Goal: Task Accomplishment & Management: Use online tool/utility

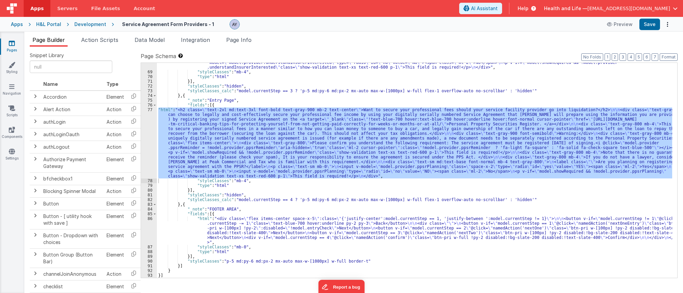
scroll to position [963, 0]
click at [82, 25] on div "Development" at bounding box center [90, 24] width 32 height 7
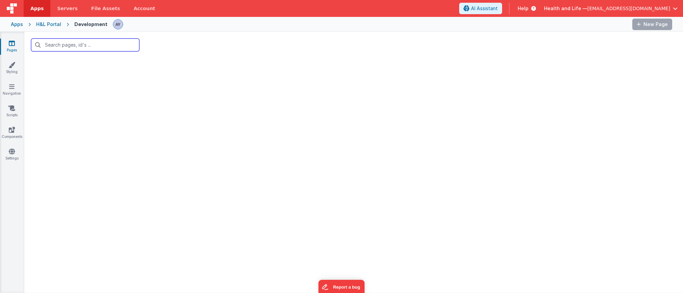
click at [92, 48] on input "text" at bounding box center [85, 45] width 108 height 13
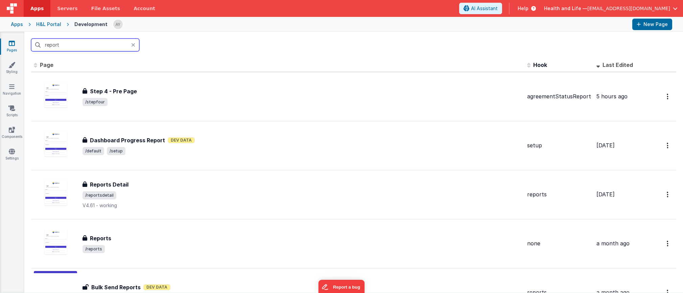
click at [102, 48] on input "report" at bounding box center [85, 45] width 108 height 13
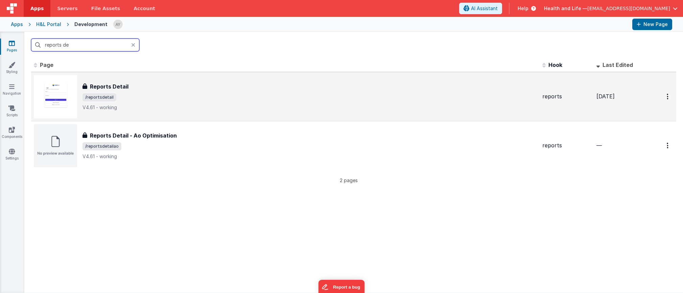
type input "reports de"
click at [142, 102] on div "Reports Detail Reports Detail /reportsdetail V4.61 - working" at bounding box center [309, 96] width 454 height 28
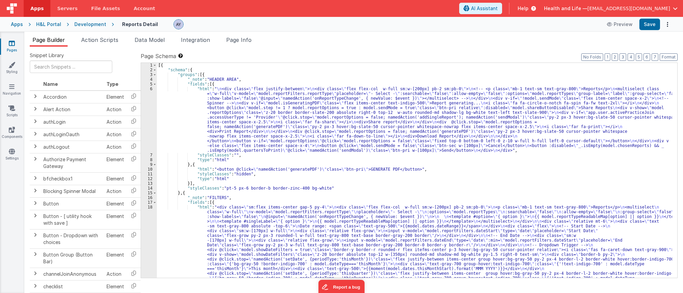
drag, startPoint x: 99, startPoint y: 22, endPoint x: 85, endPoint y: 32, distance: 17.4
click at [85, 32] on div "Page Builder Action Scripts Data Model Integration Page Info Snippet Library Na…" at bounding box center [353, 162] width 658 height 261
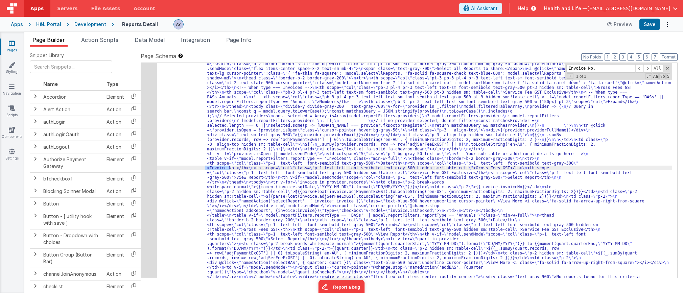
scroll to position [522, 0]
type input "Invoice No."
click at [148, 161] on div "42" at bounding box center [149, 168] width 16 height 232
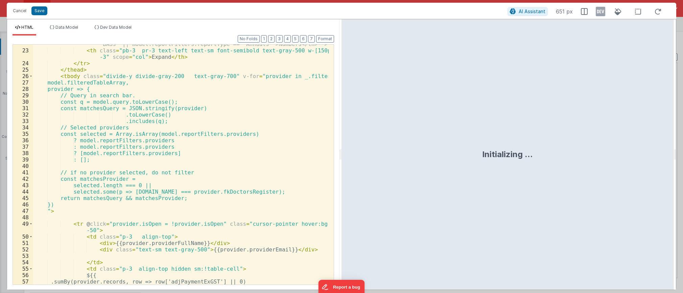
scroll to position [223, 0]
click at [164, 177] on div "<!-- <th scope="col" class="pb-3 pl-4 pr-3 text-left text-sm font-semibold text…" at bounding box center [180, 161] width 295 height 266
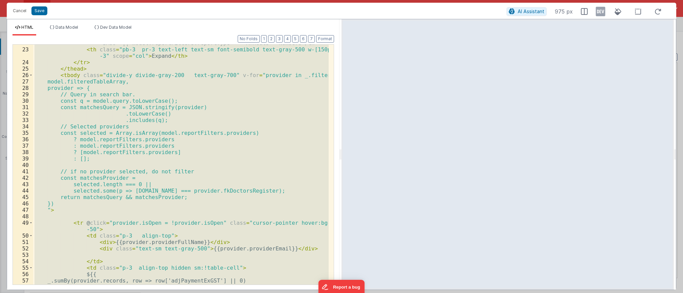
click at [147, 136] on div "<!-- <th scope="col" class="pb-3 pl-4 pr-3 text-left text-sm font-semibold text…" at bounding box center [180, 165] width 295 height 240
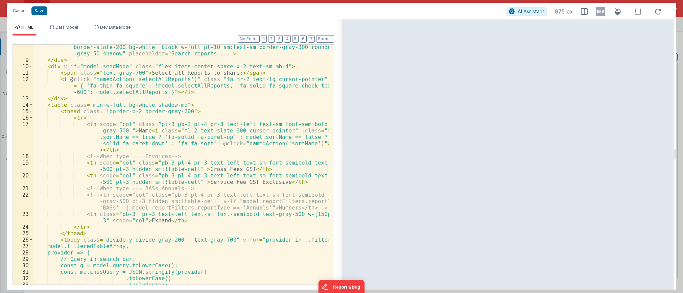
scroll to position [0, 0]
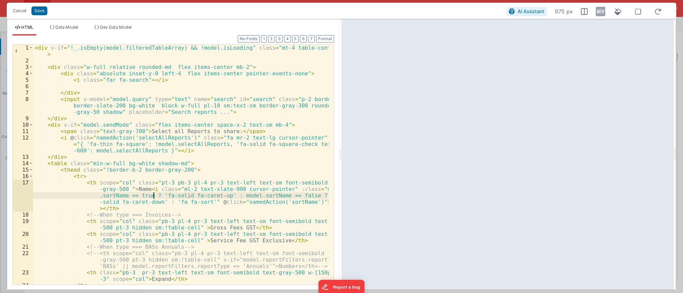
click at [152, 195] on div "< div v-if = "!_.isEmpty(model.filteredTableArray) && !model.isLoading" class =…" at bounding box center [180, 174] width 295 height 259
click at [187, 128] on div "< div v-if = "!_.isEmpty(model.filteredTableArray) && !model.isLoading" class =…" at bounding box center [180, 174] width 295 height 259
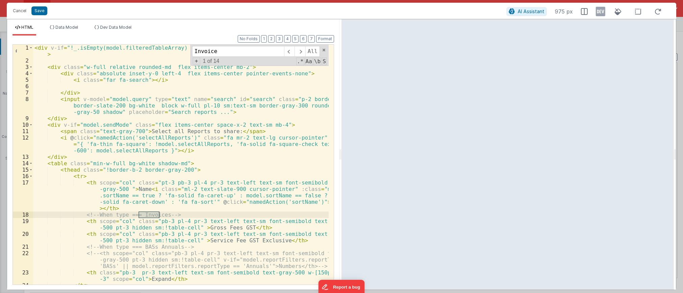
scroll to position [503, 0]
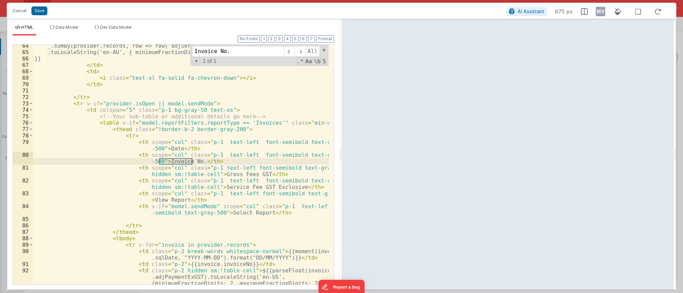
type input "Invoice No."
click at [109, 28] on span "Dev Data Model" at bounding box center [115, 27] width 31 height 5
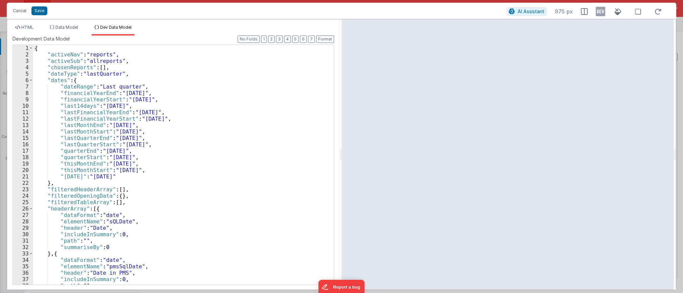
click at [144, 96] on div "{ "activeNav" : "reports" , "activeSub" : "allreports" , "chosenReports" : [ ] …" at bounding box center [180, 171] width 295 height 252
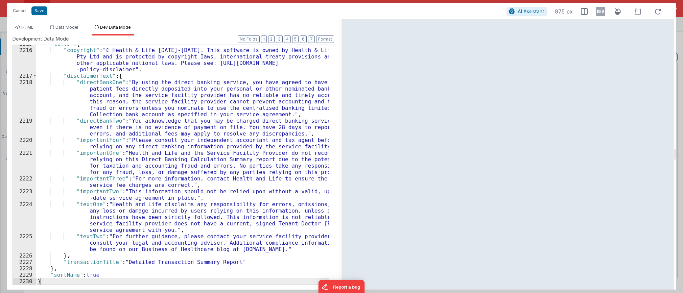
scroll to position [10832, 0]
click at [33, 25] on span "HTML" at bounding box center [27, 27] width 12 height 5
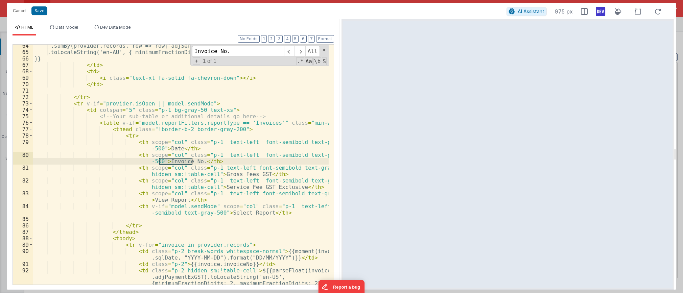
click at [576, 11] on icon at bounding box center [599, 11] width 9 height 11
click at [246, 53] on input "Invoice No." at bounding box center [238, 51] width 92 height 11
click at [220, 162] on div "_.sumBy(provider.records, row => row['adjSerFeeExGST'] || 0) .toLocaleString('e…" at bounding box center [180, 176] width 295 height 266
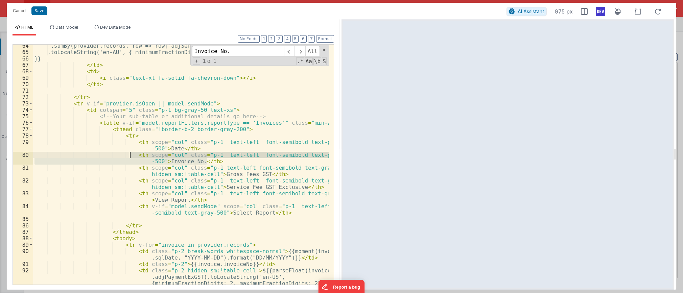
drag, startPoint x: 220, startPoint y: 160, endPoint x: 130, endPoint y: 156, distance: 90.3
click at [130, 156] on div "_.sumBy(provider.records, row => row['adjSerFeeExGST'] || 0) .toLocaleString('e…" at bounding box center [180, 176] width 295 height 266
click at [204, 159] on div "_.sumBy(provider.records, row => row['adjSerFeeExGST'] || 0) .toLocaleString('e…" at bounding box center [180, 165] width 295 height 240
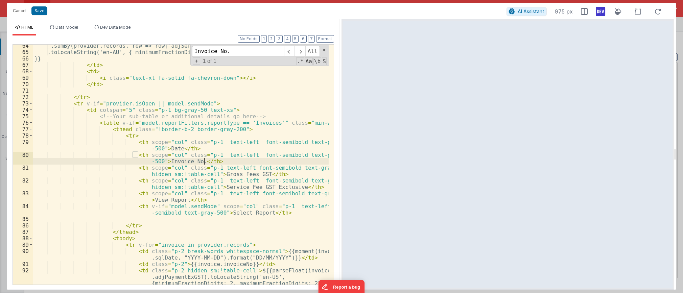
click at [208, 160] on div "_.sumBy(provider.records, row => row['adjSerFeeExGST'] || 0) .toLocaleString('e…" at bounding box center [180, 176] width 295 height 266
paste textarea
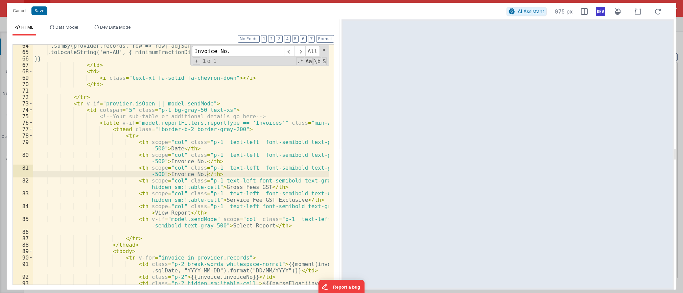
click at [185, 174] on div "_.sumBy(provider.records, row => row['adjSerFeeExGST'] || 0) .toLocaleString('e…" at bounding box center [180, 176] width 295 height 266
click at [228, 159] on div "_.sumBy(provider.records, row => row['adjSerFeeExGST'] || 0) .toLocaleString('e…" at bounding box center [180, 176] width 295 height 266
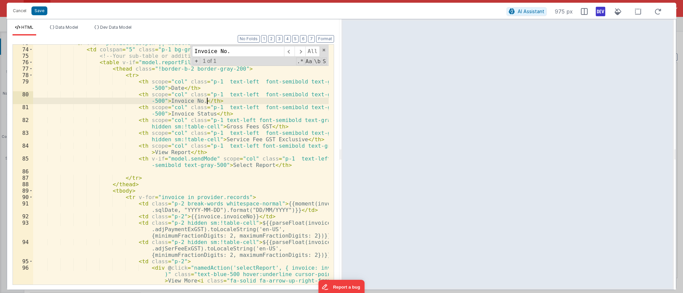
scroll to position [564, 0]
click at [159, 241] on div "< tr v-if = "provider.isOpen || model.sendMode" > < td colspan = "5" class = "p…" at bounding box center [180, 176] width 295 height 272
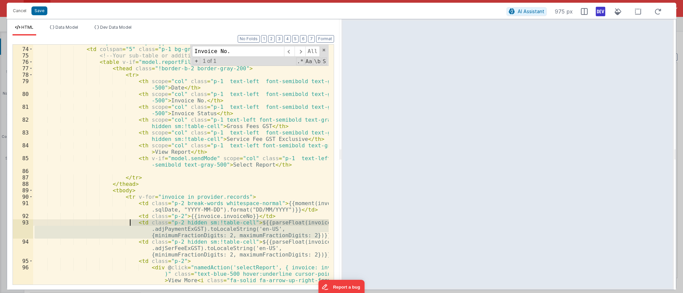
drag, startPoint x: 323, startPoint y: 236, endPoint x: 129, endPoint y: 225, distance: 194.9
click at [129, 225] on div "< tr v-if = "provider.isOpen || model.sendMode" > < td colspan = "5" class = "p…" at bounding box center [180, 176] width 295 height 272
click at [268, 216] on div "< tr v-if = "provider.isOpen || model.sendMode" > < td colspan = "5" class = "p…" at bounding box center [180, 176] width 295 height 272
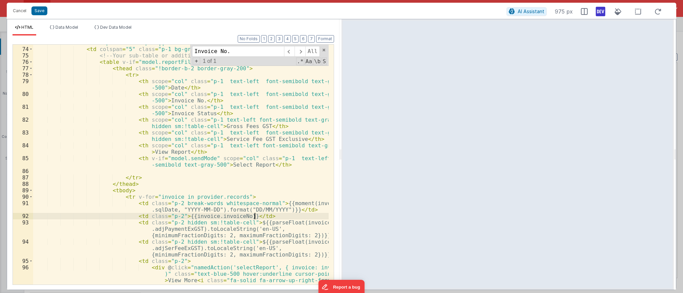
paste textarea
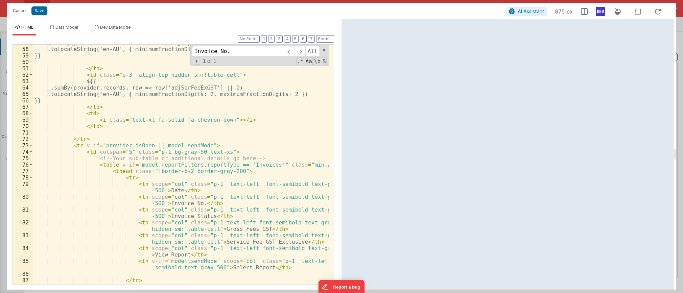
scroll to position [462, 0]
click at [186, 172] on div ".toLocaleString('en-AU', { minimumFractionDigits: 2, maximumFractionDigits: 2 }…" at bounding box center [180, 171] width 295 height 253
click at [214, 176] on div ".toLocaleString('en-AU', { minimumFractionDigits: 2, maximumFractionDigits: 2 }…" at bounding box center [180, 171] width 295 height 253
click at [260, 170] on div ".toLocaleString('en-AU', { minimumFractionDigits: 2, maximumFractionDigits: 2 }…" at bounding box center [180, 171] width 295 height 253
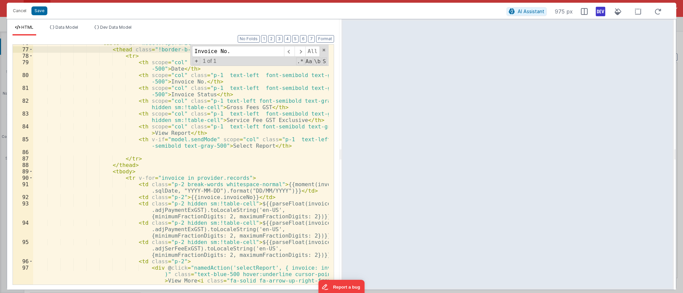
scroll to position [584, 0]
click at [206, 212] on div "< table v-if = "model.reportFilters.reportType == 'Invoices'" class = "min-w-fu…" at bounding box center [180, 175] width 295 height 272
click at [169, 179] on div "< table v-if = "model.reportFilters.reportType == 'Invoices'" class = "min-w-fu…" at bounding box center [180, 175] width 295 height 272
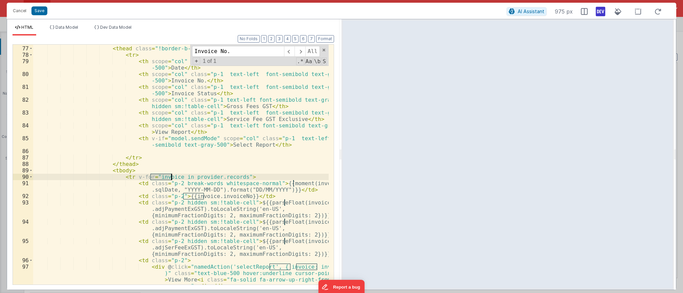
click at [190, 198] on div "< table v-if = "model.reportFilters.reportType == 'Invoices'" class = "min-w-fu…" at bounding box center [180, 175] width 295 height 272
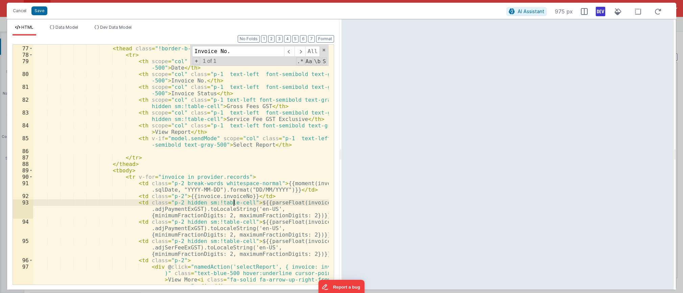
click at [235, 199] on div "< table v-if = "model.reportFilters.reportType == 'Invoices'" class = "min-w-fu…" at bounding box center [180, 175] width 295 height 272
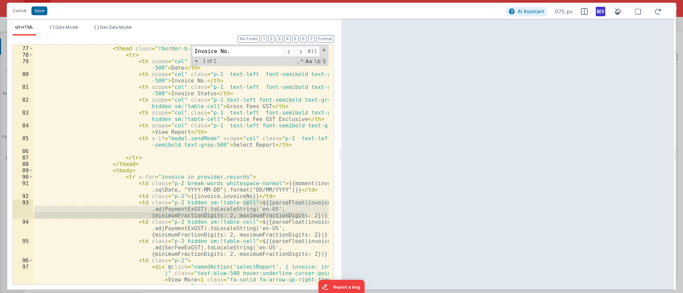
drag, startPoint x: 243, startPoint y: 202, endPoint x: 304, endPoint y: 214, distance: 62.7
click at [304, 214] on div "< table v-if = "model.reportFilters.reportType == 'Invoices'" class = "min-w-fu…" at bounding box center [180, 175] width 295 height 272
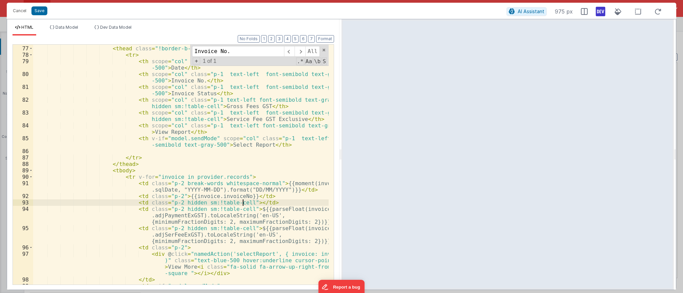
paste textarea
click at [243, 200] on div "< table v-if = "model.reportFilters.reportType == 'Invoices'" class = "min-w-fu…" at bounding box center [180, 165] width 295 height 253
click at [268, 203] on div "< table v-if = "model.reportFilters.reportType == 'Invoices'" class = "min-w-fu…" at bounding box center [180, 165] width 295 height 253
click at [275, 203] on div "< table v-if = "model.reportFilters.reportType == 'Invoices'" class = "min-w-fu…" at bounding box center [180, 165] width 295 height 253
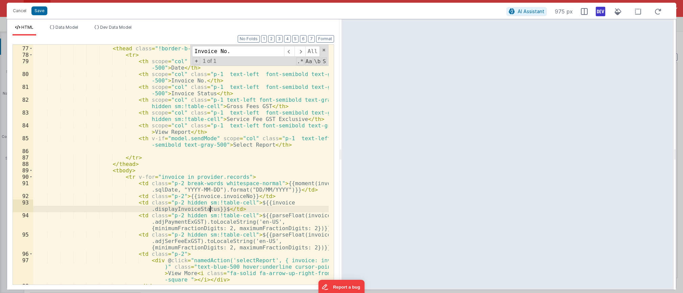
click at [209, 209] on div "< table v-if = "model.reportFilters.reportType == 'Invoices'" class = "min-w-fu…" at bounding box center [180, 165] width 295 height 253
click at [249, 203] on div "< table v-if = "model.reportFilters.reportType == 'Invoices'" class = "min-w-fu…" at bounding box center [180, 165] width 295 height 253
click at [246, 202] on div "< table v-if = "model.reportFilters.reportType == 'Invoices'" class = "min-w-fu…" at bounding box center [180, 165] width 295 height 253
click at [41, 12] on button "Save" at bounding box center [39, 10] width 16 height 9
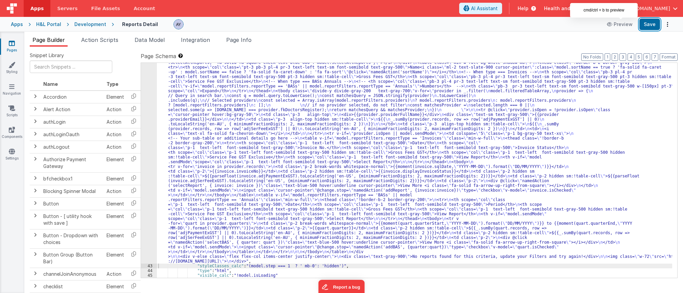
click at [576, 27] on button "Save" at bounding box center [649, 24] width 21 height 11
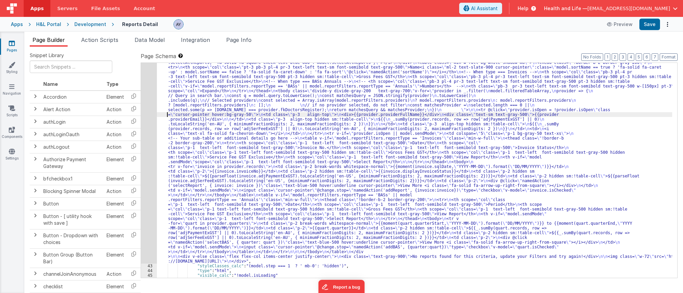
click at [166, 114] on div ""html" : "<div v-if= \" !_.isEmpty(model.filteredTableArray) && !model.isLoadin…" at bounding box center [414, 262] width 515 height 442
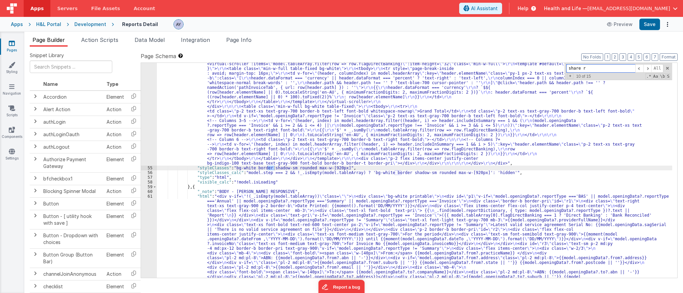
scroll to position [0, 0]
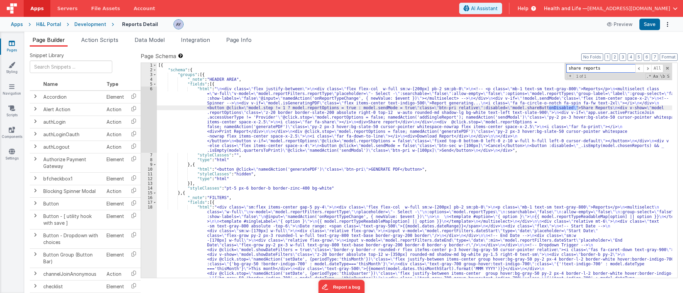
type input "share reports"
click at [149, 116] on div "6" at bounding box center [149, 119] width 16 height 66
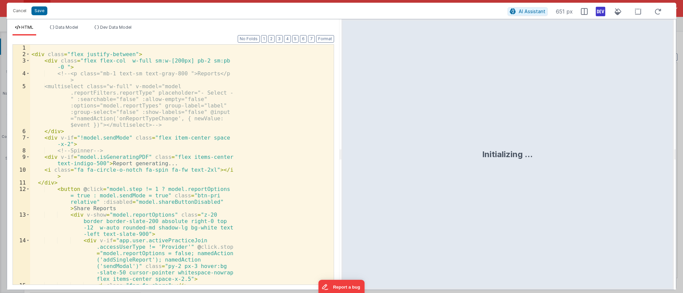
click at [177, 132] on div "< div class = "flex justify-between" > < div class = "flex flex-col w-full sm:w…" at bounding box center [179, 171] width 298 height 253
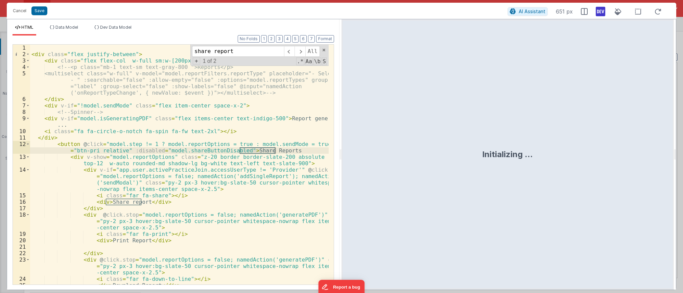
type input "share report"
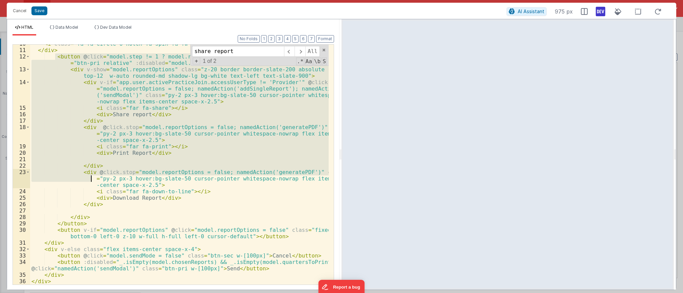
scroll to position [88, 0]
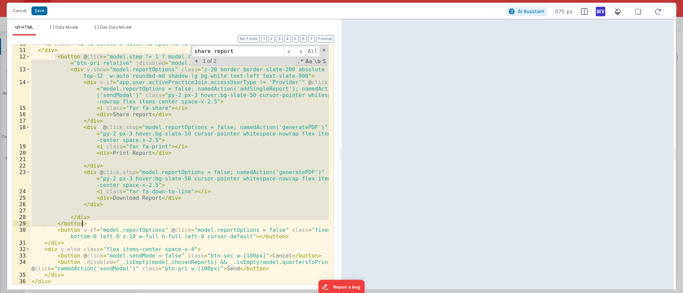
drag, startPoint x: 55, startPoint y: 147, endPoint x: 84, endPoint y: 225, distance: 83.6
click at [84, 225] on div "< i class = "fa fa-circle-o-notch fa-spin fa-fw text-2xl" > </ i > </ div > < b…" at bounding box center [179, 167] width 298 height 253
click at [107, 222] on div "< i class = "fa fa-circle-o-notch fa-spin fa-fw text-2xl" > </ i > </ div > < b…" at bounding box center [179, 165] width 298 height 240
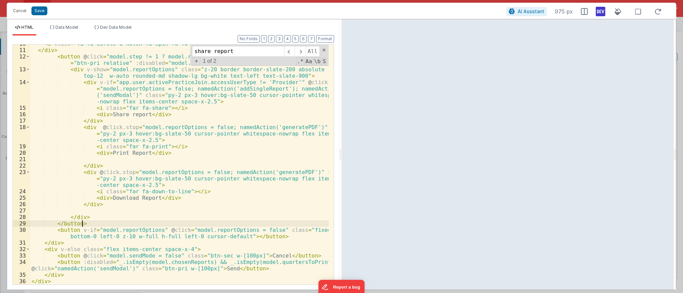
click at [275, 234] on div "< i class = "fa fa-circle-o-notch fa-spin fa-fw text-2xl" > </ i > </ div > < b…" at bounding box center [179, 167] width 298 height 253
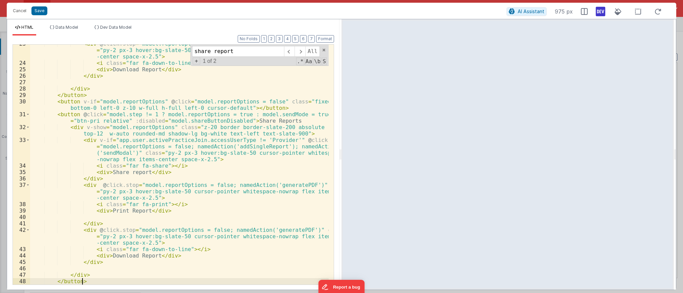
scroll to position [216, 0]
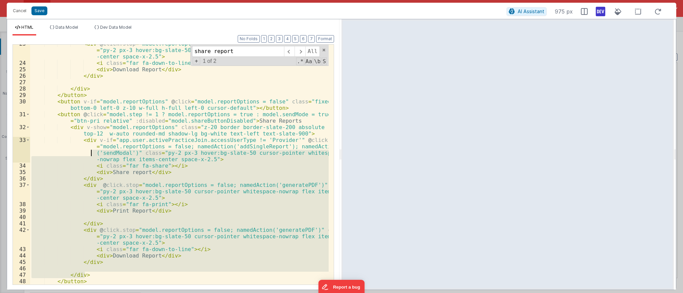
drag, startPoint x: 90, startPoint y: 275, endPoint x: 77, endPoint y: 159, distance: 115.9
click at [77, 159] on div "< div @ click.stop = "model.reportOptions = false; namedAction('generatePDF')" …" at bounding box center [179, 174] width 298 height 266
click at [81, 161] on div "< div @ click.stop = "model.reportOptions = false; namedAction('generatePDF')" …" at bounding box center [179, 165] width 298 height 240
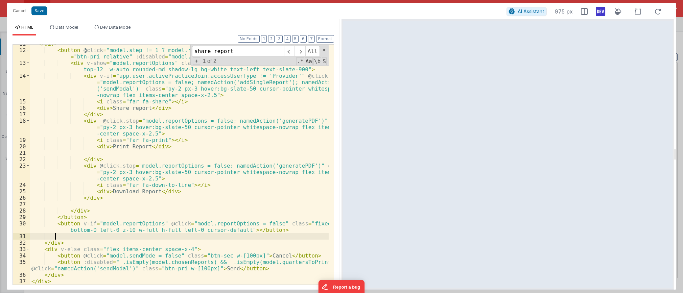
scroll to position [94, 0]
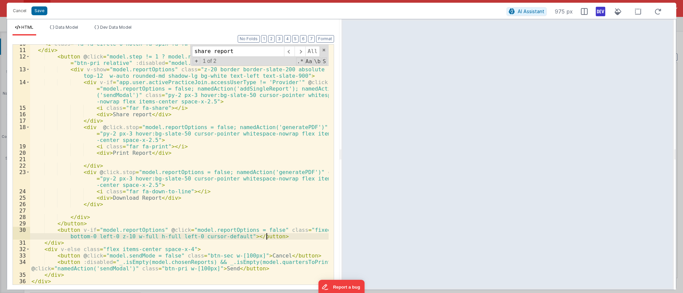
click at [106, 160] on div "< i class = "fa fa-circle-o-notch fa-spin fa-fw text-2xl" > </ i > </ div > < b…" at bounding box center [179, 167] width 298 height 253
click at [241, 129] on div "< i class = "fa fa-circle-o-notch fa-spin fa-fw text-2xl" > </ i > </ div > < b…" at bounding box center [179, 167] width 298 height 253
click at [241, 51] on input "share report" at bounding box center [238, 51] width 92 height 11
type input "share reports"
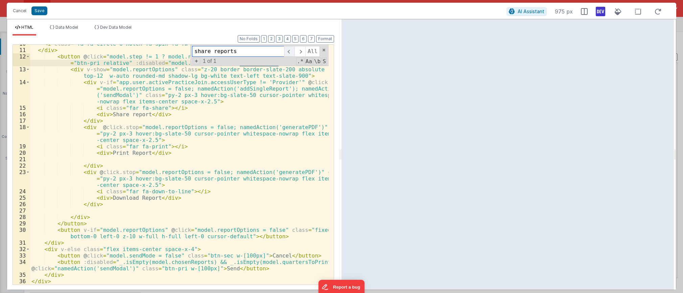
click at [286, 53] on span at bounding box center [289, 51] width 10 height 11
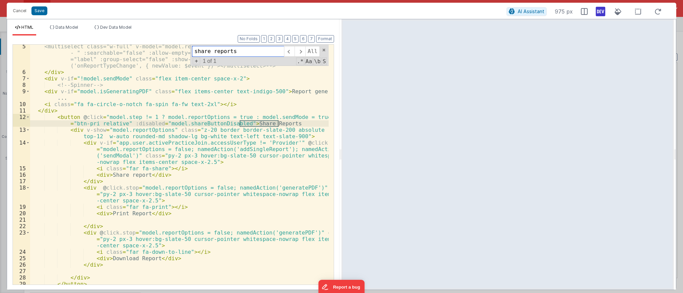
scroll to position [27, 0]
click at [256, 119] on div "<multiselect class="w-full" v-model="model.reportFilters.reportType" placeholde…" at bounding box center [179, 182] width 298 height 278
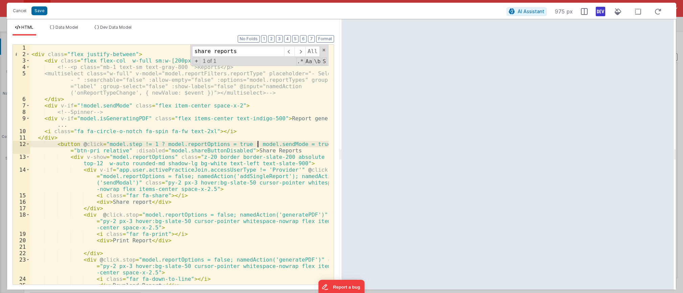
scroll to position [0, 0]
click at [321, 36] on button "Format" at bounding box center [325, 38] width 18 height 7
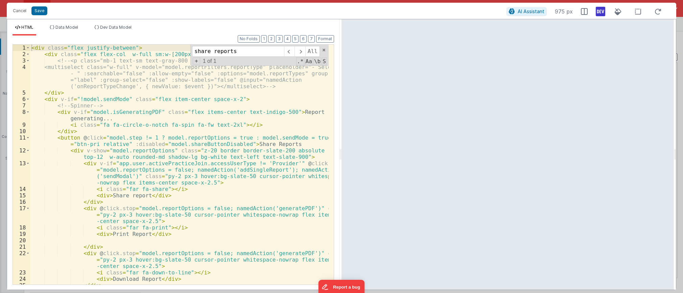
click at [158, 176] on div "< div class = "flex justify-between" > < div class = "flex flex-col w-full sm:w…" at bounding box center [179, 171] width 298 height 253
click at [67, 101] on div "< div class = "flex justify-between" > < div class = "flex flex-col w-full sm:w…" at bounding box center [179, 171] width 298 height 253
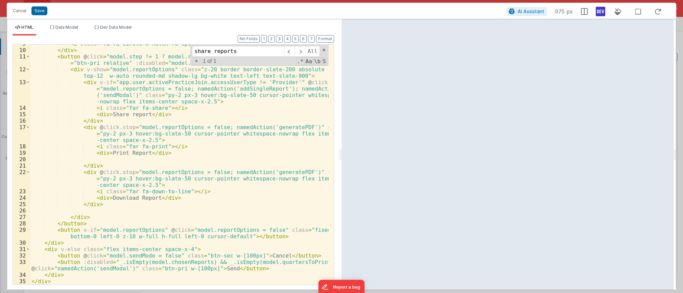
scroll to position [81, 0]
click at [66, 27] on span "Data Model" at bounding box center [66, 27] width 23 height 5
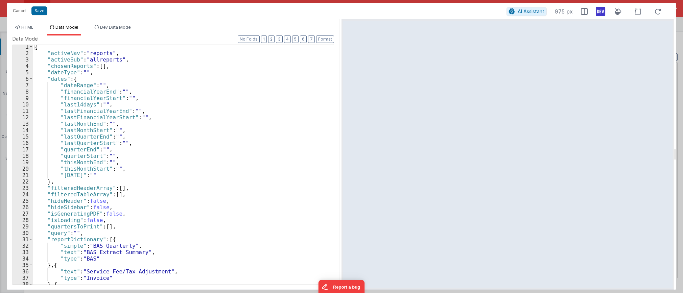
scroll to position [0, 0]
click at [25, 28] on span "HTML" at bounding box center [27, 27] width 12 height 5
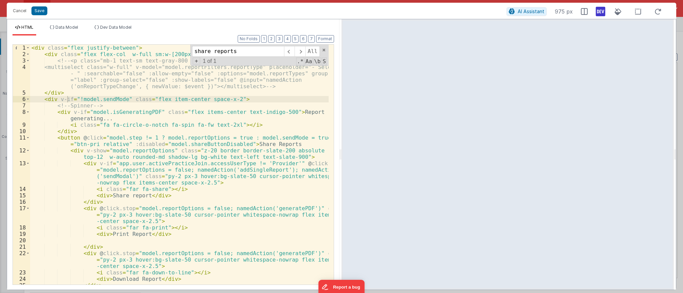
click at [130, 125] on div "< div class = "flex justify-between" > < div class = "flex flex-col w-full sm:w…" at bounding box center [179, 171] width 298 height 253
click at [251, 107] on div "< div class = "flex justify-between" > < div class = "flex flex-col w-full sm:w…" at bounding box center [179, 171] width 298 height 253
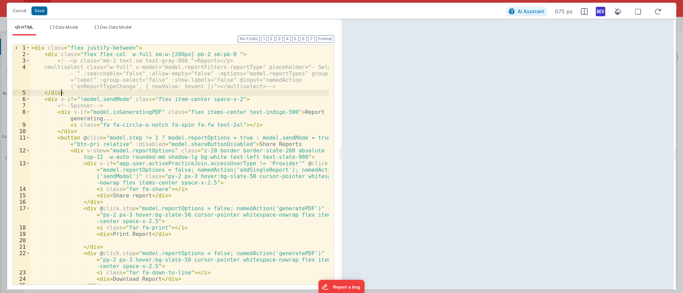
click at [88, 95] on div "< div class = "flex justify-between" > < div class = "flex flex-col w-full sm:w…" at bounding box center [179, 171] width 298 height 253
click at [86, 49] on div "< div class = "flex justify-between" > < div class = "flex flex-col w-full sm:w…" at bounding box center [179, 171] width 298 height 253
click at [77, 133] on div "< div class = "flex justify-between" > < div class = "flex flex-col w-full sm:w…" at bounding box center [179, 171] width 298 height 253
click at [243, 145] on div "< div class = "flex justify-between" > < div class = "flex flex-col w-full sm:w…" at bounding box center [179, 171] width 298 height 253
click at [266, 146] on div "< div class = "flex justify-between" > < div class = "flex flex-col w-full sm:w…" at bounding box center [179, 171] width 298 height 253
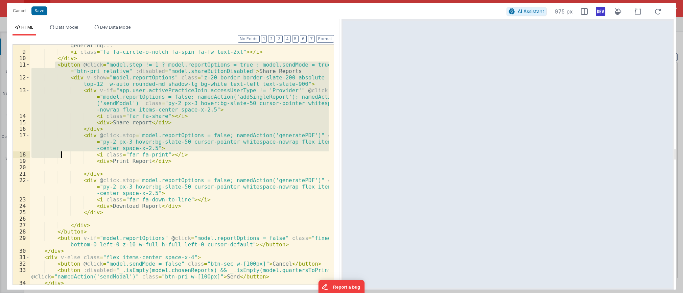
scroll to position [81, 0]
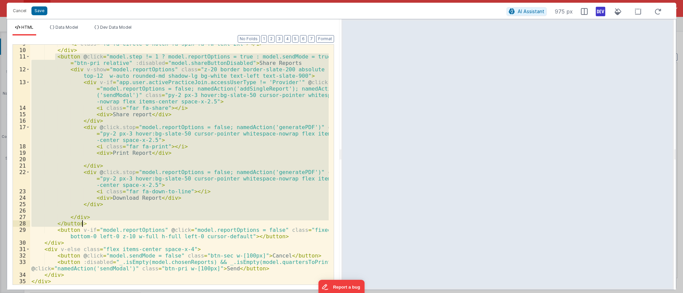
drag, startPoint x: 56, startPoint y: 137, endPoint x: 86, endPoint y: 225, distance: 93.1
click at [86, 225] on div "< i class = "fa fa-circle-o-notch fa-spin fa-fw text-2xl" > </ i > </ div > < b…" at bounding box center [179, 167] width 298 height 253
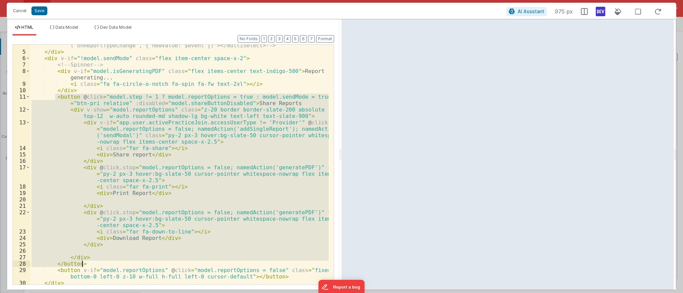
scroll to position [41, 0]
click at [116, 189] on div "<multiselect class="w-full" v-model="model.reportFilters.reportType" placeholde…" at bounding box center [179, 165] width 298 height 240
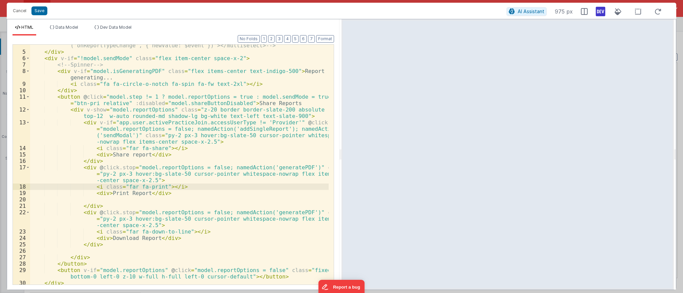
click at [240, 102] on div "<multiselect class="w-full" v-model="model.reportFilters.reportType" placeholde…" at bounding box center [179, 159] width 298 height 272
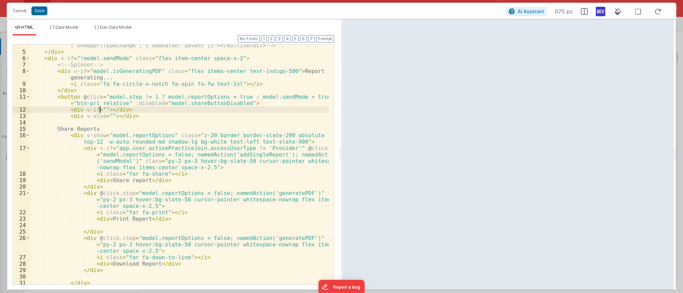
click at [99, 110] on div "<multiselect class="w-full" v-model="model.reportFilters.reportType" placeholde…" at bounding box center [179, 159] width 298 height 272
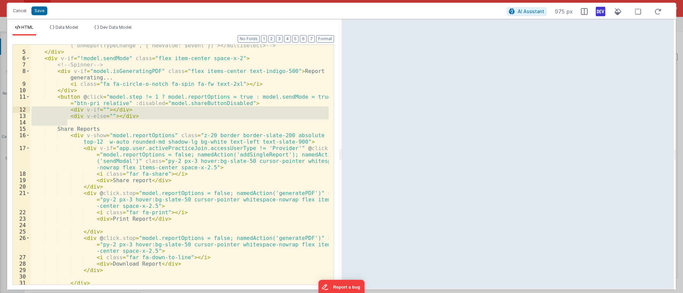
drag, startPoint x: 138, startPoint y: 123, endPoint x: 27, endPoint y: 110, distance: 111.3
click at [27, 110] on div "4 5 6 7 8 9 10 11 12 13 14 15 16 17 18 19 20 21 22 23 24 25 26 27 28 29 30 31 3…" at bounding box center [173, 164] width 321 height 241
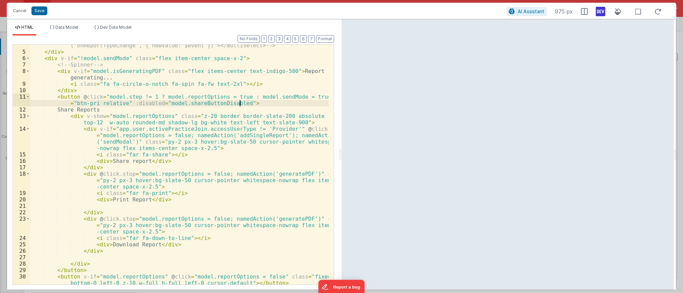
click at [65, 106] on div "<multiselect class="w-full" v-model="model.reportFilters.reportType" placeholde…" at bounding box center [179, 159] width 298 height 272
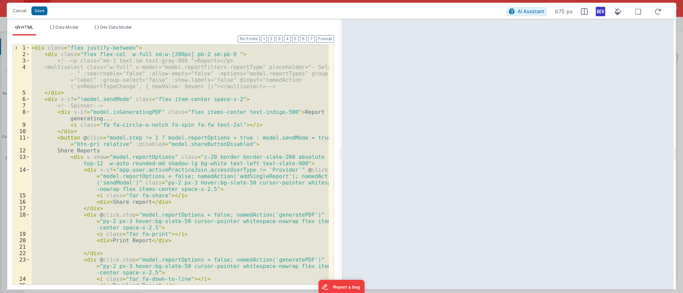
scroll to position [0, 0]
click at [133, 178] on div "< div class = "flex justify-between" > < div class = "flex flex-col w-full sm:w…" at bounding box center [179, 165] width 298 height 240
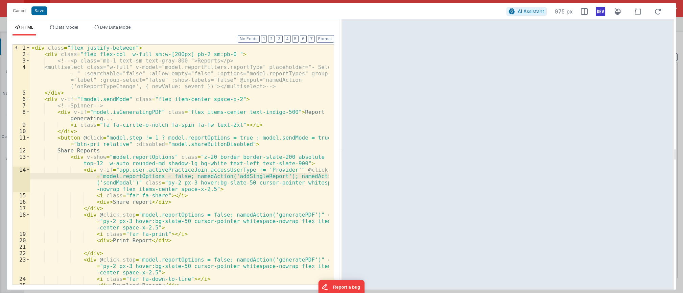
click at [80, 132] on div "< div class = "flex justify-between" > < div class = "flex flex-col w-full sm:w…" at bounding box center [179, 171] width 298 height 253
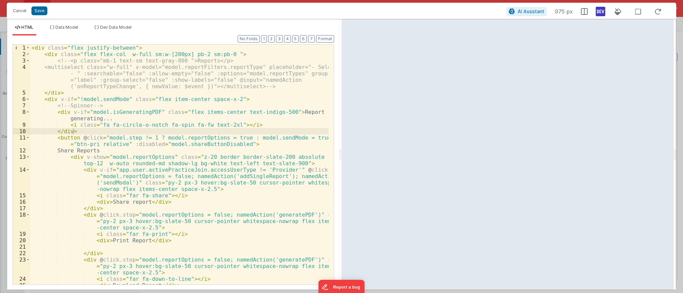
click at [84, 132] on div "< div class = "flex justify-between" > < div class = "flex flex-col w-full sm:w…" at bounding box center [179, 171] width 298 height 253
paste textarea
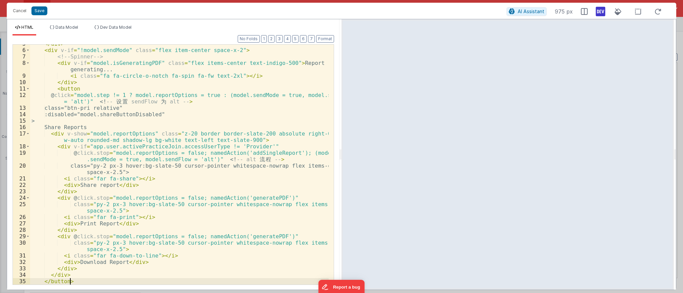
scroll to position [49, 0]
click at [324, 37] on button "Format" at bounding box center [325, 38] width 18 height 7
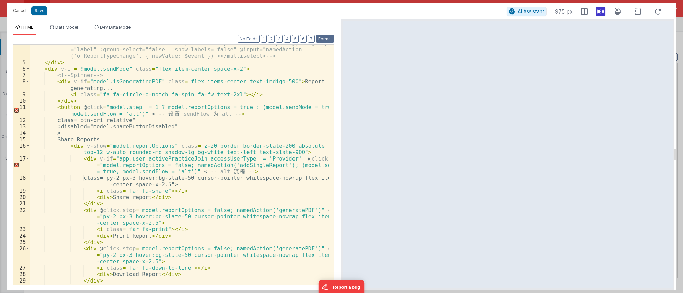
scroll to position [29, 0]
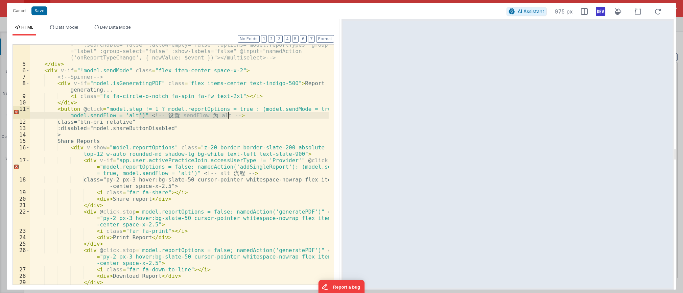
drag, startPoint x: 139, startPoint y: 117, endPoint x: 239, endPoint y: 117, distance: 100.4
click at [239, 117] on div "<multiselect class="w-full" v-model="model.reportFilters.reportType" placeholde…" at bounding box center [179, 171] width 298 height 272
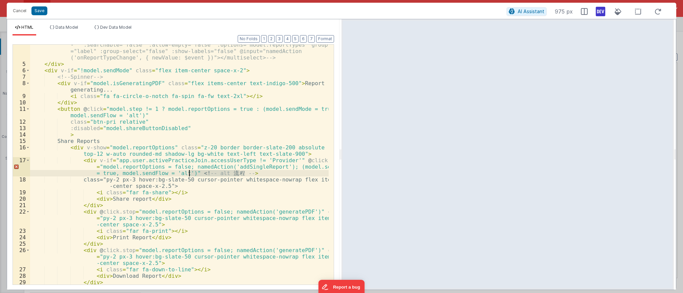
drag, startPoint x: 244, startPoint y: 174, endPoint x: 188, endPoint y: 174, distance: 55.4
click at [188, 174] on div "<multiselect class="w-full" v-model="model.reportFilters.reportType" placeholde…" at bounding box center [179, 171] width 298 height 272
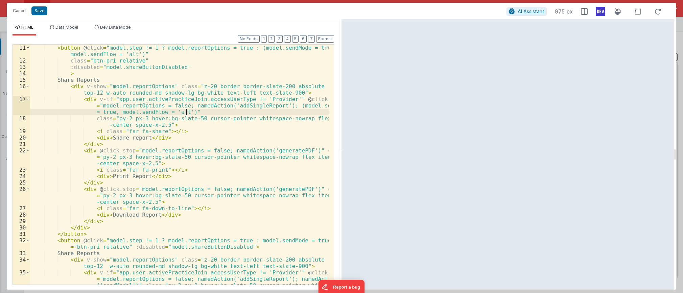
scroll to position [90, 0]
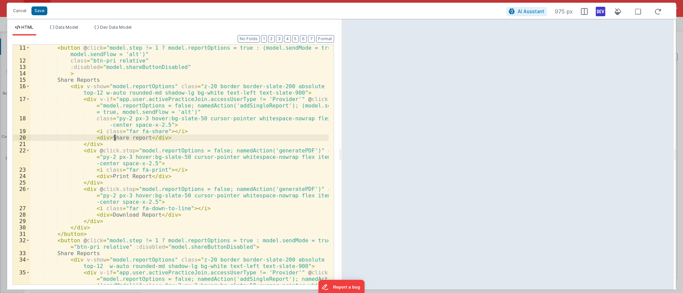
click at [115, 139] on div "< button @ click = "model.step != 1 ? model.reportOptions = true : (model.sendM…" at bounding box center [179, 184] width 298 height 278
type textarea "Upload"
click at [126, 144] on div "< button @ click = "model.step != 1 ? model.reportOptions = true : (model.sendM…" at bounding box center [179, 184] width 298 height 278
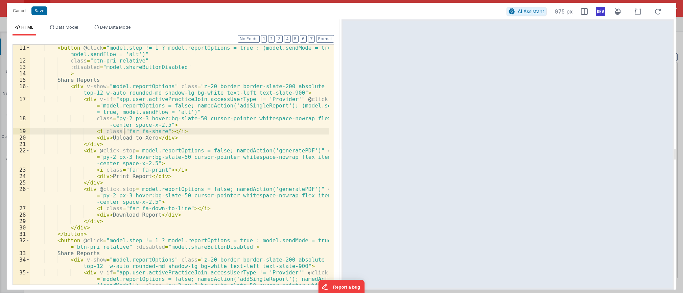
click at [124, 134] on div "< button @ click = "model.step != 1 ? model.reportOptions = true : (model.sendM…" at bounding box center [179, 184] width 298 height 278
click at [126, 163] on div "< button @ click = "model.step != 1 ? model.reportOptions = true : (model.sendM…" at bounding box center [179, 184] width 298 height 278
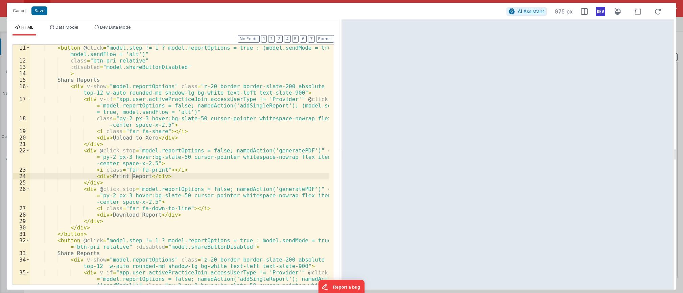
click at [133, 177] on div "< button @ click = "model.step != 1 ? model.reportOptions = true : (model.sendM…" at bounding box center [179, 184] width 298 height 278
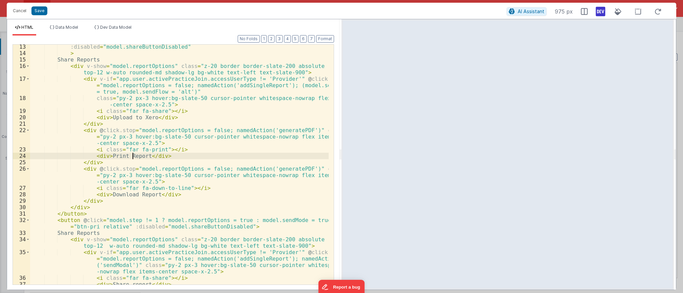
scroll to position [110, 0]
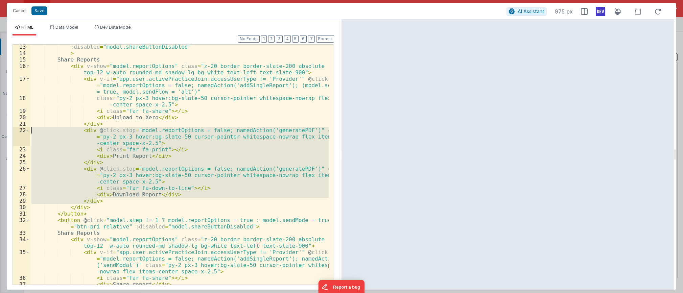
drag, startPoint x: 102, startPoint y: 200, endPoint x: 17, endPoint y: 128, distance: 111.7
click at [17, 128] on div "13 14 15 16 17 18 19 20 21 22 23 24 25 26 27 28 29 30 31 32 33 34 35 36 37 38 3…" at bounding box center [173, 164] width 321 height 241
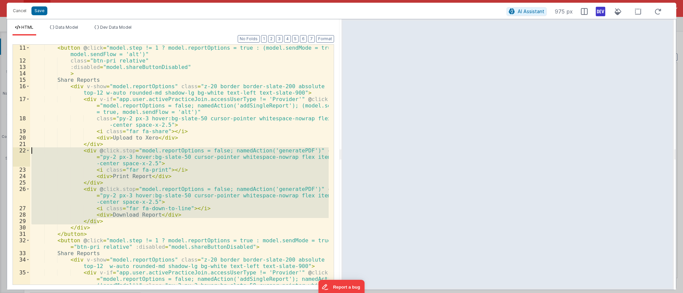
scroll to position [90, 0]
click at [98, 104] on div "< button @ click = "model.step != 1 ? model.reportOptions = true : (model.sendM…" at bounding box center [179, 184] width 298 height 278
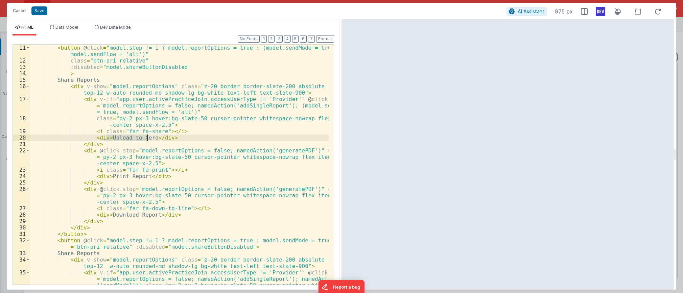
drag, startPoint x: 105, startPoint y: 138, endPoint x: 146, endPoint y: 137, distance: 41.2
click at [146, 137] on div "< button @ click = "model.step != 1 ? model.reportOptions = true : (model.sendM…" at bounding box center [179, 184] width 298 height 278
click at [132, 139] on div "< button @ click = "model.step != 1 ? model.reportOptions = true : (model.sendM…" at bounding box center [179, 165] width 298 height 240
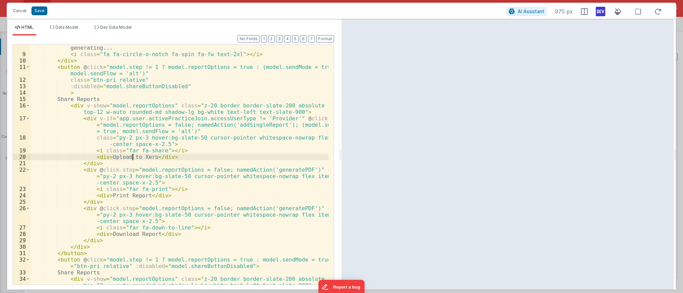
scroll to position [70, 0]
drag, startPoint x: 107, startPoint y: 102, endPoint x: 67, endPoint y: 100, distance: 40.6
click at [67, 100] on div "< div v-if = "model.isGeneratingPDF" class = "flex items-center text-indigo-500…" at bounding box center [179, 172] width 298 height 266
click at [176, 106] on div "< div v-if = "model.isGeneratingPDF" class = "flex items-center text-indigo-500…" at bounding box center [179, 172] width 298 height 266
click at [93, 119] on div "< div v-if = "model.isGeneratingPDF" class = "flex items-center text-indigo-500…" at bounding box center [179, 172] width 298 height 266
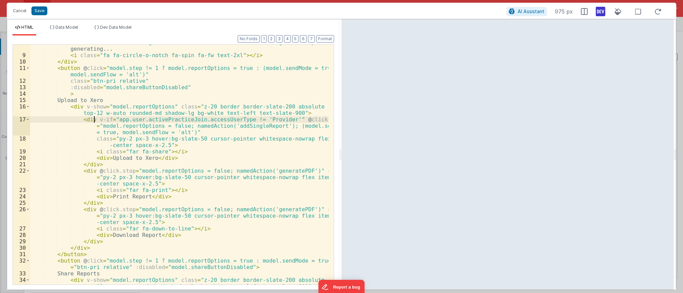
click at [122, 166] on div "< div v-if = "model.isGeneratingPDF" class = "flex items-center text-indigo-500…" at bounding box center [179, 172] width 298 height 266
click at [125, 155] on div "< div v-if = "model.isGeneratingPDF" class = "flex items-center text-indigo-500…" at bounding box center [179, 172] width 298 height 266
click at [113, 228] on div "< div v-if = "model.isGeneratingPDF" class = "flex items-center text-indigo-500…" at bounding box center [179, 172] width 298 height 266
click at [113, 236] on div "< div v-if = "model.isGeneratingPDF" class = "flex items-center text-indigo-500…" at bounding box center [179, 172] width 298 height 266
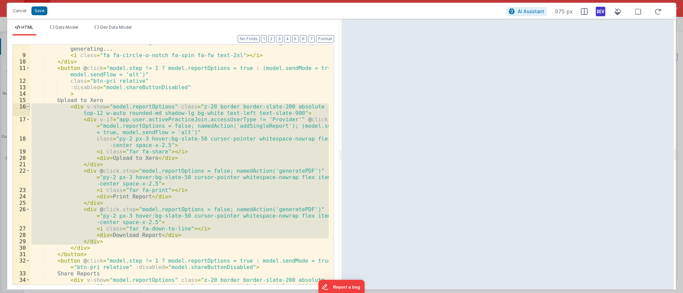
drag, startPoint x: 107, startPoint y: 242, endPoint x: 27, endPoint y: 109, distance: 155.5
click at [27, 109] on div "8 9 10 11 12 13 14 15 16 17 18 19 20 21 22 23 24 25 26 27 28 29 30 31 32 33 34 …" at bounding box center [173, 164] width 321 height 241
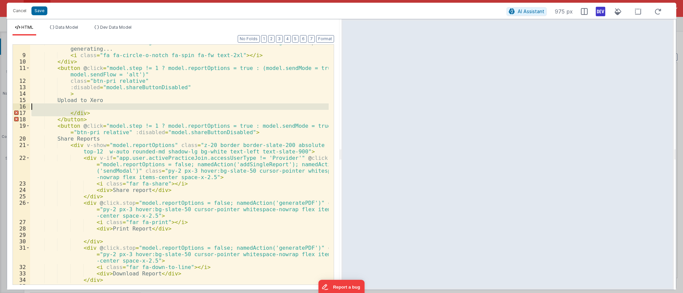
drag, startPoint x: 119, startPoint y: 110, endPoint x: 118, endPoint y: 106, distance: 3.9
click at [118, 106] on div "< div v-if = "model.isGeneratingPDF" class = "flex items-center text-indigo-500…" at bounding box center [179, 168] width 298 height 259
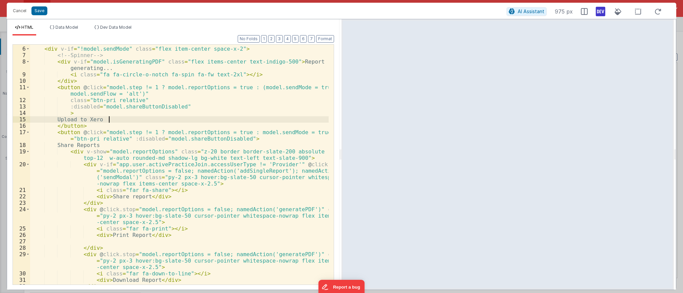
scroll to position [50, 0]
click at [144, 103] on div "</ div > < div v-if = "!model.sendMode" class = "flex item-center space-x-2" > …" at bounding box center [179, 165] width 298 height 253
click at [41, 15] on button "Save" at bounding box center [39, 10] width 16 height 9
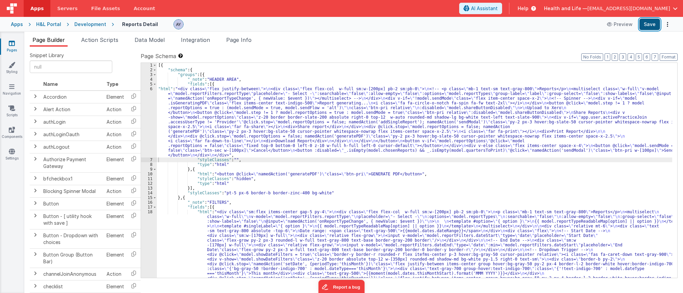
click at [576, 24] on button "Save" at bounding box center [649, 24] width 21 height 11
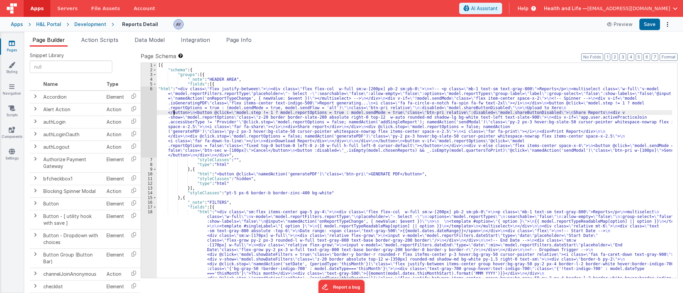
click at [145, 108] on div "6" at bounding box center [149, 121] width 16 height 71
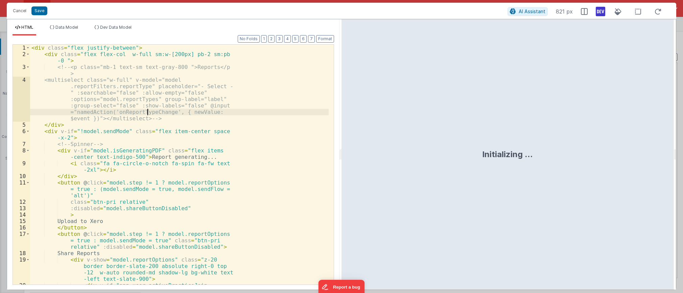
click at [122, 128] on div "< div class = "flex justify-between" > < div class = "flex flex-col w-full sm:w…" at bounding box center [179, 190] width 298 height 291
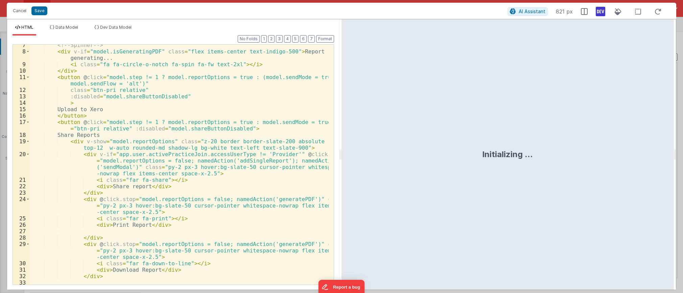
scroll to position [61, 0]
click at [123, 123] on div "<!-- Spinner --> < div v-if = "model.isGeneratingPDF" class = "flex items-cente…" at bounding box center [179, 168] width 298 height 253
click at [110, 111] on div "<!-- Spinner --> < div v-if = "model.isGeneratingPDF" class = "flex items-cente…" at bounding box center [179, 168] width 298 height 253
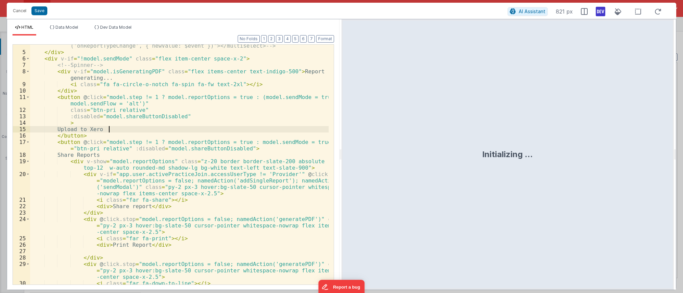
scroll to position [41, 0]
click at [81, 112] on div "<multiselect class="w-full" v-model="model.reportFilters.reportType" placeholde…" at bounding box center [179, 159] width 298 height 272
click at [96, 96] on div "<multiselect class="w-full" v-model="model.reportFilters.reportType" placeholde…" at bounding box center [179, 159] width 298 height 272
click at [78, 97] on div "<multiselect class="w-full" v-model="model.reportFilters.reportType" placeholde…" at bounding box center [179, 159] width 298 height 272
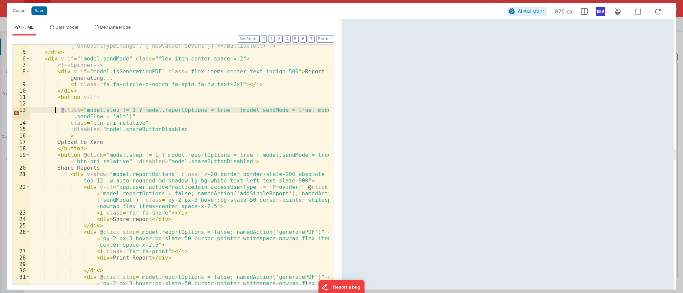
click at [122, 99] on div "<multiselect class="w-full" v-model="model.reportFilters.reportType" placeholde…" at bounding box center [179, 165] width 298 height 285
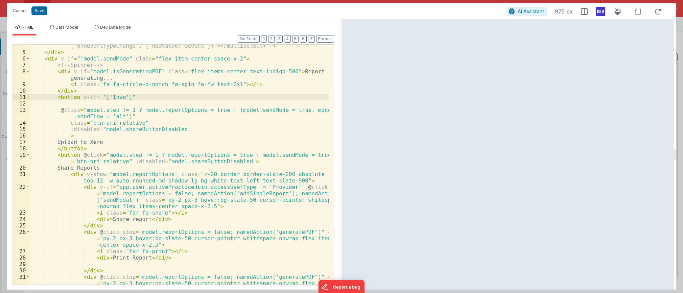
click at [116, 96] on div "<multiselect class="w-full" v-model="model.reportFilters.reportType" placeholde…" at bounding box center [179, 165] width 298 height 285
paste textarea
click at [143, 92] on div "<multiselect class="w-full" v-model="model.reportFilters.reportType" placeholde…" at bounding box center [179, 165] width 298 height 285
click at [156, 99] on div "<multiselect class="w-full" v-model="model.reportFilters.reportType" placeholde…" at bounding box center [179, 165] width 298 height 285
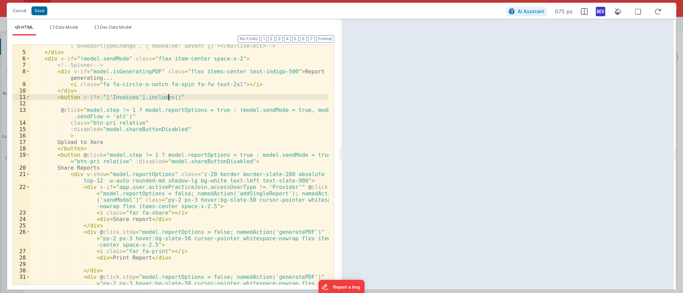
click at [165, 98] on div "<multiselect class="w-full" v-model="model.reportFilters.reportType" placeholde…" at bounding box center [179, 165] width 298 height 285
paste textarea
click at [222, 98] on div "<multiselect class="w-full" v-model="model.reportFilters.reportType" placeholde…" at bounding box center [179, 165] width 298 height 285
paste textarea
click at [41, 11] on button "Save" at bounding box center [39, 10] width 16 height 9
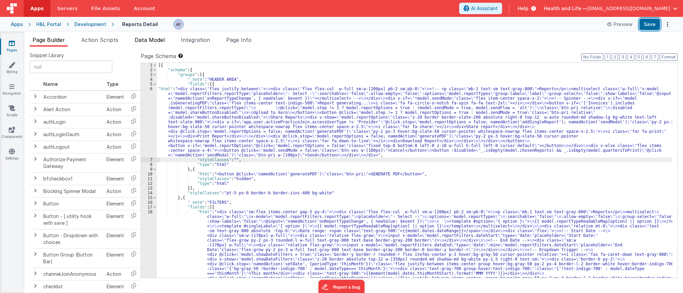
click at [576, 24] on button "Save" at bounding box center [649, 24] width 21 height 11
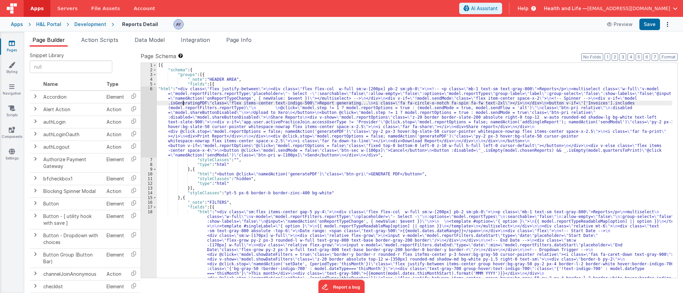
click at [149, 103] on div "6" at bounding box center [149, 121] width 16 height 71
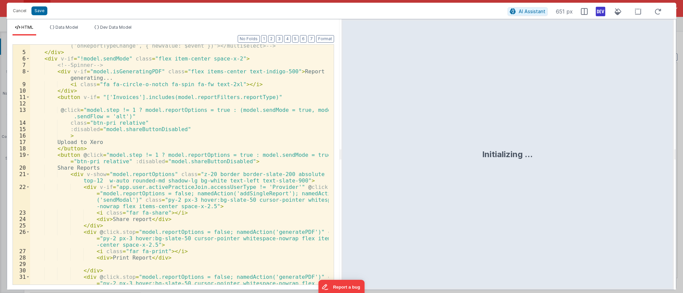
click at [105, 122] on div "<multiselect class="w-full" v-model="model.reportFilters.reportType" placeholde…" at bounding box center [179, 165] width 298 height 285
click at [96, 108] on div "<multiselect class="w-full" v-model="model.reportFilters.reportType" placeholde…" at bounding box center [179, 165] width 298 height 285
click at [85, 111] on div "<multiselect class="w-full" v-model="model.reportFilters.reportType" placeholde…" at bounding box center [179, 165] width 298 height 285
click at [82, 99] on div "<multiselect class="w-full" v-model="model.reportFilters.reportType" placeholde…" at bounding box center [179, 165] width 298 height 285
drag, startPoint x: 98, startPoint y: 98, endPoint x: 114, endPoint y: 98, distance: 15.9
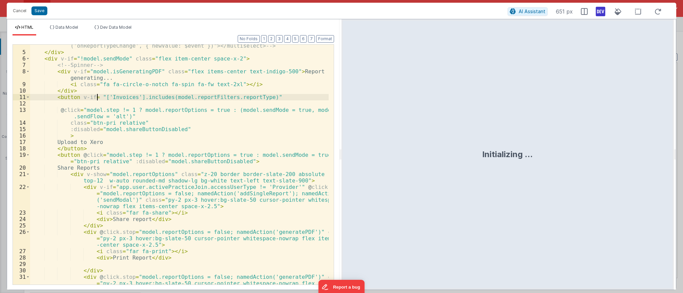
click at [99, 98] on div "<multiselect class="w-full" v-model="model.reportFilters.reportType" placeholde…" at bounding box center [179, 165] width 298 height 285
click at [117, 98] on div "<multiselect class="w-full" v-model="model.reportFilters.reportType" placeholde…" at bounding box center [179, 165] width 298 height 285
click at [153, 98] on div "<multiselect class="w-full" v-model="model.reportFilters.reportType" placeholde…" at bounding box center [179, 165] width 298 height 285
click at [187, 97] on div "<multiselect class="w-full" v-model="model.reportFilters.reportType" placeholde…" at bounding box center [179, 165] width 298 height 285
click at [140, 99] on div "<multiselect class="w-full" v-model="model.reportFilters.reportType" placeholde…" at bounding box center [179, 165] width 298 height 285
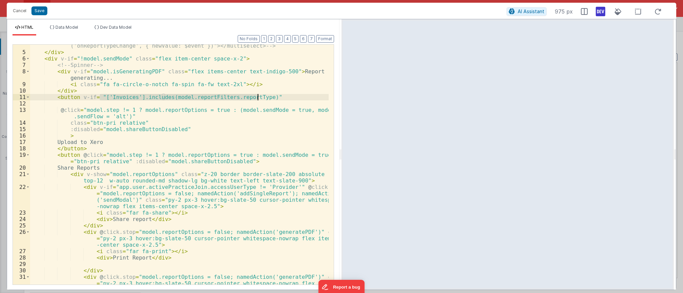
drag, startPoint x: 99, startPoint y: 96, endPoint x: 258, endPoint y: 98, distance: 158.8
click at [258, 98] on div "<multiselect class="w-full" v-model="model.reportFilters.reportType" placeholde…" at bounding box center [179, 165] width 298 height 285
click at [138, 101] on div "<multiselect class="w-full" v-model="model.reportFilters.reportType" placeholde…" at bounding box center [179, 165] width 298 height 285
click at [153, 84] on div "<multiselect class="w-full" v-model="model.reportFilters.reportType" placeholde…" at bounding box center [179, 165] width 298 height 285
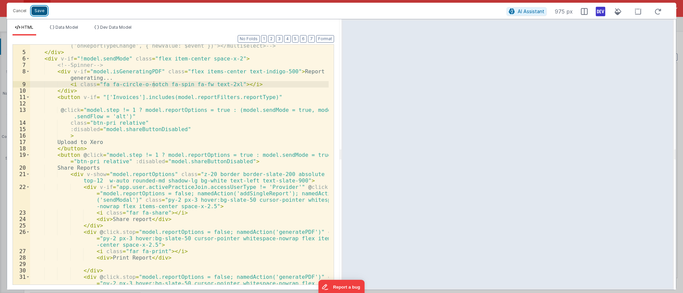
click at [39, 9] on button "Save" at bounding box center [39, 10] width 16 height 9
click at [202, 100] on div "Format 7 6 5 4 3 2 1 No Folds 4 5 6 7 8 9 10 11 12 13 14 15 16 17 18 19 20 21 2…" at bounding box center [173, 164] width 321 height 241
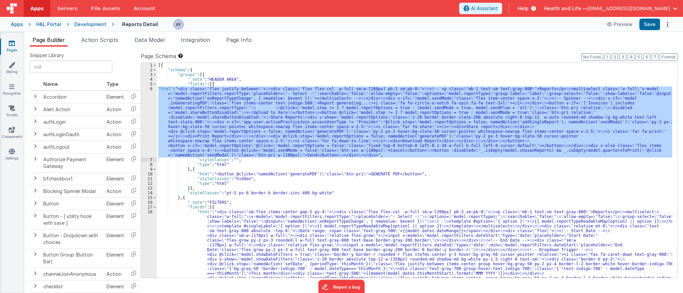
click at [180, 127] on div "[{ "schema" : { "groups" : [{ "_note" : "HEADER AREA" , "fields" : [{ "html" : …" at bounding box center [414, 170] width 515 height 215
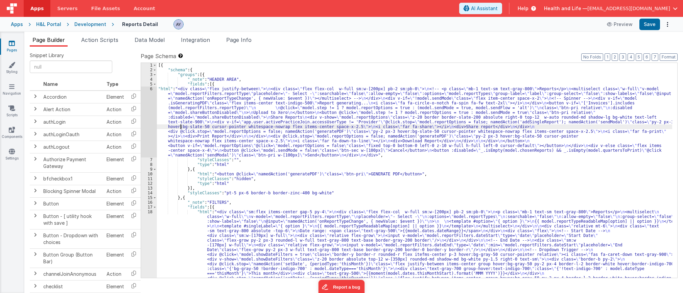
click at [149, 125] on div "6" at bounding box center [149, 121] width 16 height 71
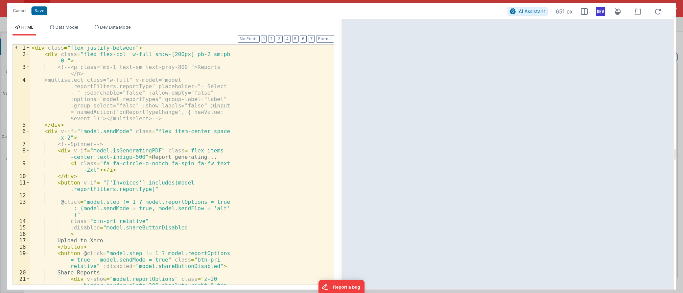
click at [232, 133] on div "< div class = "flex justify-between" > < div class = "flex flex-col w-full sm:w…" at bounding box center [179, 181] width 298 height 272
click at [83, 118] on div "< div class = "flex justify-between" > < div class = "flex flex-col w-full sm:w…" at bounding box center [179, 181] width 298 height 272
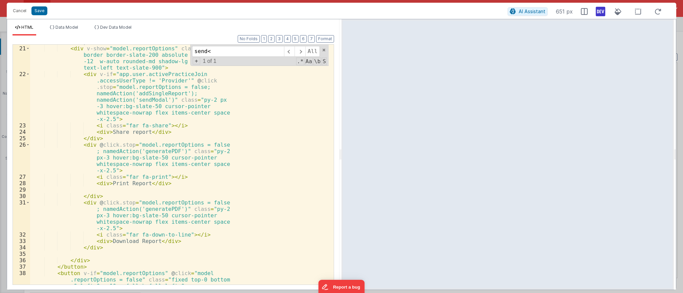
scroll to position [225, 0]
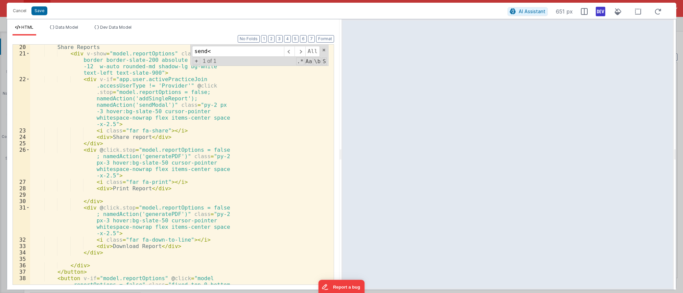
type input "send<"
click at [106, 167] on div "Share Reports < div v-show = "model.reportOptions" class = "z-20 border border-…" at bounding box center [179, 180] width 298 height 272
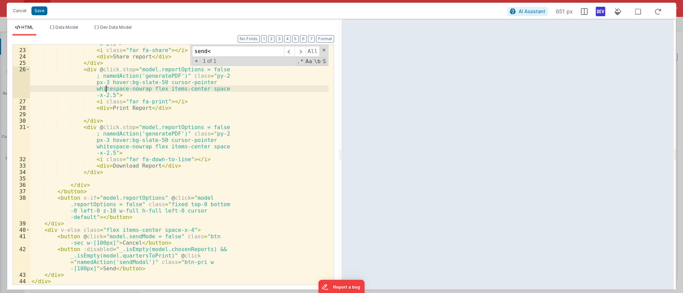
scroll to position [306, 0]
click at [134, 204] on div "< div v-if = "app.user.activePracticeJoin .accessUserType != 'Provider'" @ clic…" at bounding box center [179, 145] width 298 height 298
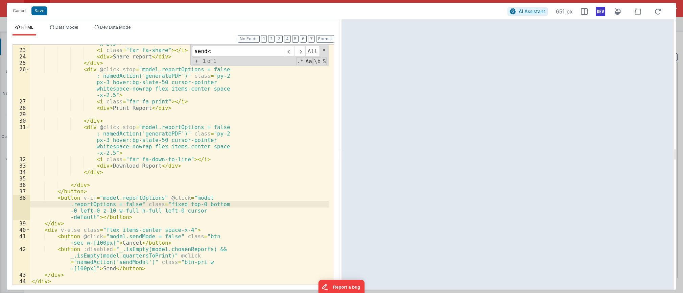
drag, startPoint x: 139, startPoint y: 223, endPoint x: 104, endPoint y: 228, distance: 35.2
click at [139, 223] on div "< div v-if = "app.user.activePracticeJoin .accessUserType != 'Provider'" @ clic…" at bounding box center [179, 145] width 298 height 298
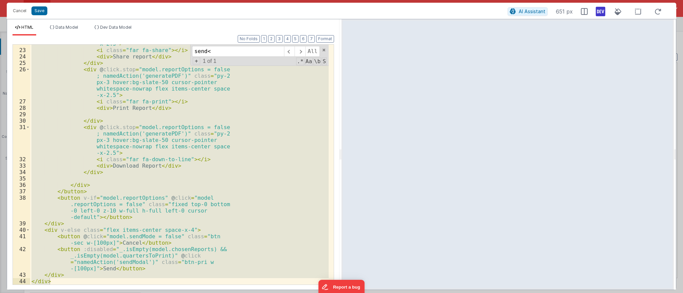
click at [107, 238] on div "< div v-if = "app.user.activePracticeJoin .accessUserType != 'Provider'" @ clic…" at bounding box center [179, 165] width 298 height 240
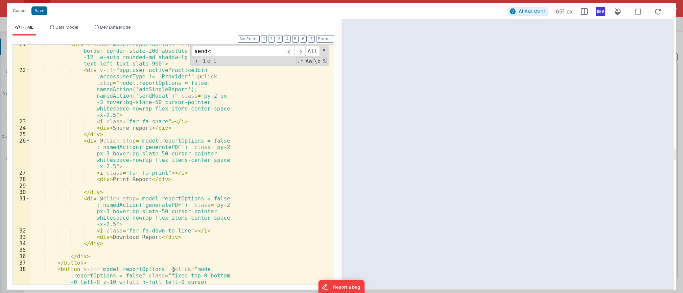
scroll to position [214, 0]
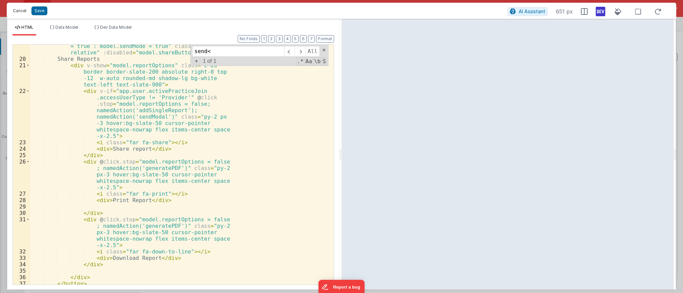
click at [23, 14] on button "Cancel" at bounding box center [19, 10] width 20 height 9
click at [241, 41] on button "No Folds" at bounding box center [249, 38] width 22 height 7
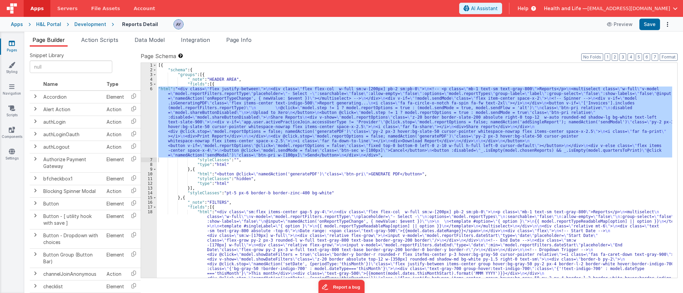
click at [241, 36] on span "Page Info" at bounding box center [238, 39] width 25 height 7
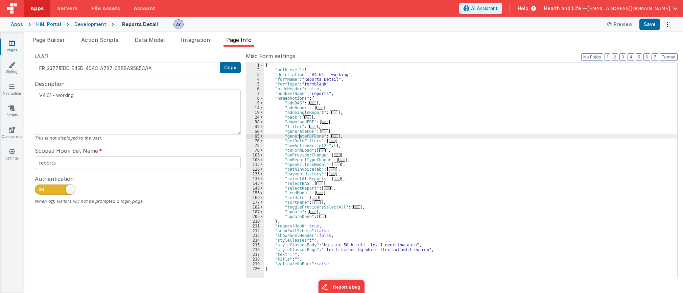
drag, startPoint x: 296, startPoint y: 142, endPoint x: 289, endPoint y: 142, distance: 7.4
click at [289, 142] on div "{ "authLevel" : 1 , "description" : "V4.61 - working" , "formName" : "Reports D…" at bounding box center [470, 175] width 413 height 224
click at [296, 141] on div "{ "authLevel" : 1 , "description" : "V4.61 - working" , "formName" : "Reports D…" at bounding box center [470, 175] width 413 height 224
click at [294, 129] on div "{ "authLevel" : 1 , "description" : "V4.61 - working" , "formName" : "Reports D…" at bounding box center [470, 175] width 413 height 224
click at [302, 163] on div "{ "authLevel" : 1 , "description" : "V4.61 - working" , "formName" : "Reports D…" at bounding box center [470, 175] width 413 height 224
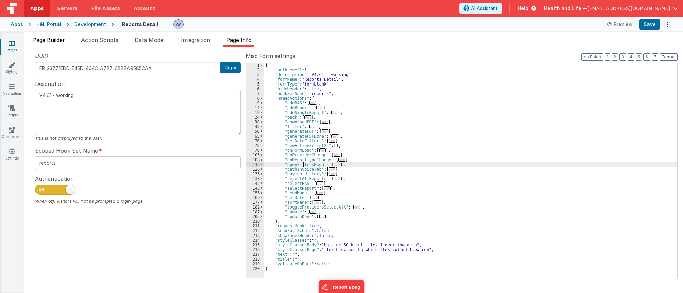
click at [49, 37] on span "Page Builder" at bounding box center [48, 39] width 32 height 7
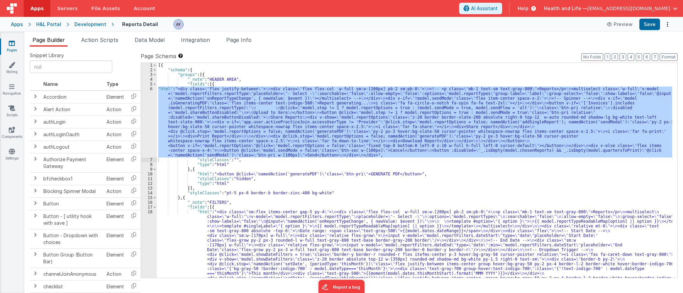
click at [221, 147] on div "[{ "schema" : { "groups" : [{ "_note" : "HEADER AREA" , "fields" : [{ "html" : …" at bounding box center [414, 170] width 515 height 215
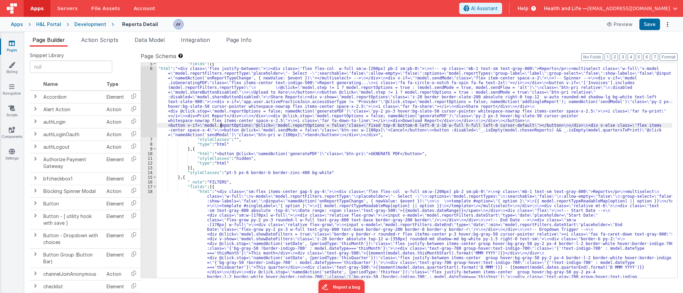
scroll to position [21, 0]
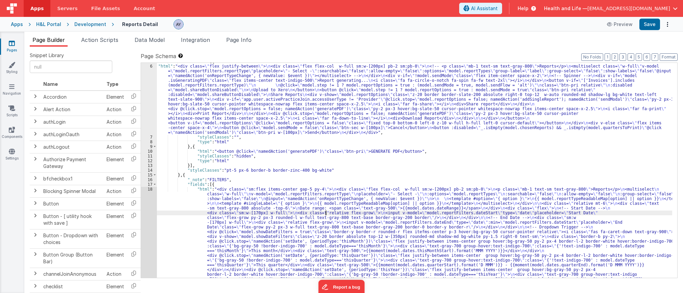
scroll to position [20, 0]
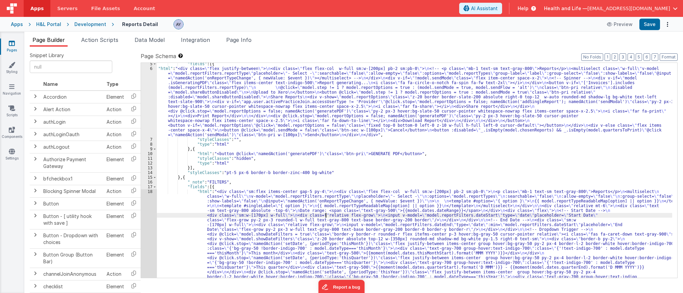
click at [146, 96] on div "6" at bounding box center [149, 101] width 16 height 71
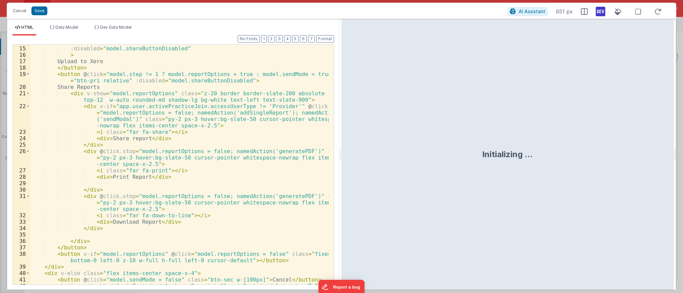
scroll to position [145, 0]
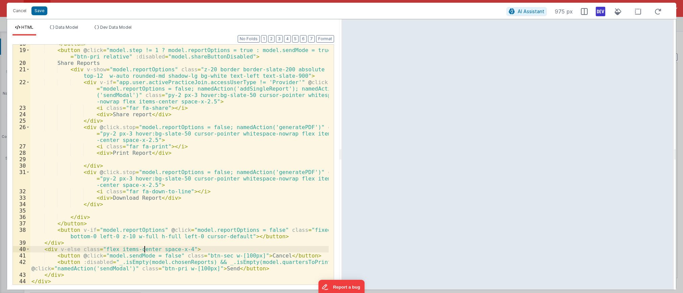
click at [145, 246] on div "</ button > < button @ click = "model.step != 1 ? model.reportOptions = true : …" at bounding box center [179, 167] width 298 height 253
click at [139, 278] on div "</ button > < button @ click = "model.step != 1 ? model.reportOptions = true : …" at bounding box center [179, 167] width 298 height 253
click at [166, 267] on div "</ button > < button @ click = "model.step != 1 ? model.reportOptions = true : …" at bounding box center [179, 167] width 298 height 253
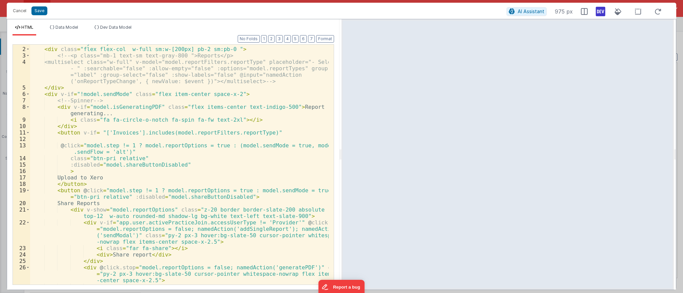
click at [133, 166] on div "< div class = "flex justify-between" > < div class = "flex flex-col w-full sm:w…" at bounding box center [179, 166] width 298 height 253
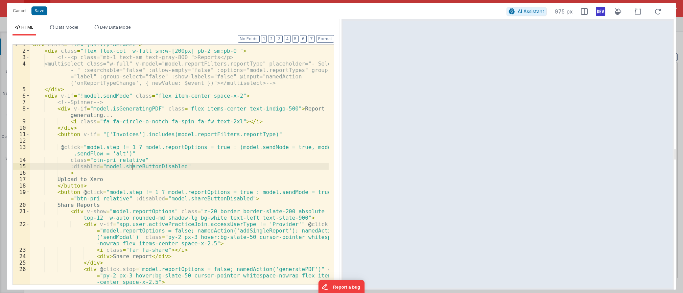
scroll to position [3, 0]
click at [96, 187] on div "< div class = "flex justify-between" > < div class = "flex flex-col w-full sm:w…" at bounding box center [179, 168] width 298 height 253
click at [135, 154] on div "< div class = "flex justify-between" > < div class = "flex flex-col w-full sm:w…" at bounding box center [179, 168] width 298 height 253
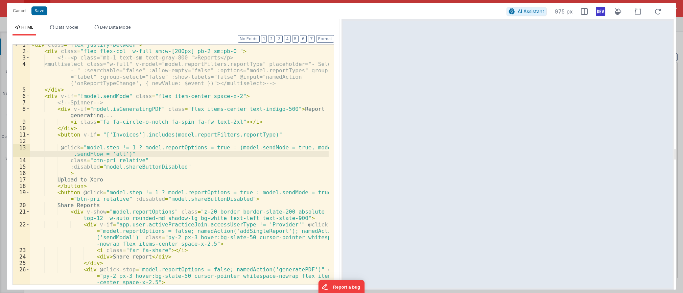
click at [124, 175] on div "< div class = "flex justify-between" > < div class = "flex flex-col w-full sm:w…" at bounding box center [179, 168] width 298 height 253
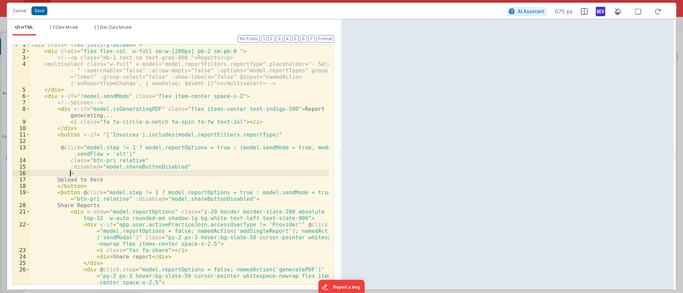
click at [141, 156] on div "< div class = "flex justify-between" > < div class = "flex flex-col w-full sm:w…" at bounding box center [179, 168] width 298 height 253
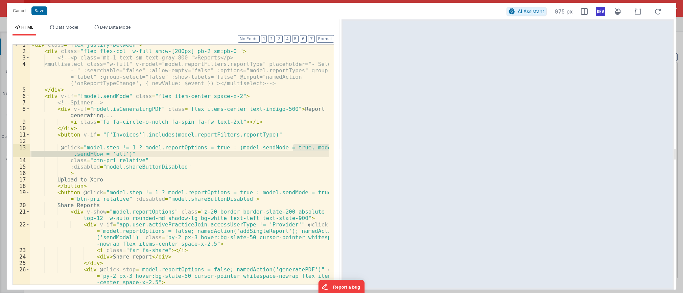
drag, startPoint x: 292, startPoint y: 148, endPoint x: 98, endPoint y: 156, distance: 194.8
click at [98, 156] on div "< div class = "flex justify-between" > < div class = "flex flex-col w-full sm:w…" at bounding box center [179, 168] width 298 height 253
click at [114, 137] on div "< div class = "flex justify-between" > < div class = "flex flex-col w-full sm:w…" at bounding box center [179, 168] width 298 height 253
click at [56, 27] on span "Data Model" at bounding box center [66, 27] width 23 height 5
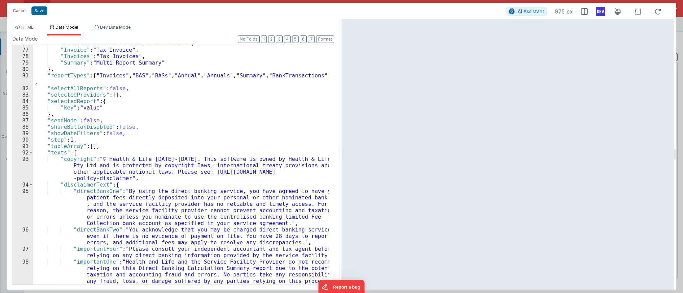
scroll to position [487, 0]
click at [107, 113] on div ""BankTransactions" : "Bank Reconciliation" , "Invoice" : "Tax Invoice" , "Invoi…" at bounding box center [180, 169] width 295 height 259
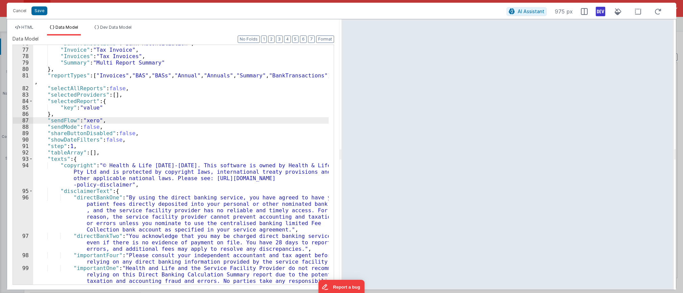
click at [75, 134] on div ""BankTransactions" : "Bank Reconciliation" , "Invoice" : "Tax Invoice" , "Invoi…" at bounding box center [180, 176] width 295 height 272
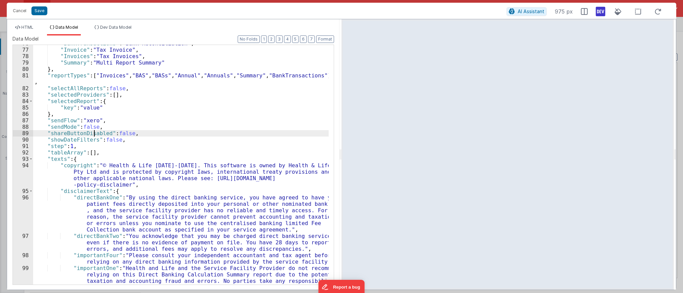
click at [95, 134] on div ""BankTransactions" : "Bank Reconciliation" , "Invoice" : "Tax Invoice" , "Invoi…" at bounding box center [180, 176] width 295 height 272
click at [91, 121] on div ""BankTransactions" : "Bank Reconciliation" , "Invoice" : "Tax Invoice" , "Invoi…" at bounding box center [180, 176] width 295 height 272
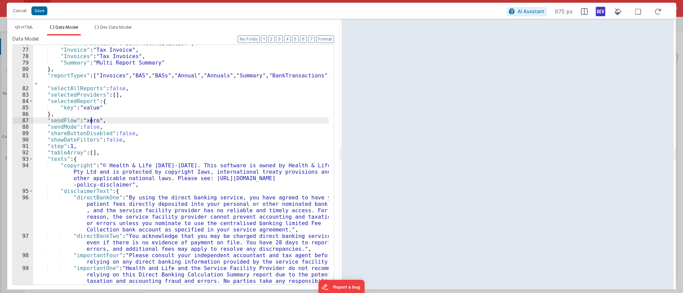
click at [91, 121] on div ""BankTransactions" : "Bank Reconciliation" , "Invoice" : "Tax Invoice" , "Invoi…" at bounding box center [180, 176] width 295 height 272
click at [108, 129] on div ""BankTransactions" : "Bank Reconciliation" , "Invoice" : "Tax Invoice" , "Invoi…" at bounding box center [180, 176] width 295 height 272
click at [89, 119] on div ""BankTransactions" : "Bank Reconciliation" , "Invoice" : "Tax Invoice" , "Invoi…" at bounding box center [180, 176] width 295 height 272
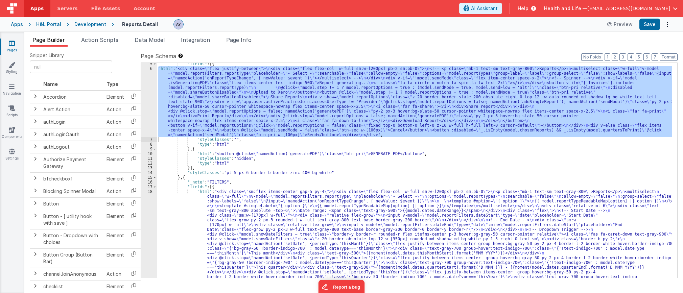
click at [201, 108] on div ""fields" : [{ "html" : "<div class= \" flex justify-between \" > \n <div class=…" at bounding box center [414, 170] width 515 height 215
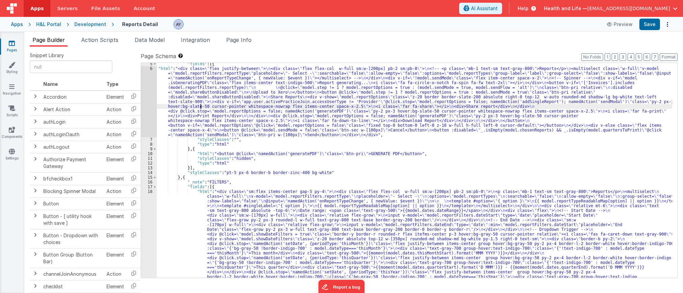
click at [149, 92] on div "6" at bounding box center [149, 101] width 16 height 71
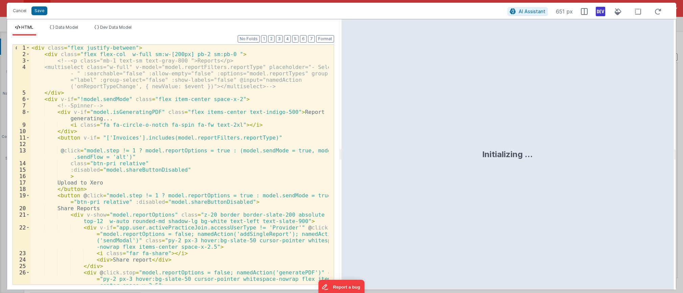
click at [71, 125] on div "< div class = "flex justify-between" > < div class = "flex flex-col w-full sm:w…" at bounding box center [179, 171] width 298 height 253
click at [85, 186] on div "< div class = "flex justify-between" > < div class = "flex flex-col w-full sm:w…" at bounding box center [179, 171] width 298 height 253
click at [107, 184] on div "< div class = "flex justify-between" > < div class = "flex flex-col w-full sm:w…" at bounding box center [179, 171] width 298 height 253
click at [122, 167] on div "< div class = "flex justify-between" > < div class = "flex flex-col w-full sm:w…" at bounding box center [179, 171] width 298 height 253
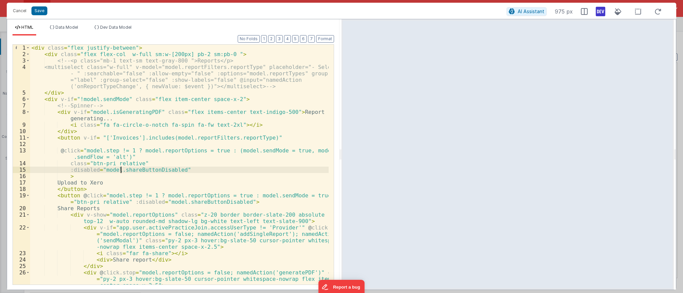
click at [119, 165] on div "< div class = "flex justify-between" > < div class = "flex flex-col w-full sm:w…" at bounding box center [179, 171] width 298 height 253
click at [147, 164] on div "< div class = "flex justify-between" > < div class = "flex flex-col w-full sm:w…" at bounding box center [179, 171] width 298 height 253
click at [160, 167] on div "< div class = "flex justify-between" > < div class = "flex flex-col w-full sm:w…" at bounding box center [179, 171] width 298 height 253
click at [132, 156] on div "< div class = "flex justify-between" > < div class = "flex flex-col w-full sm:w…" at bounding box center [179, 171] width 298 height 253
click at [107, 152] on div "< div class = "flex justify-between" > < div class = "flex flex-col w-full sm:w…" at bounding box center [179, 171] width 298 height 253
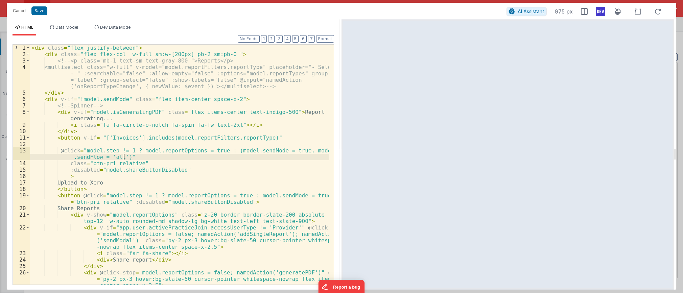
click at [123, 157] on div "< div class = "flex justify-between" > < div class = "flex flex-col w-full sm:w…" at bounding box center [179, 171] width 298 height 253
click at [116, 157] on div "< div class = "flex justify-between" > < div class = "flex flex-col w-full sm:w…" at bounding box center [179, 171] width 298 height 253
click at [67, 197] on div "< div class = "flex justify-between" > < div class = "flex flex-col w-full sm:w…" at bounding box center [179, 171] width 298 height 253
click at [82, 207] on div "< div class = "flex justify-between" > < div class = "flex flex-col w-full sm:w…" at bounding box center [179, 171] width 298 height 253
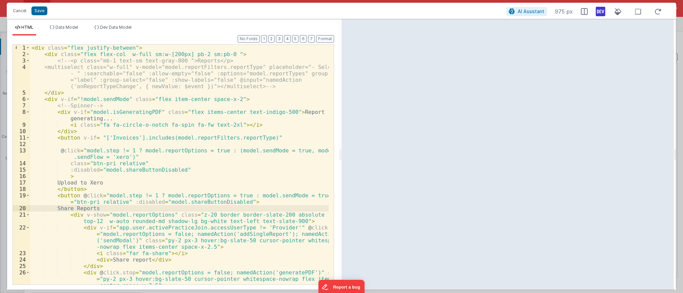
click at [305, 196] on div "< div class = "flex justify-between" > < div class = "flex flex-col w-full sm:w…" at bounding box center [179, 171] width 298 height 253
click at [241, 197] on div "< div class = "flex justify-between" > < div class = "flex flex-col w-full sm:w…" at bounding box center [179, 171] width 298 height 253
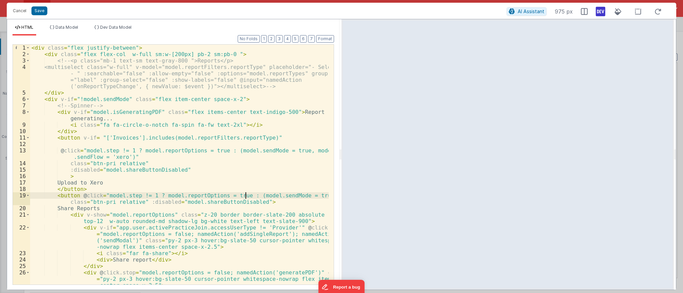
click at [306, 196] on div "< div class = "flex justify-between" > < div class = "flex flex-col w-full sm:w…" at bounding box center [179, 171] width 298 height 253
click at [308, 196] on div "< div class = "flex justify-between" > < div class = "flex flex-col w-full sm:w…" at bounding box center [179, 171] width 298 height 253
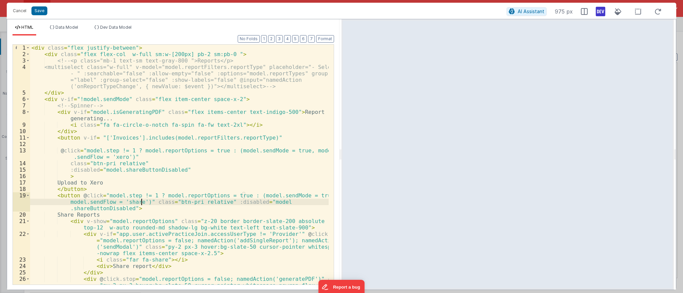
click at [297, 198] on div "< div class = "flex justify-between" > < div class = "flex flex-col w-full sm:w…" at bounding box center [179, 178] width 298 height 266
click at [282, 216] on div "< div class = "flex justify-between" > < div class = "flex flex-col w-full sm:w…" at bounding box center [179, 178] width 298 height 266
click at [167, 202] on div "< div class = "flex justify-between" > < div class = "flex flex-col w-full sm:w…" at bounding box center [179, 178] width 298 height 266
click at [153, 213] on div "< div class = "flex justify-between" > < div class = "flex flex-col w-full sm:w…" at bounding box center [179, 178] width 298 height 266
click at [37, 11] on button "Save" at bounding box center [39, 10] width 16 height 9
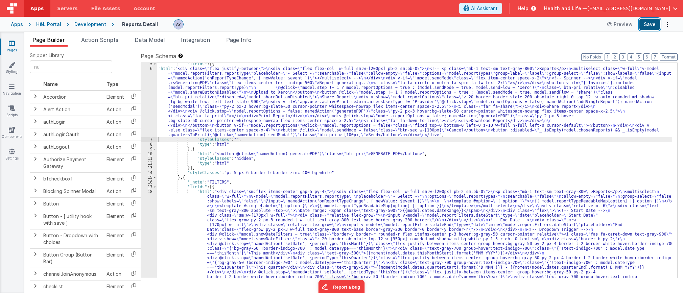
click at [576, 26] on button "Save" at bounding box center [649, 24] width 21 height 11
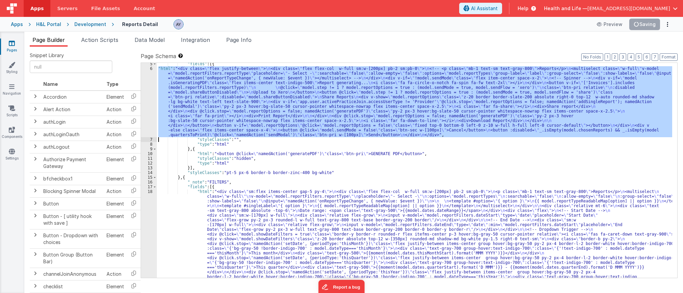
click at [146, 96] on div "6" at bounding box center [149, 101] width 16 height 71
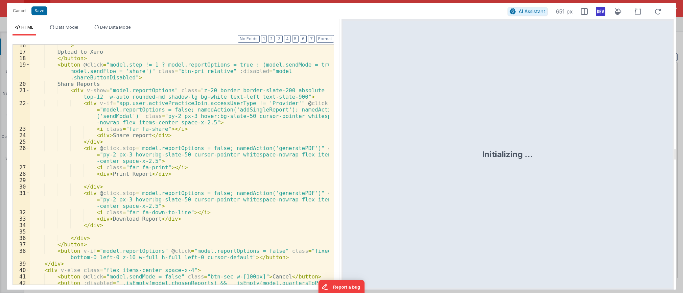
scroll to position [152, 0]
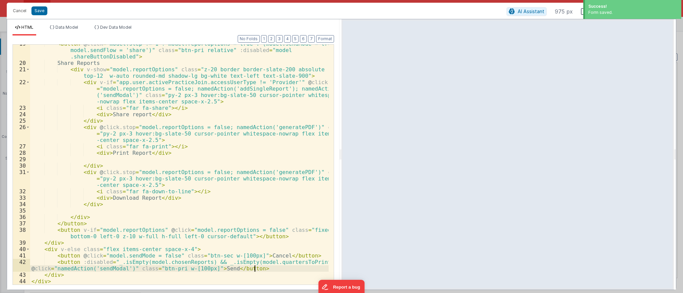
click at [255, 268] on div "< button @ click = "model.step != 1 ? model.reportOptions = true : (model.sendM…" at bounding box center [179, 174] width 298 height 266
click at [259, 258] on div "< button @ click = "model.step != 1 ? model.reportOptions = true : (model.sendM…" at bounding box center [179, 174] width 298 height 266
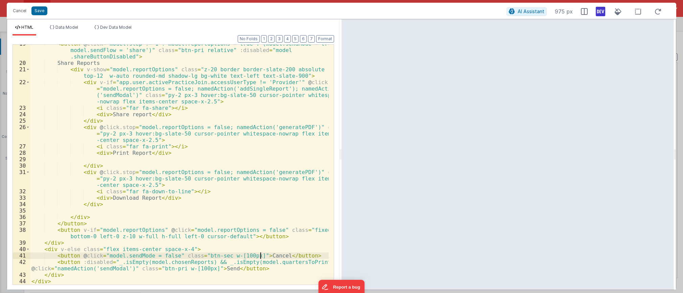
click at [255, 268] on div "< button @ click = "model.step != 1 ? model.reportOptions = true : (model.sendM…" at bounding box center [179, 174] width 298 height 266
click at [158, 269] on div "< button @ click = "model.step != 1 ? model.reportOptions = true : (model.sendM…" at bounding box center [179, 174] width 298 height 266
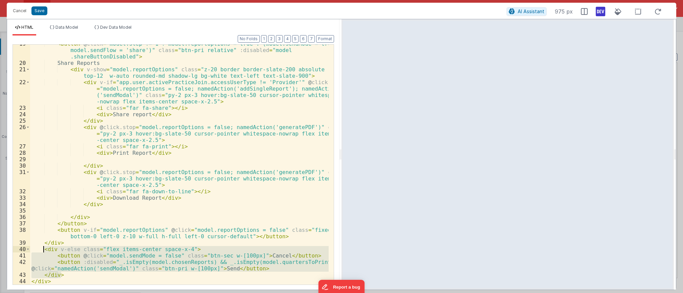
drag, startPoint x: 66, startPoint y: 276, endPoint x: 44, endPoint y: 250, distance: 33.6
click at [44, 250] on div "< button @ click = "model.step != 1 ? model.reportOptions = true : (model.sendM…" at bounding box center [179, 174] width 298 height 266
click at [110, 234] on div "< button @ click = "model.step != 1 ? model.reportOptions = true : (model.sendM…" at bounding box center [179, 174] width 298 height 266
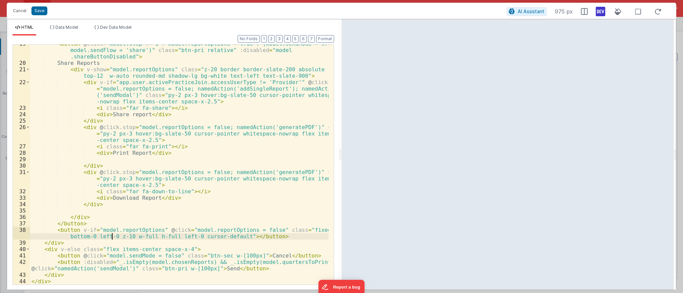
click at [138, 269] on div "< button @ click = "model.step != 1 ? model.reportOptions = true : (model.sendM…" at bounding box center [179, 174] width 298 height 266
click at [159, 249] on div "< button @ click = "model.step != 1 ? model.reportOptions = true : (model.sendM…" at bounding box center [179, 174] width 298 height 266
click at [39, 12] on button "Save" at bounding box center [39, 10] width 16 height 9
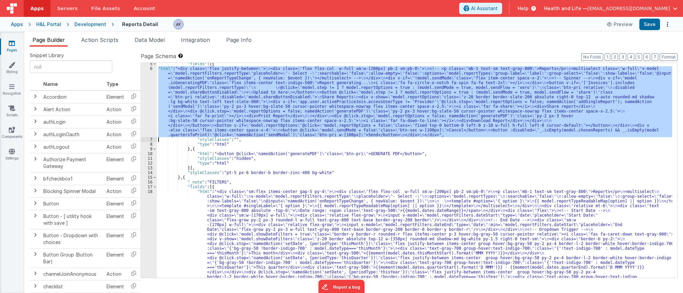
drag, startPoint x: 242, startPoint y: 101, endPoint x: 227, endPoint y: 102, distance: 14.6
click at [242, 101] on div ""fields" : [{ "html" : "<div class= \" flex justify-between \" > \n <div class=…" at bounding box center [414, 170] width 515 height 215
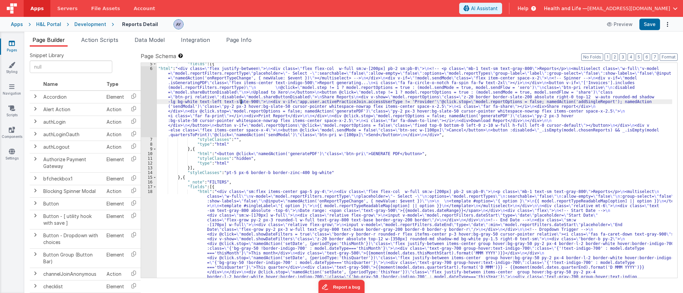
click at [148, 93] on div "6" at bounding box center [149, 101] width 16 height 71
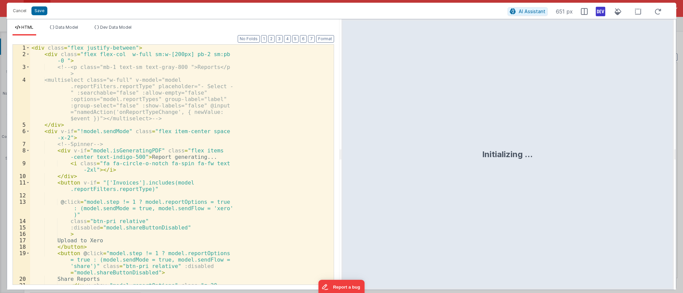
click at [146, 98] on div "< div class = "flex justify-between" > < div class = "flex flex-col w-full sm:w…" at bounding box center [179, 181] width 298 height 272
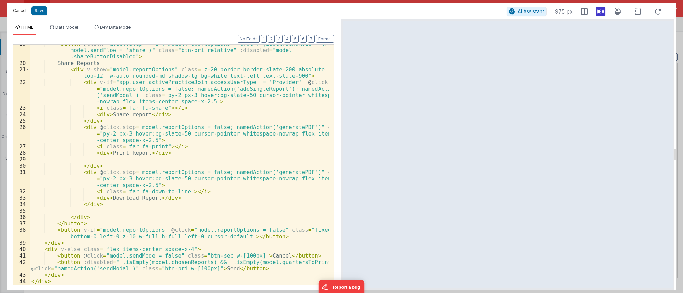
click at [22, 9] on button "Cancel" at bounding box center [19, 10] width 20 height 9
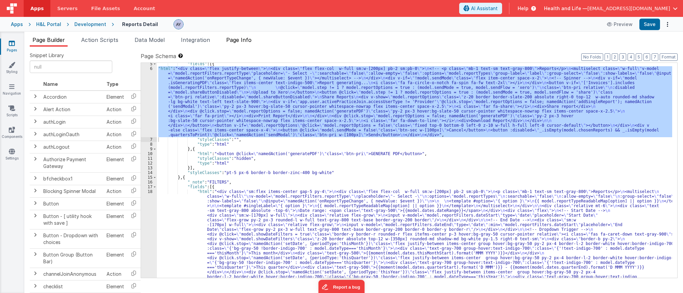
click at [250, 41] on span "Page Info" at bounding box center [238, 39] width 25 height 7
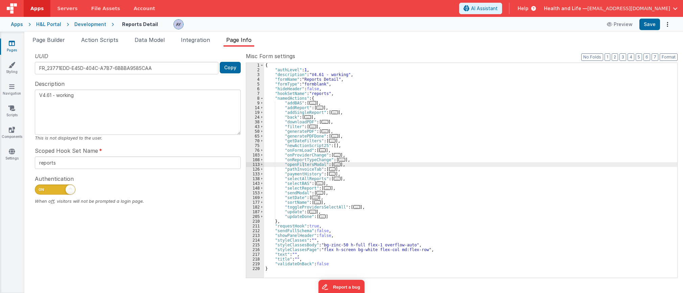
click at [314, 193] on div "{ "authLevel" : 1 , "description" : "V4.61 - working" , "formName" : "Reports D…" at bounding box center [470, 175] width 413 height 224
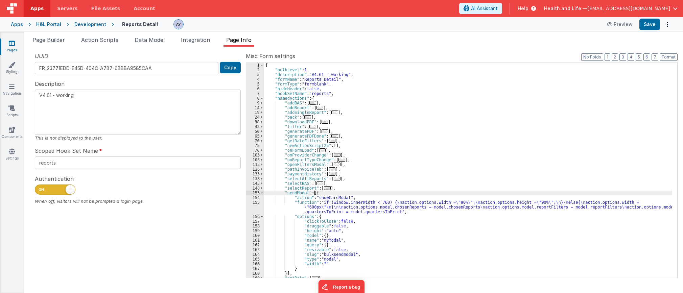
click at [321, 204] on div "{ "authLevel" : 1 , "description" : "V4.61 - working" , "formName" : "Reports D…" at bounding box center [468, 175] width 408 height 224
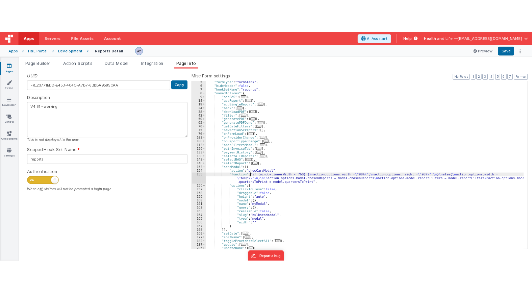
scroll to position [20, 0]
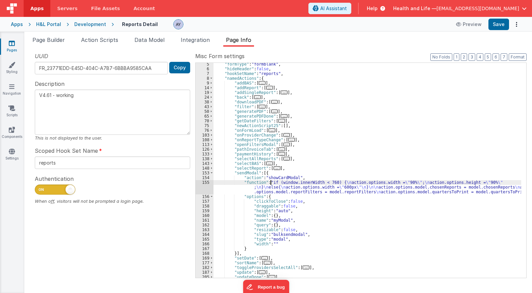
drag, startPoint x: 263, startPoint y: 120, endPoint x: 256, endPoint y: 107, distance: 14.4
click at [263, 117] on div ""formType" : "formblank" , "hideHeader" : false , "hookSetName" : "reports" , "…" at bounding box center [368, 174] width 308 height 224
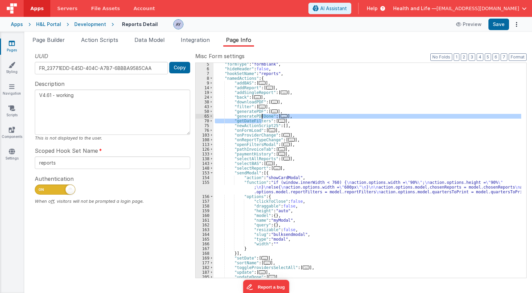
click at [251, 101] on div ""formType" : "formblank" , "hideHeader" : false , "hookSetName" : "reports" , "…" at bounding box center [368, 174] width 308 height 224
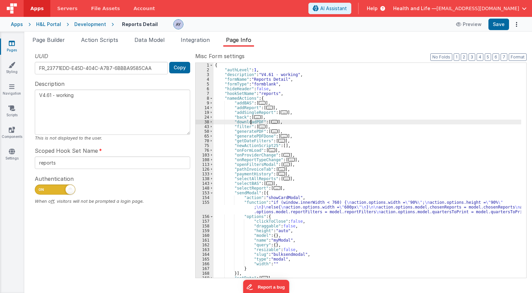
scroll to position [0, 0]
click at [258, 201] on div "{ "authLevel" : 1 , "description" : "V4.61 - working" , "formName" : "Reports D…" at bounding box center [368, 175] width 308 height 224
click at [298, 209] on div "{ "authLevel" : 1 , "description" : "V4.61 - working" , "formName" : "Reports D…" at bounding box center [368, 175] width 308 height 224
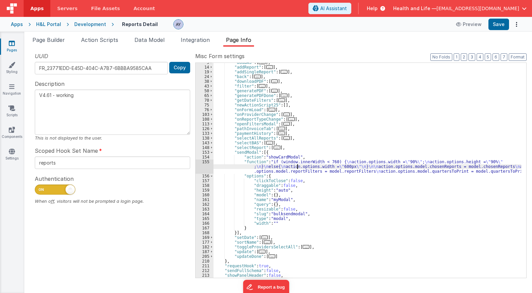
click at [255, 177] on div ""addBAS" : [ ... ] , "addReport" : [ ... ] , "addSingleReport" : [ ... ] , "bac…" at bounding box center [368, 172] width 308 height 224
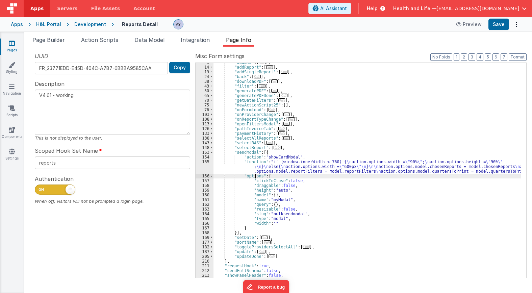
drag, startPoint x: 267, startPoint y: 217, endPoint x: 266, endPoint y: 226, distance: 8.9
click at [267, 219] on div ""addBAS" : [ ... ] , "addReport" : [ ... ] , "addSingleReport" : [ ... ] , "bac…" at bounding box center [368, 172] width 308 height 224
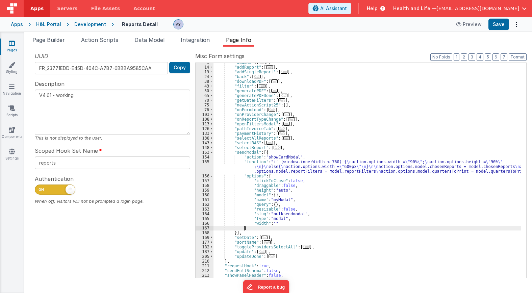
click at [265, 226] on div ""addBAS" : [ ... ] , "addReport" : [ ... ] , "addSingleReport" : [ ... ] , "bac…" at bounding box center [368, 172] width 308 height 224
click at [258, 225] on div ""addBAS" : [ ... ] , "addReport" : [ ... ] , "addSingleReport" : [ ... ] , "bac…" at bounding box center [368, 172] width 308 height 224
drag, startPoint x: 274, startPoint y: 226, endPoint x: 278, endPoint y: 226, distance: 4.1
click at [277, 226] on div ""addBAS" : [ ... ] , "addReport" : [ ... ] , "addSingleReport" : [ ... ] , "bac…" at bounding box center [368, 172] width 308 height 224
click at [288, 225] on div ""addBAS" : [ ... ] , "addReport" : [ ... ] , "addSingleReport" : [ ... ] , "bac…" at bounding box center [368, 172] width 308 height 224
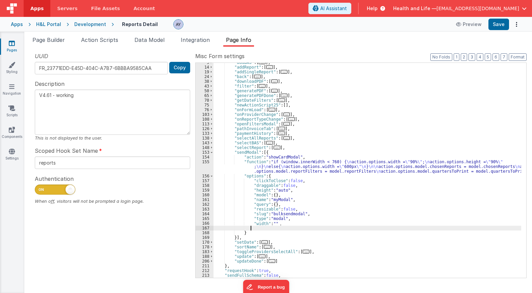
scroll to position [0, 0]
click at [108, 40] on span "Action Scripts" at bounding box center [99, 39] width 37 height 7
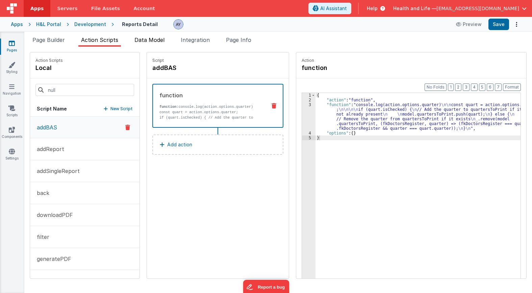
click at [144, 39] on span "Data Model" at bounding box center [149, 39] width 30 height 7
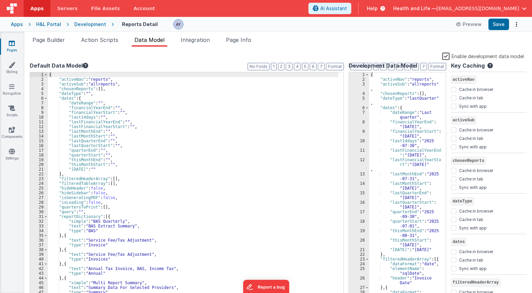
click at [100, 224] on div "{ "activeNav" : "reports" , "activeSub" : "allreports" , "chosenReports" : [ ] …" at bounding box center [194, 190] width 293 height 236
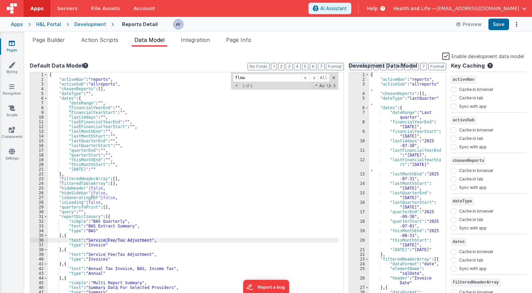
scroll to position [298, 0]
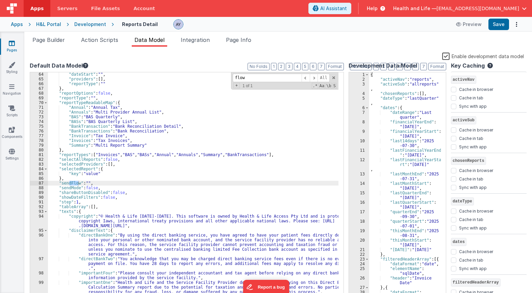
type input "flow"
click at [90, 195] on div ""dateStart" : "" , "providers" : [ ] , "reportType" : "" } , "reportOptions" : …" at bounding box center [194, 190] width 293 height 236
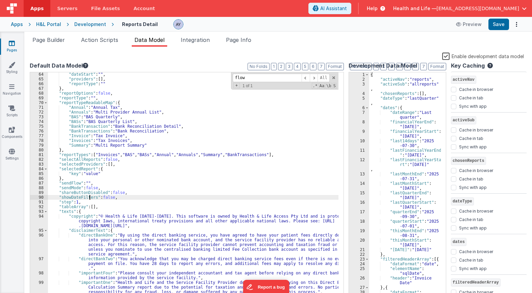
click at [70, 184] on div ""dateStart" : "" , "providers" : [ ] , "reportType" : "" } , "reportOptions" : …" at bounding box center [194, 190] width 293 height 236
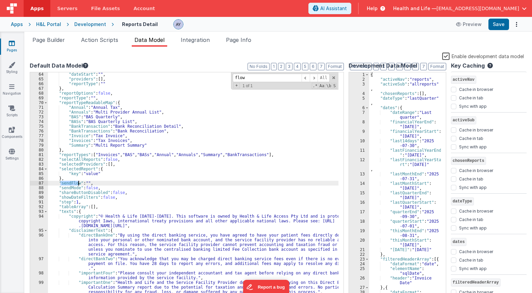
click at [70, 184] on div ""dateStart" : "" , "providers" : [ ] , "reportType" : "" } , "reportOptions" : …" at bounding box center [194, 190] width 293 height 236
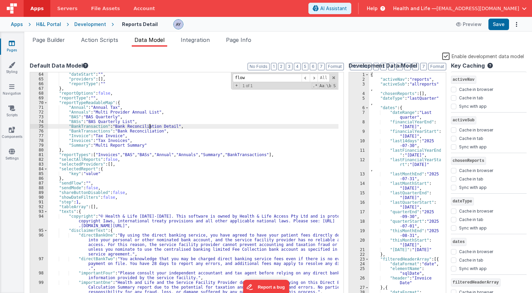
drag, startPoint x: 150, startPoint y: 125, endPoint x: 215, endPoint y: 60, distance: 92.2
click at [157, 119] on div ""dateStart" : "" , "providers" : [ ] , "reportType" : "" } , "reportOptions" : …" at bounding box center [194, 190] width 293 height 236
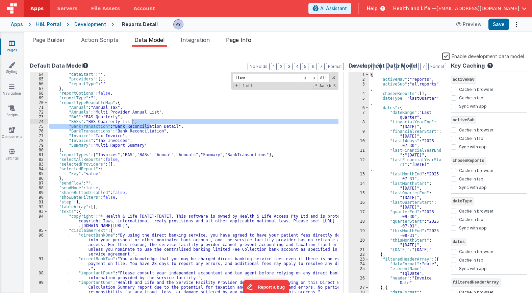
click at [227, 43] on li "Page Info" at bounding box center [238, 41] width 31 height 11
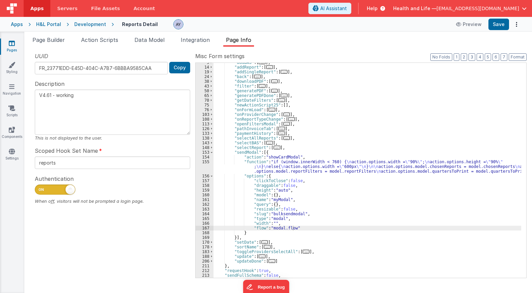
click at [310, 220] on div ""addBAS" : [ ... ] , "addReport" : [ ... ] , "addSingleReport" : [ ... ] , "bac…" at bounding box center [368, 172] width 308 height 224
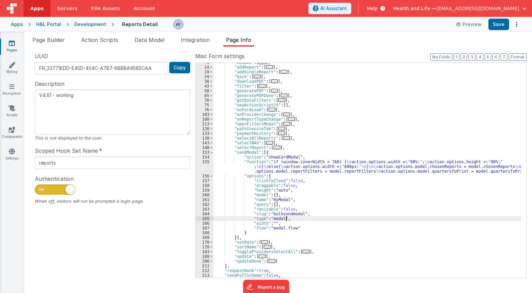
click at [286, 227] on div ""addBAS" : [ ... ] , "addReport" : [ ... ] , "addSingleReport" : [ ... ] , "bac…" at bounding box center [368, 172] width 308 height 224
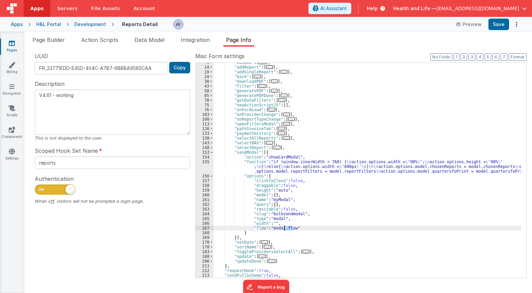
click at [286, 227] on div ""addBAS" : [ ... ] , "addReport" : [ ... ] , "addSingleReport" : [ ... ] , "bac…" at bounding box center [368, 172] width 308 height 224
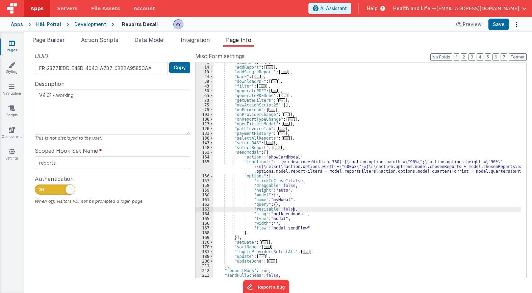
click at [304, 211] on div ""addBAS" : [ ... ] , "addReport" : [ ... ] , "addSingleReport" : [ ... ] , "bac…" at bounding box center [368, 172] width 308 height 224
click at [349, 187] on div ""addBAS" : [ ... ] , "addReport" : [ ... ] , "addSingleReport" : [ ... ] , "bac…" at bounding box center [368, 172] width 308 height 224
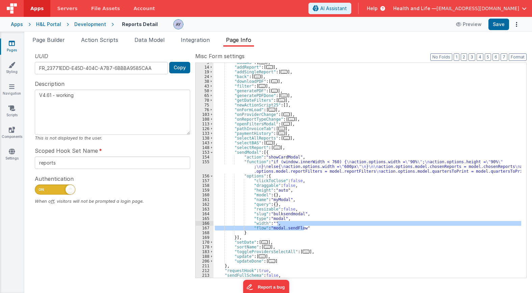
drag, startPoint x: 312, startPoint y: 228, endPoint x: 314, endPoint y: 224, distance: 5.1
click at [314, 224] on div ""addBAS" : [ ... ] , "addReport" : [ ... ] , "addSingleReport" : [ ... ] , "bac…" at bounding box center [368, 172] width 308 height 224
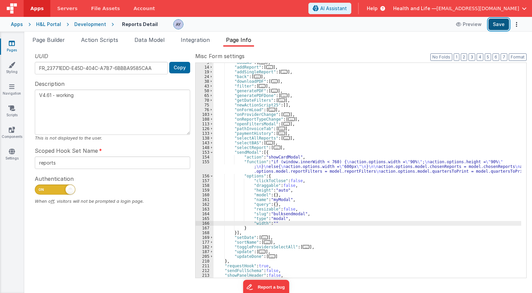
click at [495, 26] on button "Save" at bounding box center [499, 24] width 21 height 11
click at [248, 153] on div ""addBAS" : [ ... ] , "addReport" : [ ... ] , "addSingleReport" : [ ... ] , "bac…" at bounding box center [368, 172] width 308 height 224
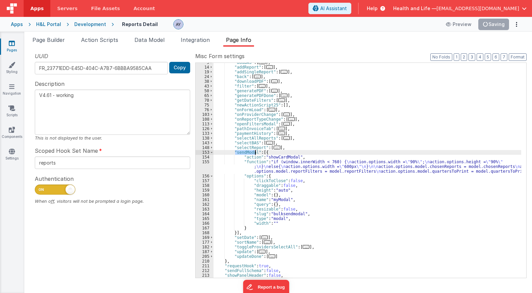
click at [248, 153] on div ""addBAS" : [ ... ] , "addReport" : [ ... ] , "addSingleReport" : [ ... ] , "bac…" at bounding box center [368, 172] width 308 height 224
click at [55, 38] on span "Page Builder" at bounding box center [48, 39] width 32 height 7
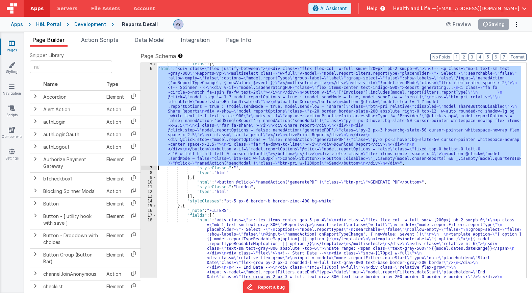
click at [204, 135] on div ""fields" : [{ "html" : "<div class= \" flex justify-between \" > \n <div class=…" at bounding box center [339, 170] width 365 height 215
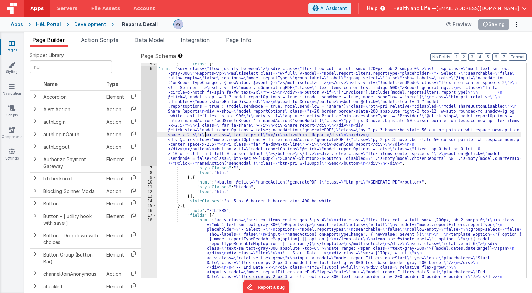
click at [146, 112] on div "6" at bounding box center [149, 115] width 16 height 99
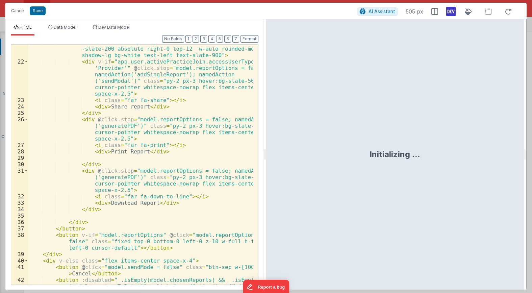
scroll to position [222, 0]
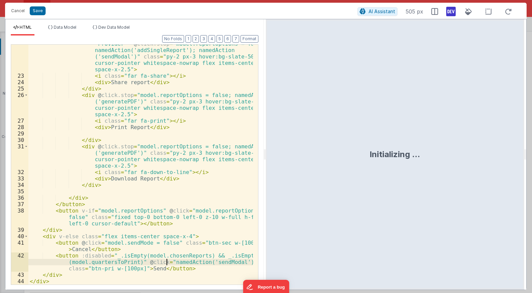
click at [167, 259] on div "< div v-if = "app.user.activePracticeJoin.accessUserType != 'Provider'" @ click…" at bounding box center [140, 176] width 225 height 285
click at [162, 262] on div "< div v-if = "app.user.activePracticeJoin.accessUserType != 'Provider'" @ click…" at bounding box center [140, 176] width 225 height 285
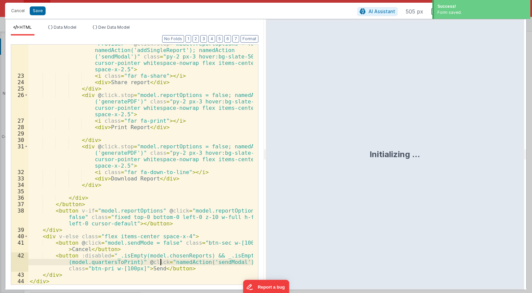
click at [163, 262] on div "< div v-if = "app.user.activePracticeJoin.accessUserType != 'Provider'" @ click…" at bounding box center [140, 176] width 225 height 285
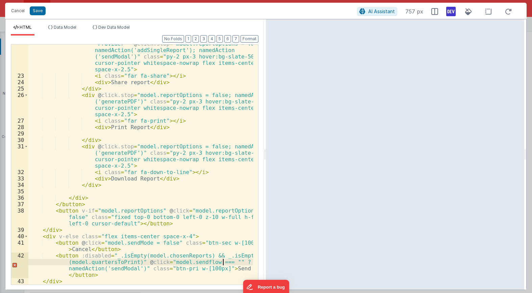
click at [223, 262] on div "< div v-if = "app.user.activePracticeJoin.accessUserType != 'Provider'" @ click…" at bounding box center [140, 176] width 225 height 285
click at [62, 271] on div "< div v-if = "app.user.activePracticeJoin.accessUserType != 'Provider'" @ click…" at bounding box center [140, 176] width 225 height 285
click at [66, 269] on div "< div v-if = "app.user.activePracticeJoin.accessUserType != 'Provider'" @ click…" at bounding box center [140, 176] width 225 height 285
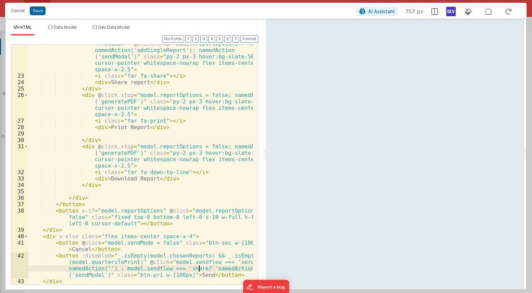
click at [200, 268] on div "< div v-if = "app.user.activePracticeJoin.accessUserType != 'Provider'" @ click…" at bounding box center [140, 176] width 225 height 285
click at [110, 267] on div "< div v-if = "app.user.activePracticeJoin.accessUserType != 'Provider'" @ click…" at bounding box center [140, 176] width 225 height 285
click at [107, 274] on div "< div v-if = "app.user.activePracticeJoin.accessUserType != 'Provider'" @ click…" at bounding box center [140, 176] width 225 height 285
click at [159, 264] on div "< div v-if = "app.user.activePracticeJoin.accessUserType != 'Provider'" @ click…" at bounding box center [140, 176] width 225 height 285
click at [171, 262] on div "< div v-if = "app.user.activePracticeJoin.accessUserType != 'Provider'" @ click…" at bounding box center [140, 176] width 225 height 285
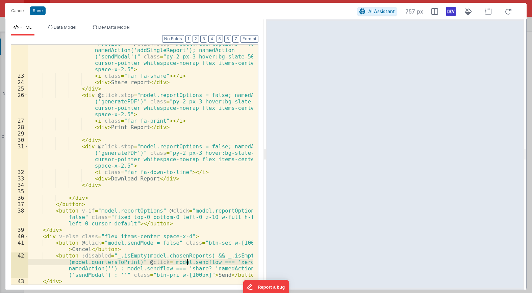
click at [188, 264] on div "< div v-if = "app.user.activePracticeJoin.accessUserType != 'Provider'" @ click…" at bounding box center [140, 176] width 225 height 285
click at [200, 264] on div "< div v-if = "app.user.activePracticeJoin.accessUserType != 'Provider'" @ click…" at bounding box center [140, 176] width 225 height 285
click at [212, 267] on div "< div v-if = "app.user.activePracticeJoin.accessUserType != 'Provider'" @ click…" at bounding box center [140, 176] width 225 height 285
click at [224, 266] on div "< div v-if = "app.user.activePracticeJoin.accessUserType != 'Provider'" @ click…" at bounding box center [140, 176] width 225 height 285
click at [228, 264] on div "< div v-if = "app.user.activePracticeJoin.accessUserType != 'Provider'" @ click…" at bounding box center [140, 176] width 225 height 285
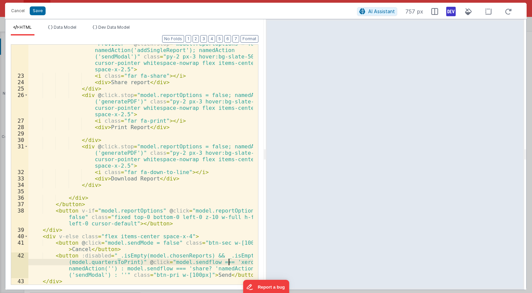
click at [118, 274] on div "< div v-if = "app.user.activePracticeJoin.accessUserType != 'Provider'" @ click…" at bounding box center [140, 176] width 225 height 285
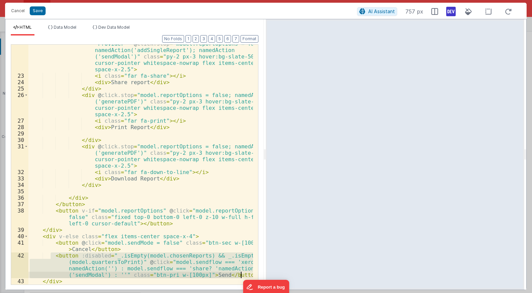
drag, startPoint x: 55, startPoint y: 256, endPoint x: 247, endPoint y: 273, distance: 192.3
click at [247, 273] on div "< div v-if = "app.user.activePracticeJoin.accessUserType != 'Provider'" @ click…" at bounding box center [140, 176] width 225 height 285
drag, startPoint x: 158, startPoint y: 194, endPoint x: 121, endPoint y: 225, distance: 48.5
click at [158, 194] on div "< div v-if = "app.user.activePracticeJoin.accessUserType != 'Provider'" @ click…" at bounding box center [140, 176] width 225 height 285
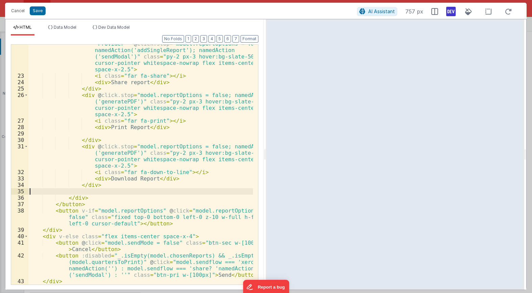
scroll to position [229, 0]
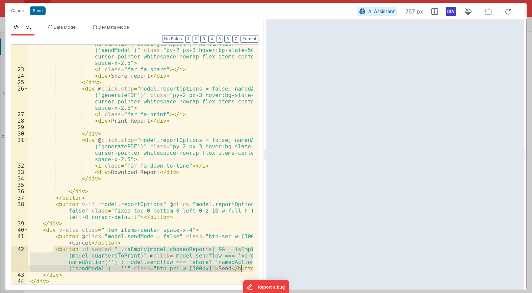
drag, startPoint x: 53, startPoint y: 249, endPoint x: 245, endPoint y: 270, distance: 192.4
click at [245, 270] on div "< div v-if = "app.user.activePracticeJoin.accessUserType != 'Provider'" @ click…" at bounding box center [140, 170] width 225 height 285
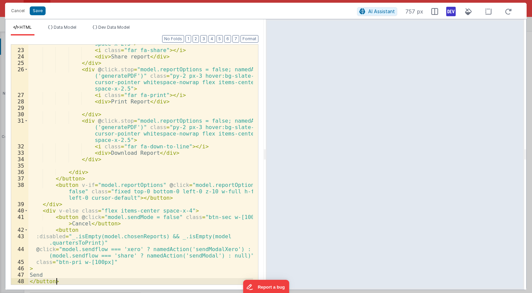
scroll to position [248, 0]
click at [247, 38] on button "Format" at bounding box center [250, 38] width 18 height 7
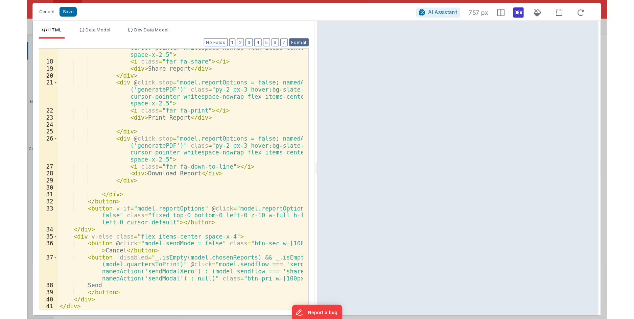
scroll to position [216, 0]
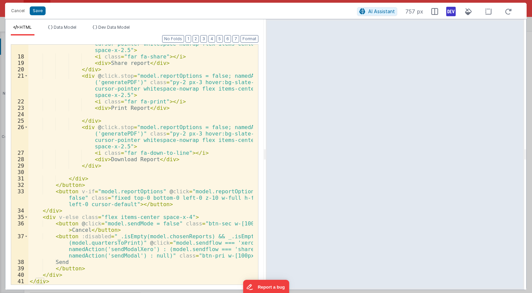
click at [122, 251] on div "< div v-if = "app.user.activePracticeJoin.accessUserType != 'Provider'" @ click…" at bounding box center [140, 157] width 225 height 285
click at [170, 249] on div "< div v-if = "app.user.activePracticeJoin.accessUserType != 'Provider'" @ click…" at bounding box center [140, 157] width 225 height 285
click at [193, 251] on div "< div v-if = "app.user.activePracticeJoin.accessUserType != 'Provider'" @ click…" at bounding box center [140, 157] width 225 height 285
click at [225, 248] on div "< div v-if = "app.user.activePracticeJoin.accessUserType != 'Provider'" @ click…" at bounding box center [140, 157] width 225 height 285
click at [120, 254] on div "< div v-if = "app.user.activePracticeJoin.accessUserType != 'Provider'" @ click…" at bounding box center [140, 157] width 225 height 285
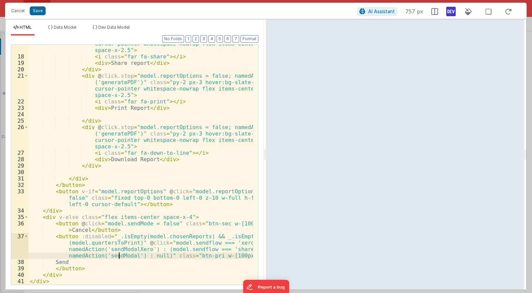
click at [137, 256] on div "< div v-if = "app.user.activePracticeJoin.accessUserType != 'Provider'" @ click…" at bounding box center [140, 157] width 225 height 285
click at [135, 249] on div "< div v-if = "app.user.activePracticeJoin.accessUserType != 'Provider'" @ click…" at bounding box center [140, 157] width 225 height 285
click at [133, 251] on div "< div v-if = "app.user.activePracticeJoin.accessUserType != 'Provider'" @ click…" at bounding box center [140, 157] width 225 height 285
click at [172, 245] on div "< div v-if = "app.user.activePracticeJoin.accessUserType != 'Provider'" @ click…" at bounding box center [140, 157] width 225 height 285
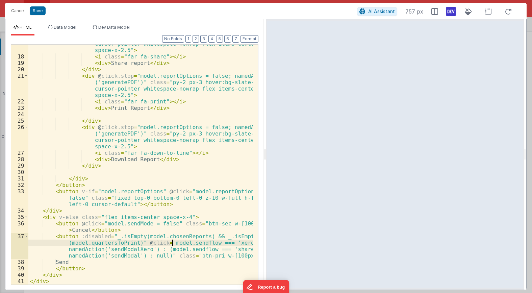
click at [193, 250] on div "< div v-if = "app.user.activePracticeJoin.accessUserType != 'Provider'" @ click…" at bounding box center [140, 157] width 225 height 285
drag, startPoint x: 172, startPoint y: 252, endPoint x: 174, endPoint y: 257, distance: 5.3
click at [172, 253] on div "< div v-if = "app.user.activePracticeJoin.accessUserType != 'Provider'" @ click…" at bounding box center [140, 157] width 225 height 285
click at [151, 255] on div "< div v-if = "app.user.activePracticeJoin.accessUserType != 'Provider'" @ click…" at bounding box center [140, 157] width 225 height 285
drag, startPoint x: 118, startPoint y: 123, endPoint x: 77, endPoint y: 59, distance: 75.9
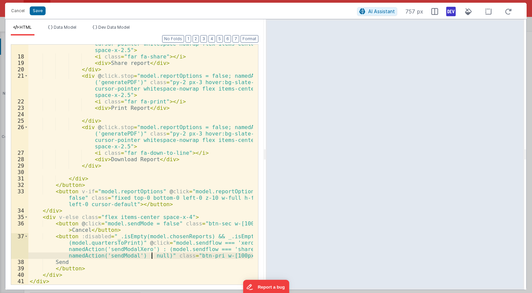
click at [118, 123] on div "< div v-if = "app.user.activePracticeJoin.accessUserType != 'Provider'" @ click…" at bounding box center [140, 157] width 225 height 285
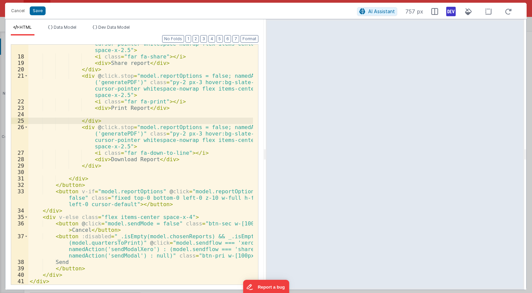
click at [35, 6] on div "Cancel Save AI Assistant 757 px" at bounding box center [266, 11] width 522 height 16
click at [36, 7] on button "Save" at bounding box center [38, 10] width 16 height 9
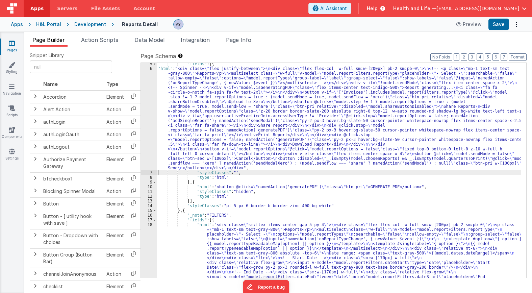
click at [249, 41] on span "Page Info" at bounding box center [238, 39] width 25 height 7
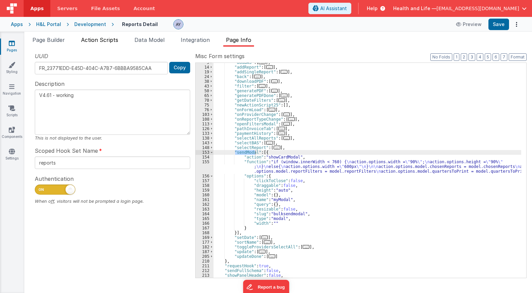
click at [112, 45] on li "Action Scripts" at bounding box center [99, 41] width 43 height 11
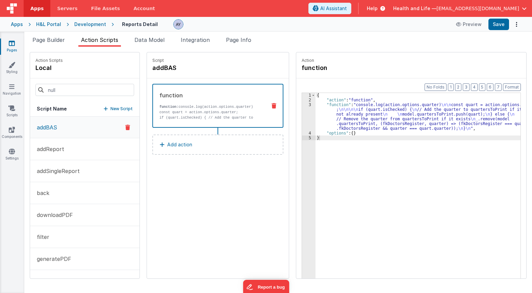
click at [71, 70] on div "Action Scripts local" at bounding box center [84, 65] width 109 height 26
click at [104, 106] on button "New Script" at bounding box center [118, 108] width 29 height 7
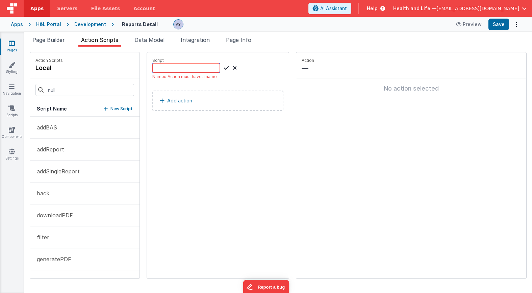
paste input "sendModalXero"
type input "sendModalXero"
click at [224, 69] on icon at bounding box center [226, 68] width 5 height 8
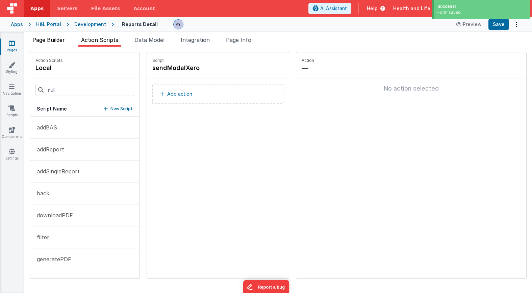
click at [59, 41] on span "Page Builder" at bounding box center [48, 39] width 32 height 7
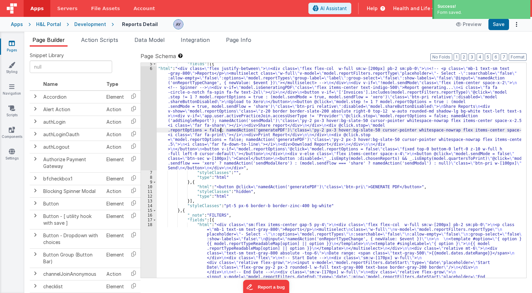
click at [146, 104] on div "6" at bounding box center [149, 118] width 16 height 104
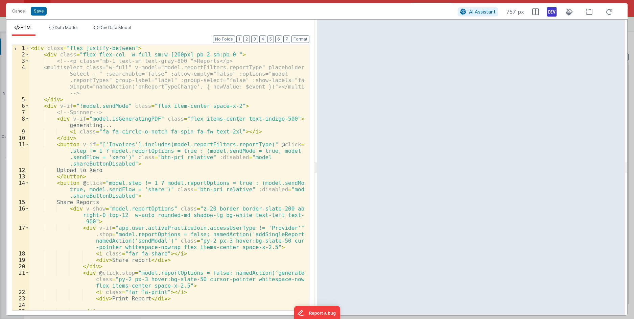
click at [132, 71] on div "< div class = "flex justify-between" > < div class = "flex flex-col w-full sm:w…" at bounding box center [166, 190] width 274 height 291
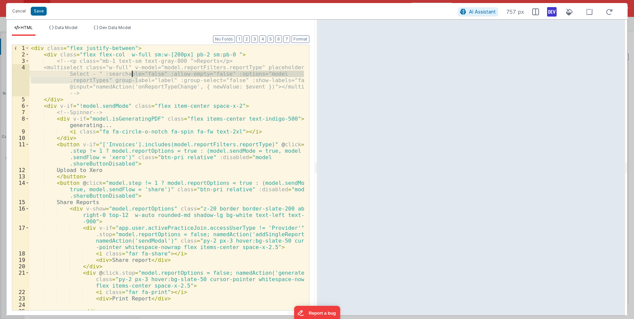
click at [115, 25] on div "HTML Data Model Dev Data Model Format 7 6 5 4 3 2 1 No Folds 1 2 3 4 5 6 7 8 9 …" at bounding box center [160, 168] width 308 height 296
click at [117, 29] on span "Dev Data Model" at bounding box center [114, 27] width 31 height 5
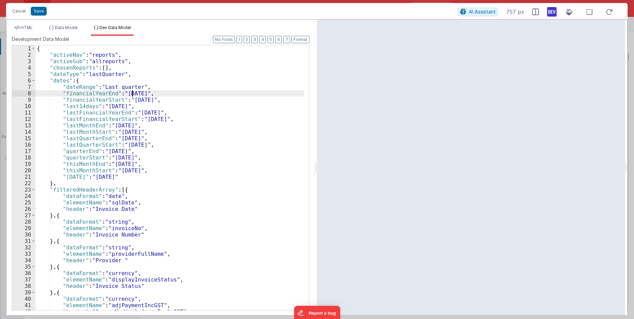
click at [133, 95] on div "{ "activeNav" : "reports" , "activeSub" : "allreports" , "chosenReports" : [ ] …" at bounding box center [169, 184] width 268 height 278
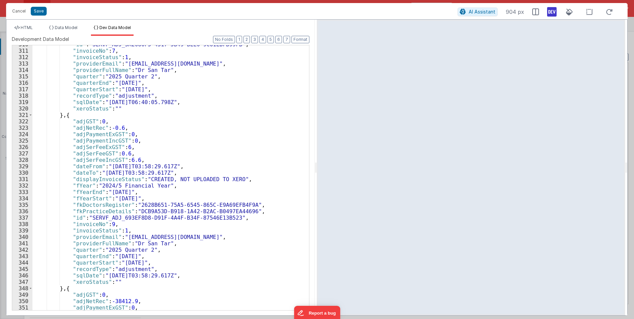
scroll to position [1988, 0]
drag, startPoint x: 144, startPoint y: 179, endPoint x: 231, endPoint y: 180, distance: 86.5
click at [231, 180] on div ""id" : "SERVF_ADJ_5A2080F5-4317-5B49-BEE0-9C61EBFB99FB" , "invoiceNo" : 7 , "in…" at bounding box center [167, 180] width 271 height 278
click at [131, 227] on div ""id" : "SERVF_ADJ_5A2080F5-4317-5B49-BEE0-9C61EBFB99FB" , "invoiceNo" : 7 , "in…" at bounding box center [167, 180] width 271 height 278
click at [191, 133] on div ""id" : "SERVF_ADJ_5A2080F5-4317-5B49-BEE0-9C61EBFB99FB" , "invoiceNo" : 7 , "in…" at bounding box center [167, 180] width 271 height 278
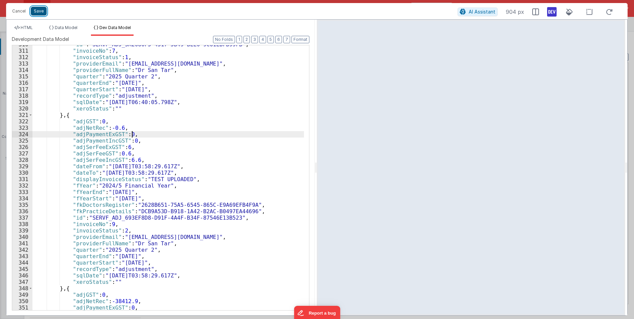
click at [38, 10] on button "Save" at bounding box center [39, 11] width 16 height 9
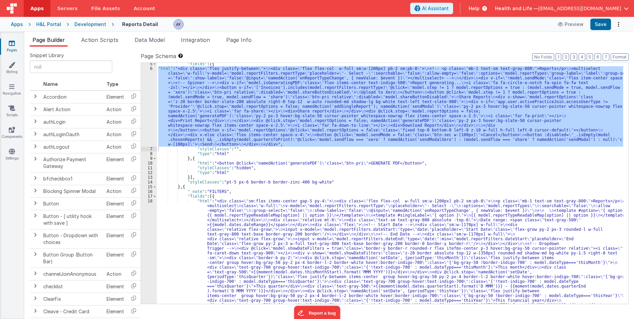
click at [170, 86] on div ""fields" : [{ "html" : "<div class= \" flex justify-between \" > \n <div class=…" at bounding box center [390, 183] width 466 height 241
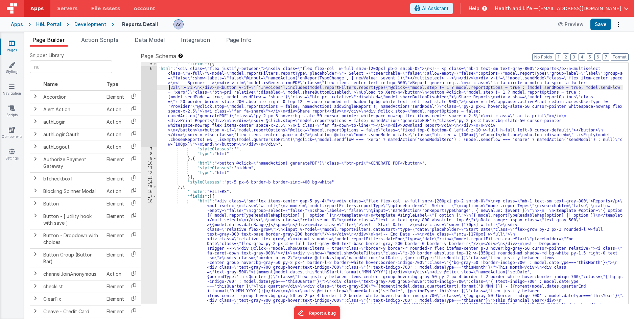
click at [146, 90] on div "6" at bounding box center [149, 106] width 16 height 80
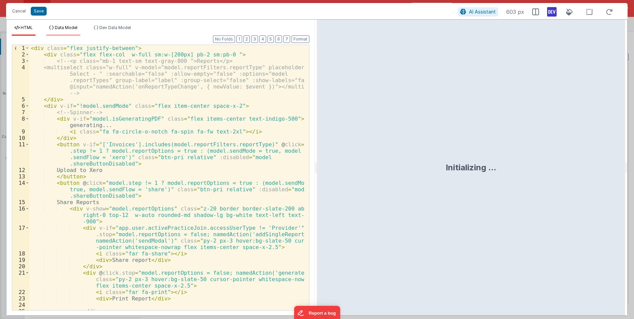
click at [66, 31] on li "Data Model" at bounding box center [63, 30] width 34 height 11
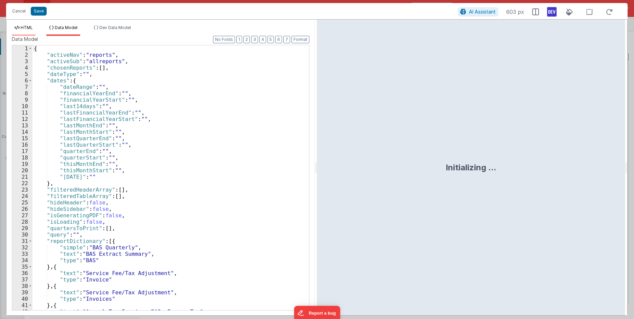
click at [30, 28] on span "HTML" at bounding box center [27, 27] width 12 height 5
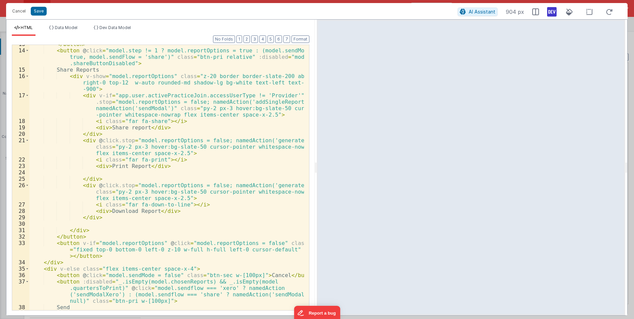
scroll to position [132, 0]
click at [29, 14] on div "Cancel Save" at bounding box center [233, 10] width 448 height 9
click at [24, 11] on button "Cancel" at bounding box center [19, 10] width 20 height 9
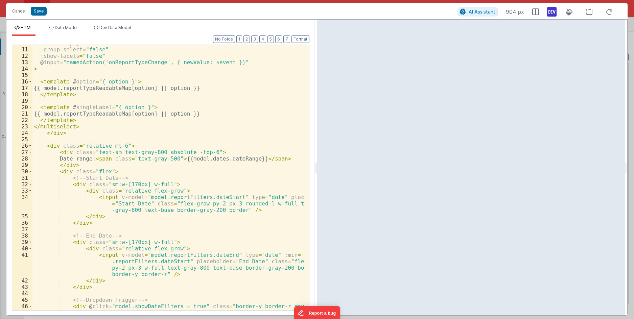
scroll to position [81, 0]
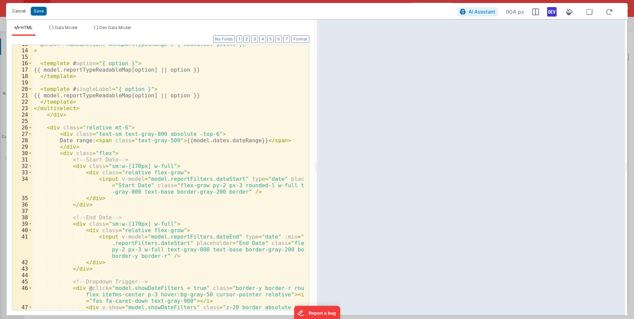
click at [19, 13] on button "Cancel" at bounding box center [19, 10] width 20 height 9
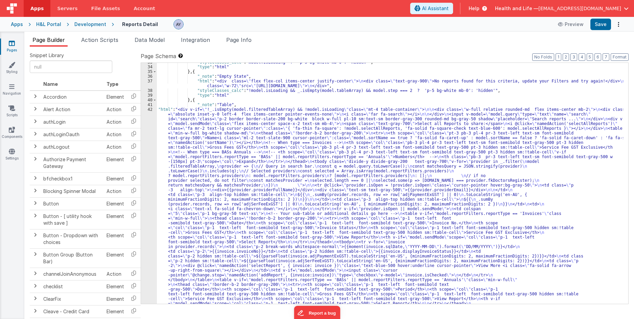
click at [214, 176] on div ""styleClasses_calc" : "model.isLoading ? 'p-5 bg-white mb-0': 'hidden'" , "type…" at bounding box center [390, 306] width 466 height 492
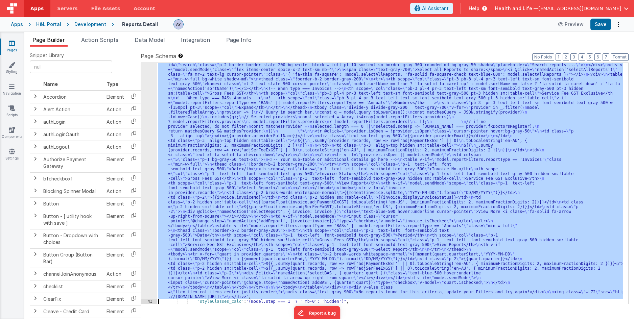
scroll to position [573, 0]
click at [296, 145] on div ""html" : "<div v-if= \" !_.isEmpty(model.filteredTableArray) && !model.isLoadin…" at bounding box center [390, 183] width 466 height 241
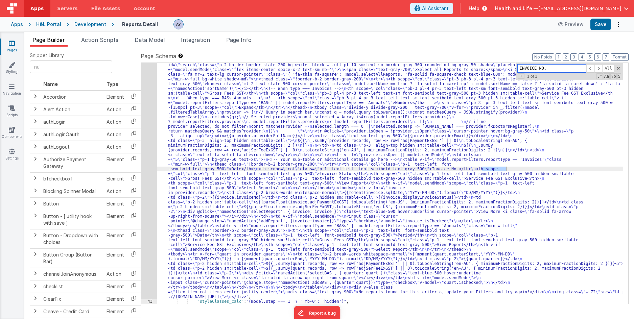
type input "INVOICE NO."
click at [247, 167] on div ""html" : "<div v-if= \" !_.isEmpty(model.filteredTableArray) && !model.isLoadin…" at bounding box center [390, 299] width 466 height 492
click at [149, 158] on div "42" at bounding box center [149, 176] width 16 height 246
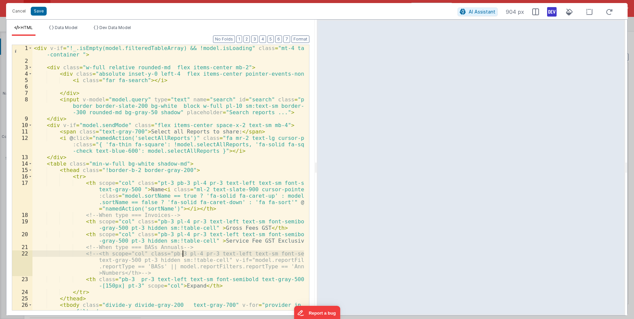
click at [182, 253] on div "< div v-if = "!_.isEmpty(model.filteredTableArray) && !model.isLoading" class =…" at bounding box center [167, 187] width 271 height 285
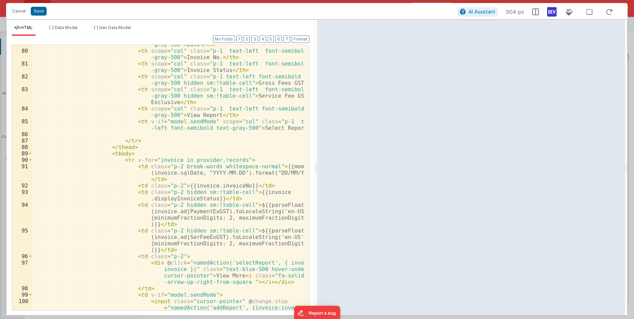
scroll to position [626, 0]
click at [104, 30] on li "Dev Data Model" at bounding box center [112, 30] width 43 height 11
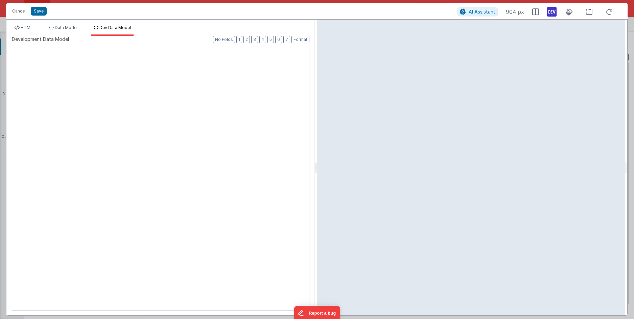
click at [12, 45] on div at bounding box center [12, 45] width 0 height 0
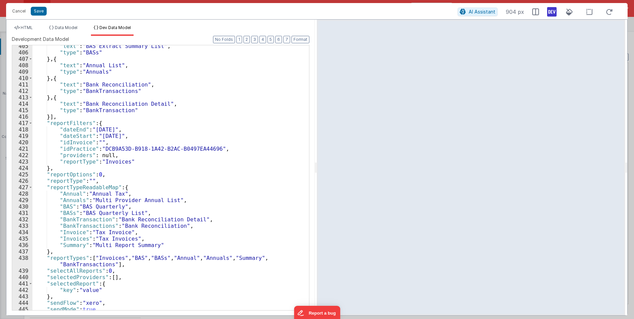
scroll to position [2596, 0]
click at [184, 173] on div ""text" : "BAS Extract Summary List" , "type" : "BASs" } , { "text" : "Annual Li…" at bounding box center [167, 182] width 271 height 278
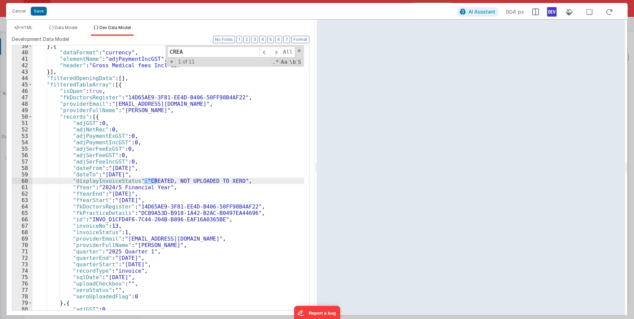
scroll to position [246, 0]
type input "CREATED"
click at [147, 181] on div "} , { "dataFormat" : "currency" , "elementName" : "adjPaymentIncGST" , "header"…" at bounding box center [167, 177] width 271 height 265
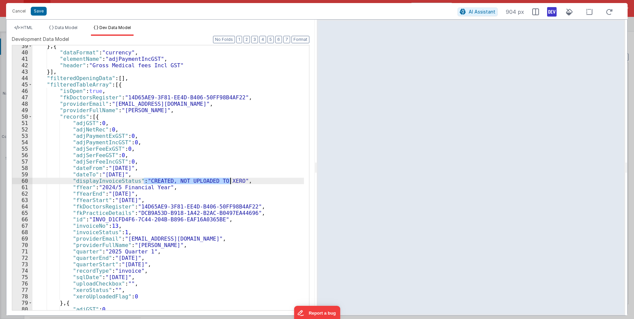
drag, startPoint x: 144, startPoint y: 181, endPoint x: 231, endPoint y: 182, distance: 86.8
click at [231, 182] on div "} , { "dataFormat" : "currency" , "elementName" : "adjPaymentIncGST" , "header"…" at bounding box center [167, 182] width 271 height 278
click at [160, 191] on div "} , { "dataFormat" : "currency" , "elementName" : "adjPaymentIncGST" , "header"…" at bounding box center [167, 182] width 271 height 278
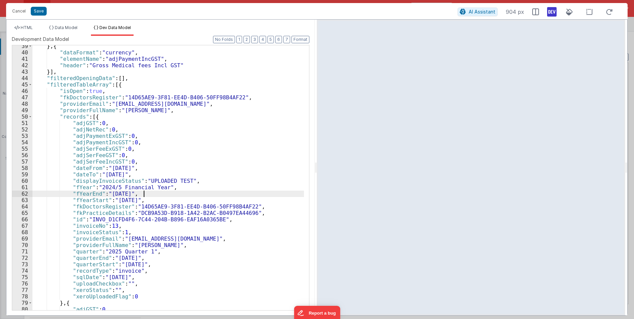
click at [127, 198] on div "} , { "dataFormat" : "currency" , "elementName" : "adjPaymentIncGST" , "header"…" at bounding box center [167, 182] width 271 height 278
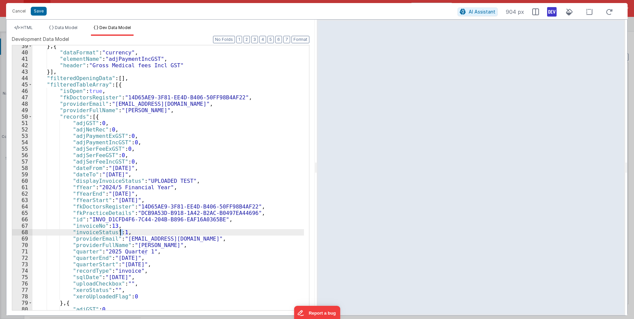
click at [121, 231] on div "} , { "dataFormat" : "currency" , "elementName" : "adjPaymentIncGST" , "header"…" at bounding box center [167, 182] width 271 height 278
click at [138, 215] on div "} , { "dataFormat" : "currency" , "elementName" : "adjPaymentIncGST" , "header"…" at bounding box center [167, 182] width 271 height 278
click at [61, 30] on span "Data Model" at bounding box center [66, 27] width 23 height 5
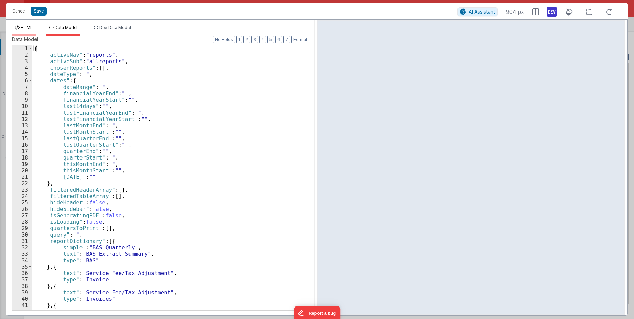
click at [27, 30] on span "HTML" at bounding box center [27, 27] width 12 height 5
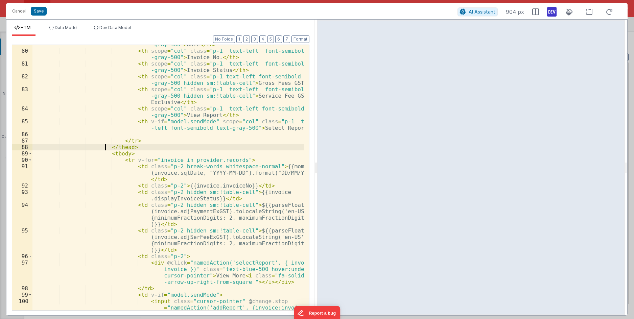
click at [106, 147] on div "< th scope = "col" class = "p-1 text-left font-semibold text -gray-500" > Date …" at bounding box center [167, 183] width 271 height 297
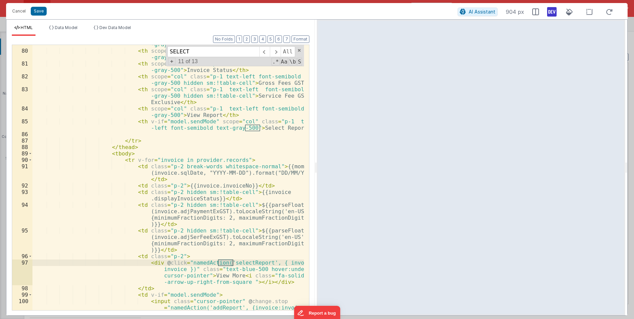
scroll to position [901, 0]
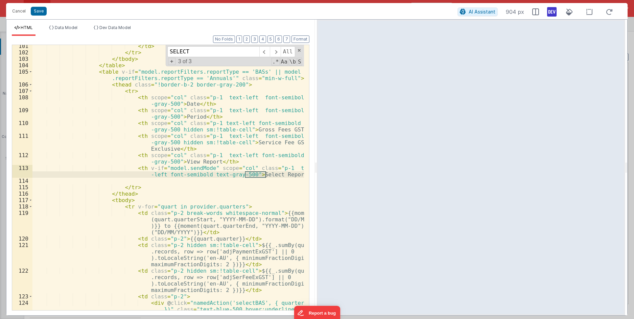
type input "SELECT p"
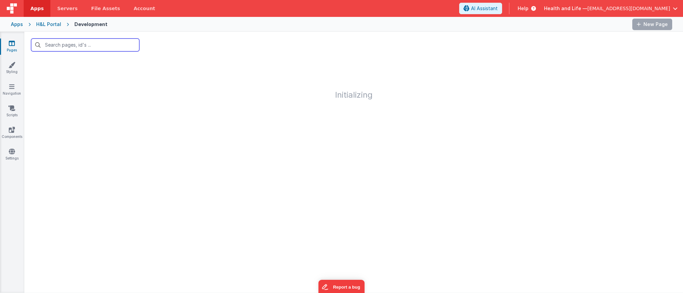
click at [81, 44] on input "text" at bounding box center [85, 45] width 108 height 13
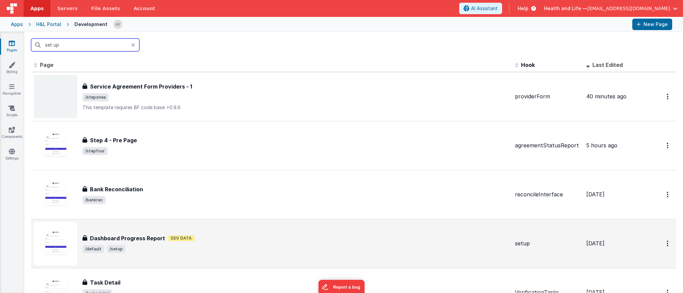
type input "set up"
click at [137, 235] on h3 "Dashboard Progress Report" at bounding box center [127, 238] width 75 height 8
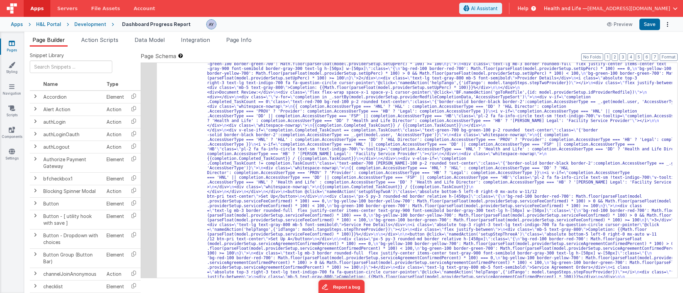
scroll to position [953, 0]
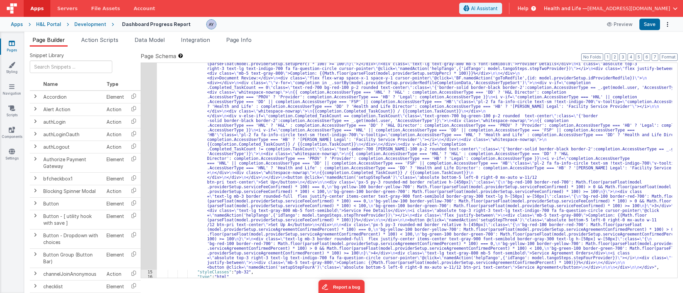
drag, startPoint x: 221, startPoint y: 128, endPoint x: 184, endPoint y: 134, distance: 36.9
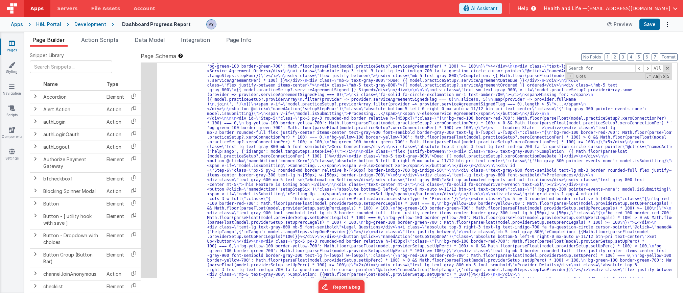
scroll to position [751, 0]
drag, startPoint x: 264, startPoint y: 104, endPoint x: 151, endPoint y: 0, distance: 153.7
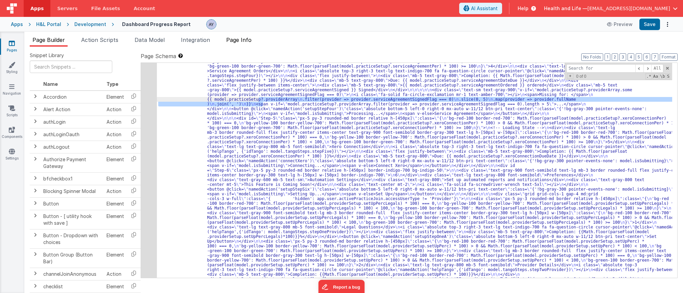
click at [233, 41] on span "Page Info" at bounding box center [238, 39] width 25 height 7
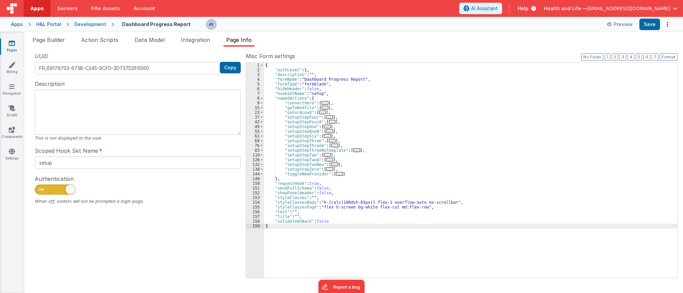
click at [288, 132] on div "{ "authLevel" : 1 , "description" : "" , "formName" : "Dashboard Progress Repor…" at bounding box center [470, 175] width 413 height 224
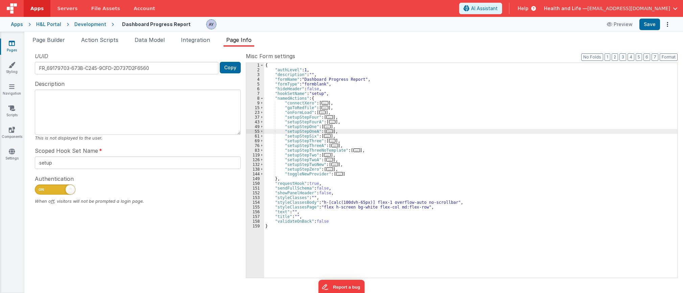
drag, startPoint x: 293, startPoint y: 140, endPoint x: 286, endPoint y: 136, distance: 8.3
click at [293, 140] on div "{ "authLevel" : 1 , "description" : "" , "formName" : "Dashboard Progress Repor…" at bounding box center [470, 175] width 413 height 224
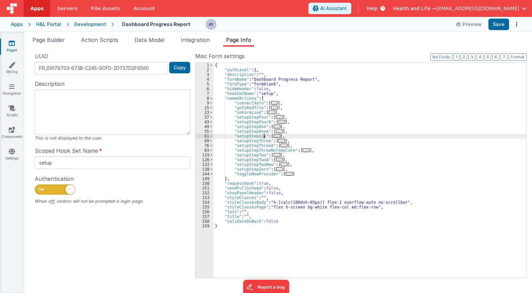
click at [84, 23] on div "Development" at bounding box center [90, 24] width 32 height 7
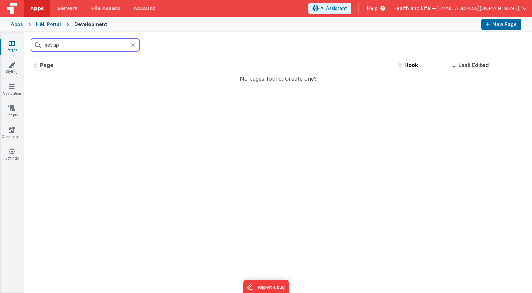
click at [91, 51] on input "set up" at bounding box center [85, 45] width 108 height 13
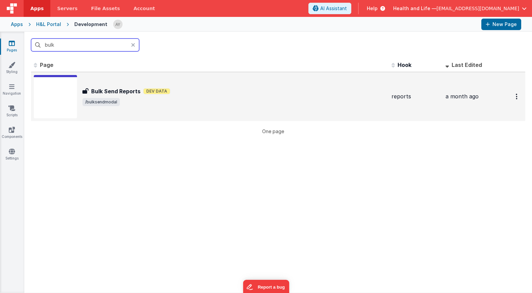
type input "bulk"
click at [102, 80] on div "Bulk Send Reports Bulk Send Reports Dev Data /bulksendmodal" at bounding box center [210, 96] width 352 height 43
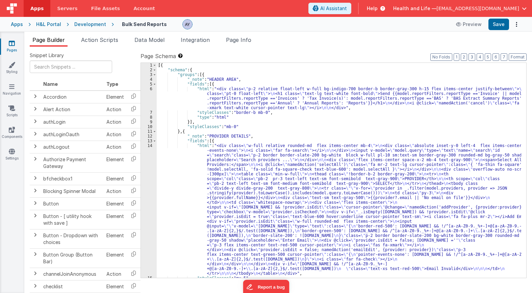
click at [218, 119] on div "[{ "schema" : { "groups" : [{ "_note" : "HEADER AREA" , "fields" : [{ "html" : …" at bounding box center [339, 175] width 365 height 224
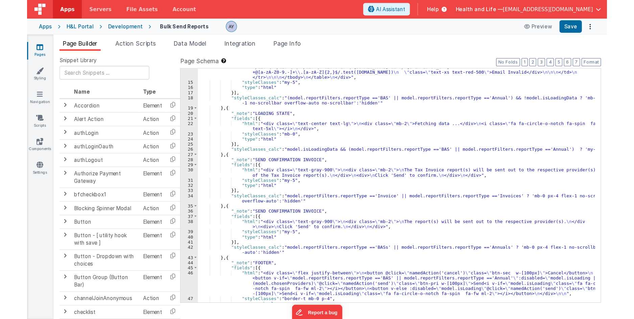
scroll to position [230, 0]
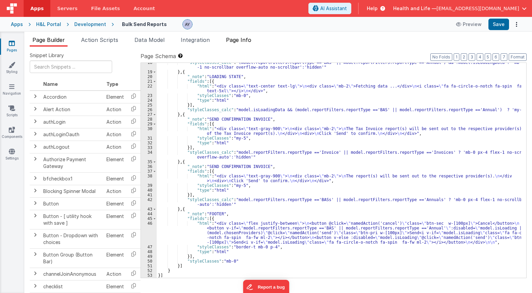
click at [234, 41] on span "Page Info" at bounding box center [238, 39] width 25 height 7
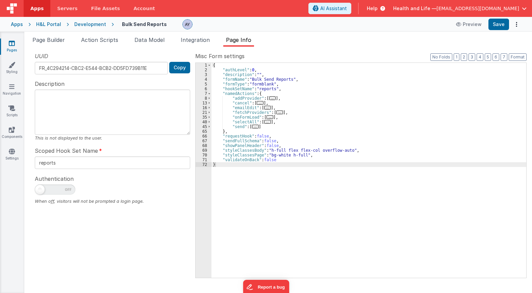
click at [253, 128] on span "..." at bounding box center [255, 127] width 7 height 4
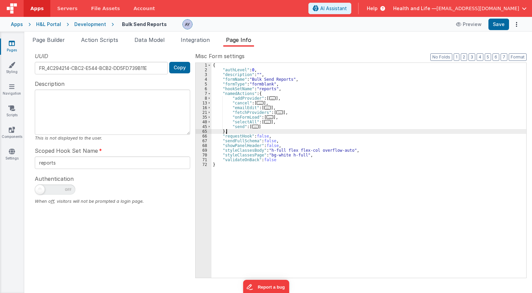
click at [268, 149] on div "{ "authLevel" : 0 , "description" : "" , "formName" : "Bulk Send Reports" , "fo…" at bounding box center [369, 175] width 315 height 224
click at [256, 128] on span "..." at bounding box center [255, 127] width 7 height 4
click at [254, 127] on span "..." at bounding box center [255, 127] width 7 height 4
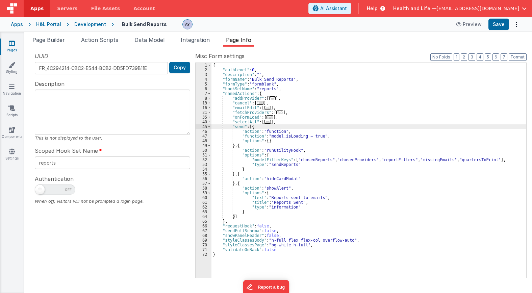
click at [272, 142] on div "{ "authLevel" : 0 , "description" : "" , "formName" : "Bulk Send Reports" , "fo…" at bounding box center [369, 175] width 315 height 224
click at [274, 136] on div "{ "authLevel" : 0 , "description" : "" , "formName" : "Bulk Send Reports" , "fo…" at bounding box center [369, 175] width 315 height 224
click at [284, 150] on div "{ "authLevel" : 0 , "description" : "" , "formName" : "Bulk Send Reports" , "fo…" at bounding box center [369, 175] width 315 height 224
click at [288, 159] on div "{ "authLevel" : 0 , "description" : "" , "formName" : "Bulk Send Reports" , "fo…" at bounding box center [369, 175] width 315 height 224
click at [293, 166] on div "{ "authLevel" : 0 , "description" : "" , "formName" : "Bulk Send Reports" , "fo…" at bounding box center [369, 175] width 315 height 224
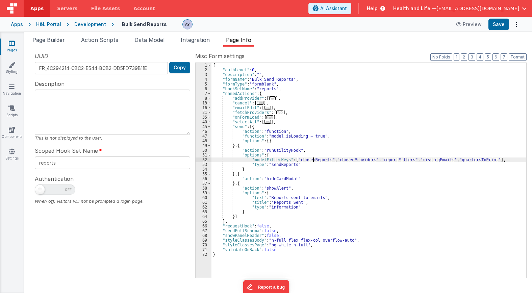
click at [312, 160] on div "{ "authLevel" : 0 , "description" : "" , "formName" : "Bulk Send Reports" , "fo…" at bounding box center [369, 175] width 315 height 224
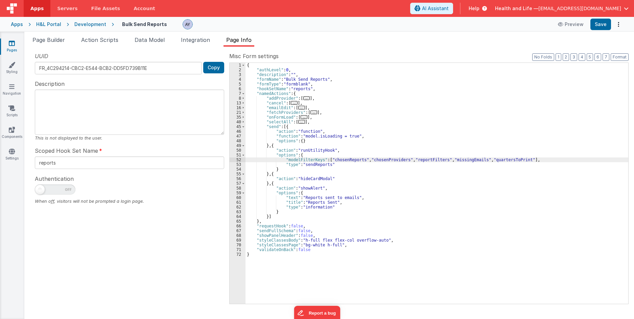
drag, startPoint x: 140, startPoint y: 42, endPoint x: 123, endPoint y: 43, distance: 16.9
click at [140, 42] on span "Data Model" at bounding box center [149, 39] width 30 height 7
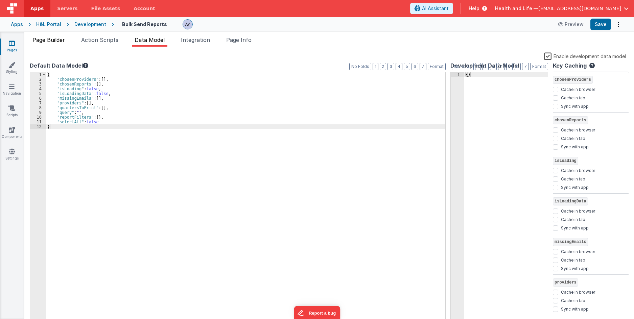
click at [103, 43] on li "Action Scripts" at bounding box center [99, 41] width 43 height 11
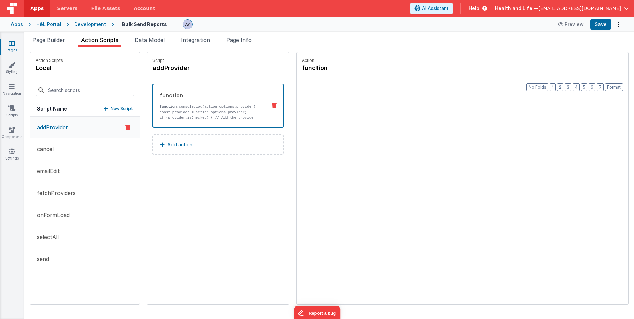
click at [49, 41] on span "Page Builder" at bounding box center [48, 39] width 32 height 7
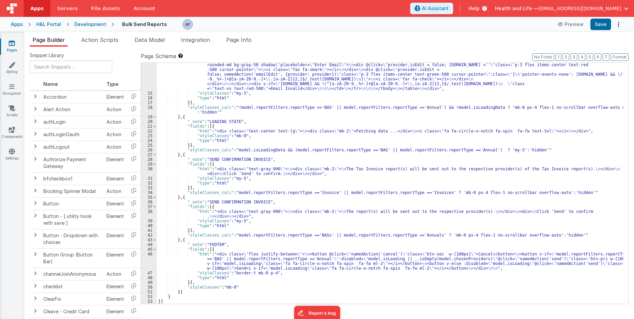
scroll to position [147, 0]
click at [193, 131] on div ""html" : "<div class= \" w-full relative rounded-md flex items-center mb-4 \" >…" at bounding box center [390, 164] width 466 height 345
click at [237, 137] on div ""html" : "<div class= \" w-full relative rounded-md flex items-center mb-4 \" >…" at bounding box center [390, 164] width 466 height 345
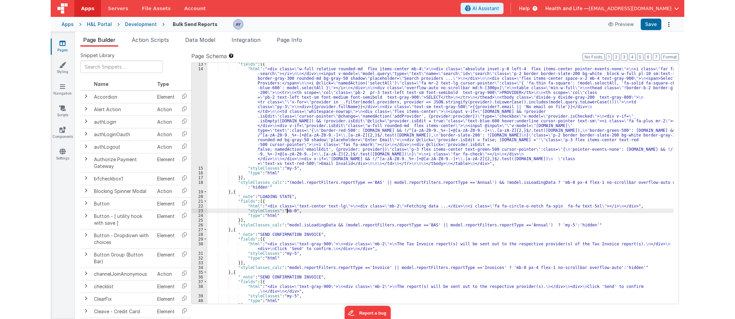
scroll to position [0, 0]
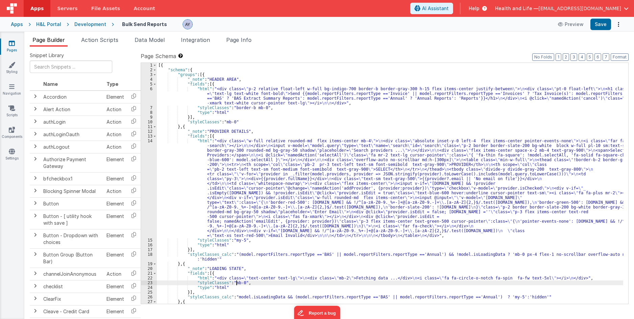
click at [292, 125] on div "[{ "schema" : { "groups" : [{ "_note" : "HEADER AREA" , "fields" : [{ "html" : …" at bounding box center [390, 188] width 466 height 250
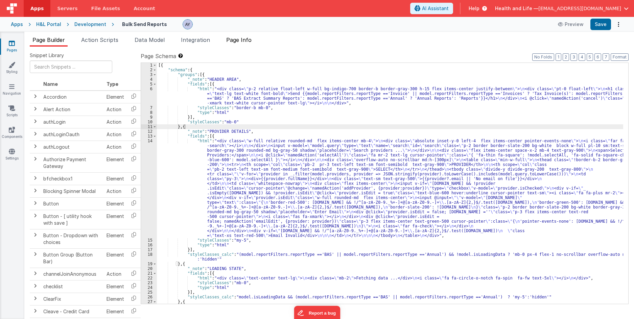
click at [233, 45] on li "Page Info" at bounding box center [238, 41] width 31 height 11
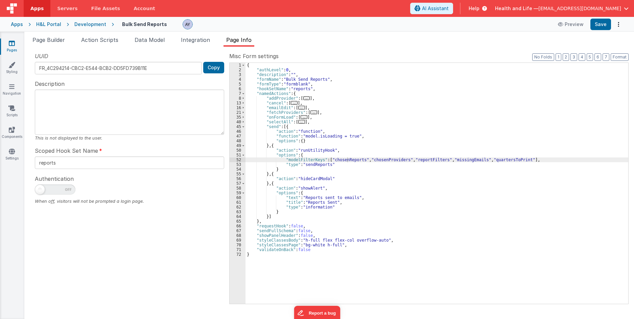
click at [301, 119] on span "..." at bounding box center [303, 117] width 7 height 4
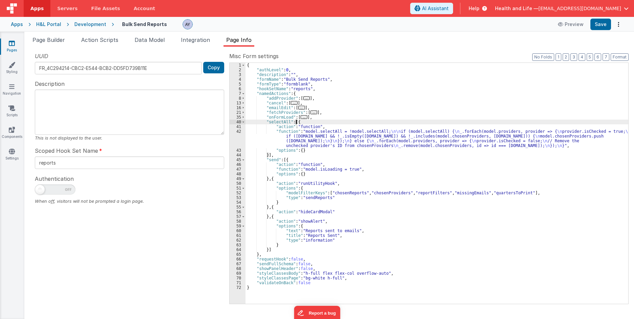
click at [296, 119] on div "{ "authLevel" : 0 , "description" : "" , "formName" : "Bulk Send Reports" , "fo…" at bounding box center [436, 188] width 382 height 250
click at [300, 119] on span "..." at bounding box center [303, 117] width 7 height 4
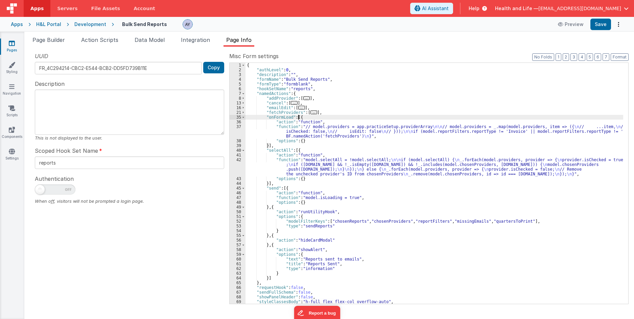
click at [297, 131] on div "{ "authLevel" : 0 , "description" : "" , "formName" : "Bulk Send Reports" , "fo…" at bounding box center [433, 188] width 377 height 250
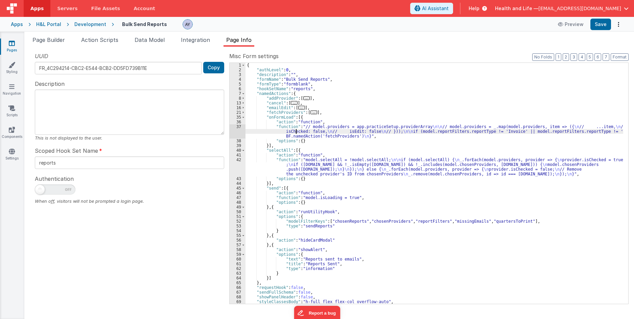
click at [236, 131] on div "37" at bounding box center [237, 131] width 16 height 14
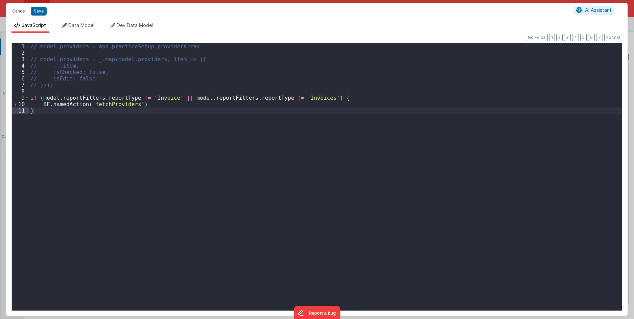
click at [25, 13] on button "Cancel" at bounding box center [19, 10] width 20 height 9
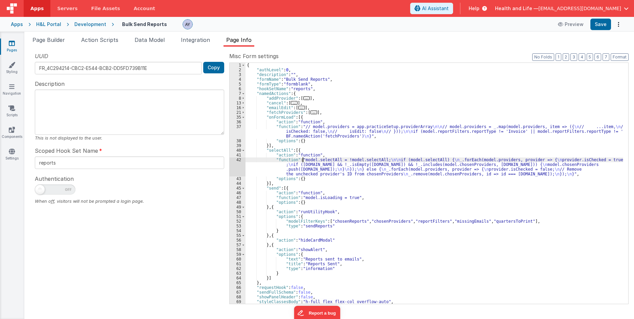
click at [301, 162] on div "{ "authLevel" : 0 , "description" : "" , "formName" : "Bulk Send Reports" , "fo…" at bounding box center [433, 188] width 377 height 250
click at [232, 167] on div "42" at bounding box center [237, 166] width 16 height 19
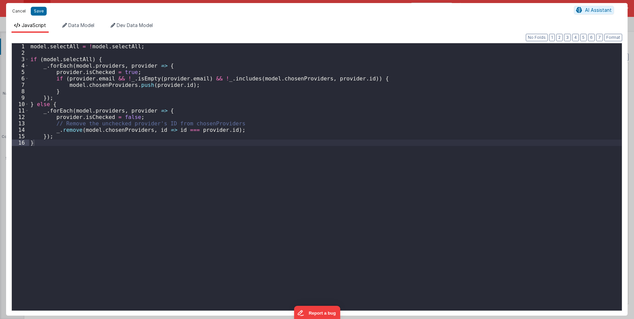
click at [22, 10] on button "Cancel" at bounding box center [19, 10] width 20 height 9
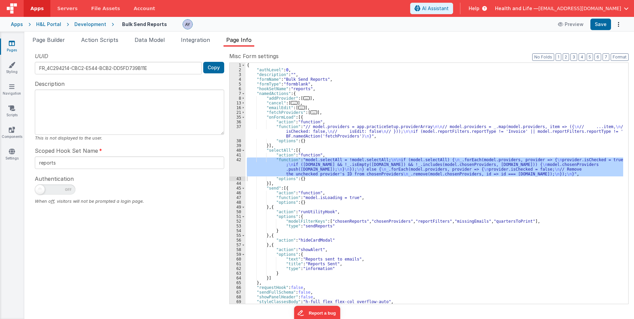
click at [296, 220] on div "{ "authLevel" : 0 , "description" : "" , "formName" : "Bulk Send Reports" , "fo…" at bounding box center [433, 188] width 377 height 250
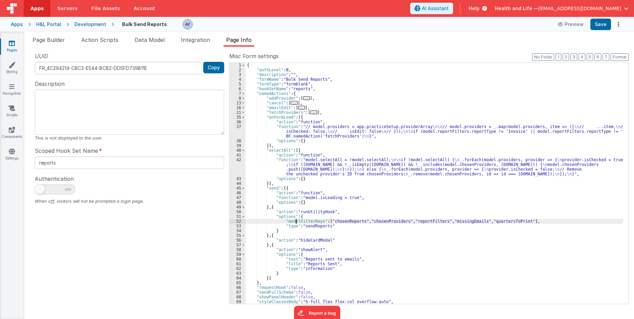
click at [236, 219] on div "52" at bounding box center [237, 221] width 16 height 5
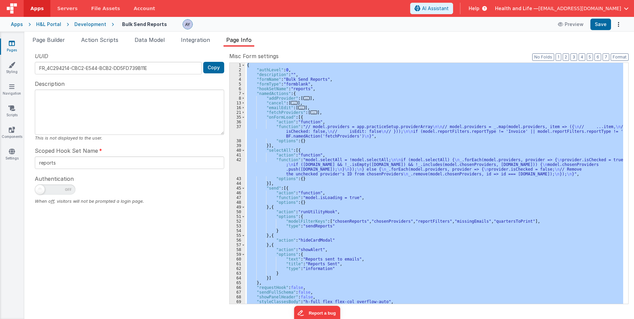
click at [236, 219] on div "52" at bounding box center [237, 221] width 16 height 5
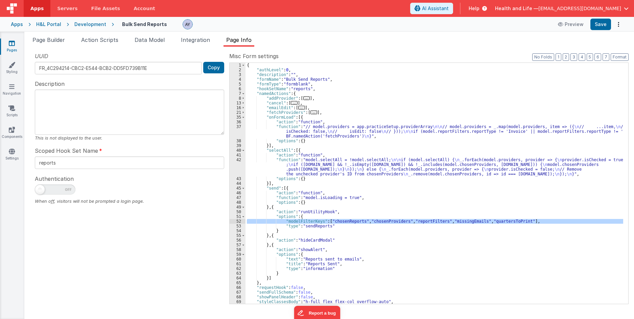
click at [330, 221] on div "{ "authLevel" : 0 , "description" : "" , "formName" : "Bulk Send Reports" , "fo…" at bounding box center [433, 183] width 377 height 241
drag, startPoint x: 283, startPoint y: 221, endPoint x: 531, endPoint y: 221, distance: 248.7
click at [531, 221] on div "{ "authLevel" : 0 , "description" : "" , "formName" : "Bulk Send Reports" , "fo…" at bounding box center [433, 188] width 377 height 250
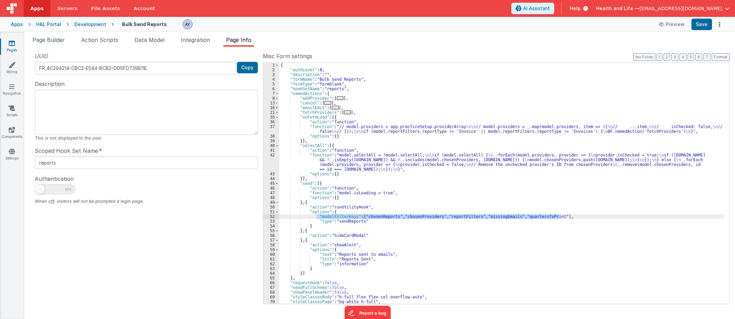
click at [359, 223] on div "{ "authLevel" : 0 , "description" : "" , "formName" : "Bulk Send Reports" , "fo…" at bounding box center [501, 188] width 445 height 250
click at [355, 217] on div "{ "authLevel" : 0 , "description" : "" , "formName" : "Bulk Send Reports" , "fo…" at bounding box center [501, 188] width 445 height 250
click at [53, 26] on div "H&L Portal" at bounding box center [48, 24] width 25 height 7
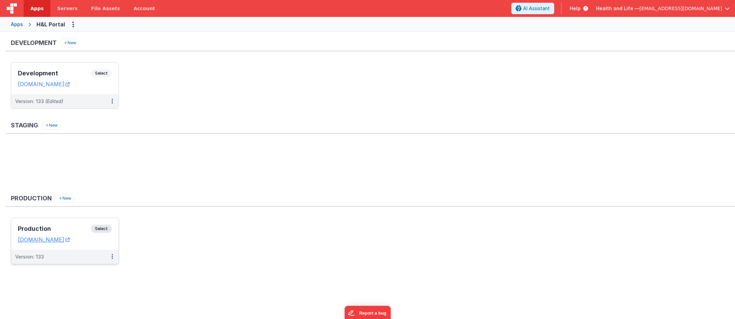
click at [78, 252] on div "Version: 133" at bounding box center [64, 257] width 107 height 14
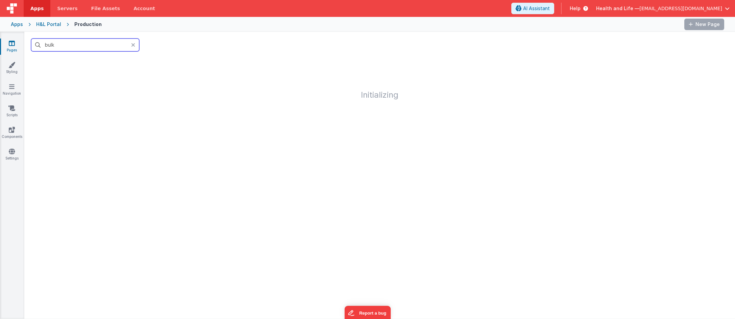
drag, startPoint x: 77, startPoint y: 41, endPoint x: 85, endPoint y: 42, distance: 7.5
click at [78, 41] on input "bulk" at bounding box center [85, 45] width 108 height 13
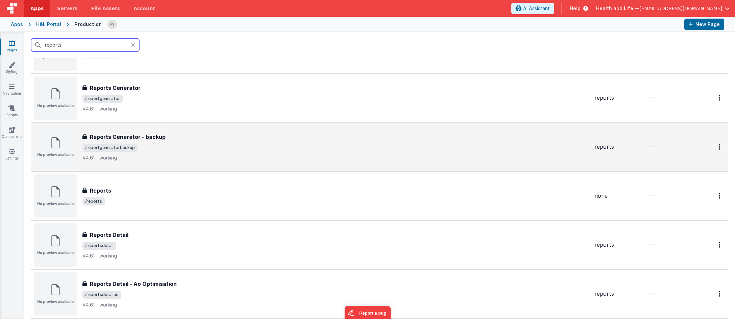
scroll to position [67, 0]
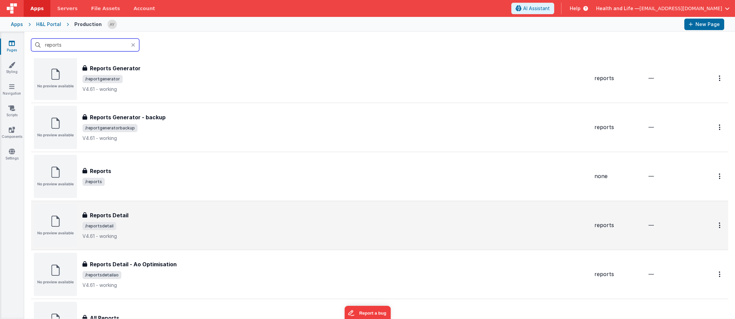
type input "reports"
click at [159, 222] on span "/reportsdetail" at bounding box center [335, 226] width 506 height 8
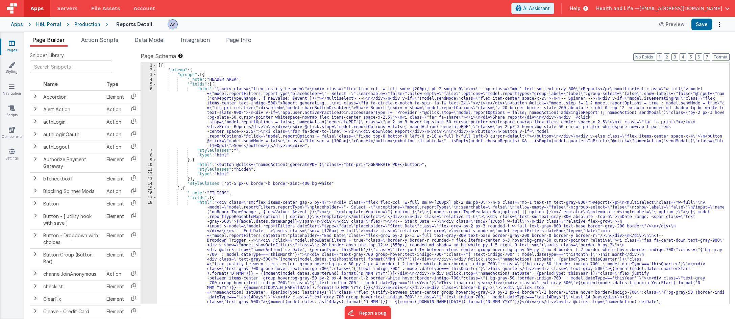
click at [209, 213] on div "[{ "schema" : { "groups" : [{ "_note" : "HEADER AREA" , "fields" : [{ "html" : …" at bounding box center [440, 301] width 567 height 477
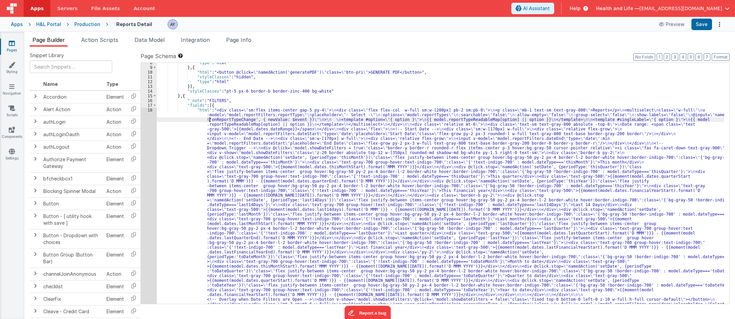
scroll to position [99, 0]
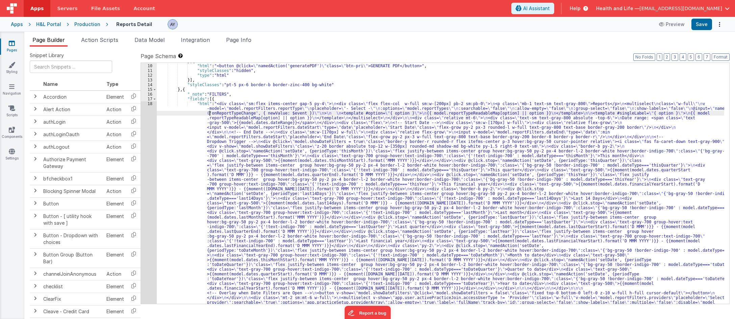
click at [213, 129] on div "} , { "html" : "<button @click= \" namedAction('generatePDF') \" class= \" btn-…" at bounding box center [440, 297] width 567 height 477
click at [243, 107] on div "} , { "html" : "<button @click= \" namedAction('generatePDF') \" class= \" btn-…" at bounding box center [440, 297] width 567 height 477
click at [214, 140] on div "} , { "html" : "<button @click= \" namedAction('generatePDF') \" class= \" btn-…" at bounding box center [440, 297] width 567 height 477
drag, startPoint x: 179, startPoint y: 193, endPoint x: 145, endPoint y: 176, distance: 37.8
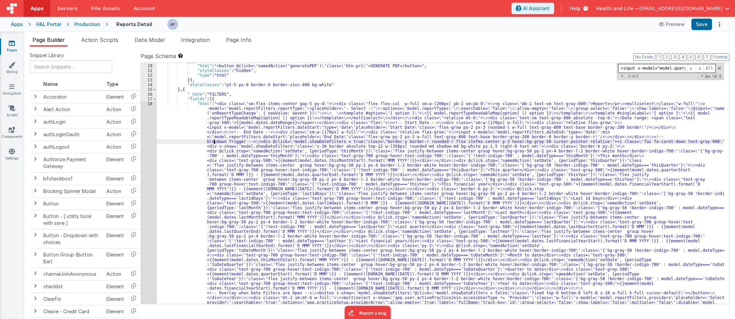
click at [179, 193] on div "} , { "html" : "<button @click= \" namedAction('generatePDF') \" class= \" btn-…" at bounding box center [440, 297] width 567 height 477
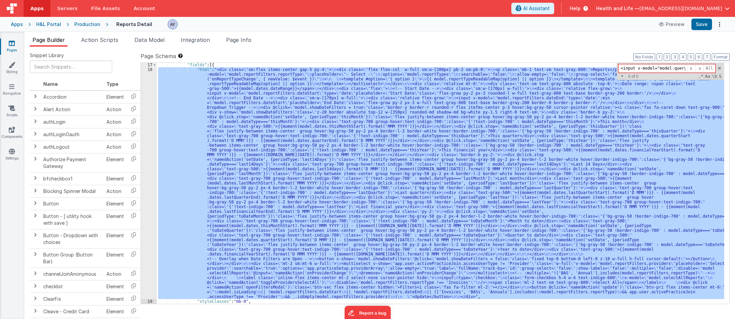
click at [147, 161] on div "18" at bounding box center [149, 183] width 16 height 232
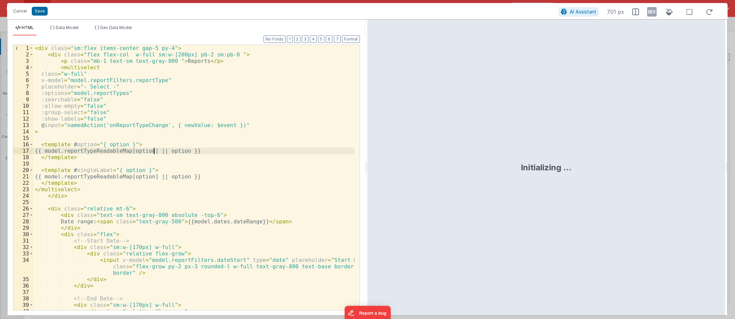
click at [153, 152] on div "< div class = "sm:flex items-center gap-5 py-4" > < div class = "flex flex-col …" at bounding box center [193, 190] width 321 height 291
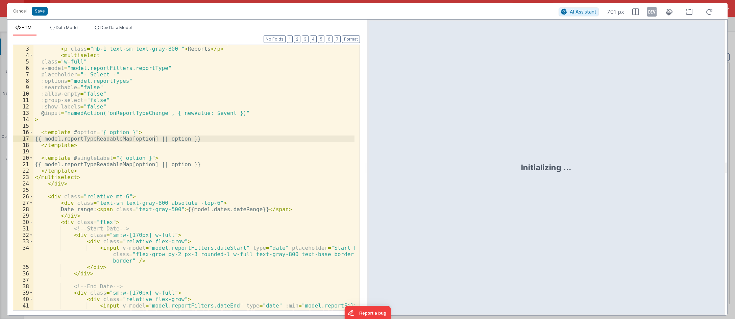
scroll to position [0, 0]
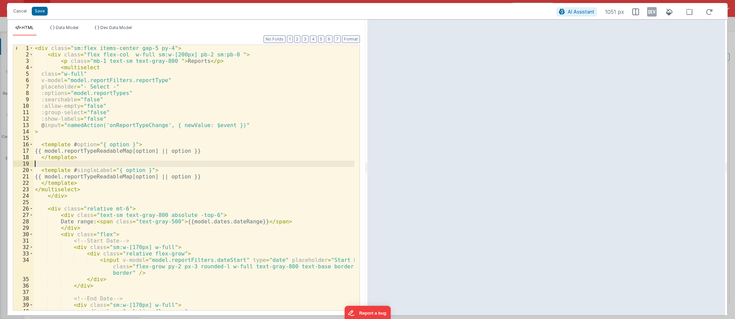
click at [184, 163] on div "< div class = "sm:flex items-center gap-5 py-4" > < div class = "flex flex-col …" at bounding box center [193, 190] width 321 height 291
click at [14, 7] on button "Cancel" at bounding box center [20, 10] width 20 height 9
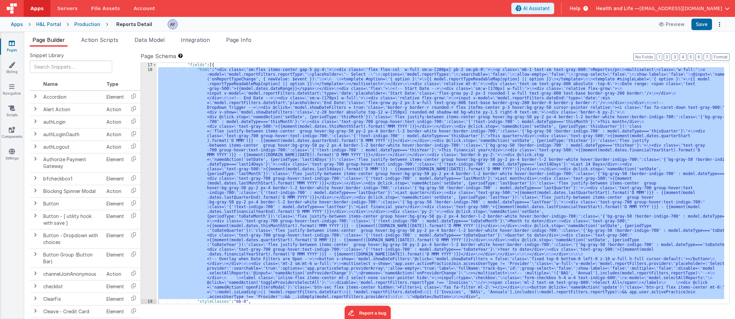
click at [224, 114] on div ""fields" : [{ "html" : "<div class= \" sm:flex items-center gap-5 py-4 \" > \n …" at bounding box center [440, 183] width 567 height 241
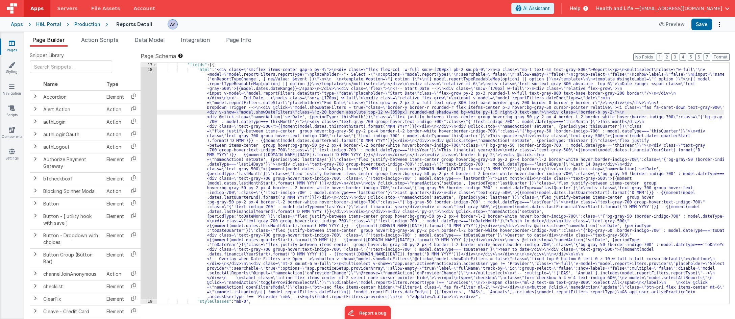
scroll to position [0, 58]
paste input ">Select all Reports to share"
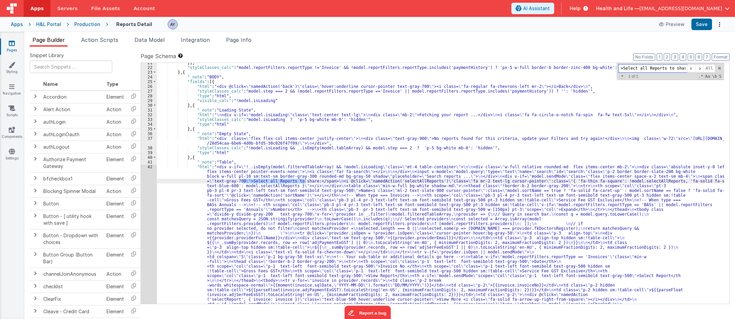
scroll to position [381, 0]
type input ">Select all Reports to share"
click at [223, 186] on div "}] , "styleClasses_calc" : "model.reportFilters.reportType !='Invoice' && !mode…" at bounding box center [440, 287] width 567 height 454
click at [146, 180] on div "42" at bounding box center [149, 269] width 16 height 208
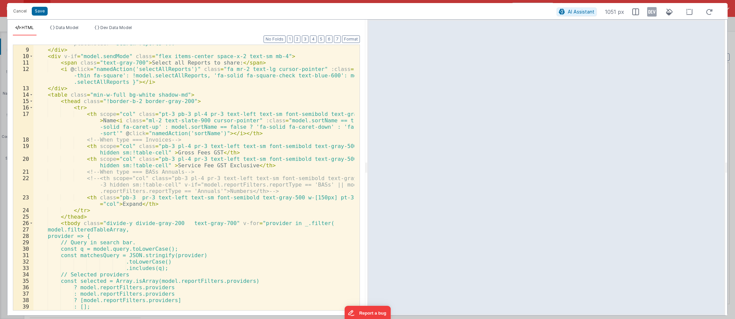
scroll to position [63, 0]
click at [251, 27] on ul "HTML Data Model Dev Data Model" at bounding box center [186, 30] width 358 height 11
click at [352, 40] on button "Format" at bounding box center [351, 38] width 18 height 7
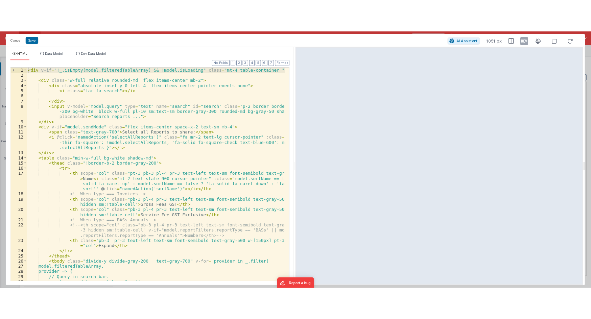
scroll to position [0, 0]
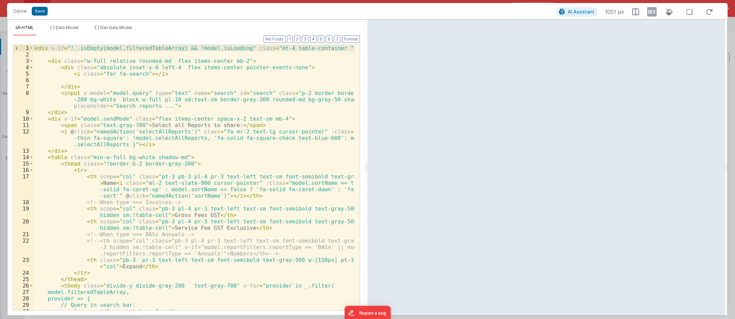
click at [107, 61] on div "< div v-if = "!_.isEmpty(model.filteredTableArray) && !model.isLoading" class =…" at bounding box center [193, 184] width 321 height 278
click at [147, 59] on div "< div v-if = "!_.isEmpty(model.filteredTableArray) && !model.isLoading" class =…" at bounding box center [193, 184] width 321 height 278
click at [179, 64] on div "< div v-if = "!_.isEmpty(model.filteredTableArray) && !model.isLoading" class =…" at bounding box center [193, 184] width 321 height 278
click at [176, 62] on div "< div v-if = "!_.isEmpty(model.filteredTableArray) && !model.isLoading" class =…" at bounding box center [193, 184] width 321 height 278
click at [29, 9] on button "Cancel" at bounding box center [20, 10] width 20 height 9
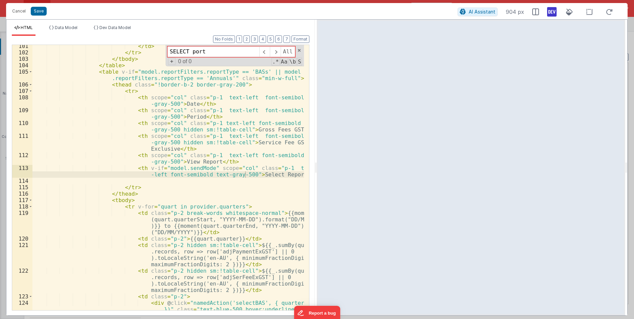
scroll to position [573, 0]
click at [125, 176] on div "</ td > </ tr > </ tbody > </ table > < table v-if = "model.reportFilters.repor…" at bounding box center [167, 191] width 271 height 297
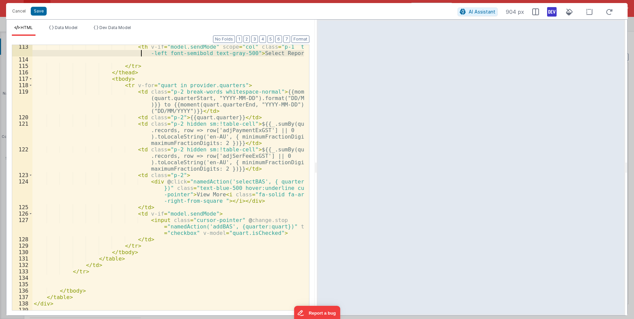
scroll to position [1022, 0]
click at [152, 216] on div "< th v-if = "model.sendMode" scope = "col" class = "p-1 text -left font-semibol…" at bounding box center [167, 186] width 271 height 285
click at [159, 223] on div "< th v-if = "model.sendMode" scope = "col" class = "p-1 text -left font-semibol…" at bounding box center [167, 185] width 271 height 285
click at [181, 230] on div "< th v-if = "model.sendMode" scope = "col" class = "p-1 text -left font-semibol…" at bounding box center [167, 185] width 271 height 285
click at [236, 221] on div "< th v-if = "model.sendMode" scope = "col" class = "p-1 text -left font-semibol…" at bounding box center [167, 185] width 271 height 285
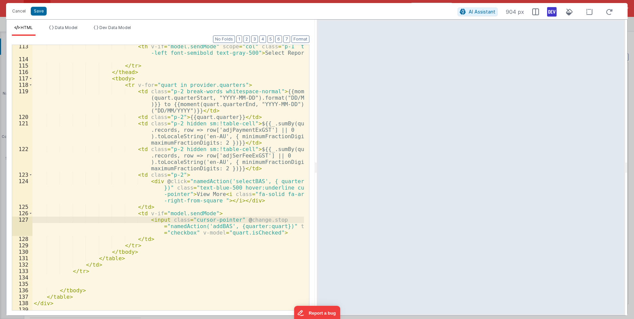
click at [225, 236] on div "< th v-if = "model.sendMode" scope = "col" class = "p-1 text -left font-semibol…" at bounding box center [167, 185] width 271 height 285
click at [203, 226] on div "< th v-if = "model.sendMode" scope = "col" class = "p-1 text -left font-semibol…" at bounding box center [167, 185] width 271 height 285
click at [201, 214] on div "< th v-if = "model.sendMode" scope = "col" class = "p-1 text -left font-semibol…" at bounding box center [167, 185] width 271 height 285
click at [159, 227] on div "< th v-if = "model.sendMode" scope = "col" class = "p-1 text -left font-semibol…" at bounding box center [167, 185] width 271 height 285
click at [144, 242] on div "< th v-if = "model.sendMode" scope = "col" class = "p-1 text -left font-semibol…" at bounding box center [167, 185] width 271 height 285
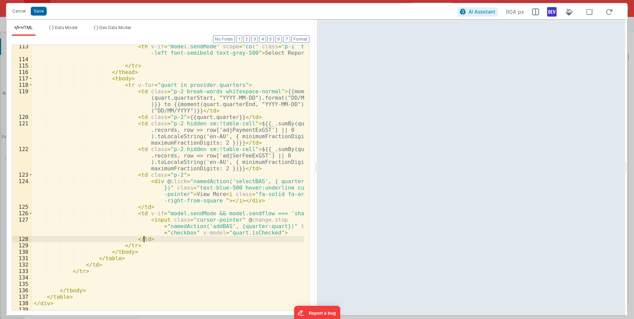
click at [148, 240] on div "< th v-if = "model.sendMode" scope = "col" class = "p-1 text -left font-semibol…" at bounding box center [167, 185] width 271 height 285
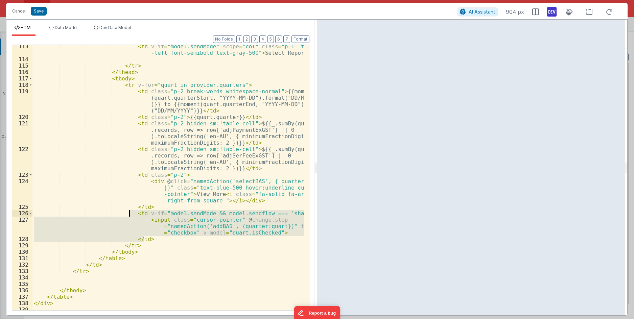
drag, startPoint x: 153, startPoint y: 239, endPoint x: 130, endPoint y: 215, distance: 32.7
click at [130, 215] on div "< th v-if = "model.sendMode" scope = "col" class = "p-1 text -left font-semibol…" at bounding box center [167, 185] width 271 height 285
click at [154, 239] on div "< th v-if = "model.sendMode" scope = "col" class = "p-1 text -left font-semibol…" at bounding box center [167, 177] width 271 height 265
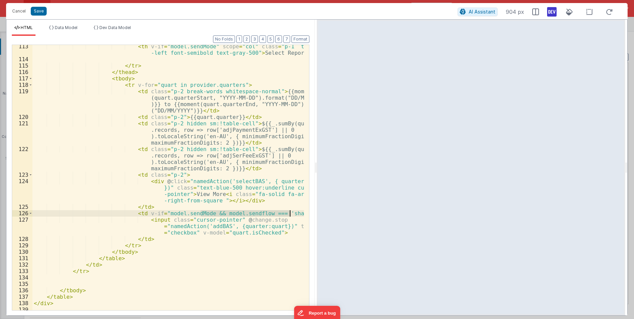
drag, startPoint x: 203, startPoint y: 215, endPoint x: 290, endPoint y: 214, distance: 87.2
click at [290, 214] on div "< th v-if = "model.sendMode" scope = "col" class = "p-1 text -left font-semibol…" at bounding box center [167, 185] width 271 height 285
click at [260, 214] on div "< th v-if = "model.sendMode" scope = "col" class = "p-1 text -left font-semibol…" at bounding box center [167, 185] width 271 height 285
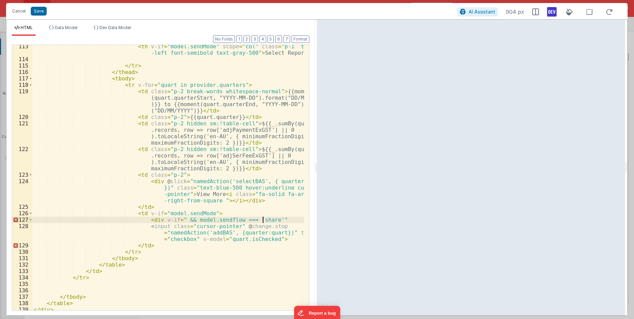
click at [183, 220] on div "< th v-if = "model.sendMode" scope = "col" class = "p-1 text -left font-semibol…" at bounding box center [167, 185] width 271 height 285
click at [179, 240] on div "< th v-if = "model.sendMode" scope = "col" class = "p-1 text -left font-semibol…" at bounding box center [167, 185] width 271 height 285
click at [283, 242] on div "< th v-if = "model.sendMode" scope = "col" class = "p-1 text -left font-semibol…" at bounding box center [167, 185] width 271 height 285
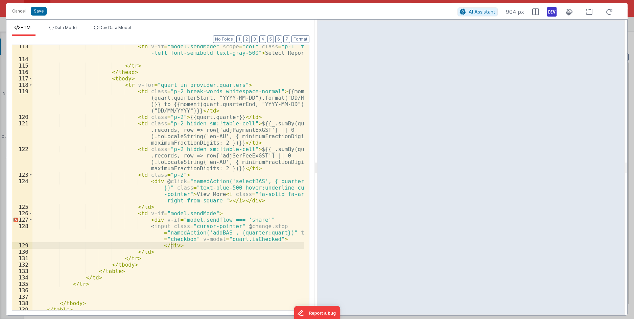
click at [155, 223] on div "< th v-if = "model.sendMode" scope = "col" class = "p-1 text -left font-semibol…" at bounding box center [167, 185] width 271 height 285
click at [199, 217] on div "< th v-if = "model.sendMode" scope = "col" class = "p-1 text -left font-semibol…" at bounding box center [167, 185] width 271 height 285
click at [257, 213] on div "< th v-if = "model.sendMode" scope = "col" class = "p-1 text -left font-semibol…" at bounding box center [167, 185] width 271 height 285
click at [261, 215] on div "< th v-if = "model.sendMode" scope = "col" class = "p-1 text -left font-semibol…" at bounding box center [167, 185] width 271 height 285
click at [264, 219] on div "< th v-if = "model.sendMode" scope = "col" class = "p-1 text -left font-semibol…" at bounding box center [167, 185] width 271 height 285
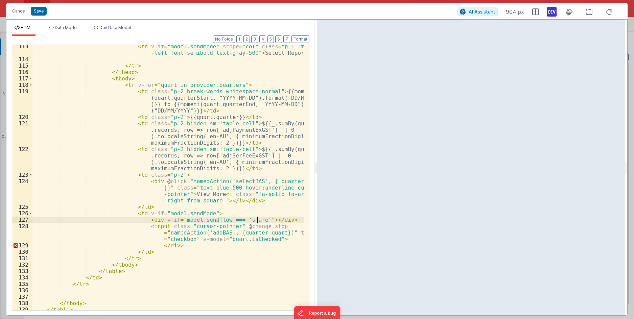
click at [277, 220] on div "< th v-if = "model.sendMode" scope = "col" class = "p-1 text -left font-semibol…" at bounding box center [167, 185] width 271 height 285
click at [297, 39] on button "Format" at bounding box center [300, 38] width 18 height 7
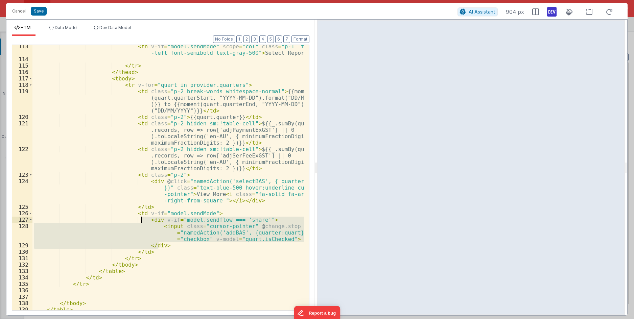
drag, startPoint x: 162, startPoint y: 245, endPoint x: 141, endPoint y: 221, distance: 31.6
click at [141, 221] on div "< th v-if = "model.sendMode" scope = "col" class = "p-1 text -left font-semibol…" at bounding box center [167, 185] width 271 height 285
click at [180, 246] on div "< th v-if = "model.sendMode" scope = "col" class = "p-1 text -left font-semibol…" at bounding box center [167, 177] width 271 height 265
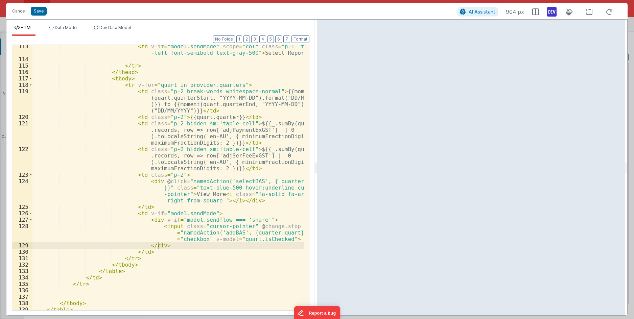
paste textarea
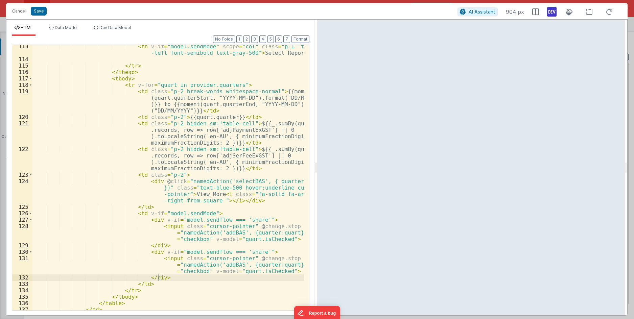
click at [168, 250] on div "< th v-if = "model.sendMode" scope = "col" class = "p-1 text -left font-semibol…" at bounding box center [167, 185] width 271 height 285
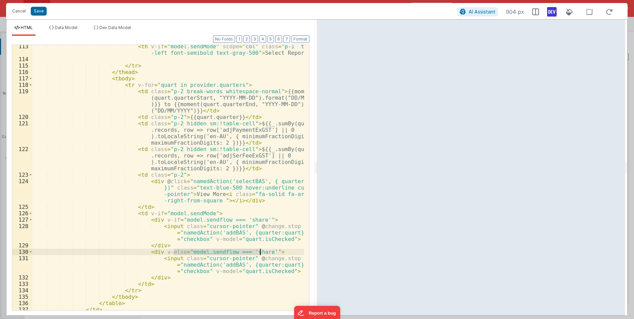
drag, startPoint x: 175, startPoint y: 251, endPoint x: 260, endPoint y: 252, distance: 85.5
click at [260, 252] on div "< th v-if = "model.sendMode" scope = "col" class = "p-1 text -left font-semibol…" at bounding box center [167, 185] width 271 height 285
click at [243, 252] on div "< th v-if = "model.sendMode" scope = "col" class = "p-1 text -left font-semibol…" at bounding box center [167, 185] width 271 height 285
click at [230, 269] on div "< th v-if = "model.sendMode" scope = "col" class = "p-1 text -left font-semibol…" at bounding box center [167, 185] width 271 height 285
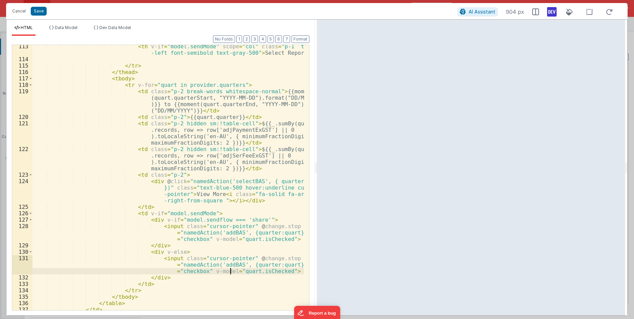
click at [176, 251] on div "< th v-if = "model.sendMode" scope = "col" class = "p-1 text -left font-semibol…" at bounding box center [167, 185] width 271 height 285
click at [174, 251] on div "< th v-if = "model.sendMode" scope = "col" class = "p-1 text -left font-semibol…" at bounding box center [167, 185] width 271 height 285
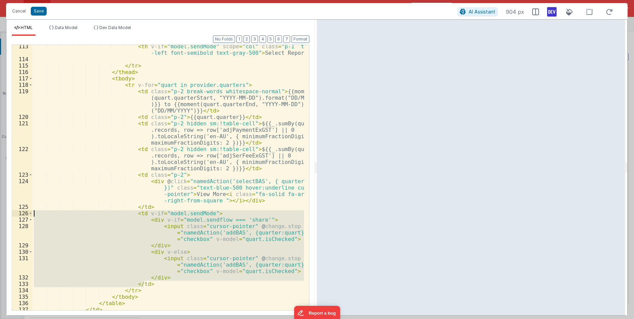
drag, startPoint x: 148, startPoint y: 282, endPoint x: 28, endPoint y: 213, distance: 139.1
click at [28, 213] on div "113 114 115 116 117 118 119 120 121 122 123 124 125 126 127 128 129 130 131 132…" at bounding box center [160, 178] width 297 height 266
click at [180, 205] on div "< th v-if = "model.sendMode" scope = "col" class = "p-1 text -left font-semibol…" at bounding box center [167, 185] width 271 height 285
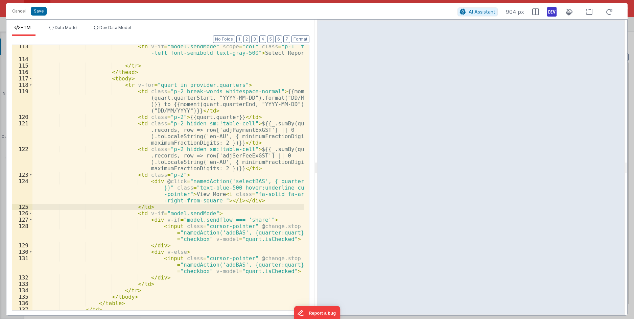
click at [225, 226] on div "< th v-if = "model.sendMode" scope = "col" class = "p-1 text -left font-semibol…" at bounding box center [167, 185] width 271 height 285
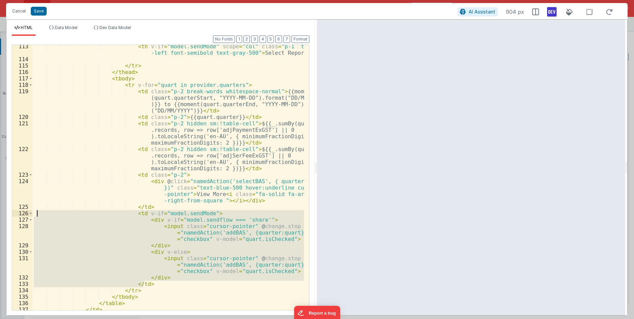
drag, startPoint x: 151, startPoint y: 285, endPoint x: 36, endPoint y: 216, distance: 134.4
click at [36, 216] on div "< th v-if = "model.sendMode" scope = "col" class = "p-1 text -left font-semibol…" at bounding box center [167, 185] width 271 height 285
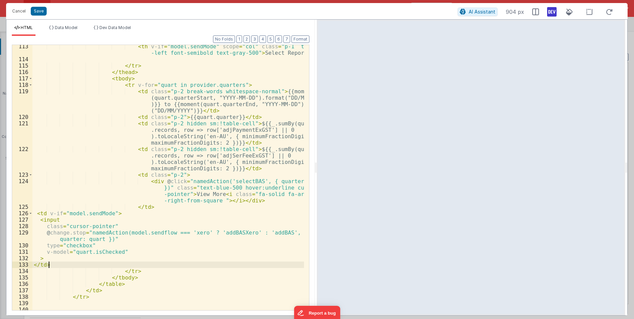
click at [143, 183] on div "< th v-if = "model.sendMode" scope = "col" class = "p-1 text -left font-semibol…" at bounding box center [167, 185] width 271 height 285
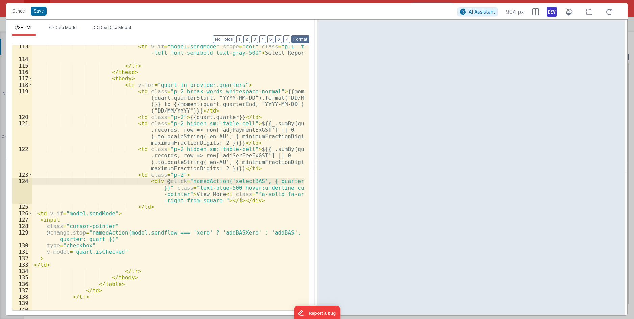
click at [296, 43] on button "Format" at bounding box center [300, 38] width 18 height 7
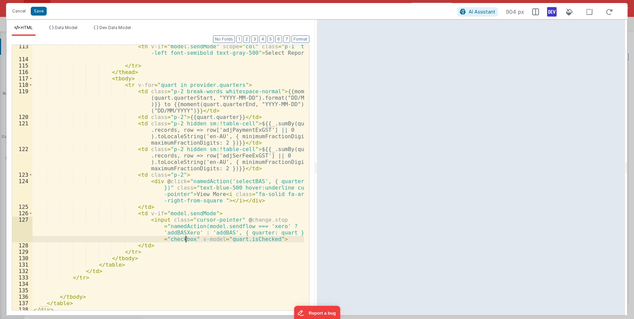
click at [185, 238] on div "< th v-if = "model.sendMode" scope = "col" class = "p-1 text -left font-semibol…" at bounding box center [167, 185] width 271 height 285
click at [204, 230] on div "< th v-if = "model.sendMode" scope = "col" class = "p-1 text -left font-semibol…" at bounding box center [167, 185] width 271 height 285
click at [176, 232] on div "< th v-if = "model.sendMode" scope = "col" class = "p-1 text -left font-semibol…" at bounding box center [167, 185] width 271 height 285
click at [188, 244] on div "< th v-if = "model.sendMode" scope = "col" class = "p-1 text -left font-semibol…" at bounding box center [167, 185] width 271 height 285
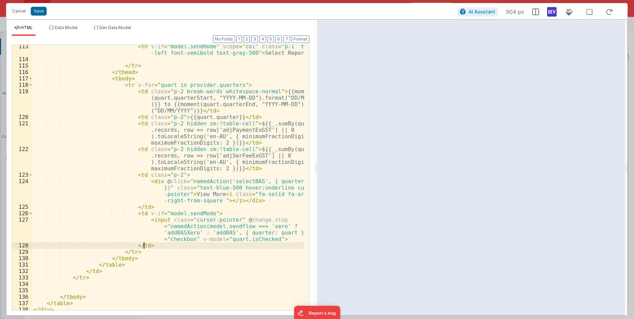
click at [193, 240] on div "< th v-if = "model.sendMode" scope = "col" class = "p-1 text -left font-semibol…" at bounding box center [167, 185] width 271 height 285
click at [38, 11] on button "Save" at bounding box center [39, 11] width 16 height 9
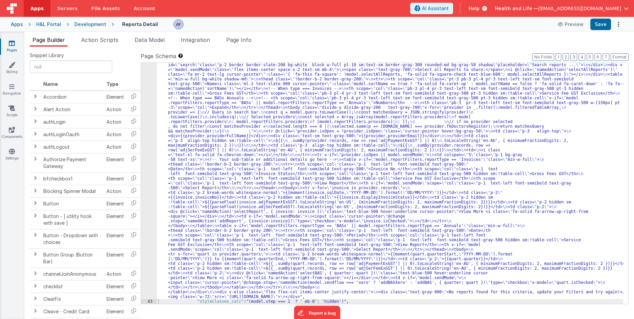
click at [248, 42] on span "Page Info" at bounding box center [238, 39] width 25 height 7
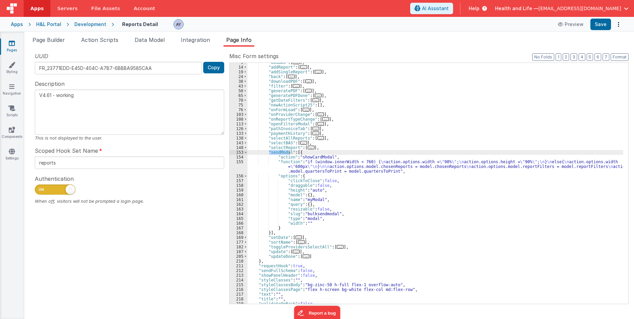
click at [293, 165] on div ""addBAS" : [ ... ] , "addReport" : [ ... ] , "addSingleReport" : [ ... ] , "bac…" at bounding box center [434, 185] width 375 height 250
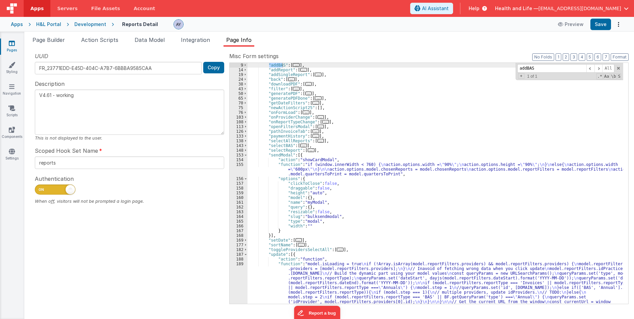
scroll to position [0, 0]
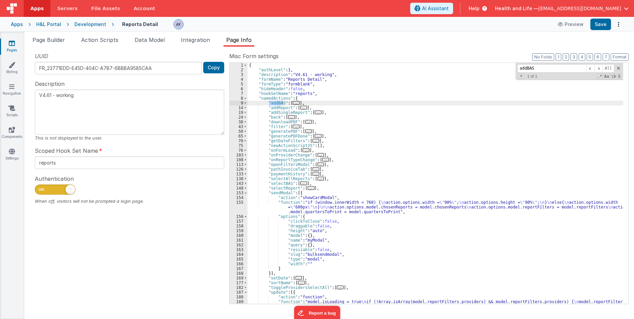
type input "addBAS"
click at [293, 103] on span "..." at bounding box center [296, 103] width 7 height 4
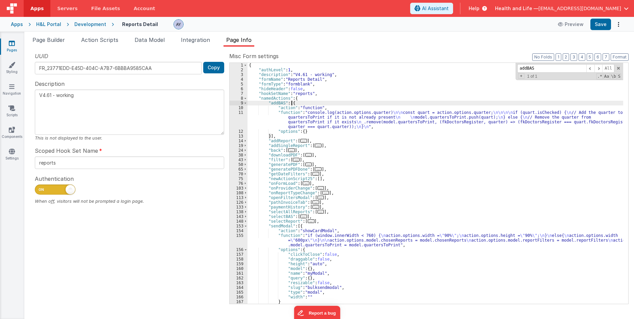
click at [315, 116] on div "{ "authLevel" : 1 , "description" : "V4.61 - working" , "formName" : "Reports D…" at bounding box center [434, 188] width 375 height 250
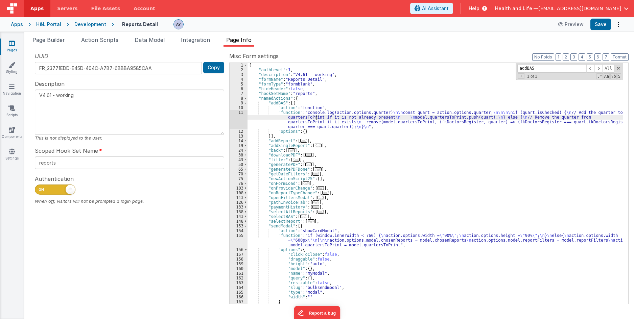
click at [240, 118] on div "11" at bounding box center [238, 119] width 18 height 19
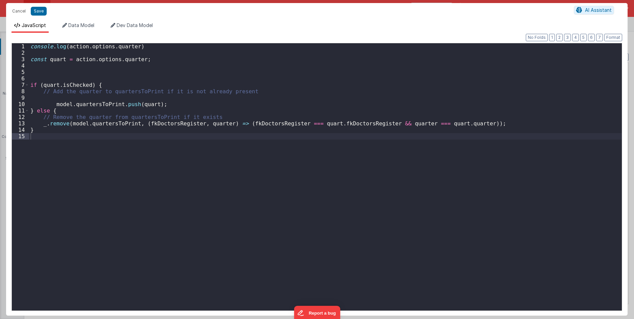
click at [156, 105] on div "console . log ( action . options . quarter ) const quart = action . options . q…" at bounding box center [325, 183] width 592 height 280
click at [21, 12] on button "Cancel" at bounding box center [19, 10] width 20 height 9
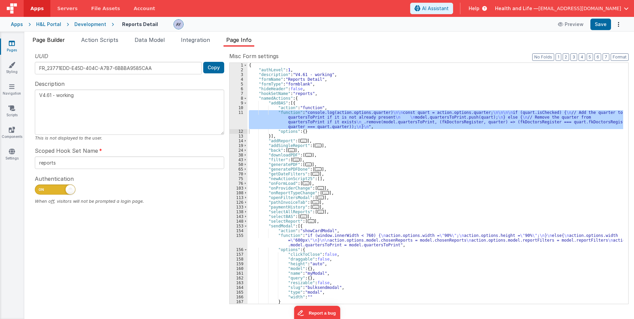
click at [46, 41] on span "Page Builder" at bounding box center [48, 39] width 32 height 7
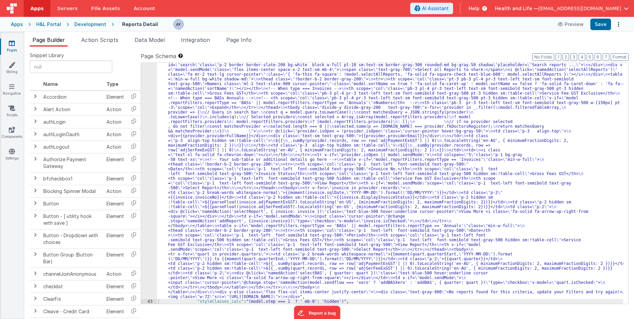
click at [221, 174] on div ""html" : "<div v-if= \" !_.isEmpty(model.filteredTableArray) && !model.isLoadin…" at bounding box center [390, 299] width 466 height 492
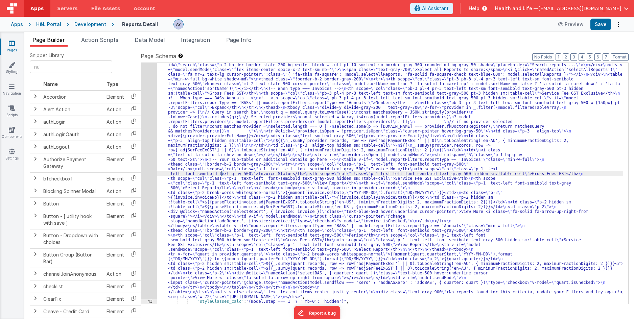
click at [145, 156] on div "42" at bounding box center [149, 176] width 16 height 246
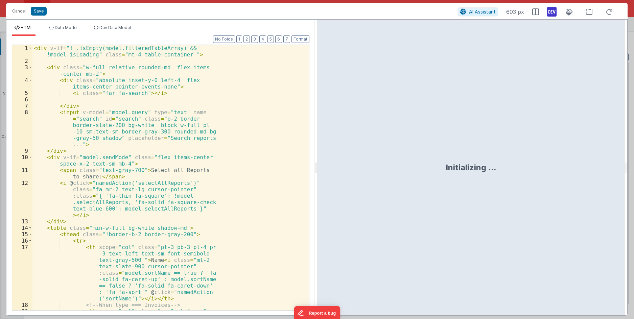
click at [136, 156] on div "< div v-if = "!_.isEmpty(model.filteredTableArray) && !model.isLoading" class =…" at bounding box center [167, 197] width 271 height 304
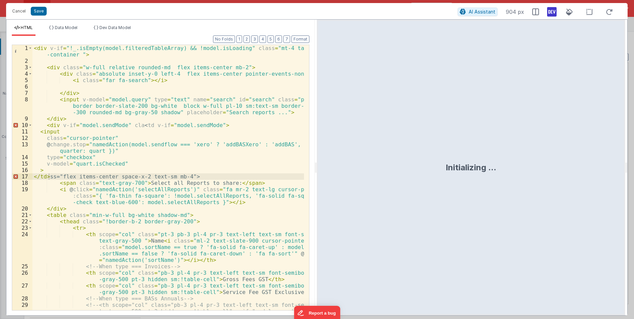
click at [234, 102] on div "< div v-if = "!_.isEmpty(model.filteredTableArray) && !model.isLoading" class =…" at bounding box center [167, 197] width 271 height 304
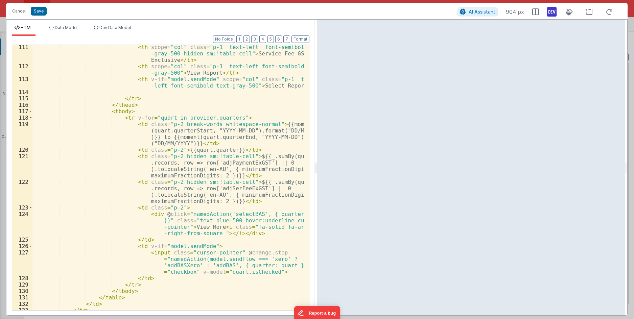
scroll to position [1036, 0]
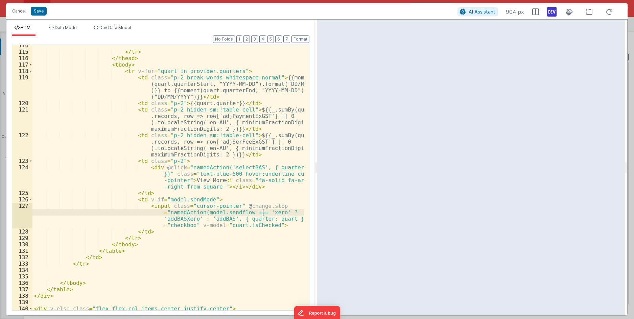
click at [264, 215] on div "</ tr > </ thead > < tbody > < tr v-for = "quart in provider.quarters" > < td c…" at bounding box center [167, 184] width 271 height 285
click at [206, 208] on div "</ tr > </ thead > < tbody > < tr v-for = "quart in provider.quarters" > < td c…" at bounding box center [167, 184] width 271 height 285
click at [211, 214] on div "</ tr > </ thead > < tbody > < tr v-for = "quart in provider.quarters" > < td c…" at bounding box center [167, 184] width 271 height 285
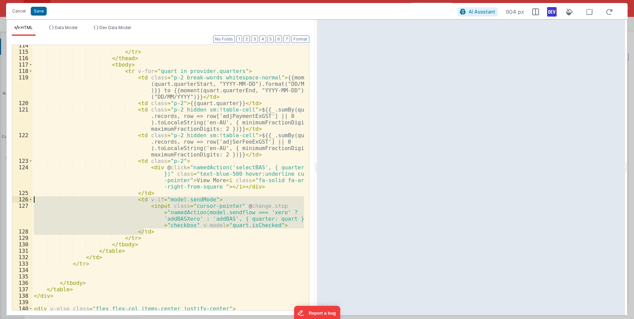
drag, startPoint x: 156, startPoint y: 234, endPoint x: 20, endPoint y: 199, distance: 140.5
click at [20, 199] on div "114 115 116 117 118 119 120 121 122 123 124 125 126 127 128 129 130 131 132 133…" at bounding box center [160, 178] width 297 height 266
drag, startPoint x: 198, startPoint y: 111, endPoint x: 167, endPoint y: 99, distance: 32.9
click at [198, 111] on div "</ tr > </ thead > < tbody > < tr v-for = "quart in provider.quarters" > < td c…" at bounding box center [167, 184] width 271 height 285
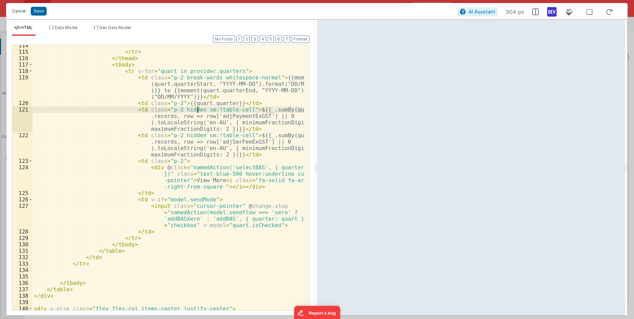
click at [18, 12] on button "Cancel" at bounding box center [19, 10] width 20 height 9
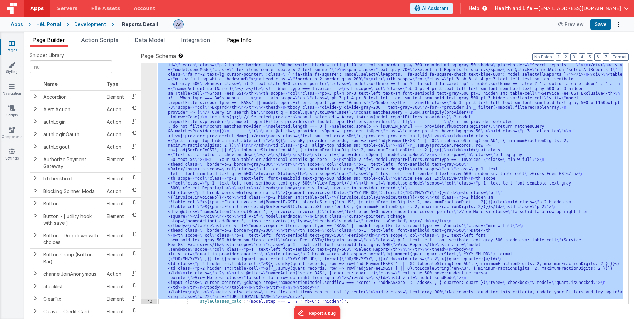
click at [234, 36] on li "Page Info" at bounding box center [238, 41] width 31 height 11
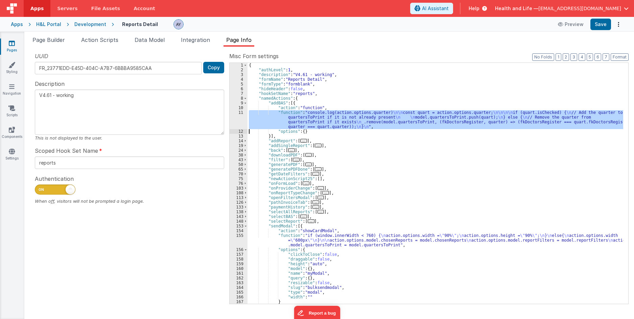
click at [268, 111] on div "{ "authLevel" : 1 , "description" : "V4.61 - working" , "formName" : "Reports D…" at bounding box center [434, 183] width 375 height 241
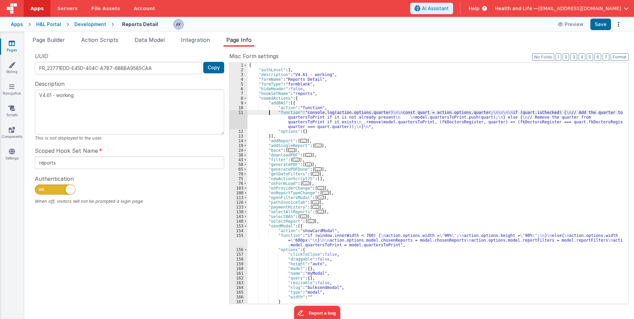
click at [240, 119] on div "11" at bounding box center [238, 119] width 18 height 19
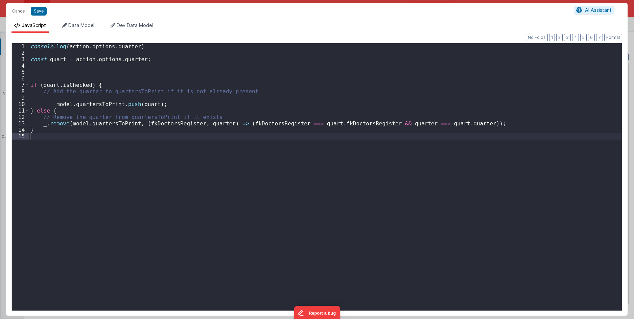
click at [155, 155] on div "console . log ( action . options . quarter ) const quart = action . options . q…" at bounding box center [325, 183] width 592 height 280
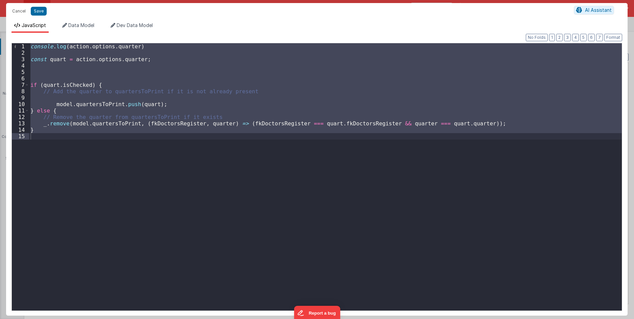
click at [206, 219] on div "console . log ( action . options . quarter ) const quart = action . options . q…" at bounding box center [325, 176] width 592 height 267
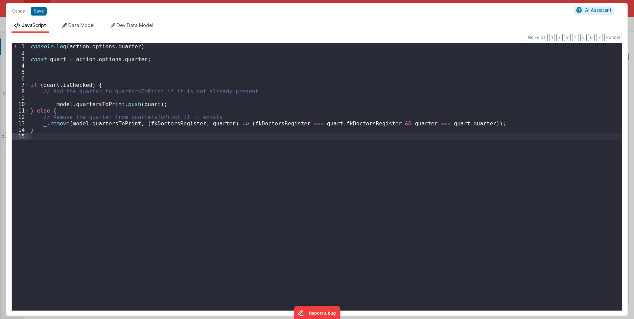
click at [275, 157] on div "console . log ( action . options . quarter ) const quart = action . options . q…" at bounding box center [325, 183] width 592 height 280
drag, startPoint x: 263, startPoint y: 124, endPoint x: 248, endPoint y: 113, distance: 18.0
click at [263, 124] on div "console . log ( action . options . quarter ) const quart = action . options . q…" at bounding box center [325, 183] width 592 height 280
click at [41, 11] on button "Save" at bounding box center [39, 11] width 16 height 9
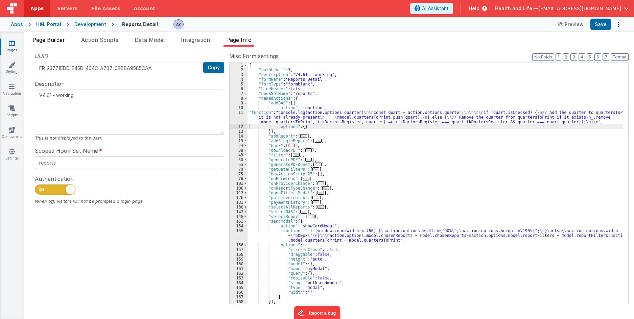
click at [45, 40] on span "Page Builder" at bounding box center [48, 39] width 32 height 7
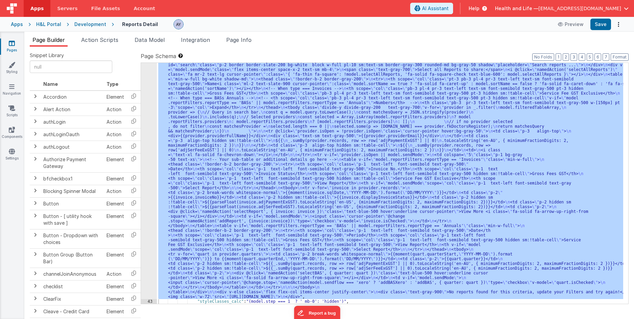
click at [283, 180] on div ""html" : "<div v-if= \" !_.isEmpty(model.filteredTableArray) && !model.isLoadin…" at bounding box center [390, 183] width 466 height 241
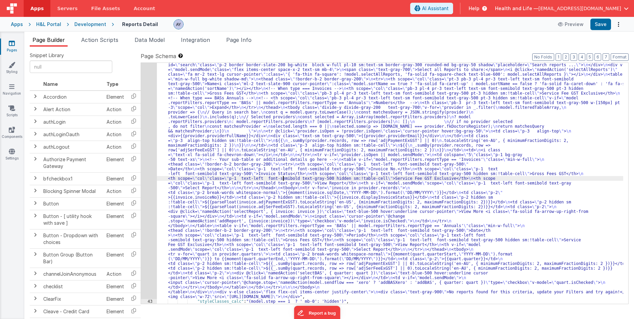
click at [144, 163] on div "42" at bounding box center [149, 176] width 16 height 246
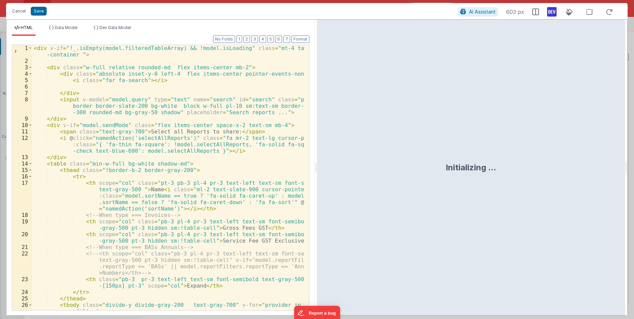
click at [232, 115] on div "< div v-if = "!_.isEmpty(model.filteredTableArray) && !model.isLoading" class =…" at bounding box center [167, 187] width 271 height 285
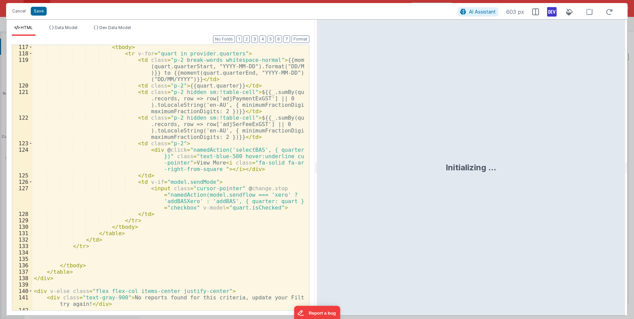
scroll to position [1070, 0]
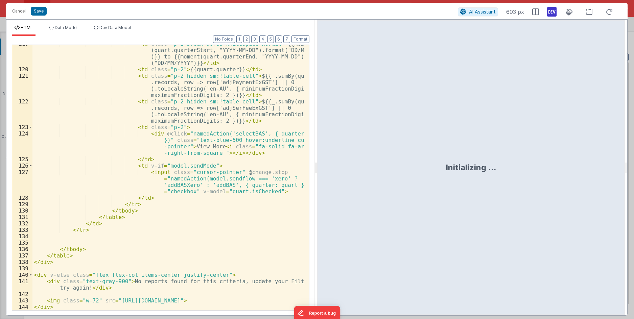
click at [177, 187] on div "< td class = "p-2 break-words whitespace-normal" > {{moment (quart.quarterStart…" at bounding box center [167, 189] width 271 height 297
click at [197, 163] on div "< td class = "p-2 break-words whitespace-normal" > {{moment (quart.quarterStart…" at bounding box center [167, 189] width 271 height 297
click at [38, 10] on button "Save" at bounding box center [39, 11] width 16 height 9
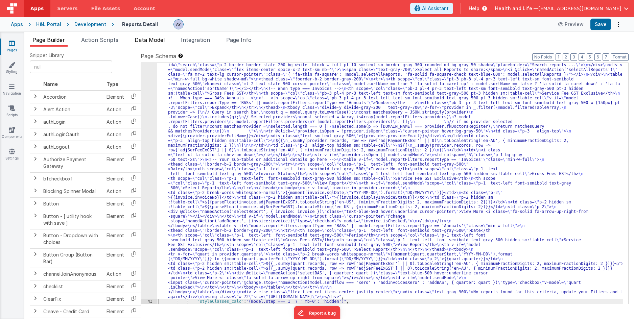
click at [154, 43] on span "Data Model" at bounding box center [149, 39] width 30 height 7
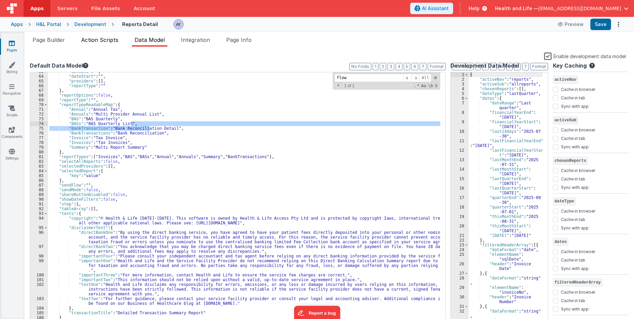
scroll to position [296, 0]
click at [102, 124] on div ""dateEnd" : "" , "dateStart" : "" , "providers" : [ ] , "reportType" : "" } , "…" at bounding box center [245, 200] width 394 height 262
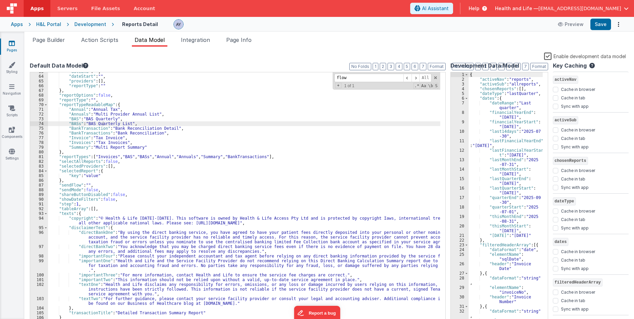
click at [162, 130] on div ""dateEnd" : "" , "dateStart" : "" , "providers" : [ ] , "reportType" : "" } , "…" at bounding box center [245, 200] width 394 height 262
paste input "quartersToPrint"
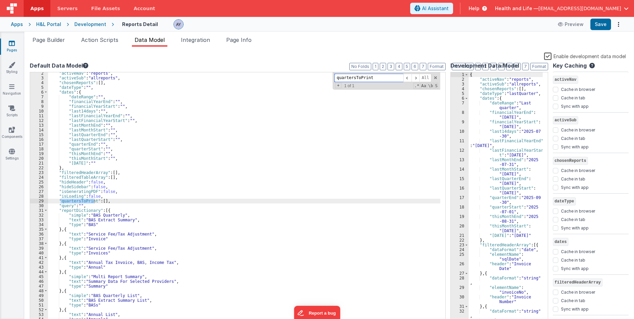
scroll to position [6, 0]
type input "quartersToPrint"
click at [117, 198] on div ""activeNav" : "reports" , "activeSub" : "allreports" , "chosenReports" : [ ] , …" at bounding box center [245, 202] width 394 height 262
click at [119, 202] on div ""activeNav" : "reports" , "activeSub" : "allreports" , "chosenReports" : [ ] , …" at bounding box center [245, 202] width 394 height 262
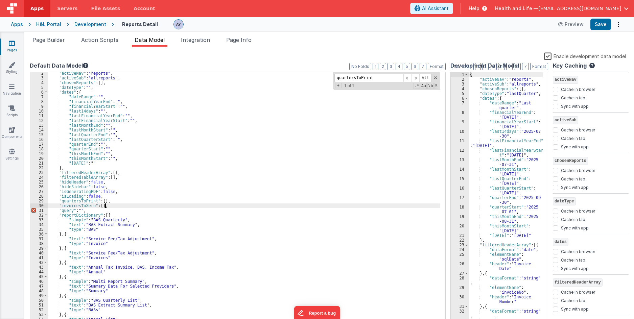
checkbox input "false"
checkbox input "true"
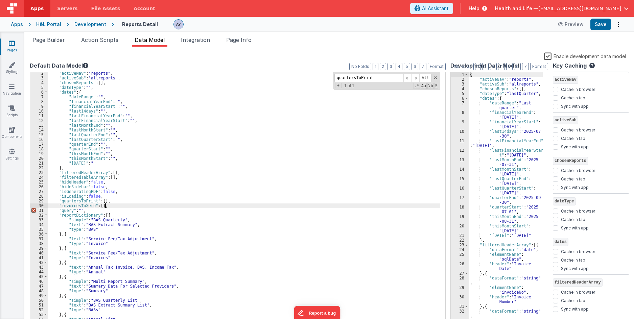
checkbox input "false"
checkbox input "true"
click at [124, 202] on div ""activeNav" : "reports" , "activeSub" : "allreports" , "chosenReports" : [ ] , …" at bounding box center [245, 202] width 394 height 262
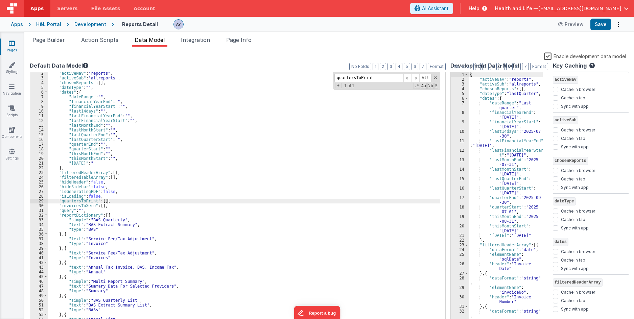
click at [79, 208] on div ""activeNav" : "reports" , "activeSub" : "allreports" , "chosenReports" : [ ] , …" at bounding box center [245, 202] width 394 height 262
click at [80, 206] on div ""activeNav" : "reports" , "activeSub" : "allreports" , "chosenReports" : [ ] , …" at bounding box center [245, 202] width 394 height 262
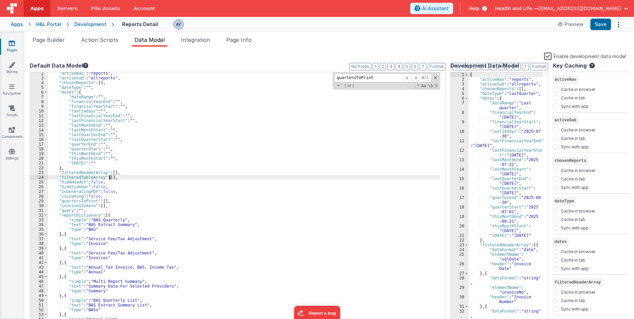
click at [108, 175] on div ""activeNav" : "reports" , "activeSub" : "allreports" , "chosenReports" : [ ] , …" at bounding box center [245, 202] width 394 height 262
click at [161, 144] on div ""activeNav" : "reports" , "activeSub" : "allreports" , "chosenReports" : [ ] , …" at bounding box center [245, 202] width 394 height 262
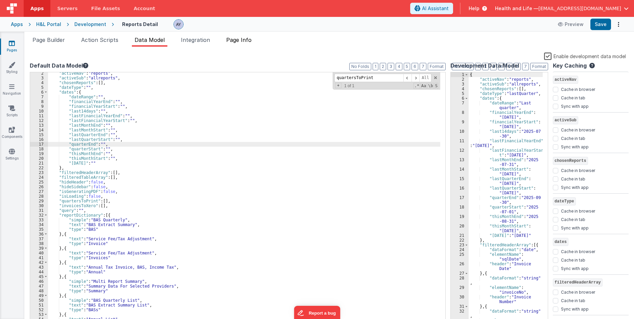
click at [237, 42] on span "Page Info" at bounding box center [238, 39] width 25 height 7
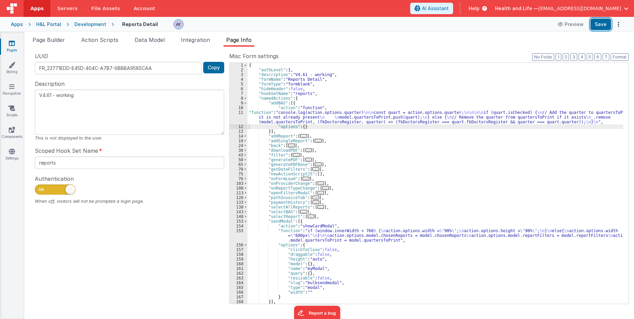
click at [601, 22] on button "Save" at bounding box center [600, 24] width 21 height 11
drag, startPoint x: 114, startPoint y: 42, endPoint x: 130, endPoint y: 49, distance: 18.1
click at [116, 42] on span "Action Scripts" at bounding box center [99, 39] width 37 height 7
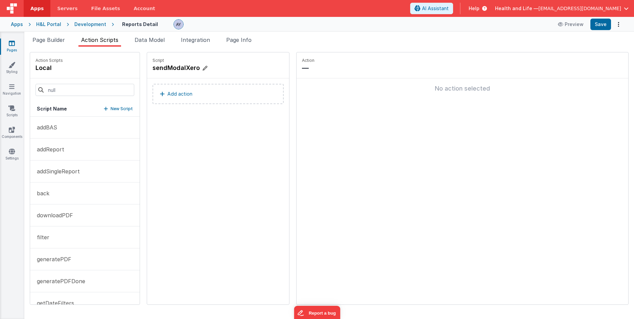
click at [168, 69] on h4 "sendModalXero" at bounding box center [202, 67] width 101 height 9
click at [262, 202] on div "Script sendModalXero Add action" at bounding box center [218, 178] width 142 height 252
click at [233, 69] on icon at bounding box center [235, 68] width 4 height 8
click at [213, 134] on div "Script sendModalXero Add action" at bounding box center [218, 178] width 142 height 252
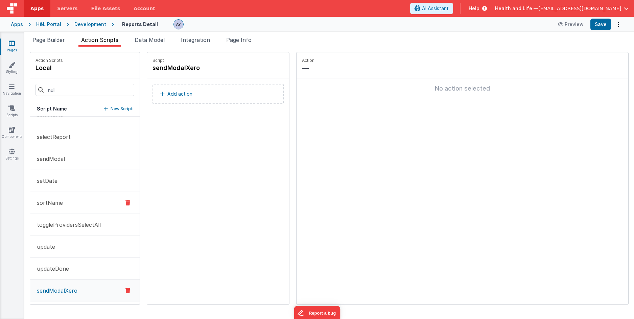
scroll to position [388, 0]
drag, startPoint x: 148, startPoint y: 176, endPoint x: 149, endPoint y: 158, distance: 17.6
click at [149, 170] on div "Script sendModalXero Add action" at bounding box center [218, 178] width 142 height 252
click at [97, 89] on input at bounding box center [84, 90] width 99 height 12
drag, startPoint x: 60, startPoint y: 79, endPoint x: 99, endPoint y: 105, distance: 46.8
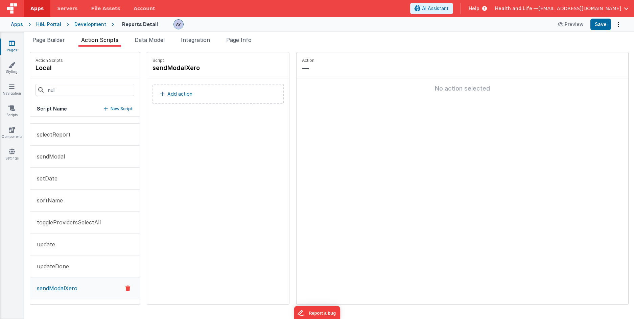
click at [61, 79] on div at bounding box center [84, 89] width 109 height 23
click at [110, 108] on p "New Script" at bounding box center [121, 108] width 22 height 7
drag, startPoint x: 172, startPoint y: 143, endPoint x: 167, endPoint y: 116, distance: 27.1
click at [170, 135] on div "Script Named Action must have a name Add action" at bounding box center [218, 178] width 142 height 252
click at [170, 71] on input at bounding box center [186, 67] width 68 height 9
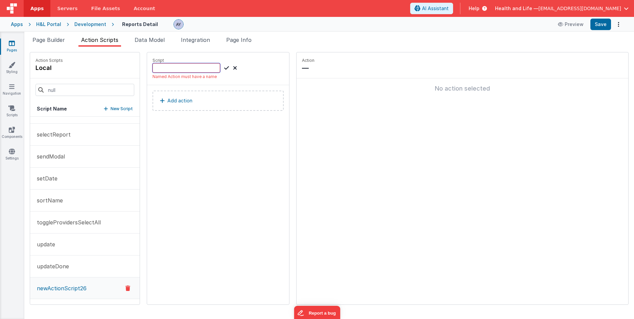
paste input "addInvoicesXero"
type input "addInvoicesXero"
click at [55, 42] on span "Page Builder" at bounding box center [48, 39] width 32 height 7
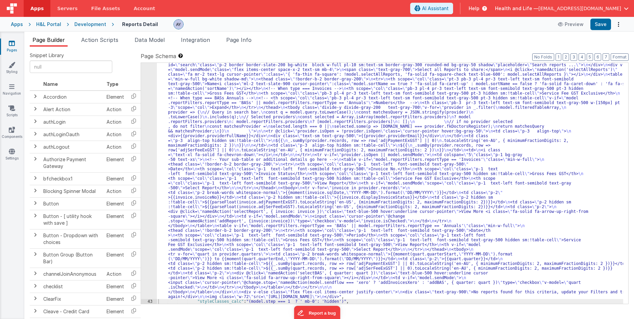
click at [210, 196] on div ""html" : "<div v-if= \" !_.isEmpty(model.filteredTableArray) && !model.isLoadin…" at bounding box center [390, 299] width 466 height 492
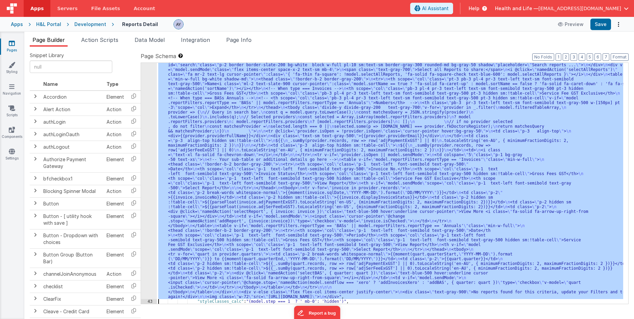
click at [146, 170] on div "42" at bounding box center [149, 176] width 16 height 246
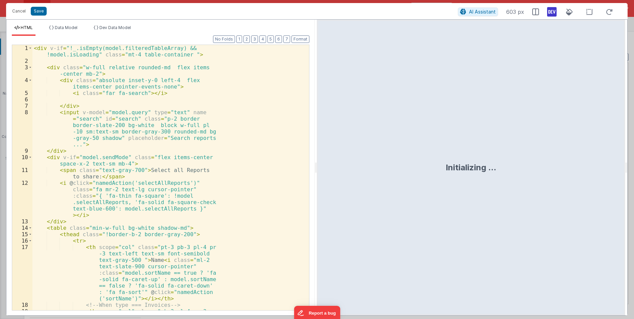
click at [185, 157] on div "< div v-if = "!_.isEmpty(model.filteredTableArray) && !model.isLoading" class =…" at bounding box center [167, 197] width 271 height 304
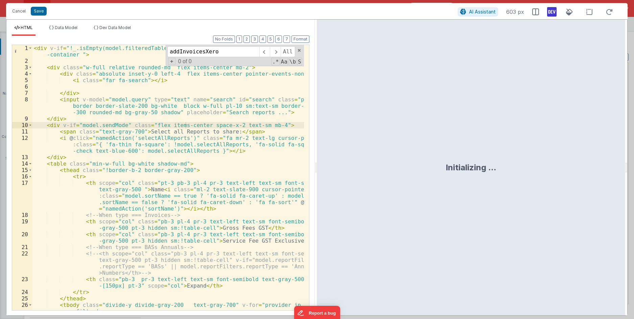
scroll to position [1070, 0]
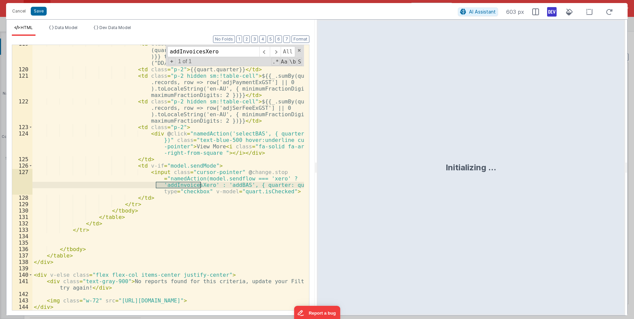
type input "addInvoicesXero"
click at [194, 185] on div "< td class = "p-2 break-words whitespace-normal" > {{moment (quart.quarterStart…" at bounding box center [167, 177] width 271 height 265
click at [194, 185] on div "< td class = "p-2 break-words whitespace-normal" > {{moment (quart.quarterStart…" at bounding box center [167, 189] width 271 height 297
click at [190, 154] on div "< td class = "p-2 break-words whitespace-normal" > {{moment (quart.quarterStart…" at bounding box center [167, 189] width 271 height 297
click at [17, 12] on button "Cancel" at bounding box center [19, 10] width 20 height 9
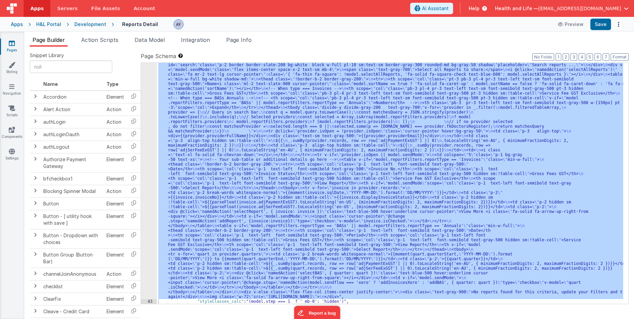
drag, startPoint x: 221, startPoint y: 100, endPoint x: 186, endPoint y: 85, distance: 38.2
click at [221, 99] on div ""html" : "<div v-if= \" !_.isEmpty(model.filteredTableArray) && !model.isLoadin…" at bounding box center [390, 183] width 466 height 241
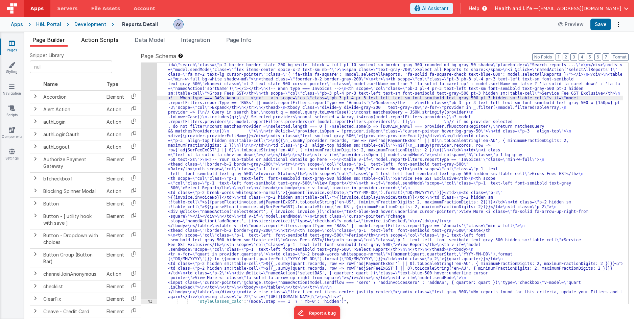
click at [112, 43] on span "Action Scripts" at bounding box center [99, 39] width 37 height 7
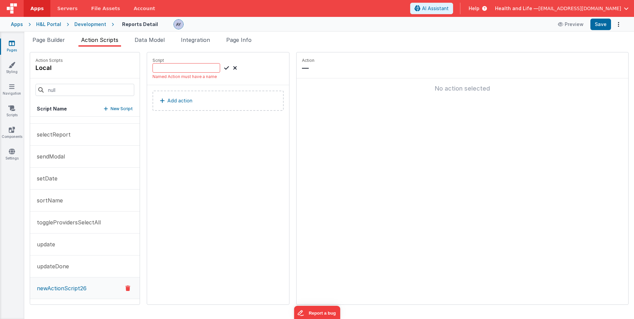
click at [154, 73] on div "Named Action must have a name" at bounding box center [217, 71] width 131 height 16
click at [166, 69] on input at bounding box center [186, 67] width 68 height 9
paste input "addInvoicesXero"
type input "addInvoicesXero"
click at [224, 70] on icon at bounding box center [226, 68] width 5 height 8
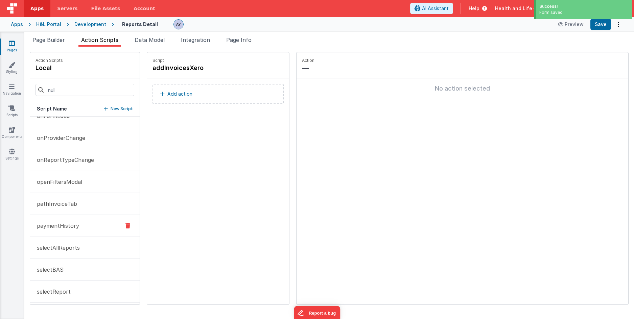
scroll to position [231, 0]
click at [61, 91] on input at bounding box center [84, 90] width 99 height 12
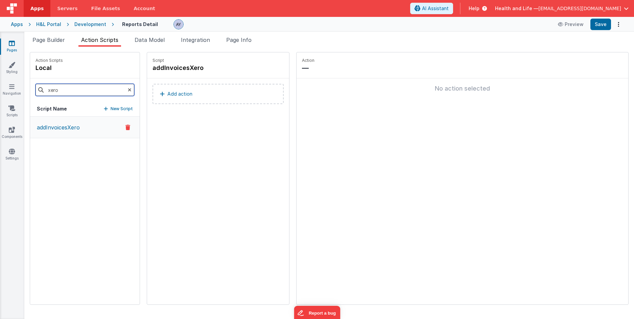
scroll to position [0, 0]
type input "xero"
click at [232, 45] on li "Page Info" at bounding box center [238, 41] width 31 height 11
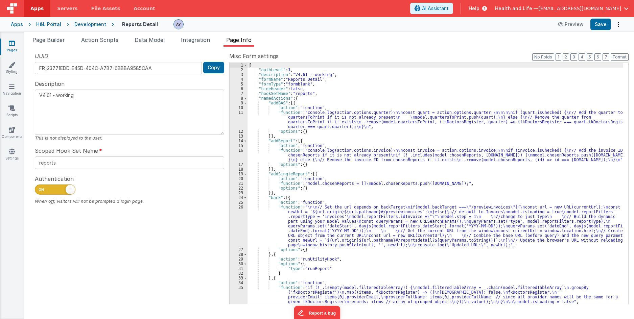
click at [279, 129] on div "{ "authLevel" : 1 , "description" : "V4.61 - working" , "formName" : "Reports D…" at bounding box center [434, 188] width 375 height 250
click at [288, 117] on div "{ "authLevel" : 1 , "description" : "V4.61 - working" , "formName" : "Reports D…" at bounding box center [434, 188] width 375 height 250
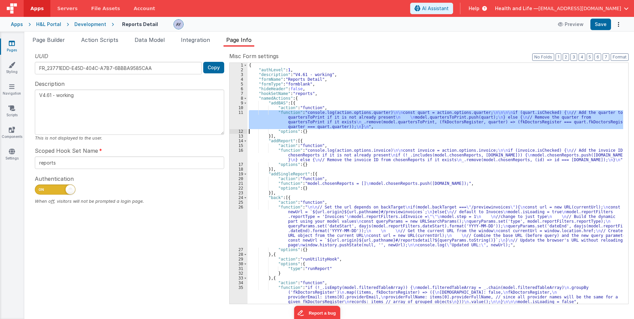
click at [235, 115] on div "11" at bounding box center [238, 119] width 18 height 19
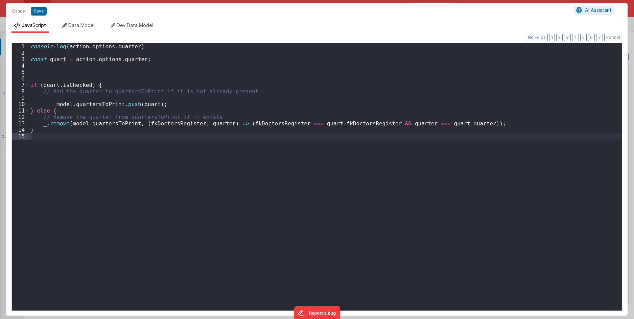
click at [168, 124] on div "console . log ( action . options . quarter ) const quart = action . options . q…" at bounding box center [325, 183] width 592 height 280
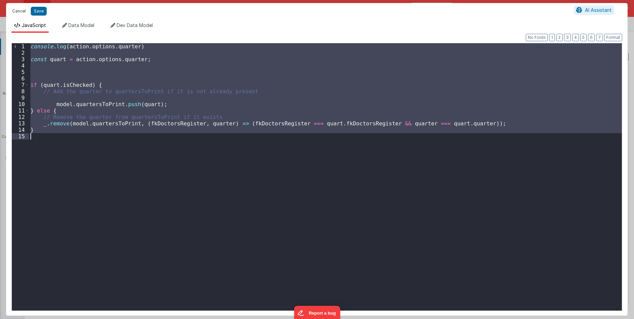
click at [13, 10] on button "Cancel" at bounding box center [19, 10] width 20 height 9
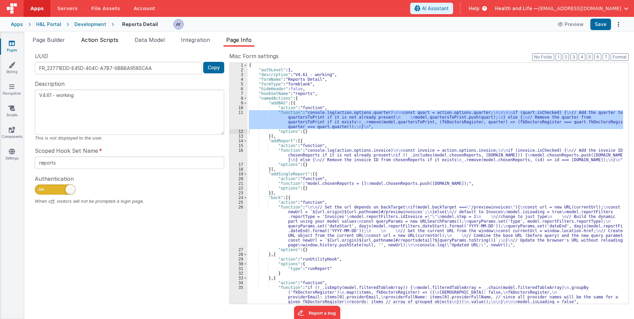
click at [86, 41] on span "Action Scripts" at bounding box center [99, 39] width 37 height 7
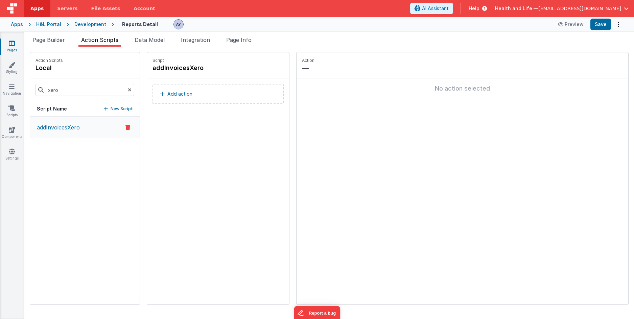
click at [221, 120] on div "Script addInvoicesXero Add action" at bounding box center [218, 178] width 142 height 252
click at [193, 97] on button "Add action" at bounding box center [217, 94] width 131 height 20
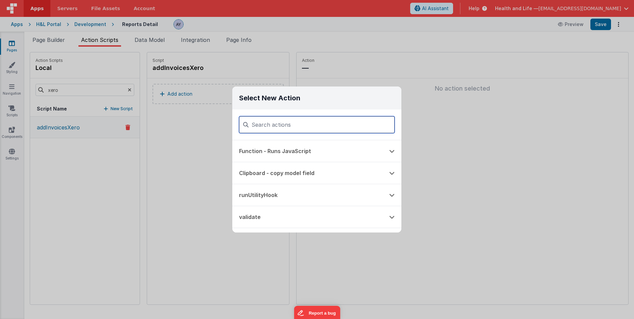
click at [316, 124] on input at bounding box center [316, 124] width 155 height 17
click at [300, 148] on button "Function - Runs JavaScript" at bounding box center [307, 151] width 150 height 22
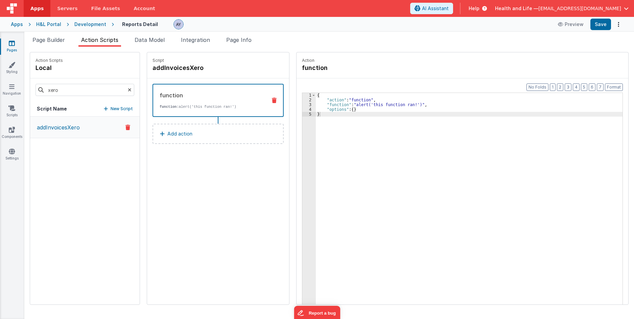
click at [325, 103] on div "{ "action" : "function" , "function" : "alert('this function ran!')" , "options…" at bounding box center [472, 214] width 313 height 242
click at [302, 105] on div "3" at bounding box center [309, 104] width 14 height 5
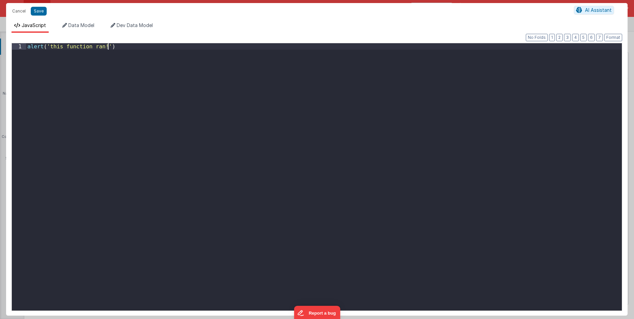
click at [275, 127] on div "alert ( 'this function ran!' )" at bounding box center [323, 183] width 595 height 280
paste textarea
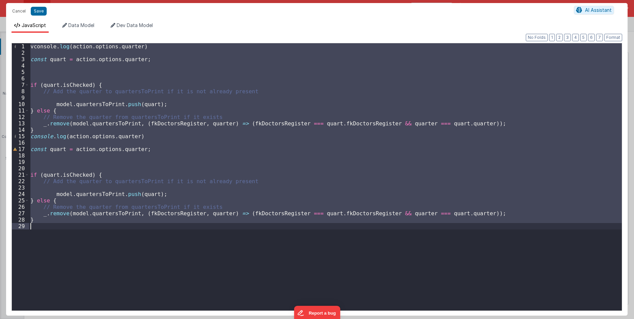
click at [161, 118] on div "vconsole . log ( action . options . quarter ) const quart = action . options . …" at bounding box center [325, 176] width 592 height 267
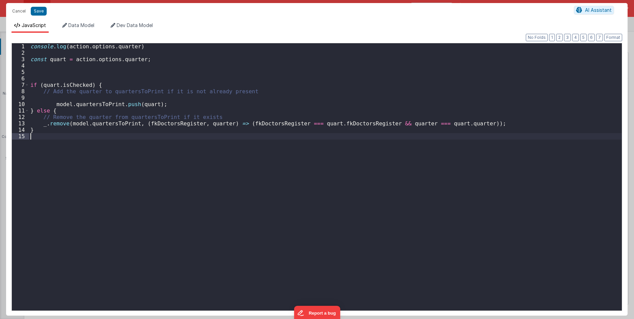
click at [161, 118] on div "console . log ( action . options . quarter ) const quart = action . options . q…" at bounding box center [325, 183] width 592 height 280
click at [106, 51] on div "console . log ( action . options . quarter ) const quart = action . options . q…" at bounding box center [325, 183] width 592 height 280
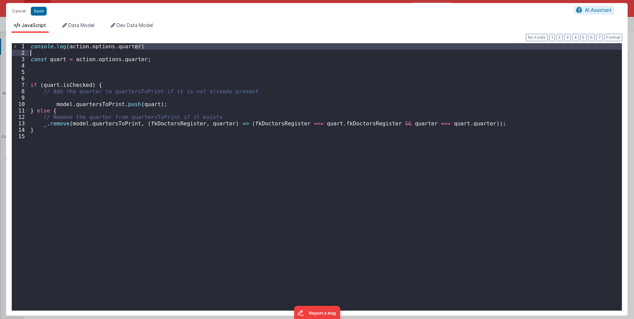
drag, startPoint x: 143, startPoint y: 49, endPoint x: 40, endPoint y: 53, distance: 103.2
click at [40, 53] on div "console . log ( action . options . quarter ) const quart = action . options . q…" at bounding box center [325, 183] width 592 height 280
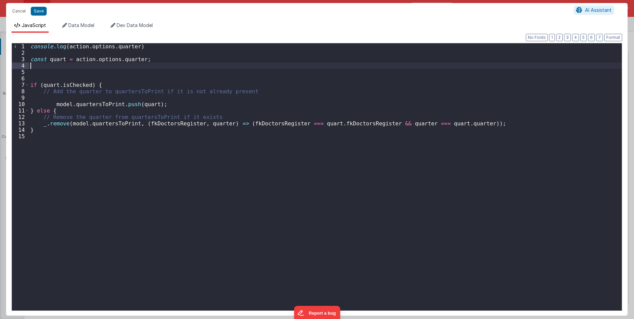
click at [48, 68] on div "console . log ( action . options . quarter ) const quart = action . options . q…" at bounding box center [325, 183] width 592 height 280
click at [41, 73] on div "console . log ( action . options . quarter ) const quart = action . options . q…" at bounding box center [325, 183] width 592 height 280
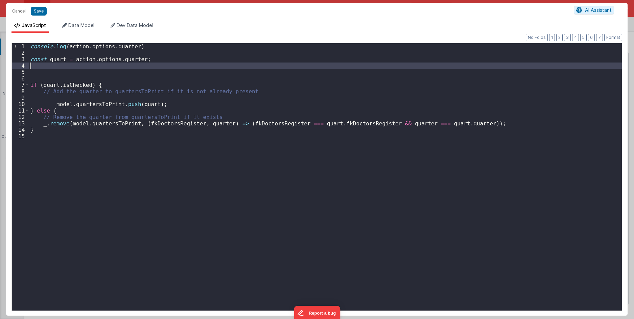
drag, startPoint x: 43, startPoint y: 74, endPoint x: 11, endPoint y: 45, distance: 42.3
click at [11, 45] on div "1 2 3 4 5 6 7 8 9 10 11 12 13 14 15 console . log ( action . options . quarter …" at bounding box center [316, 177] width 610 height 268
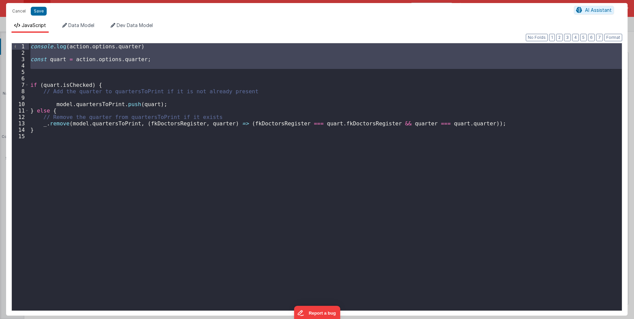
click at [76, 57] on div "console . log ( action . options . quarter ) const quart = action . options . q…" at bounding box center [325, 176] width 592 height 267
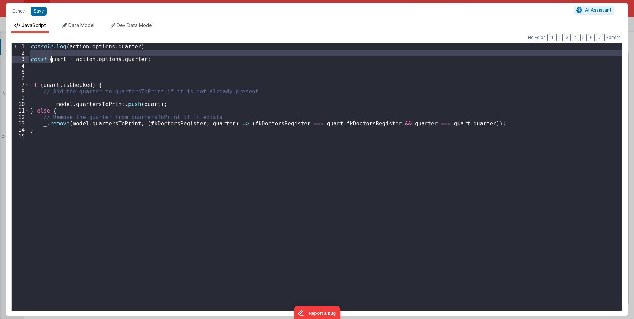
drag, startPoint x: 89, startPoint y: 51, endPoint x: 64, endPoint y: 75, distance: 34.4
click at [53, 64] on div "console . log ( action . options . quarter ) const quart = action . options . q…" at bounding box center [325, 183] width 592 height 280
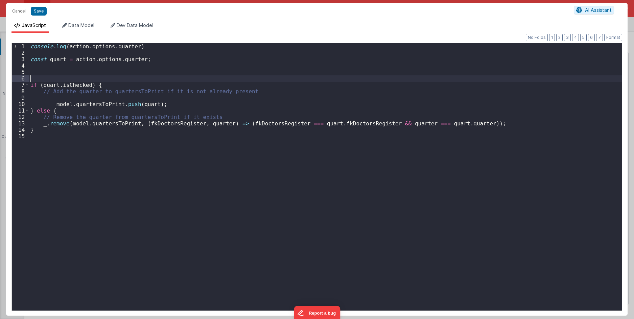
click at [65, 76] on div "console . log ( action . options . quarter ) const quart = action . options . q…" at bounding box center [325, 183] width 592 height 280
click at [71, 84] on div "console . log ( action . options . quarter ) const quart = action . options . q…" at bounding box center [325, 183] width 592 height 280
click at [56, 76] on div "console . log ( action . options . quarter ) const quart = action . options . q…" at bounding box center [325, 183] width 592 height 280
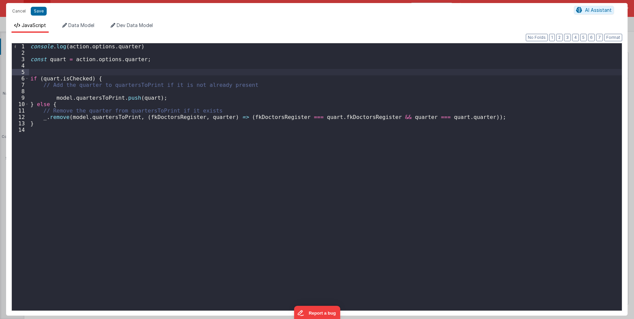
click at [57, 60] on div "console . log ( action . options . quarter ) const quart = action . options . q…" at bounding box center [325, 183] width 592 height 280
click at [135, 61] on div "console . log ( action . options . quarter ) const quart = action . options . q…" at bounding box center [325, 183] width 592 height 280
click at [34, 10] on button "Save" at bounding box center [39, 11] width 16 height 9
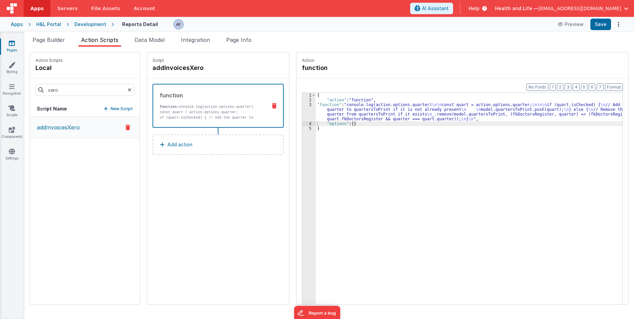
click at [462, 170] on div "{ "action" : "function" , "function" : "console.log(action.options.quarter) \n\…" at bounding box center [472, 214] width 313 height 242
click at [38, 39] on span "Page Builder" at bounding box center [48, 39] width 32 height 7
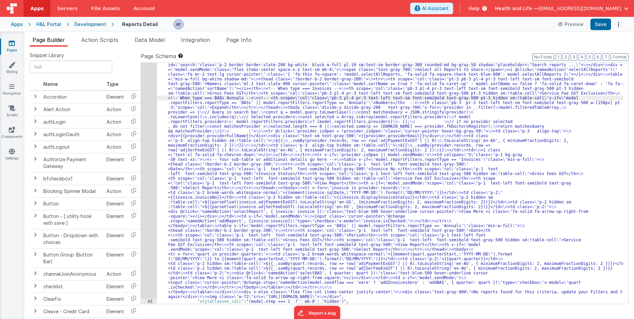
click at [219, 209] on div ""html" : "<div v-if= \" !_.isEmpty(model.filteredTableArray) && !model.isLoadin…" at bounding box center [390, 299] width 466 height 492
click at [149, 200] on div "42" at bounding box center [149, 176] width 16 height 246
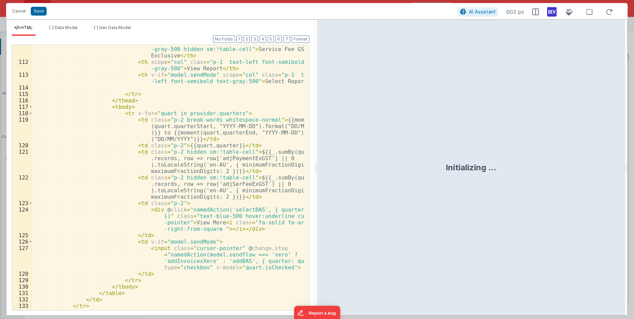
scroll to position [1070, 0]
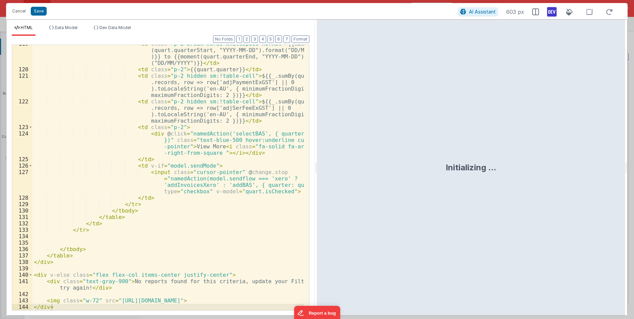
click at [203, 190] on div "< td class = "p-2 break-words whitespace-normal" > {{moment (quart.quarterStart…" at bounding box center [167, 189] width 271 height 297
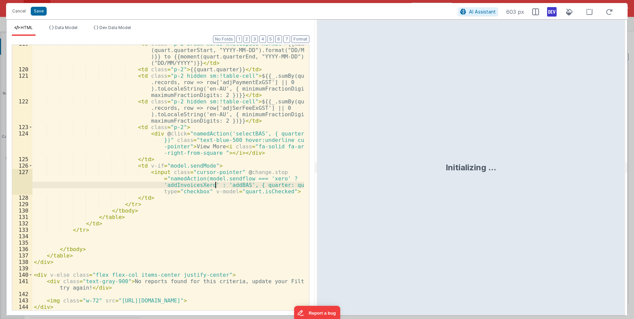
click at [215, 186] on div "< td class = "p-2 break-words whitespace-normal" > {{moment (quart.quarterStart…" at bounding box center [167, 189] width 271 height 297
click at [226, 186] on div "< td class = "p-2 break-words whitespace-normal" > {{moment (quart.quarterStart…" at bounding box center [167, 189] width 271 height 297
click at [235, 181] on div "< td class = "p-2 break-words whitespace-normal" > {{moment (quart.quarterStart…" at bounding box center [167, 189] width 271 height 297
click at [283, 187] on div "< td class = "p-2 break-words whitespace-normal" > {{moment (quart.quarterStart…" at bounding box center [167, 189] width 271 height 297
click at [277, 186] on div "< td class = "p-2 break-words whitespace-normal" > {{moment (quart.quarterStart…" at bounding box center [167, 189] width 271 height 297
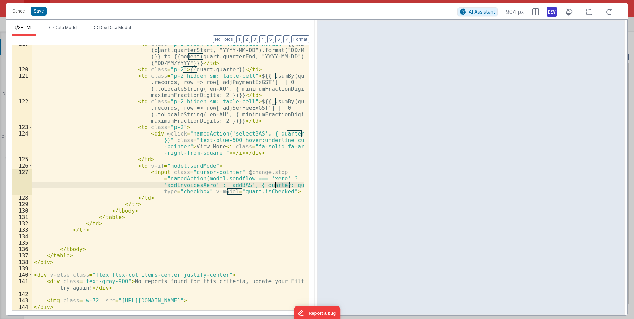
click at [277, 186] on div "< td class = "p-2 break-words whitespace-normal" > {{moment (quart.quarterStart…" at bounding box center [167, 189] width 271 height 297
click at [201, 186] on div "< td class = "p-2 break-words whitespace-normal" > {{moment (quart.quarterStart…" at bounding box center [167, 189] width 271 height 297
click at [203, 184] on div "< td class = "p-2 break-words whitespace-normal" > {{moment (quart.quarterStart…" at bounding box center [167, 189] width 271 height 297
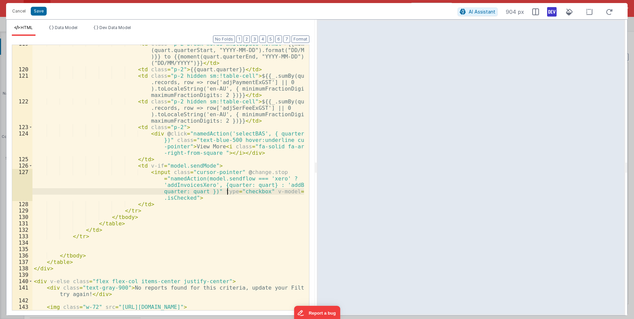
click at [228, 189] on div "< td class = "p-2 break-words whitespace-normal" > {{moment (quart.quarterStart…" at bounding box center [167, 189] width 271 height 297
click at [258, 184] on div "< td class = "p-2 break-words whitespace-normal" > {{moment (quart.quarterStart…" at bounding box center [167, 189] width 271 height 297
click at [202, 193] on div "< td class = "p-2 break-words whitespace-normal" > {{moment (quart.quarterStart…" at bounding box center [167, 189] width 271 height 297
click at [171, 192] on div "< td class = "p-2 break-words whitespace-normal" > {{moment (quart.quarterStart…" at bounding box center [167, 189] width 271 height 297
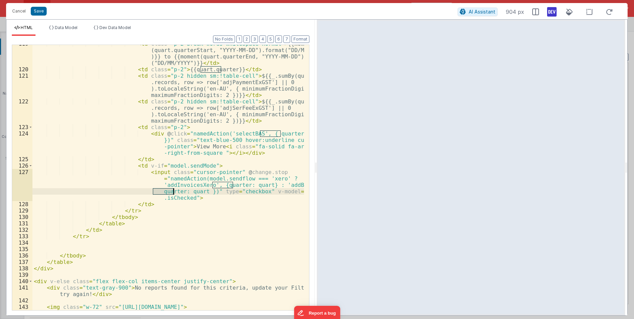
click at [217, 185] on div "< td class = "p-2 break-words whitespace-normal" > {{moment (quart.quarterStart…" at bounding box center [167, 189] width 271 height 297
click at [193, 194] on div "< td class = "p-2 break-words whitespace-normal" > {{moment (quart.quarterStart…" at bounding box center [167, 189] width 271 height 297
click at [261, 179] on div "< td class = "p-2 break-words whitespace-normal" > {{moment (quart.quarterStart…" at bounding box center [167, 189] width 271 height 297
click at [256, 186] on div "< td class = "p-2 break-words whitespace-normal" > {{moment (quart.quarterStart…" at bounding box center [167, 189] width 271 height 297
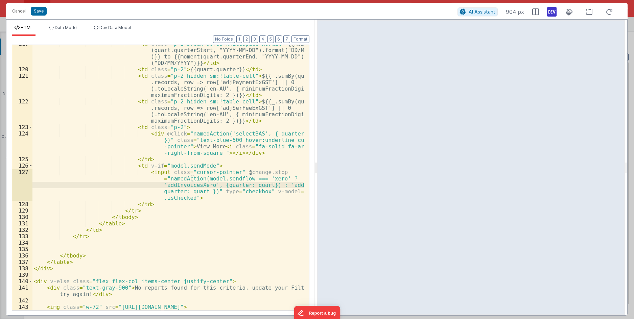
click at [154, 185] on div "< td class = "p-2 break-words whitespace-normal" > {{moment (quart.quarterStart…" at bounding box center [167, 189] width 271 height 297
click at [272, 184] on div "< td class = "p-2 break-words whitespace-normal" > {{moment (quart.quarterStart…" at bounding box center [167, 189] width 271 height 297
click at [208, 194] on div "< td class = "p-2 break-words whitespace-normal" > {{moment (quart.quarterStart…" at bounding box center [167, 189] width 271 height 297
click at [215, 165] on div "< td class = "p-2 break-words whitespace-normal" > {{moment (quart.quarterStart…" at bounding box center [167, 189] width 271 height 297
click at [38, 7] on button "Save" at bounding box center [39, 11] width 16 height 9
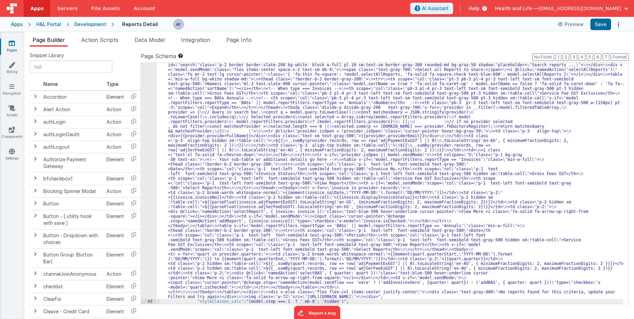
drag, startPoint x: 106, startPoint y: 39, endPoint x: 117, endPoint y: 52, distance: 17.3
click at [106, 39] on span "Action Scripts" at bounding box center [99, 39] width 37 height 7
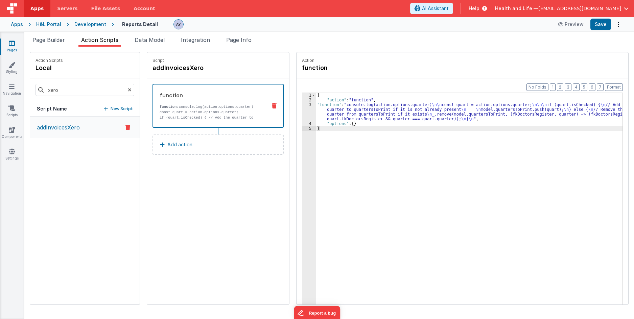
click at [336, 109] on div "{ "action" : "function" , "function" : "console.log(action.options.quarter) \n\…" at bounding box center [472, 214] width 313 height 242
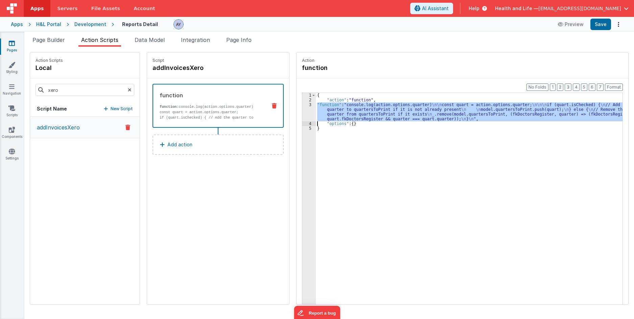
click at [303, 112] on div "3" at bounding box center [309, 111] width 14 height 19
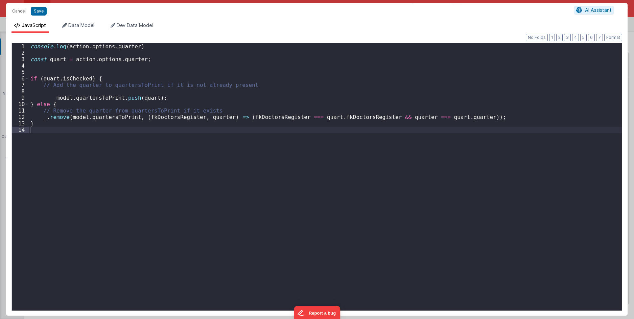
drag, startPoint x: 145, startPoint y: 106, endPoint x: 132, endPoint y: 91, distance: 19.7
click at [143, 104] on div "console . log ( action . options . quarter ) const quart = action . options . q…" at bounding box center [325, 183] width 592 height 280
click at [126, 88] on div "console . log ( action . options . quarter ) const quart = action . options . q…" at bounding box center [325, 183] width 592 height 280
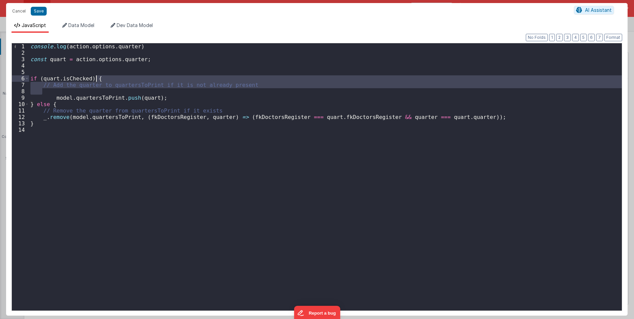
drag, startPoint x: 287, startPoint y: 89, endPoint x: 285, endPoint y: 79, distance: 10.7
click at [285, 79] on div "console . log ( action . options . quarter ) const quart = action . options . q…" at bounding box center [325, 183] width 592 height 280
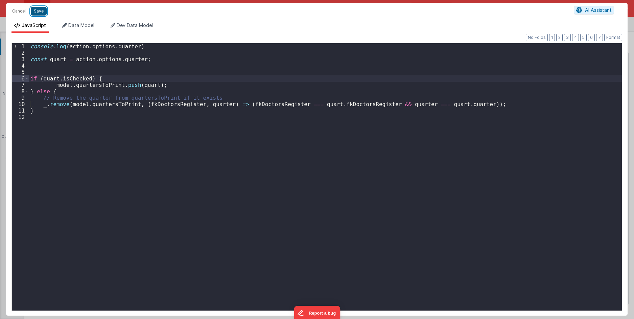
click at [41, 10] on button "Save" at bounding box center [39, 11] width 16 height 9
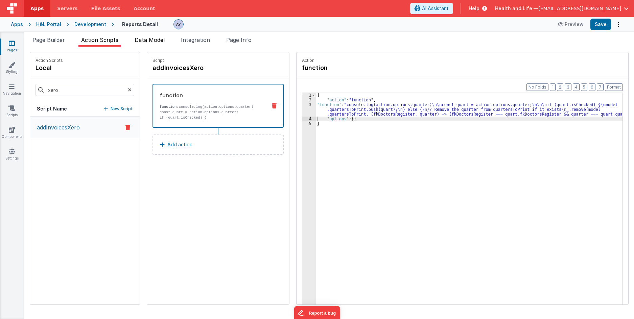
click at [162, 43] on span "Data Model" at bounding box center [149, 39] width 30 height 7
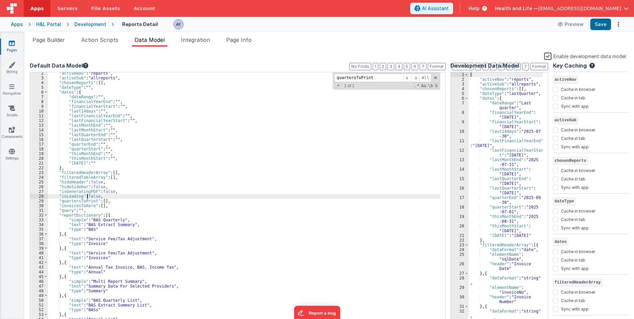
click at [87, 195] on div ""activeNav" : "reports" , "activeSub" : "allreports" , "chosenReports" : [ ] , …" at bounding box center [245, 202] width 394 height 262
click at [86, 207] on div ""activeNav" : "reports" , "activeSub" : "allreports" , "chosenReports" : [ ] , …" at bounding box center [245, 202] width 394 height 262
click at [99, 168] on div ""activeNav" : "reports" , "activeSub" : "allreports" , "chosenReports" : [ ] , …" at bounding box center [245, 202] width 394 height 262
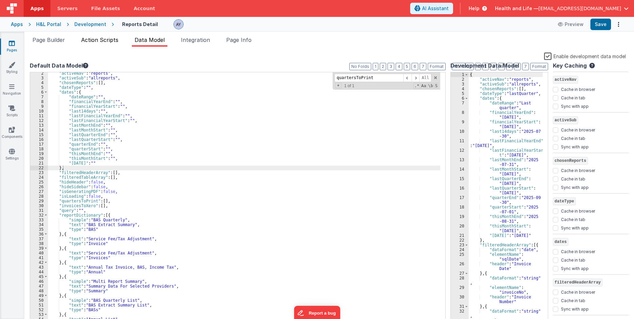
click at [113, 41] on span "Action Scripts" at bounding box center [99, 39] width 37 height 7
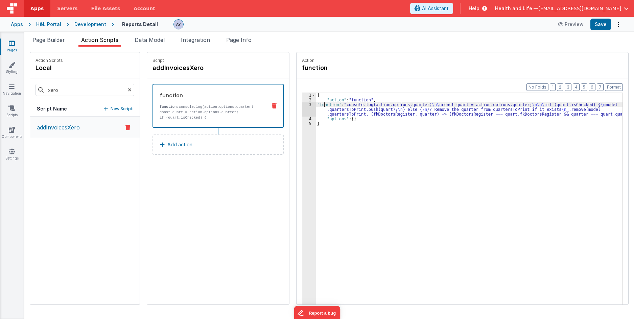
click at [317, 106] on div "{ "action" : "function" , "function" : "console.log(action.options.quarter) \n\…" at bounding box center [472, 214] width 313 height 242
click at [302, 107] on div "3" at bounding box center [309, 109] width 14 height 14
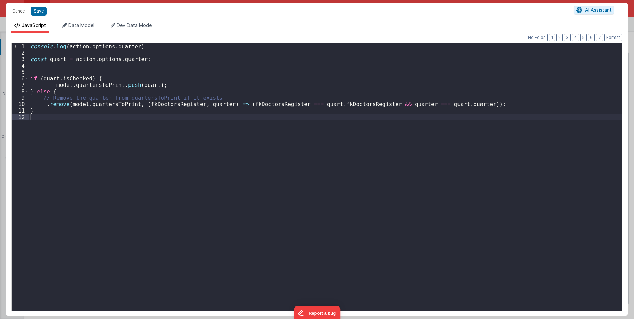
click at [82, 84] on div "console . log ( action . options . quarter ) const quart = action . options . q…" at bounding box center [325, 183] width 592 height 280
click at [128, 113] on div "console . log ( action . options . quarter ) const quart = action . options . q…" at bounding box center [325, 183] width 592 height 280
click at [96, 86] on div "console . log ( action . options . quarter ) const quart = action . options . q…" at bounding box center [325, 183] width 592 height 280
click at [101, 108] on div "console . log ( action . options . quarter ) const quart = action . options . q…" at bounding box center [325, 183] width 592 height 280
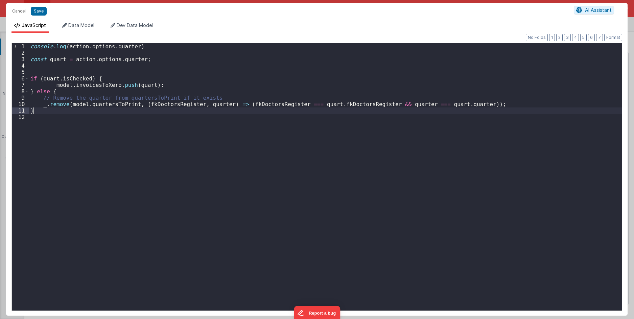
click at [101, 108] on div "console . log ( action . options . quarter ) const quart = action . options . q…" at bounding box center [325, 183] width 592 height 280
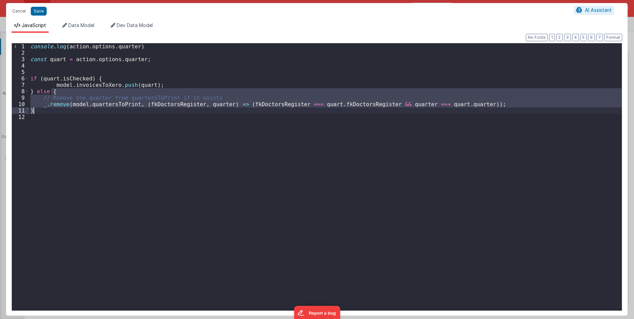
click at [102, 105] on div "console . log ( action . options . quarter ) const quart = action . options . q…" at bounding box center [325, 176] width 592 height 267
click at [102, 105] on div "console . log ( action . options . quarter ) const quart = action . options . q…" at bounding box center [325, 183] width 592 height 280
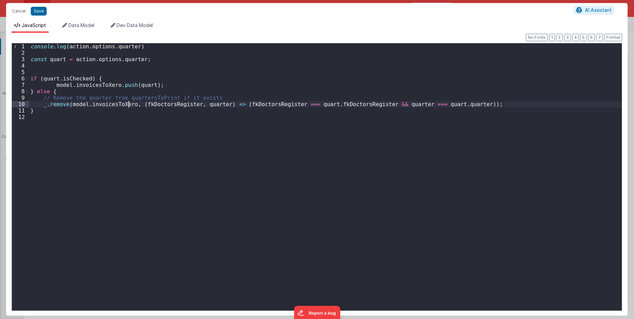
click at [179, 111] on div "console . log ( action . options . quarter ) const quart = action . options . q…" at bounding box center [325, 183] width 592 height 280
click at [388, 104] on div "console . log ( action . options . quarter ) const quart = action . options . q…" at bounding box center [325, 183] width 592 height 280
click at [335, 105] on div "console . log ( action . options . quarter ) const quart = action . options . q…" at bounding box center [325, 183] width 592 height 280
click at [298, 105] on div "console . log ( action . options . quarter ) const quart = action . options . q…" at bounding box center [325, 183] width 592 height 280
click at [297, 93] on div "console . log ( action . options . quarter ) const quart = action . options . q…" at bounding box center [325, 183] width 592 height 280
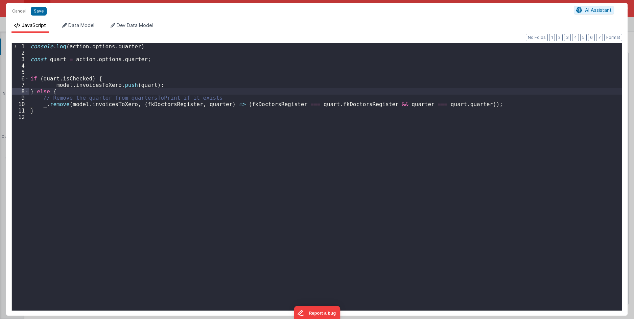
click at [168, 96] on div "console . log ( action . options . quarter ) const quart = action . options . q…" at bounding box center [325, 183] width 592 height 280
click at [126, 112] on div "console . log ( action . options . quarter ) const quart = action . options . q…" at bounding box center [325, 183] width 592 height 280
click at [105, 97] on div "console . log ( action . options . quarter ) const quart = action . options . q…" at bounding box center [325, 183] width 592 height 280
click at [110, 93] on div "console . log ( action . options . quarter ) const quart = action . options . q…" at bounding box center [325, 183] width 592 height 280
click at [40, 13] on button "Save" at bounding box center [39, 11] width 16 height 9
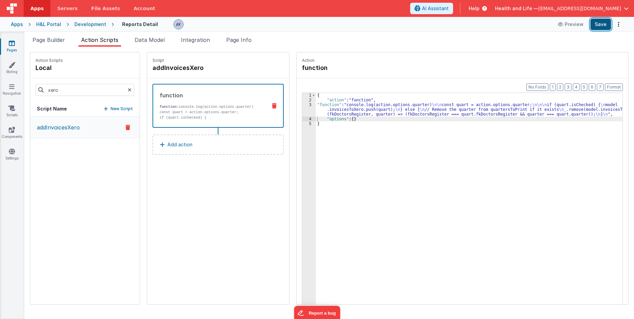
click at [600, 25] on button "Save" at bounding box center [600, 24] width 21 height 11
click at [215, 107] on p "function: console.log(action.options.quarter)" at bounding box center [210, 106] width 102 height 5
click at [55, 41] on span "Page Builder" at bounding box center [48, 39] width 32 height 7
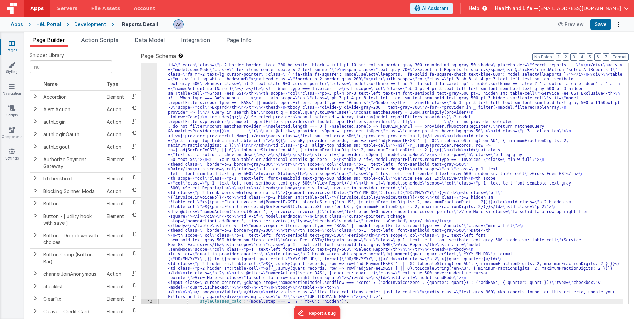
click at [310, 146] on div ""html" : "<div v-if= \" !_.isEmpty(model.filteredTableArray) && !model.isLoadin…" at bounding box center [390, 299] width 466 height 492
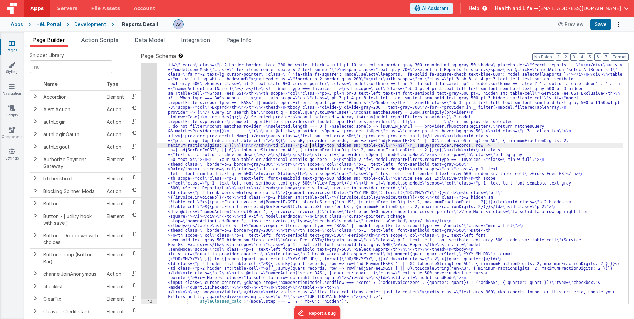
click at [152, 143] on div "42" at bounding box center [149, 176] width 16 height 246
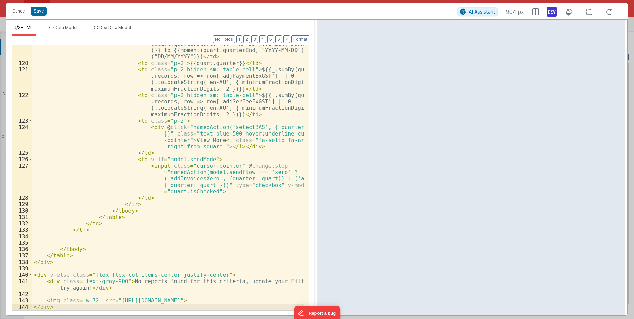
scroll to position [1077, 0]
click at [230, 186] on div "< td class = "p-2 break-words whitespace-normal" > {{moment (quart.quarterStart…" at bounding box center [167, 182] width 271 height 297
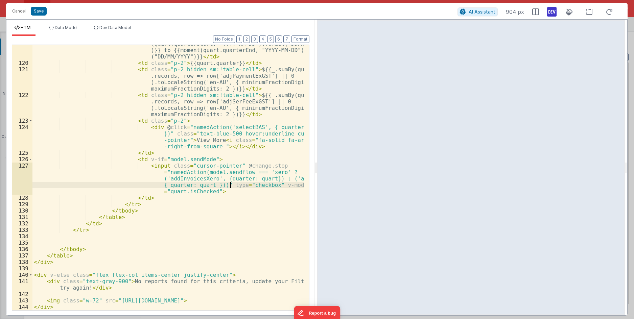
click at [64, 23] on div "HTML Data Model Dev Data Model Format 7 6 5 4 3 2 1 No Folds 119 120 121 122 12…" at bounding box center [160, 168] width 308 height 296
click at [64, 27] on span "Data Model" at bounding box center [66, 27] width 23 height 5
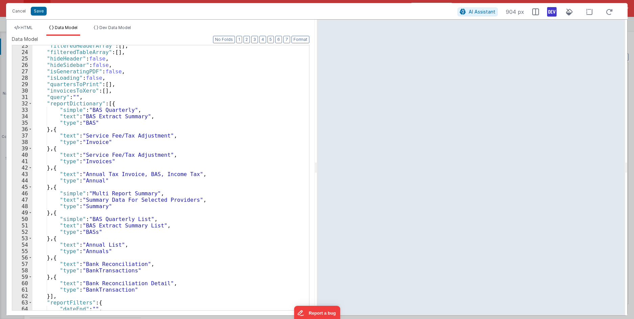
scroll to position [142, 0]
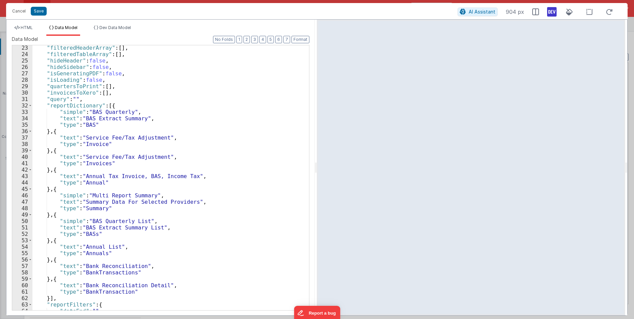
click at [75, 88] on div ""filteredHeaderArray" : [ ] , "filteredTableArray" : [ ] , "hideHeader" : false…" at bounding box center [167, 184] width 271 height 278
click at [94, 72] on div ""filteredHeaderArray" : [ ] , "filteredTableArray" : [ ] , "hideHeader" : false…" at bounding box center [167, 184] width 271 height 278
click at [23, 10] on button "Cancel" at bounding box center [19, 10] width 20 height 9
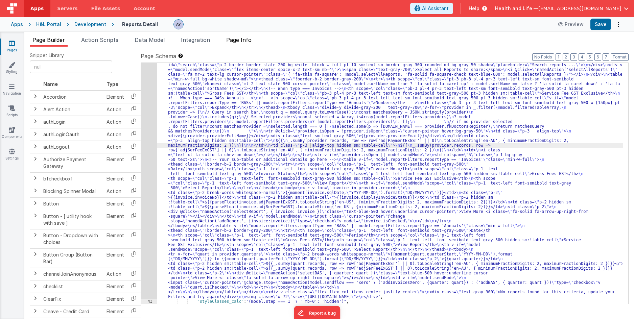
click at [247, 45] on li "Page Info" at bounding box center [238, 41] width 31 height 11
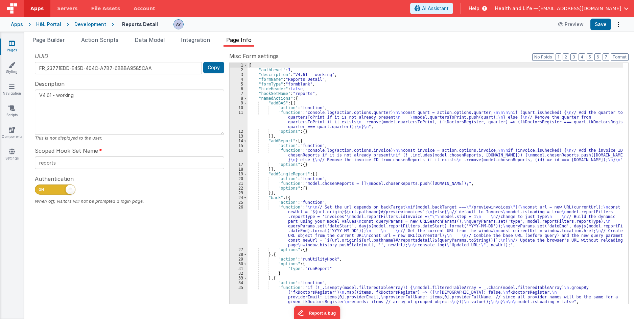
click at [129, 39] on ul "Page Builder Action Scripts Data Model Integration Page Info" at bounding box center [328, 41] width 609 height 11
click at [101, 38] on span "Action Scripts" at bounding box center [99, 39] width 37 height 7
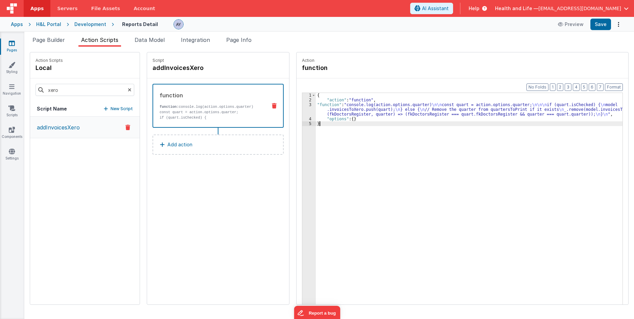
click at [340, 141] on div "{ "action" : "function" , "function" : "console.log(action.options.quarter) \n\…" at bounding box center [472, 214] width 313 height 242
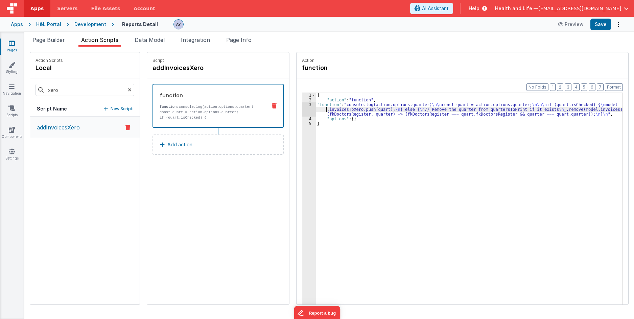
click at [316, 110] on div "{ "action" : "function" , "function" : "console.log(action.options.quarter) \n\…" at bounding box center [472, 214] width 313 height 242
click at [302, 109] on div "3" at bounding box center [309, 109] width 14 height 14
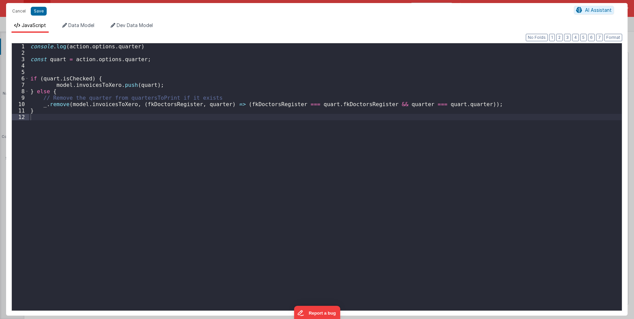
click at [237, 112] on div "console . log ( action . options . quarter ) const quart = action . options . q…" at bounding box center [325, 183] width 592 height 280
click at [14, 8] on button "Cancel" at bounding box center [19, 10] width 20 height 9
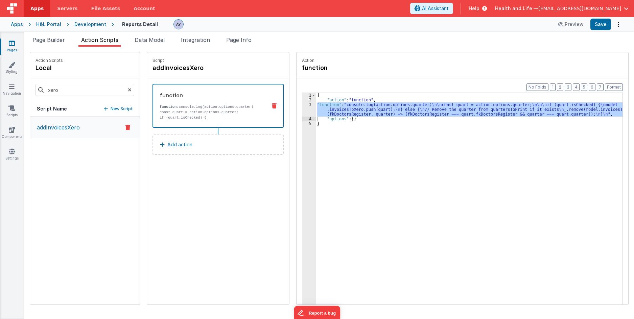
click at [169, 69] on h4 "addInvoicesXero" at bounding box center [202, 67] width 101 height 9
click at [190, 68] on input "addInvoicesXero" at bounding box center [186, 67] width 68 height 9
click at [307, 107] on div "3" at bounding box center [309, 109] width 14 height 14
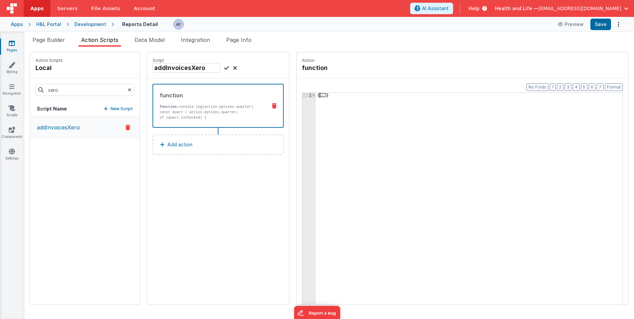
click at [303, 108] on div "1" at bounding box center [309, 214] width 14 height 242
click at [316, 95] on div "{ ... }" at bounding box center [469, 209] width 306 height 232
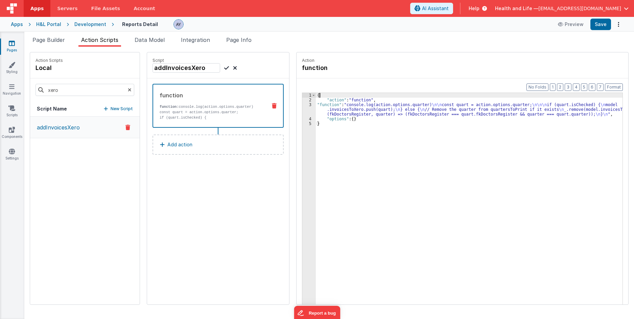
click at [341, 113] on div "{ "action" : "function" , "function" : "console.log(action.options.quarter) \n\…" at bounding box center [472, 214] width 313 height 242
click at [304, 110] on div "3" at bounding box center [309, 109] width 14 height 14
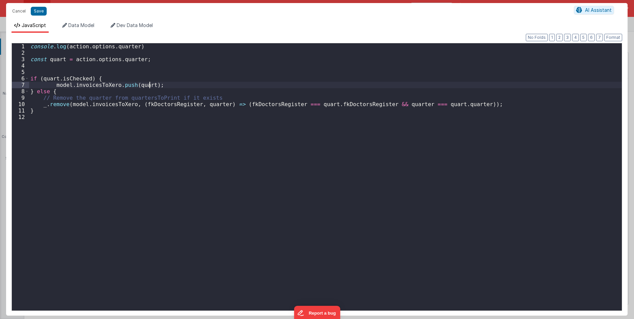
drag, startPoint x: 148, startPoint y: 85, endPoint x: 146, endPoint y: 82, distance: 3.9
click at [147, 84] on div "console . log ( action . options . quarter ) const quart = action . options . q…" at bounding box center [325, 183] width 592 height 280
click at [17, 15] on button "Cancel" at bounding box center [19, 10] width 20 height 9
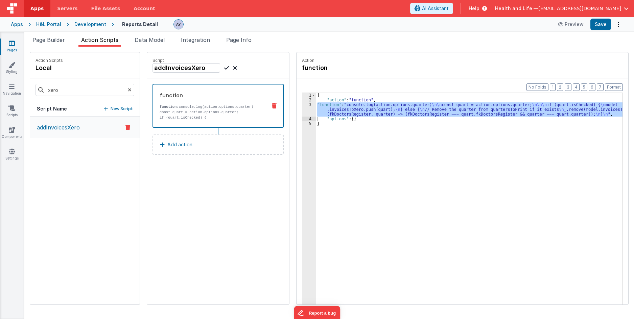
click at [50, 41] on span "Page Builder" at bounding box center [48, 39] width 32 height 7
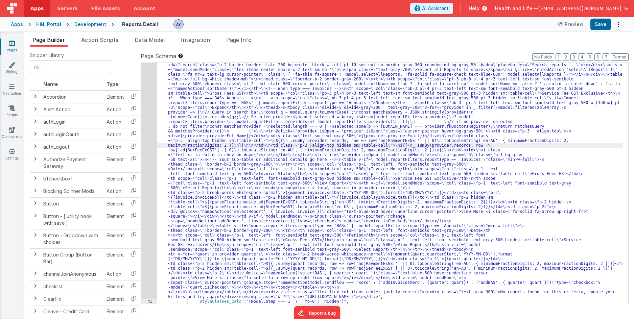
drag, startPoint x: 231, startPoint y: 139, endPoint x: 172, endPoint y: 138, distance: 58.8
click at [228, 140] on div ""html" : "<div v-if= \" !_.isEmpty(model.filteredTableArray) && !model.isLoadin…" at bounding box center [390, 299] width 466 height 492
click at [153, 133] on div "42" at bounding box center [149, 176] width 16 height 246
click at [146, 131] on div "42" at bounding box center [149, 176] width 16 height 246
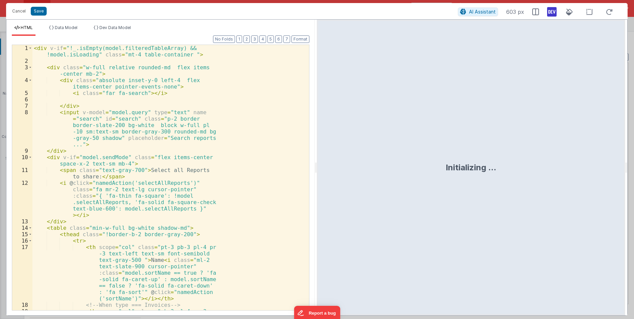
click at [171, 123] on div "< div v-if = "!_.isEmpty(model.filteredTableArray) && !model.isLoading" class =…" at bounding box center [167, 197] width 271 height 304
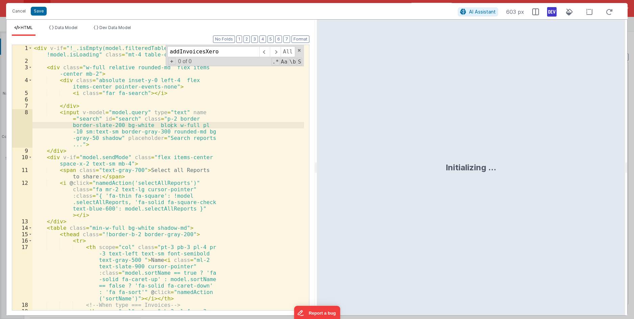
type input "addInvoicesXero"
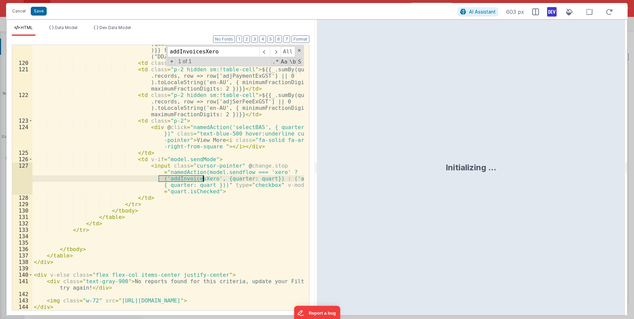
scroll to position [1077, 0]
click at [9, 8] on button "Cancel" at bounding box center [19, 10] width 20 height 9
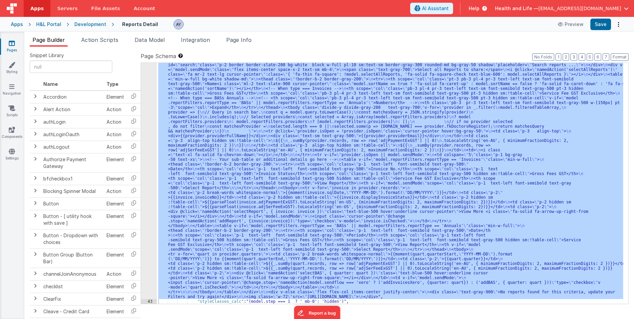
click at [98, 41] on div at bounding box center [317, 159] width 634 height 319
click at [101, 40] on span "Action Scripts" at bounding box center [99, 39] width 37 height 7
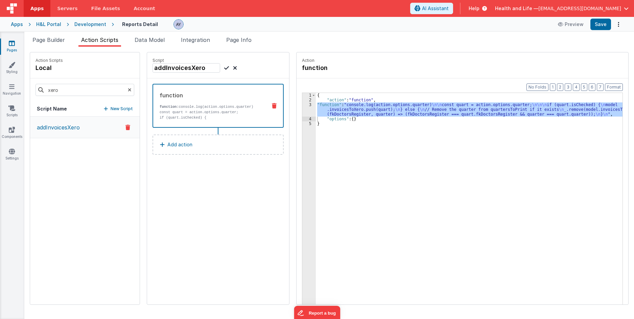
click at [316, 115] on div "{ "action" : "function" , "function" : "console.log(action.options.quarter) \n\…" at bounding box center [469, 209] width 306 height 232
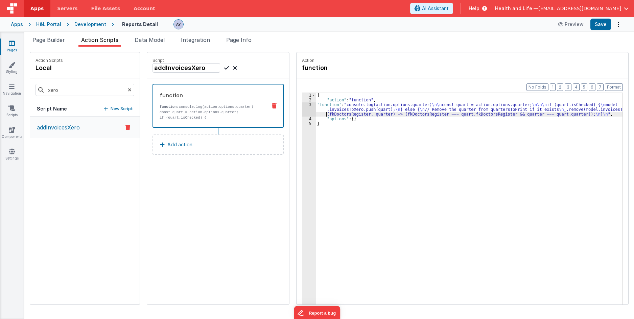
click at [296, 110] on div "Format 7 6 5 4 3 2 1 No Folds 1 2 3 4 5 { "action" : "function" , "function" : …" at bounding box center [461, 204] width 331 height 252
click at [302, 107] on div "3" at bounding box center [309, 109] width 14 height 14
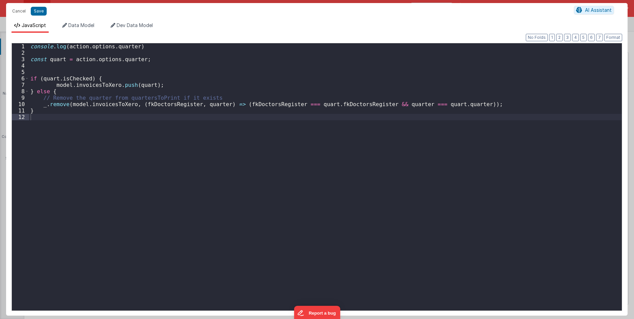
click at [96, 67] on div "console . log ( action . options . quarter ) const quart = action . options . q…" at bounding box center [325, 183] width 592 height 280
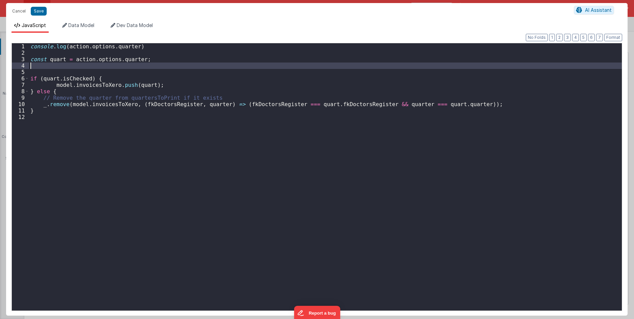
click at [70, 50] on div "console . log ( action . options . quarter ) const quart = action . options . q…" at bounding box center [325, 183] width 592 height 280
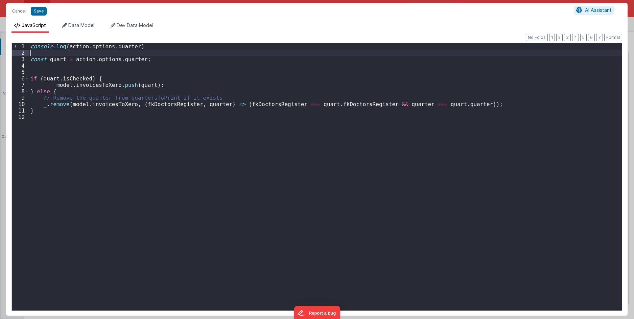
click at [66, 47] on div "console . log ( action . options . quarter ) const quart = action . options . q…" at bounding box center [325, 183] width 592 height 280
drag, startPoint x: 73, startPoint y: 53, endPoint x: 71, endPoint y: 48, distance: 5.3
click at [71, 51] on div "console . log ( "" , action . options . quarter ) const quart = action . option…" at bounding box center [325, 183] width 592 height 280
click at [69, 46] on div "console . log ( "" , action . options . quarter ) const quart = action . option…" at bounding box center [325, 183] width 592 height 280
click at [72, 46] on div "console . log ( "Call add to xero " , action . options . quarter ) const quart …" at bounding box center [325, 183] width 592 height 280
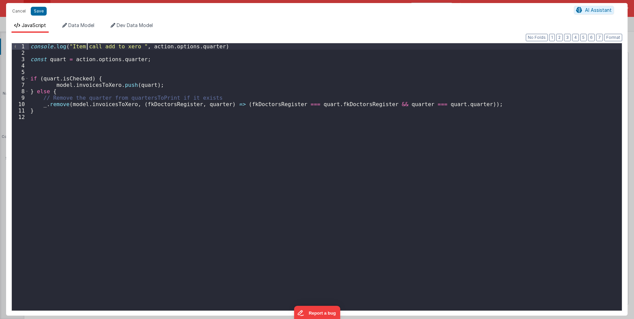
click at [96, 47] on div "console . log ( "Item call add to xero " , action . options . quarter ) const q…" at bounding box center [325, 183] width 592 height 280
click at [47, 13] on div "Cancel Save" at bounding box center [291, 10] width 565 height 9
click at [39, 11] on button "Save" at bounding box center [39, 11] width 16 height 9
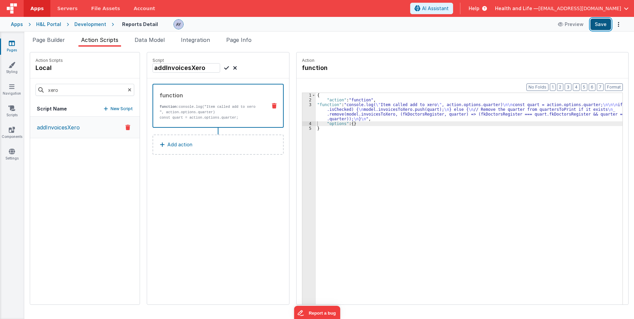
click at [598, 27] on button "Save" at bounding box center [600, 24] width 21 height 11
click at [316, 112] on div "{ "action" : "function" , "function" : "console.log( \" Item called add to xero…" at bounding box center [472, 214] width 313 height 242
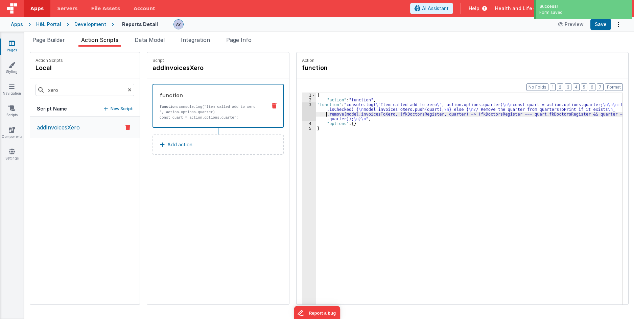
click at [302, 112] on div "3" at bounding box center [309, 111] width 14 height 19
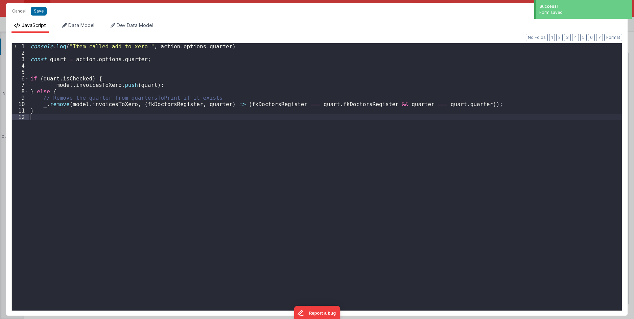
click at [131, 83] on div "console . log ( "Item called add to xero " , action . options . quarter ) const…" at bounding box center [325, 183] width 592 height 280
click at [135, 84] on div "console . log ( "Item called add to xero " , action . options . quarter ) const…" at bounding box center [325, 183] width 592 height 280
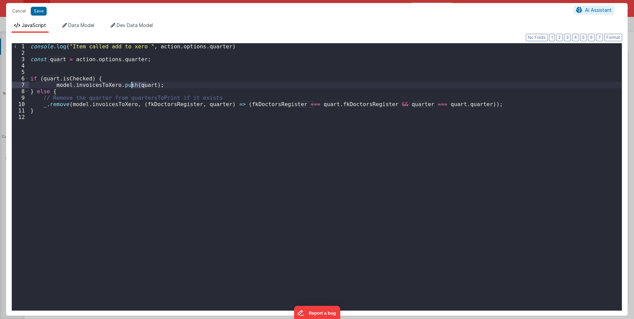
click at [146, 86] on div "console . log ( "Item called add to xero " , action . options . quarter ) const…" at bounding box center [325, 176] width 592 height 267
click at [18, 11] on button "Cancel" at bounding box center [19, 10] width 20 height 9
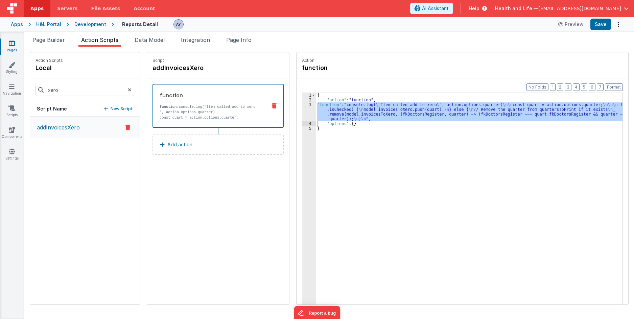
drag, startPoint x: 53, startPoint y: 44, endPoint x: 90, endPoint y: 63, distance: 41.4
click at [51, 41] on li "Page Builder" at bounding box center [49, 41] width 38 height 11
click at [50, 41] on span "Page Builder" at bounding box center [48, 39] width 32 height 7
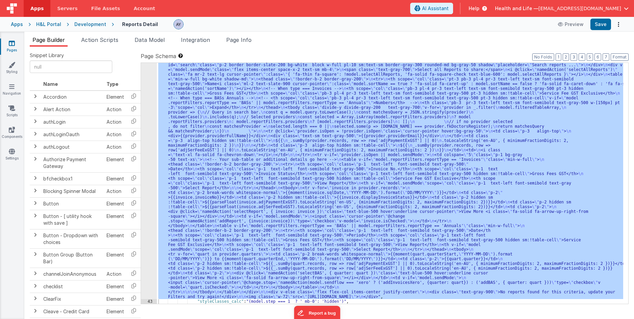
click at [238, 153] on div ""html" : "<div v-if= \" !_.isEmpty(model.filteredTableArray) && !model.isLoadin…" at bounding box center [390, 183] width 466 height 241
click at [149, 132] on div "42" at bounding box center [149, 176] width 16 height 246
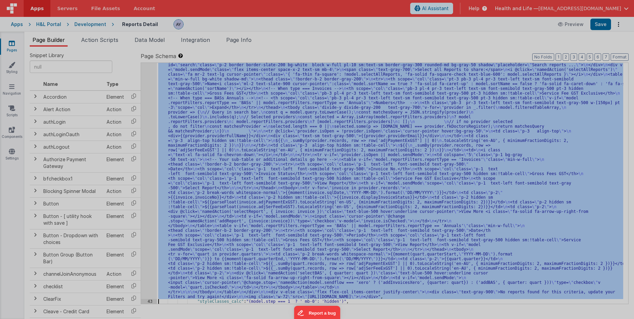
click at [158, 124] on div "< div v-if = "!_.isEmpty(model.filteredTableArray) && !model.isLoading" class =…" at bounding box center [167, 190] width 271 height 304
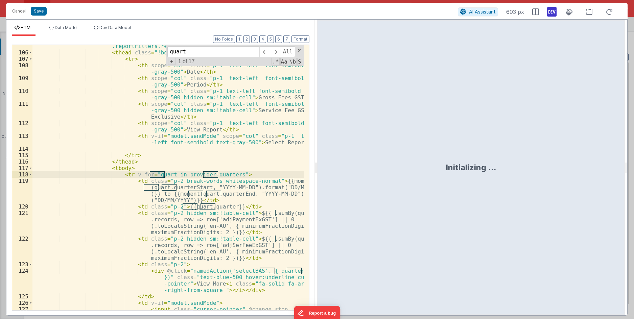
scroll to position [933, 0]
click at [190, 176] on div "< table v-if = "model.reportFilters.reportType == 'BASs' || model .reportFilter…" at bounding box center [167, 191] width 271 height 310
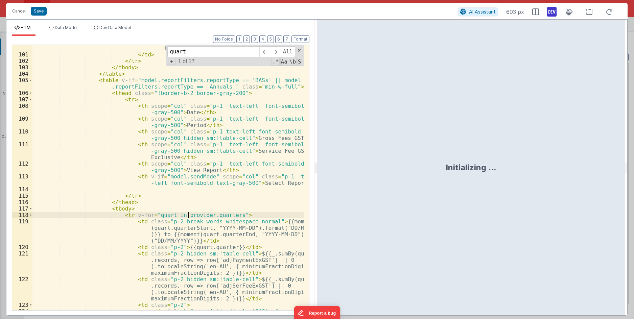
scroll to position [893, 0]
click at [17, 13] on button "Cancel" at bounding box center [19, 10] width 20 height 9
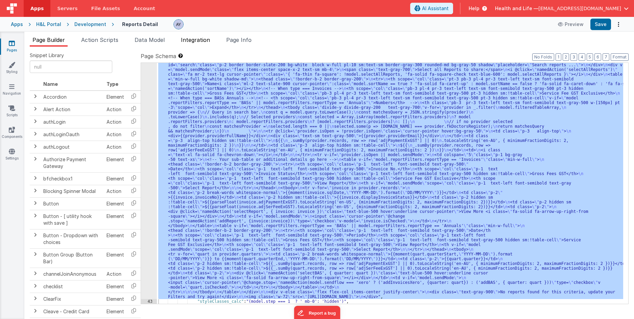
click at [175, 39] on ul "Page Builder Action Scripts Data Model Integration Page Info" at bounding box center [328, 41] width 609 height 11
click at [191, 39] on span "Integration" at bounding box center [195, 39] width 29 height 7
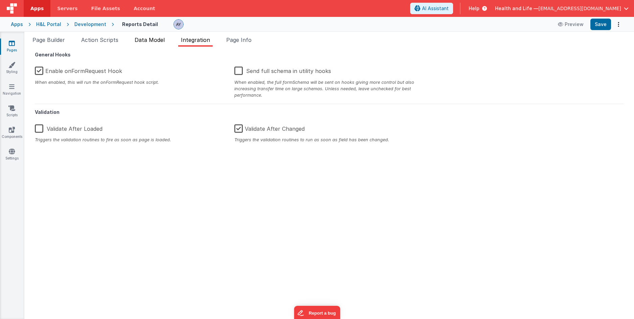
click at [155, 42] on span "Data Model" at bounding box center [149, 39] width 30 height 7
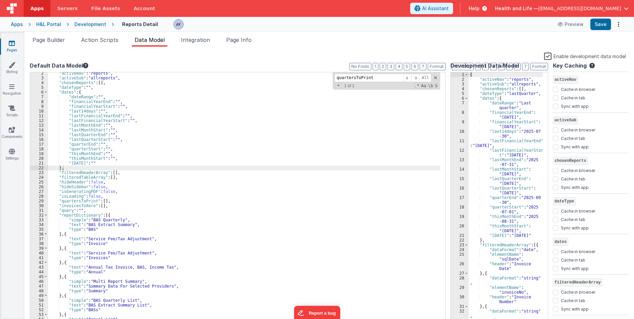
click at [548, 55] on label "Enable development data model" at bounding box center [585, 56] width 82 height 8
click at [0, 0] on input "Enable development data model" at bounding box center [0, 0] width 0 height 0
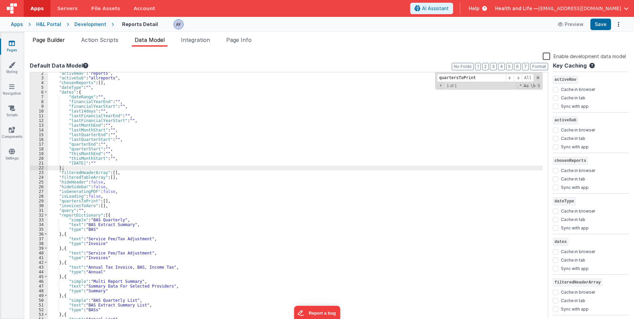
click at [63, 44] on li "Page Builder" at bounding box center [49, 41] width 38 height 11
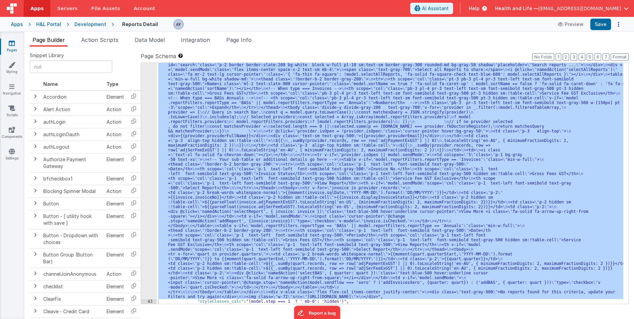
click at [182, 90] on div ""html" : "<div v-if= \" !_.isEmpty(model.filteredTableArray) && !model.isLoadin…" at bounding box center [390, 183] width 466 height 241
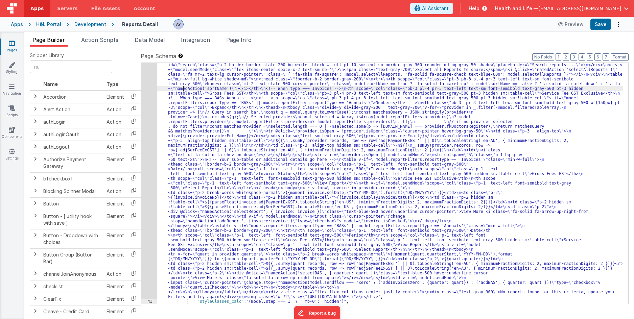
click at [145, 123] on div "42" at bounding box center [149, 176] width 16 height 246
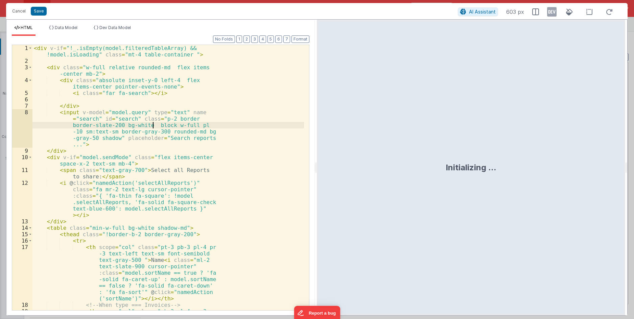
click at [152, 118] on div "< div v-if = "!_.isEmpty(model.filteredTableArray) && !model.isLoading" class =…" at bounding box center [167, 197] width 271 height 304
click at [310, 66] on div "Format 7 6 5 4 3 2 1 No Folds 1 2 3 4 5 6 7 8 9 10 11 12 13 14 15 16 17 18 19 <…" at bounding box center [160, 175] width 308 height 279
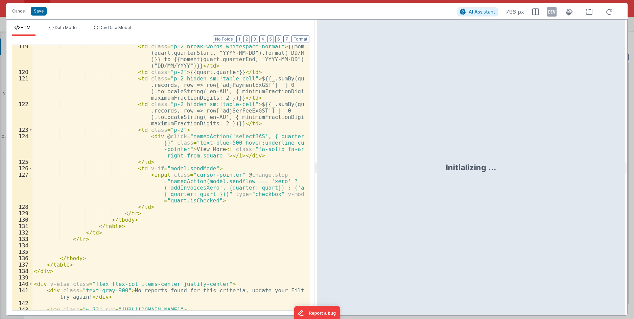
scroll to position [1077, 0]
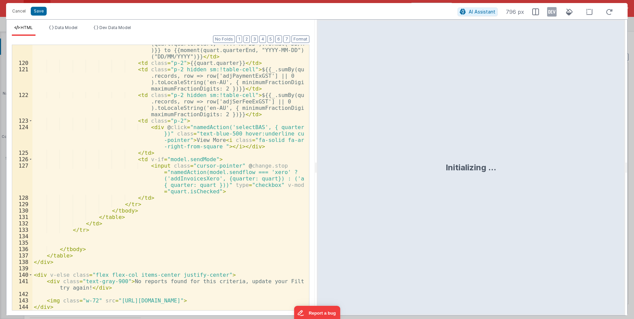
click at [195, 166] on div "< td class = "p-2 break-words whitespace-normal" > {{moment (quart.quarterStart…" at bounding box center [167, 182] width 271 height 297
click at [200, 172] on div "< td class = "p-2 break-words whitespace-normal" > {{moment (quart.quarterStart…" at bounding box center [167, 182] width 271 height 297
click at [218, 172] on div "< td class = "p-2 break-words whitespace-normal" > {{moment (quart.quarterStart…" at bounding box center [167, 182] width 271 height 297
click at [257, 173] on div "< td class = "p-2 break-words whitespace-normal" > {{moment (quart.quarterStart…" at bounding box center [167, 182] width 271 height 297
click at [269, 181] on div "< td class = "p-2 break-words whitespace-normal" > {{moment (quart.quarterStart…" at bounding box center [167, 182] width 271 height 297
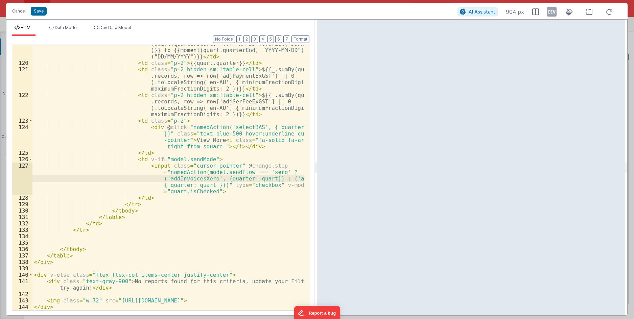
click at [236, 180] on div "< td class = "p-2 break-words whitespace-normal" > {{moment (quart.quarterStart…" at bounding box center [167, 182] width 271 height 297
click at [253, 177] on div "< td class = "p-2 break-words whitespace-normal" > {{moment (quart.quarterStart…" at bounding box center [167, 182] width 271 height 297
click at [257, 172] on div "< td class = "p-2 break-words whitespace-normal" > {{moment (quart.quarterStart…" at bounding box center [167, 182] width 271 height 297
click at [258, 187] on div "< td class = "p-2 break-words whitespace-normal" > {{moment (quart.quarterStart…" at bounding box center [167, 182] width 271 height 297
click at [236, 174] on div "< td class = "p-2 break-words whitespace-normal" > {{moment (quart.quarterStart…" at bounding box center [167, 182] width 271 height 297
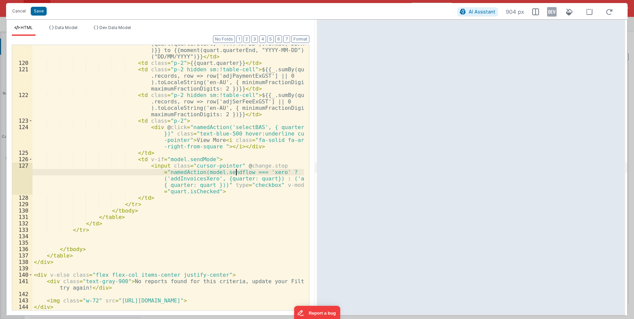
click at [239, 104] on div "< td class = "p-2 break-words whitespace-normal" > {{moment (quart.quarterStart…" at bounding box center [167, 182] width 271 height 297
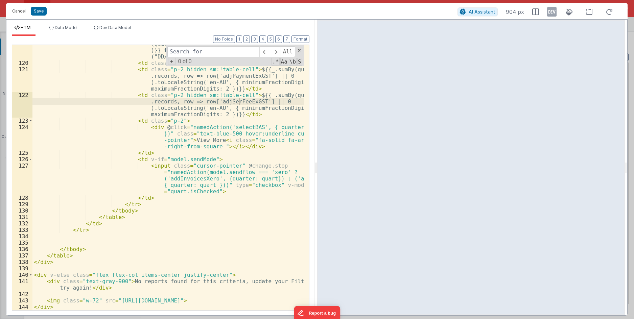
click at [13, 13] on button "Cancel" at bounding box center [19, 10] width 20 height 9
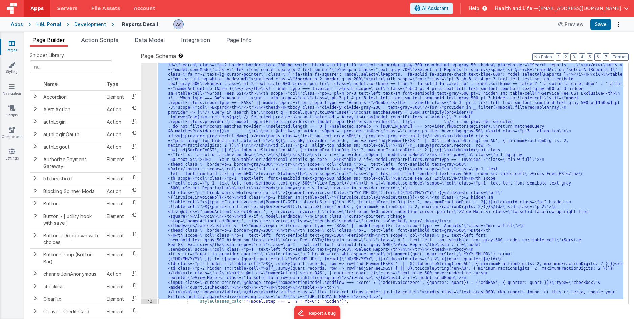
click at [242, 35] on div "Page Builder Action Scripts Data Model Integration Page Info Snippet Library Na…" at bounding box center [328, 175] width 609 height 287
click at [241, 40] on span "Page Info" at bounding box center [238, 39] width 25 height 7
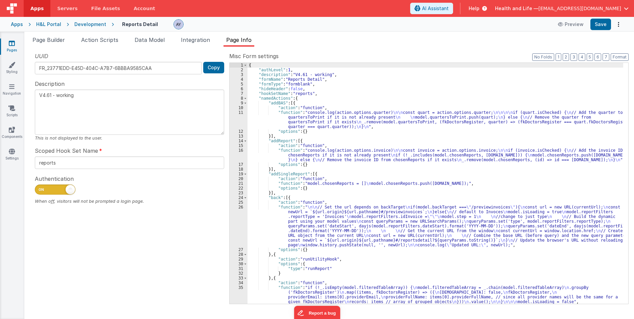
click at [289, 122] on div "{ "authLevel" : 1 , "description" : "V4.61 - working" , "formName" : "Reports D…" at bounding box center [434, 188] width 375 height 250
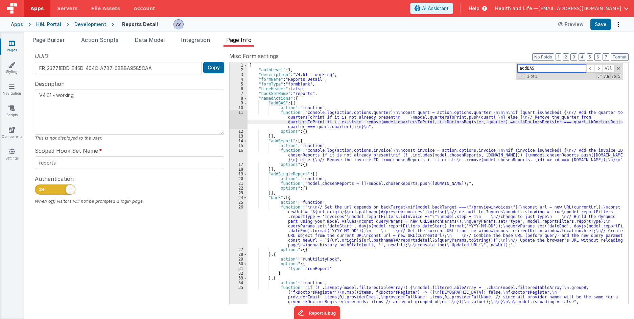
paste input "chosenReports"
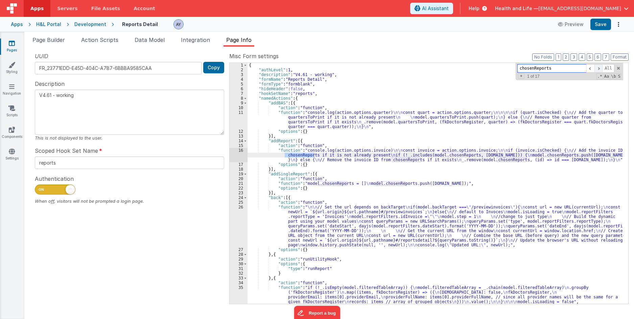
click at [597, 70] on span at bounding box center [598, 68] width 8 height 8
click at [354, 126] on div "{ "authLevel" : 1 , "description" : "V4.61 - working" , "formName" : "Reports D…" at bounding box center [434, 188] width 375 height 250
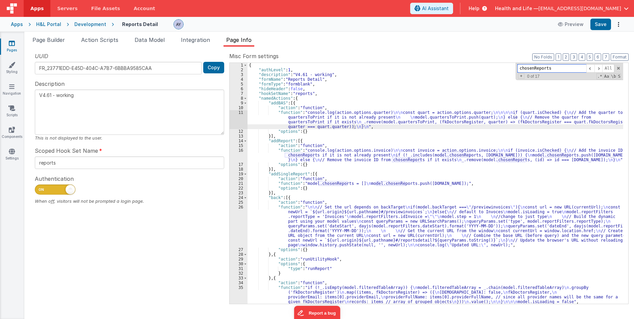
paste input "model.chosenReports.push([DOMAIN_NAME]);"
type input "model.chosenReports.push([DOMAIN_NAME]);"
click at [300, 155] on div "{ "authLevel" : 1 , "description" : "V4.61 - working" , "formName" : "Reports D…" at bounding box center [434, 188] width 375 height 250
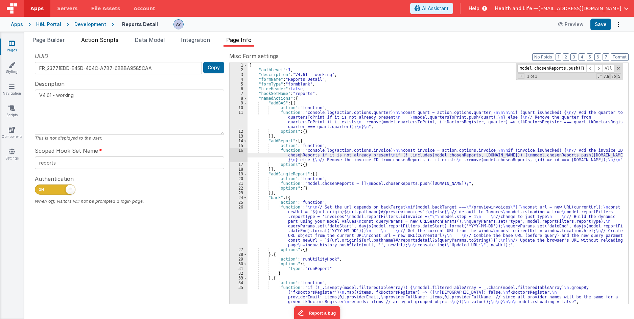
click at [111, 44] on li "Action Scripts" at bounding box center [99, 41] width 43 height 11
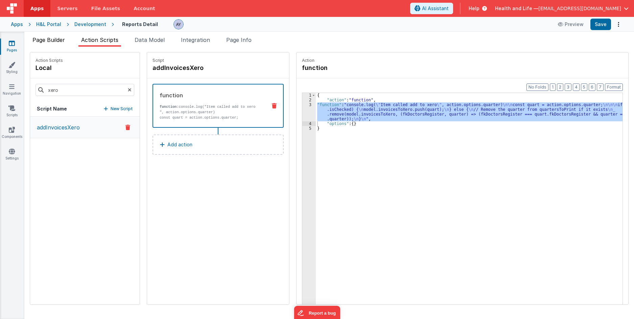
click at [55, 38] on span "Page Builder" at bounding box center [48, 39] width 32 height 7
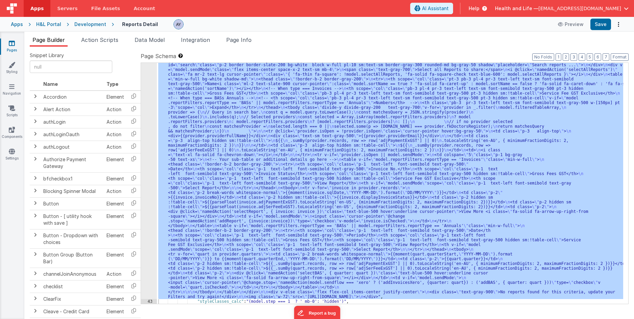
click at [251, 188] on div ""html" : "<div v-if= \" !_.isEmpty(model.filteredTableArray) && !model.isLoadin…" at bounding box center [390, 183] width 466 height 241
click at [146, 145] on div "42" at bounding box center [149, 176] width 16 height 246
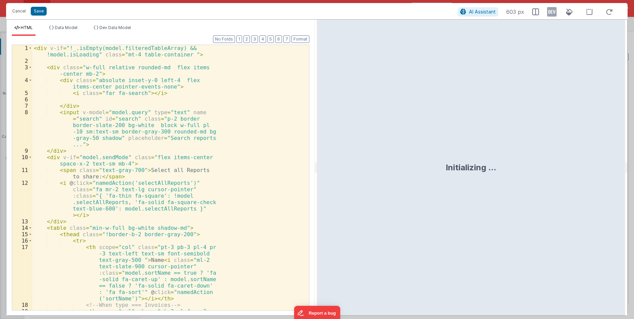
click at [165, 143] on div "< div v-if = "!_.isEmpty(model.filteredTableArray) && !model.isLoading" class =…" at bounding box center [167, 197] width 271 height 304
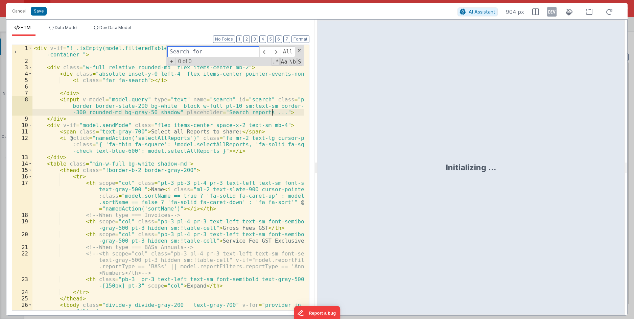
click at [201, 52] on input at bounding box center [213, 51] width 92 height 11
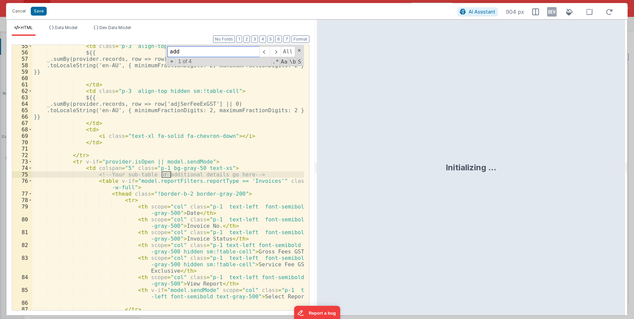
scroll to position [458, 0]
type input "add re"
click at [14, 10] on button "Cancel" at bounding box center [19, 10] width 20 height 9
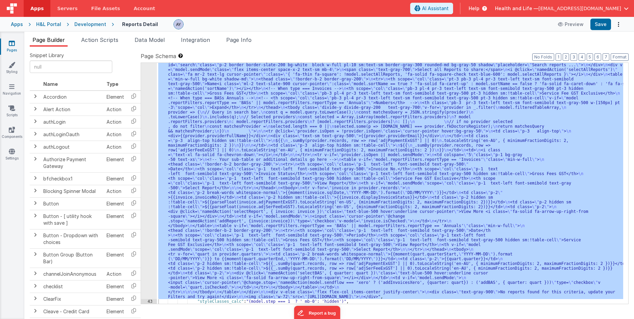
click at [179, 111] on div ""html" : "<div v-if= \" !_.isEmpty(model.filteredTableArray) && !model.isLoadin…" at bounding box center [390, 183] width 466 height 241
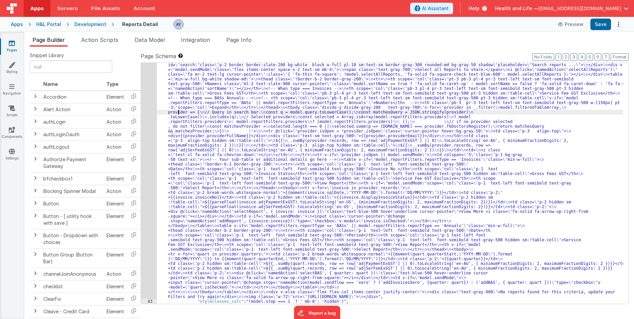
click at [146, 114] on div "42" at bounding box center [149, 176] width 16 height 246
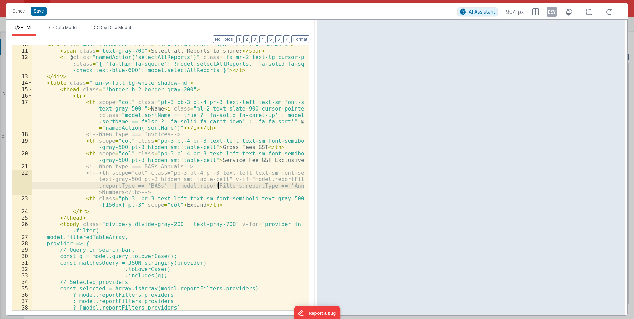
click at [218, 185] on div "< div v-if = "model.sendMode" class = "flex items-center space-x-2 text-sm mb-4…" at bounding box center [167, 180] width 271 height 278
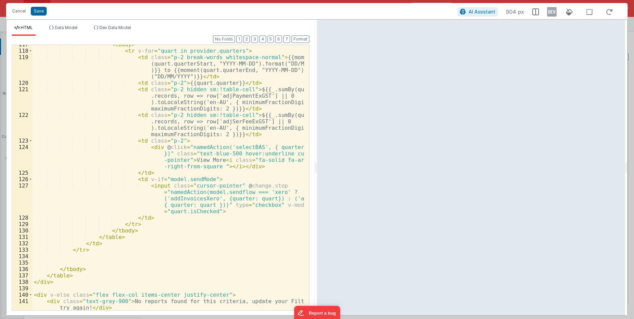
scroll to position [1057, 0]
click at [188, 84] on div "< tbody > < tr v-for = "quart in provider.quarters" > < td class = "p-2 break-w…" at bounding box center [167, 181] width 271 height 278
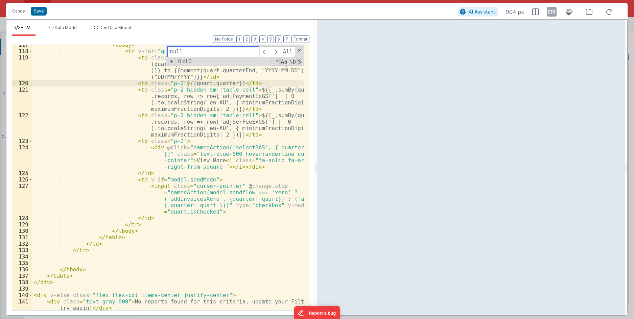
paste input "Select Report"
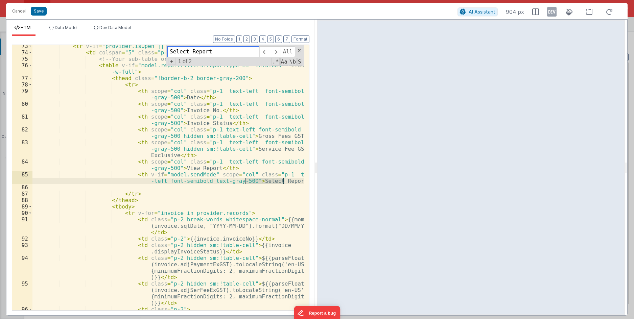
scroll to position [574, 0]
type input "Select Report"
click at [275, 51] on span at bounding box center [275, 51] width 10 height 11
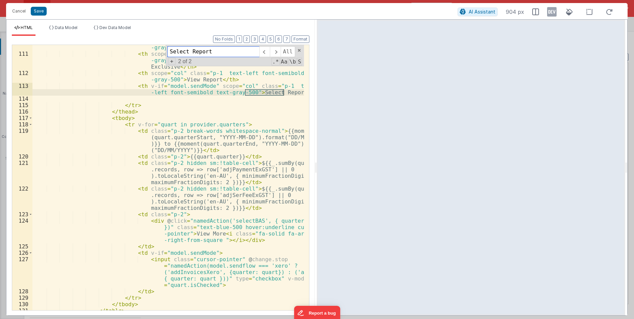
scroll to position [975, 0]
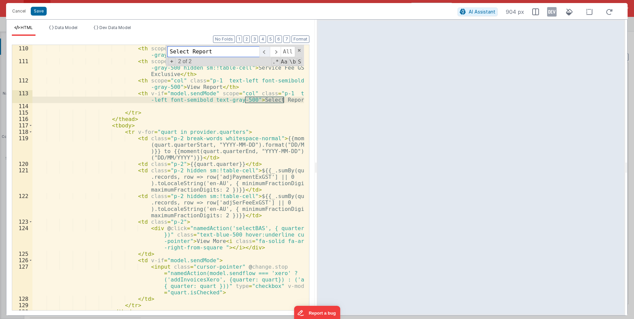
click at [262, 54] on span at bounding box center [264, 51] width 10 height 11
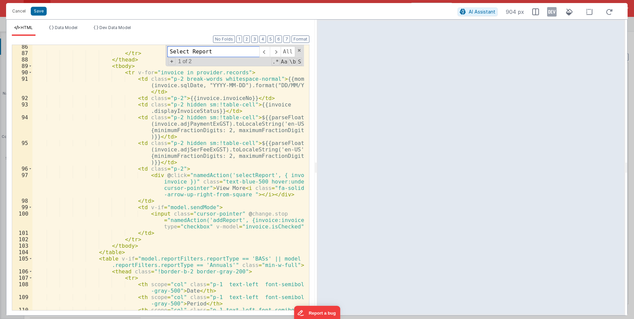
scroll to position [715, 0]
click at [233, 223] on div "</ tr > </ thead > < tbody > < tr v-for = "invoice in provider.records" > < td …" at bounding box center [167, 185] width 271 height 285
click at [214, 223] on div "</ tr > </ thead > < tbody > < tr v-for = "invoice in provider.records" > < td …" at bounding box center [167, 185] width 271 height 285
click at [215, 221] on div "</ tr > </ thead > < tbody > < tr v-for = "invoice in provider.records" > < td …" at bounding box center [167, 185] width 271 height 285
click at [212, 218] on div "</ tr > </ thead > < tbody > < tr v-for = "invoice in provider.records" > < td …" at bounding box center [167, 185] width 271 height 285
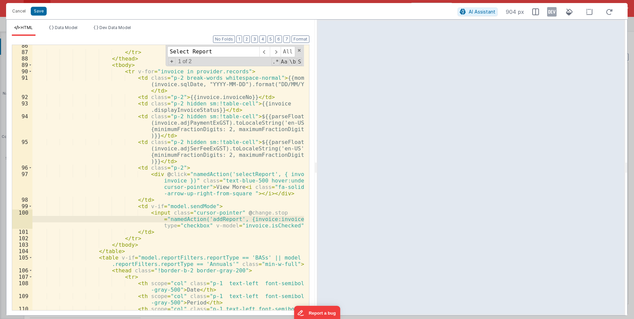
click at [212, 218] on div "</ tr > </ thead > < tbody > < tr v-for = "invoice in provider.records" > < td …" at bounding box center [167, 185] width 271 height 285
click at [17, 13] on button "Cancel" at bounding box center [19, 10] width 20 height 9
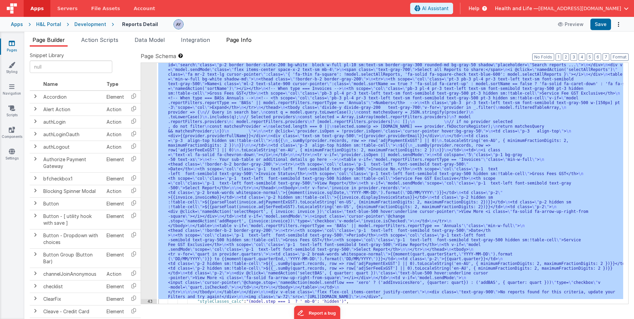
click at [243, 38] on span "Page Info" at bounding box center [238, 39] width 25 height 7
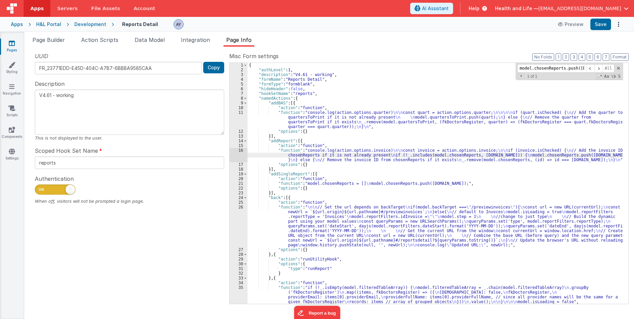
click at [280, 125] on div "{ "authLevel" : 1 , "description" : "V4.61 - working" , "formName" : "Reports D…" at bounding box center [434, 188] width 375 height 250
paste input "addReport"
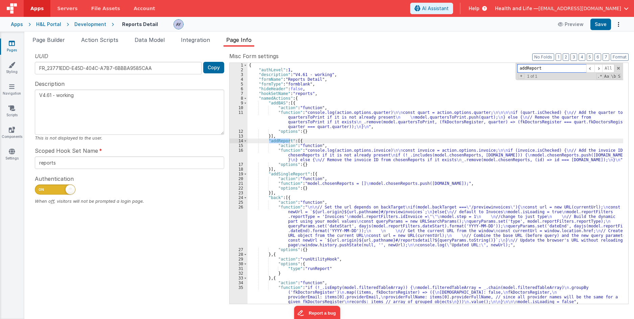
scroll to position [0, 0]
type input "addReport"
click at [313, 157] on div "{ "authLevel" : 1 , "description" : "V4.61 - working" , "formName" : "Reports D…" at bounding box center [434, 188] width 375 height 250
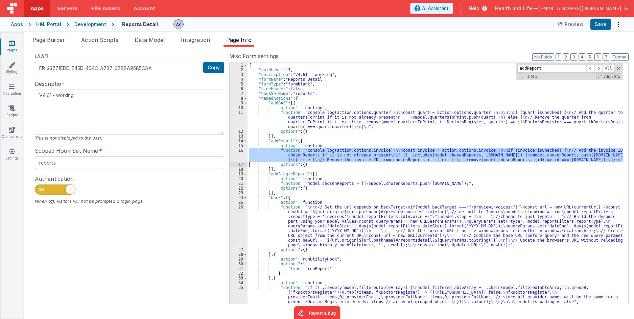
click at [240, 154] on div "16" at bounding box center [238, 155] width 18 height 14
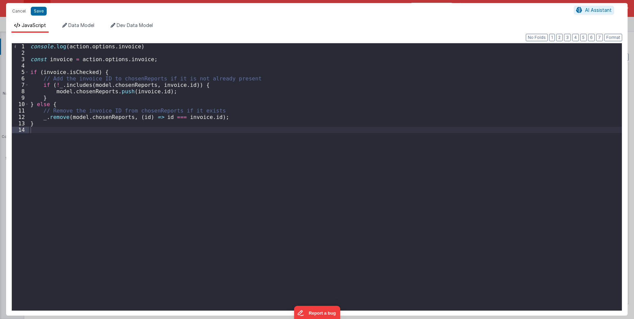
click at [133, 63] on div "console . log ( action . options . invoice ) const invoice = action . options .…" at bounding box center [325, 183] width 592 height 280
click at [193, 54] on div "console . log ( action . options . invoice ) const invoice = action . options .…" at bounding box center [325, 183] width 592 height 280
click at [201, 58] on div "console . log ( action . options . invoice ) const invoice = action . options .…" at bounding box center [325, 183] width 592 height 280
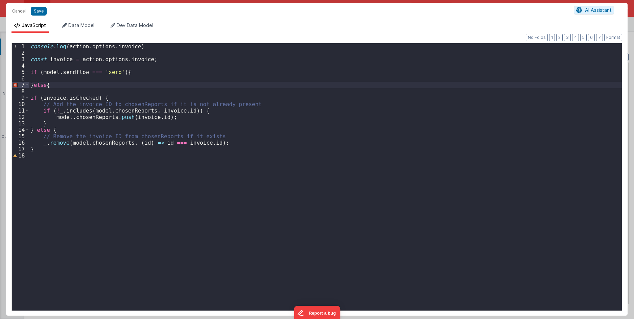
click at [112, 149] on div "console . log ( action . options . invoice ) const invoice = action . options .…" at bounding box center [325, 183] width 592 height 280
click at [107, 95] on div "console . log ( action . options . invoice ) const invoice = action . options .…" at bounding box center [325, 183] width 592 height 280
click at [617, 39] on button "Format" at bounding box center [613, 37] width 18 height 7
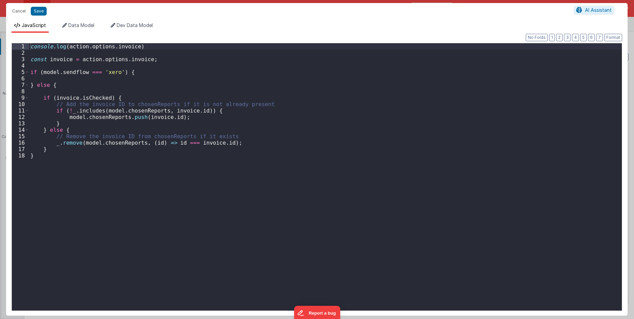
click at [257, 92] on div "console . log ( action . options . invoice ) const invoice = action . options .…" at bounding box center [325, 183] width 592 height 280
click at [180, 72] on div "console . log ( action . options . invoice ) const invoice = action . options .…" at bounding box center [325, 183] width 592 height 280
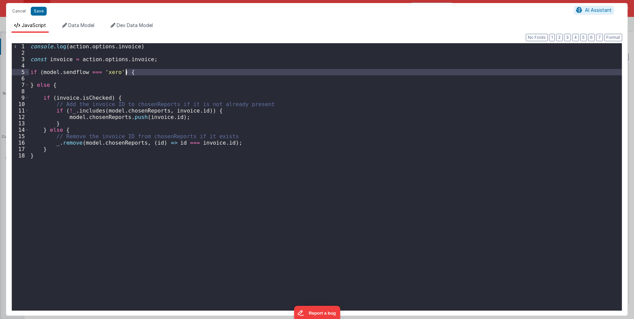
click at [189, 55] on div "console . log ( action . options . invoice ) const invoice = action . options .…" at bounding box center [325, 183] width 592 height 280
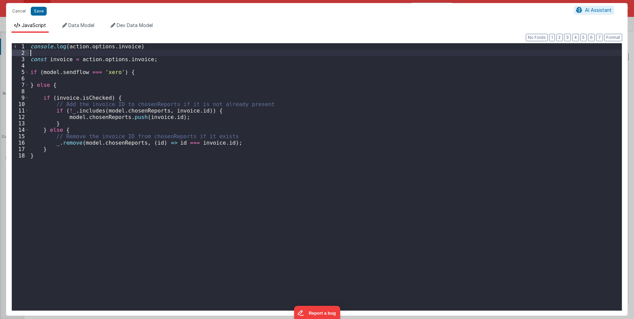
click at [181, 73] on div "console . log ( action . options . invoice ) const invoice = action . options .…" at bounding box center [325, 183] width 592 height 280
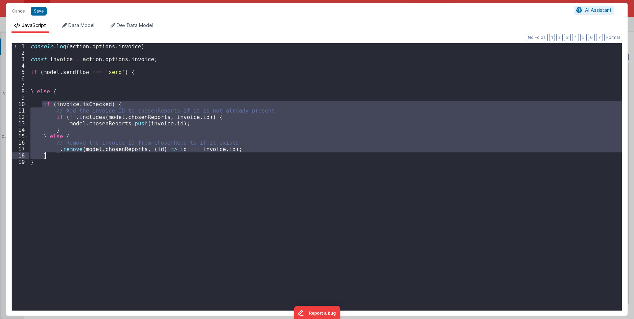
drag, startPoint x: 42, startPoint y: 104, endPoint x: 59, endPoint y: 154, distance: 52.6
click at [59, 154] on div "console . log ( action . options . invoice ) const invoice = action . options .…" at bounding box center [325, 183] width 592 height 280
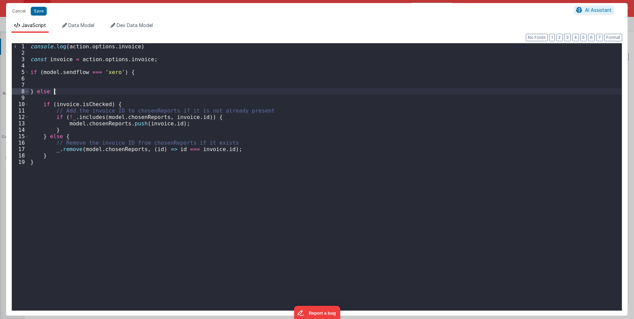
drag, startPoint x: 60, startPoint y: 89, endPoint x: 65, endPoint y: 81, distance: 9.4
click at [62, 86] on div "console . log ( action . options . invoice ) const invoice = action . options .…" at bounding box center [325, 183] width 592 height 280
click at [65, 81] on div "console . log ( action . options . invoice ) const invoice = action . options .…" at bounding box center [325, 183] width 592 height 280
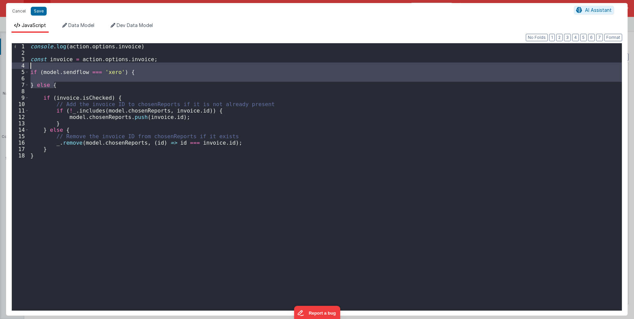
drag, startPoint x: 65, startPoint y: 85, endPoint x: 30, endPoint y: 68, distance: 39.7
click at [30, 68] on div "console . log ( action . options . invoice ) const invoice = action . options .…" at bounding box center [325, 183] width 592 height 280
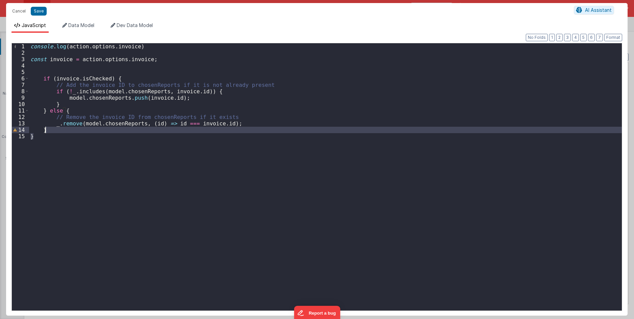
drag, startPoint x: 59, startPoint y: 139, endPoint x: 61, endPoint y: 130, distance: 9.6
click at [61, 130] on div "console . log ( action . options . invoice ) const invoice = action . options .…" at bounding box center [325, 183] width 592 height 280
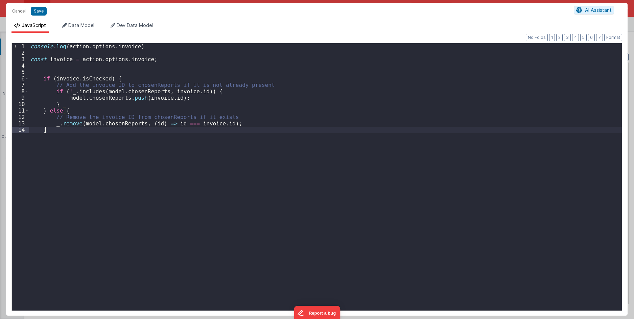
click at [72, 139] on div "console . log ( action . options . invoice ) const invoice = action . options .…" at bounding box center [325, 183] width 592 height 280
click at [76, 128] on div "console . log ( action . options . invoice ) const invoice = action . options .…" at bounding box center [325, 183] width 592 height 280
click at [135, 125] on div "console . log ( action . options . invoice ) const invoice = action . options .…" at bounding box center [325, 183] width 592 height 280
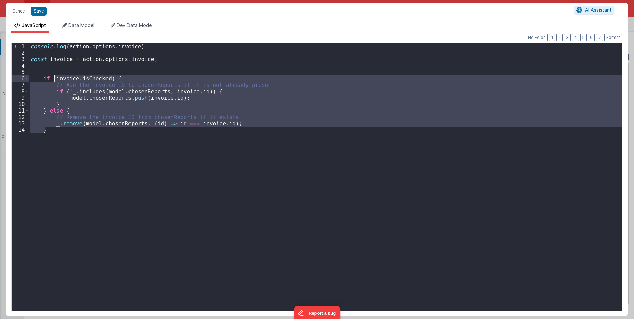
drag, startPoint x: 81, startPoint y: 129, endPoint x: 55, endPoint y: 78, distance: 56.8
click at [55, 78] on div "console . log ( action . options . invoice ) const invoice = action . options .…" at bounding box center [325, 183] width 592 height 280
click at [88, 82] on div "console . log ( action . options . invoice ) const invoice = action . options .…" at bounding box center [325, 176] width 592 height 267
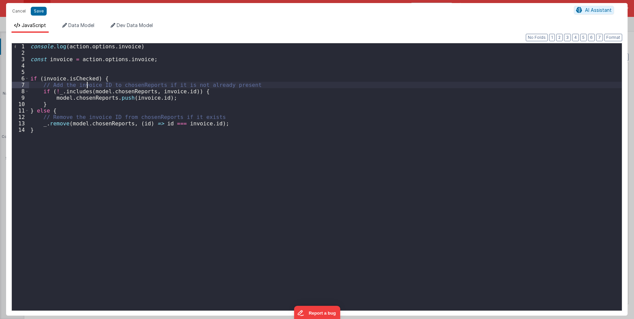
click at [91, 95] on div "console . log ( action . options . invoice ) const invoice = action . options .…" at bounding box center [325, 183] width 592 height 280
click at [188, 93] on div "console . log ( action . options . invoice ) const invoice = action . options .…" at bounding box center [325, 183] width 592 height 280
click at [253, 90] on div "console . log ( action . options . invoice ) const invoice = action . options .…" at bounding box center [325, 183] width 592 height 280
click at [116, 93] on div "console . log ( action . options . invoice ) const invoice = action . options .…" at bounding box center [325, 183] width 592 height 280
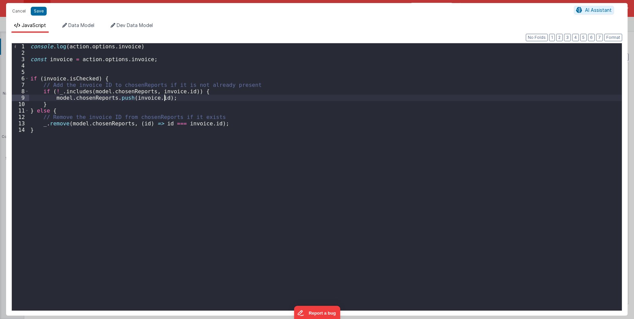
click at [210, 99] on div "console . log ( action . options . invoice ) const invoice = action . options .…" at bounding box center [325, 183] width 592 height 280
click at [232, 89] on div "console . log ( action . options . invoice ) const invoice = action . options .…" at bounding box center [325, 183] width 592 height 280
click at [240, 101] on div "console . log ( action . options . invoice ) const invoice = action . options .…" at bounding box center [325, 183] width 592 height 280
click at [252, 89] on div "console . log ( action . options . invoice ) const invoice = action . options .…" at bounding box center [325, 183] width 592 height 280
click at [254, 98] on div "console . log ( action . options . invoice ) const invoice = action . options .…" at bounding box center [325, 183] width 592 height 280
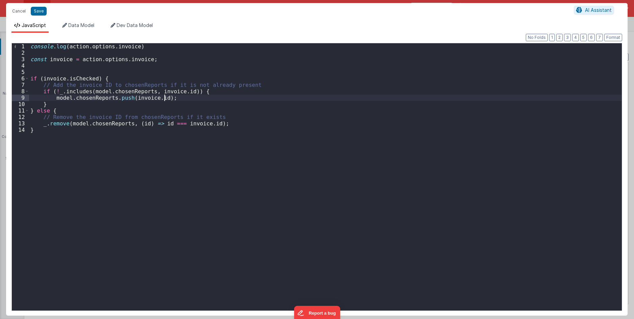
click at [254, 84] on div "console . log ( action . options . invoice ) const invoice = action . options .…" at bounding box center [325, 183] width 592 height 280
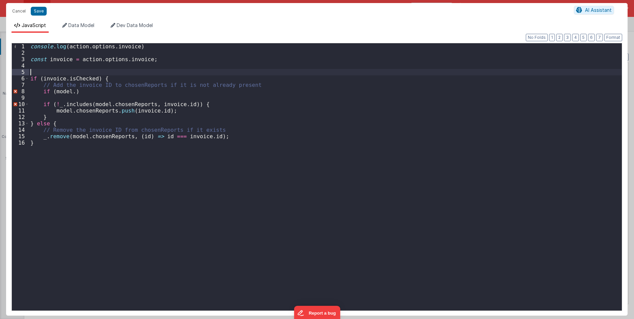
click at [239, 74] on div "console . log ( action . options . invoice ) const invoice = action . options .…" at bounding box center [325, 183] width 592 height 280
click at [74, 101] on div "console . log ( action . options . invoice ) const invoice = action . options .…" at bounding box center [325, 183] width 592 height 280
click at [79, 92] on div "console . log ( action . options . invoice ) const invoice = action . options .…" at bounding box center [325, 183] width 592 height 280
click at [120, 89] on div "console . log ( action . options . invoice ) const invoice = action . options .…" at bounding box center [325, 183] width 592 height 280
click at [121, 91] on div "console . log ( action . options . invoice ) const invoice = action . options .…" at bounding box center [325, 183] width 592 height 280
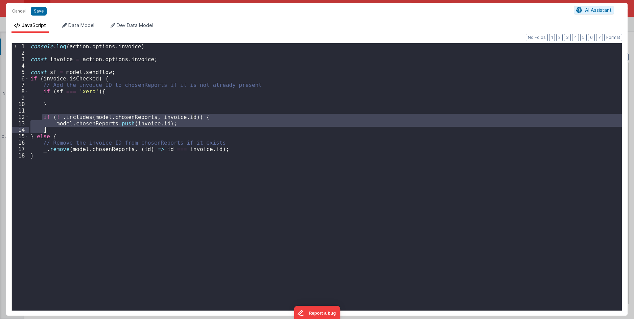
drag, startPoint x: 43, startPoint y: 120, endPoint x: 51, endPoint y: 132, distance: 14.4
click at [51, 132] on div "console . log ( action . options . invoice ) const invoice = action . options .…" at bounding box center [325, 183] width 592 height 280
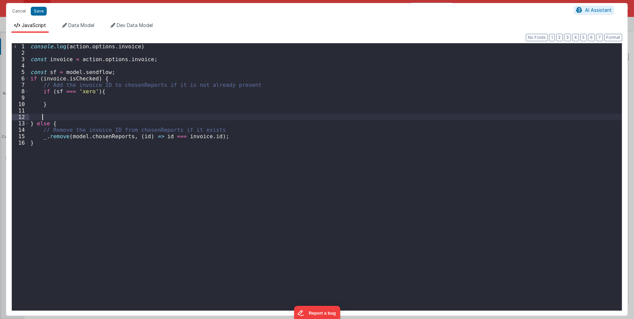
click at [55, 104] on div "console . log ( action . options . invoice ) const invoice = action . options .…" at bounding box center [325, 183] width 592 height 280
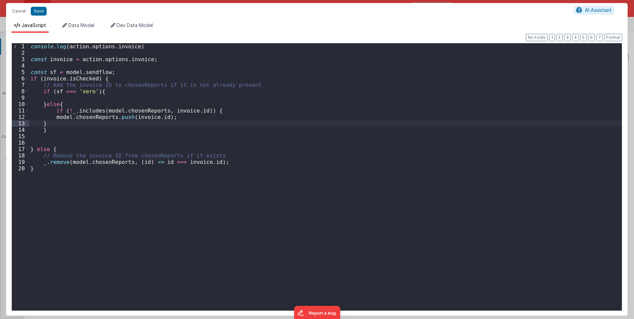
click at [115, 132] on div "console . log ( action . options . invoice ) const invoice = action . options .…" at bounding box center [325, 183] width 592 height 280
click at [118, 126] on div "console . log ( action . options . invoice ) const invoice = action . options .…" at bounding box center [325, 183] width 592 height 280
click at [617, 33] on div "Format 7 6 5 4 3 2 1 No Folds 1 2 3 4 5 6 7 8 9 10 11 12 13 14 15 16 17 18 19 2…" at bounding box center [316, 174] width 621 height 283
click at [615, 36] on button "Format" at bounding box center [613, 37] width 18 height 7
click at [127, 143] on div "console . log ( action . options . invoice ) const invoice = action . options .…" at bounding box center [325, 183] width 592 height 280
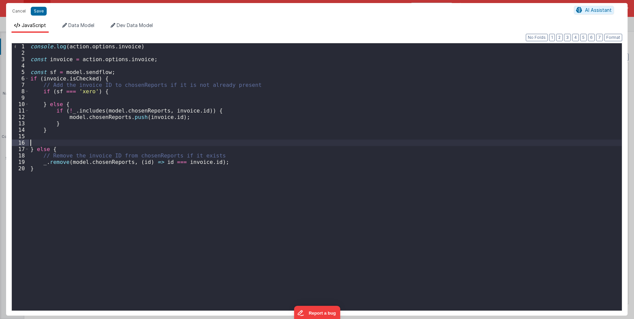
click at [126, 137] on div "console . log ( action . options . invoice ) const invoice = action . options .…" at bounding box center [325, 183] width 592 height 280
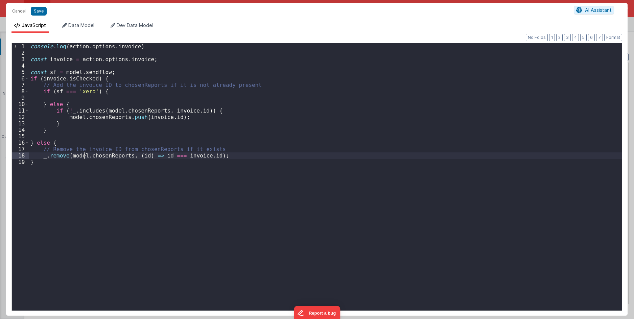
click at [84, 154] on div "console . log ( action . options . invoice ) const invoice = action . options .…" at bounding box center [325, 183] width 592 height 280
click at [226, 149] on div "console . log ( action . options . invoice ) const invoice = action . options .…" at bounding box center [325, 183] width 592 height 280
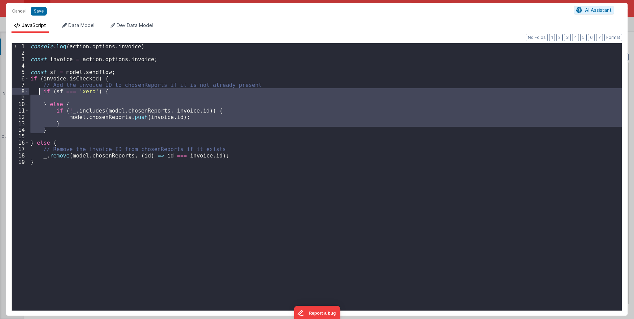
drag, startPoint x: 49, startPoint y: 130, endPoint x: 41, endPoint y: 90, distance: 40.3
click at [41, 90] on div "console . log ( action . options . invoice ) const invoice = action . options .…" at bounding box center [325, 183] width 592 height 280
click at [215, 151] on div "console . log ( action . options . invoice ) const invoice = action . options .…" at bounding box center [325, 183] width 592 height 280
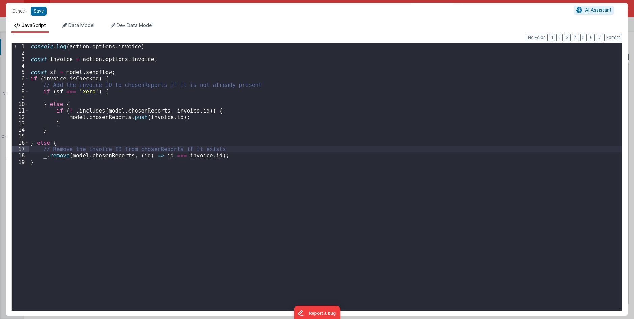
paste textarea
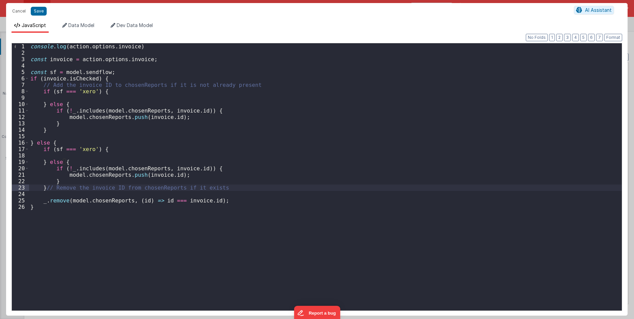
click at [50, 162] on div "1 2 3 4 5 6 7 8 9 10 11 12 13 14 15 16 17 18 19 20 21 22 23 24 25 26 console . …" at bounding box center [316, 177] width 610 height 268
drag, startPoint x: 50, startPoint y: 162, endPoint x: 50, endPoint y: 173, distance: 10.5
click at [50, 173] on div "console . log ( action . options . invoice ) const invoice = action . options .…" at bounding box center [325, 183] width 592 height 280
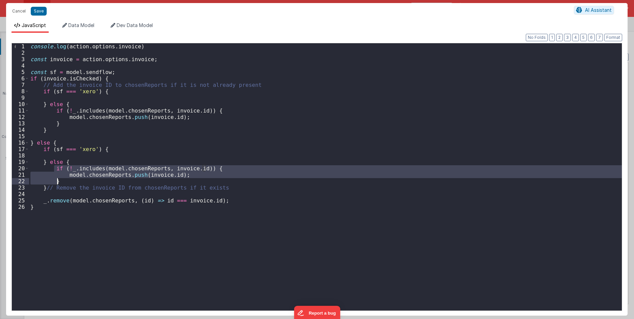
drag, startPoint x: 54, startPoint y: 169, endPoint x: 67, endPoint y: 182, distance: 18.4
click at [67, 182] on div "console . log ( action . options . invoice ) const invoice = action . options .…" at bounding box center [325, 183] width 592 height 280
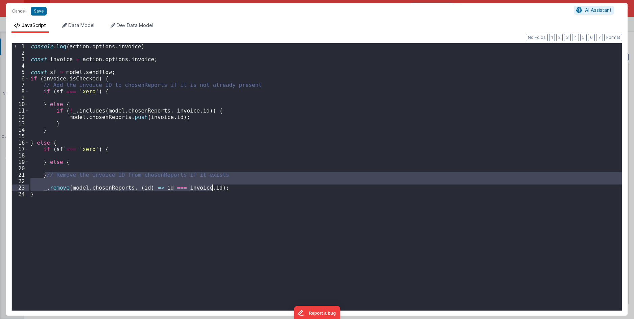
drag, startPoint x: 46, startPoint y: 174, endPoint x: 213, endPoint y: 188, distance: 167.8
click at [213, 188] on div "console . log ( action . options . invoice ) const invoice = action . options .…" at bounding box center [325, 183] width 592 height 280
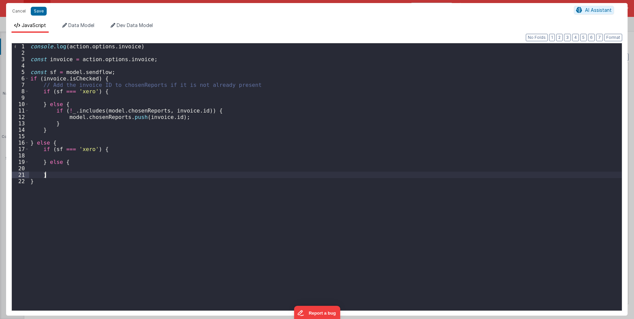
click at [166, 159] on div "console . log ( action . options . invoice ) const invoice = action . options .…" at bounding box center [325, 183] width 592 height 280
click at [168, 168] on div "console . log ( action . options . invoice ) const invoice = action . options .…" at bounding box center [325, 183] width 592 height 280
click at [158, 170] on div "console . log ( action . options . invoice ) const invoice = action . options .…" at bounding box center [325, 183] width 592 height 280
click at [160, 174] on div "console . log ( action . options . invoice ) const invoice = action . options .…" at bounding box center [325, 183] width 592 height 280
click at [618, 36] on button "Format" at bounding box center [613, 37] width 18 height 7
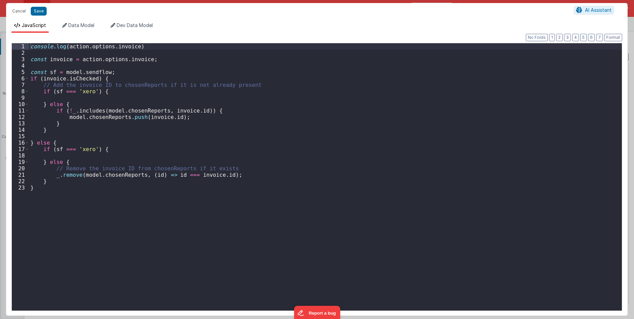
click at [188, 131] on div "console . log ( action . options . invoice ) const invoice = action . options .…" at bounding box center [325, 183] width 592 height 280
click at [82, 179] on div "console . log ( action . options . invoice ) const invoice = action . options .…" at bounding box center [325, 183] width 592 height 280
click at [95, 161] on div "console . log ( action . options . invoice ) const invoice = action . options .…" at bounding box center [325, 183] width 592 height 280
click at [108, 157] on div "console . log ( action . options . invoice ) const invoice = action . options .…" at bounding box center [325, 183] width 592 height 280
click at [112, 151] on div "console . log ( action . options . invoice ) const invoice = action . options .…" at bounding box center [325, 183] width 592 height 280
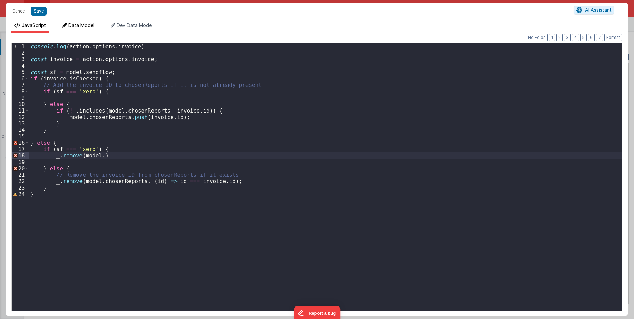
click at [68, 25] on li "Data Model" at bounding box center [78, 27] width 38 height 11
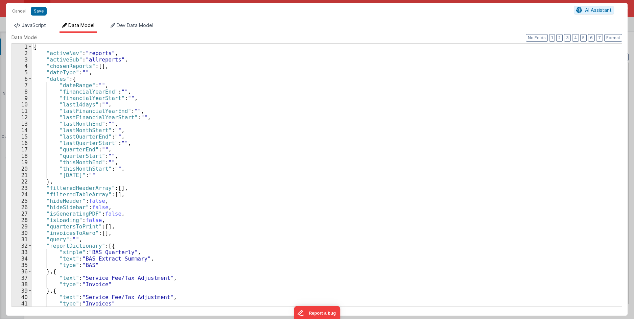
click at [100, 189] on div "{ "activeNav" : "reports" , "activeSub" : "allreports" , "chosenReports" : [ ] …" at bounding box center [324, 182] width 584 height 276
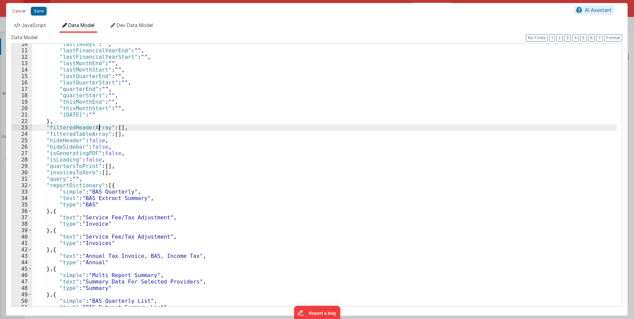
scroll to position [60, 0]
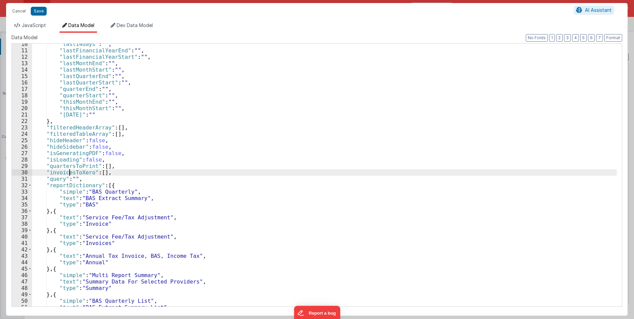
click at [68, 172] on div ""last14days" : "" , "lastFinancialYearEnd" : "" , "lastFinancialYearStart" : ""…" at bounding box center [324, 179] width 584 height 276
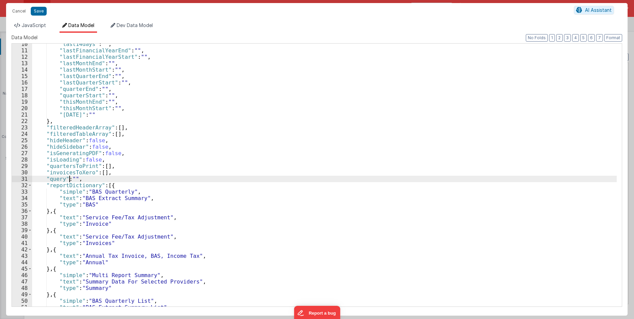
click at [69, 178] on div ""last14days" : "" , "lastFinancialYearEnd" : "" , "lastFinancialYearStart" : ""…" at bounding box center [324, 179] width 584 height 276
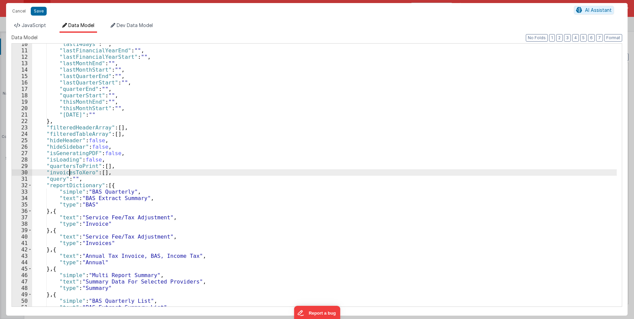
click at [70, 174] on div ""last14days" : "" , "lastFinancialYearEnd" : "" , "lastFinancialYearStart" : ""…" at bounding box center [324, 179] width 584 height 276
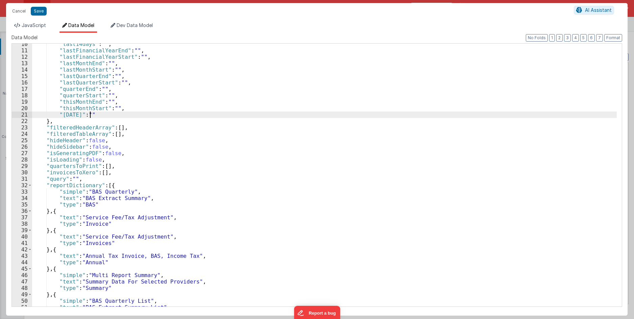
drag, startPoint x: 93, startPoint y: 116, endPoint x: 100, endPoint y: 20, distance: 96.2
click at [93, 115] on div ""last14days" : "" , "lastFinancialYearEnd" : "" , "lastFinancialYearStart" : ""…" at bounding box center [324, 179] width 584 height 276
click at [127, 25] on span "Dev Data Model" at bounding box center [135, 25] width 36 height 6
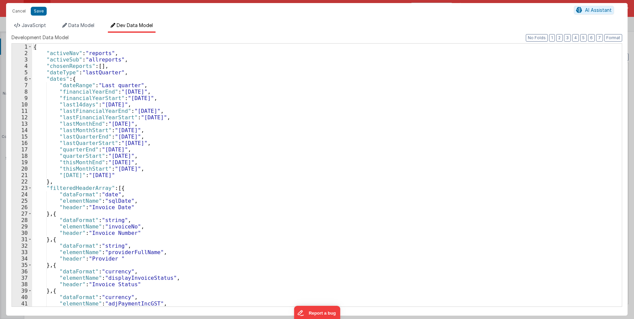
click at [50, 26] on ul "JavaScript Data Model Dev Data Model" at bounding box center [316, 27] width 621 height 11
click at [31, 31] on li "JavaScript" at bounding box center [29, 27] width 37 height 11
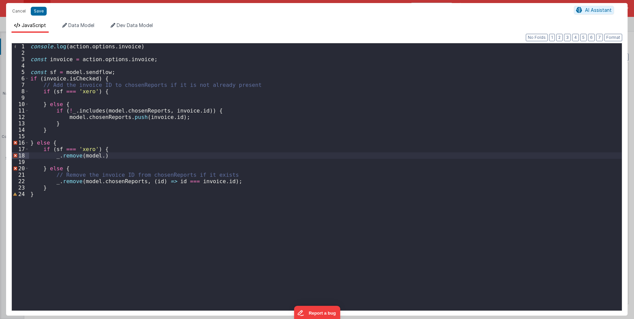
click at [92, 144] on div "console . log ( action . options . invoice ) const invoice = action . options .…" at bounding box center [325, 183] width 592 height 280
click at [98, 154] on div "console . log ( action . options . invoice ) const invoice = action . options .…" at bounding box center [325, 183] width 592 height 280
click at [99, 154] on div "console . log ( action . options . invoice ) const invoice = action . options .…" at bounding box center [325, 183] width 592 height 280
drag, startPoint x: 142, startPoint y: 182, endPoint x: 230, endPoint y: 181, distance: 88.2
click at [230, 181] on div "console . log ( action . options . invoice ) const invoice = action . options .…" at bounding box center [325, 183] width 592 height 280
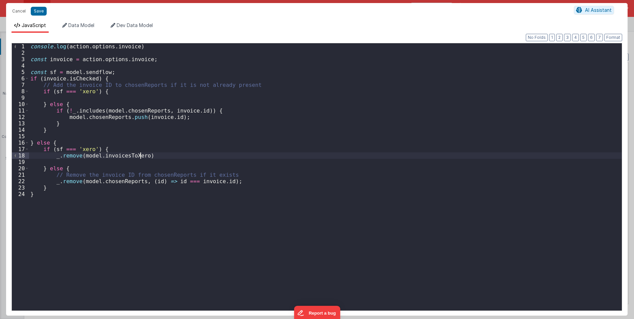
click at [140, 155] on div "console . log ( action . options . invoice ) const invoice = action . options .…" at bounding box center [325, 183] width 592 height 280
click at [146, 155] on div "console . log ( action . options . invoice ) const invoice = action . options .…" at bounding box center [325, 183] width 592 height 280
click at [171, 148] on div "console . log ( action . options . invoice ) const invoice = action . options .…" at bounding box center [325, 183] width 592 height 280
click at [190, 155] on div "console . log ( action . options . invoice ) const invoice = action . options .…" at bounding box center [325, 183] width 592 height 280
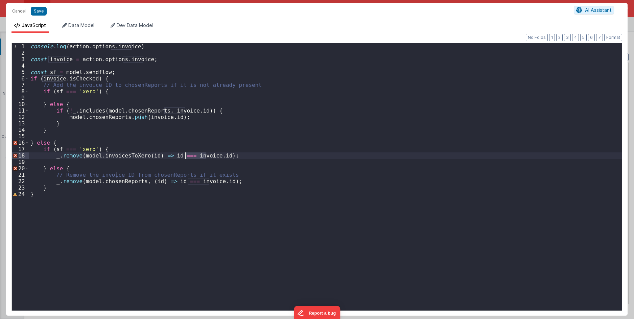
click at [122, 158] on div "console . log ( action . options . invoice ) const invoice = action . options .…" at bounding box center [325, 183] width 592 height 280
click at [139, 155] on div "console . log ( action . options . invoice ) const invoice = action . options .…" at bounding box center [325, 183] width 592 height 280
click at [108, 157] on div "console . log ( action . options . invoice ) const invoice = action . options .…" at bounding box center [325, 183] width 592 height 280
click at [101, 165] on div "console . log ( action . options . invoice ) const invoice = action . options .…" at bounding box center [325, 183] width 592 height 280
click at [103, 161] on div "console . log ( action . options . invoice ) const invoice = action . options .…" at bounding box center [325, 183] width 592 height 280
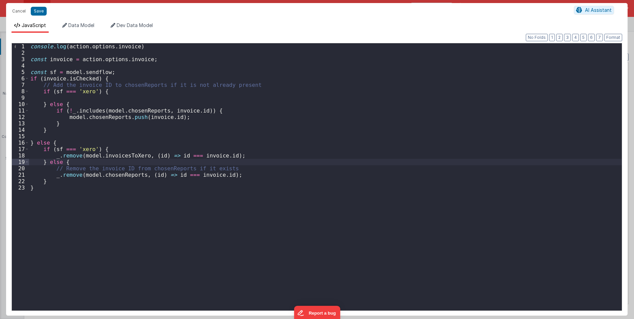
click at [64, 101] on div "console . log ( action . options . invoice ) const invoice = action . options .…" at bounding box center [325, 183] width 592 height 280
click at [119, 97] on div "console . log ( action . options . invoice ) const invoice = action . options .…" at bounding box center [325, 183] width 592 height 280
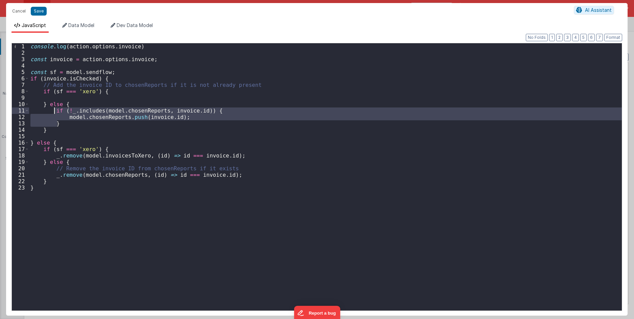
drag, startPoint x: 69, startPoint y: 122, endPoint x: 96, endPoint y: 94, distance: 38.7
click at [59, 107] on div "console . log ( action . options . invoice ) const invoice = action . options .…" at bounding box center [325, 183] width 592 height 280
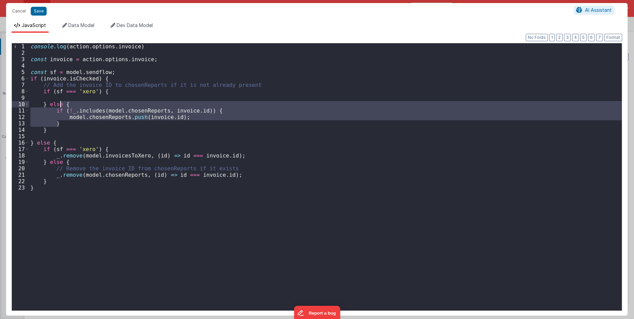
click at [103, 91] on div "console . log ( action . options . invoice ) const invoice = action . options .…" at bounding box center [325, 183] width 592 height 280
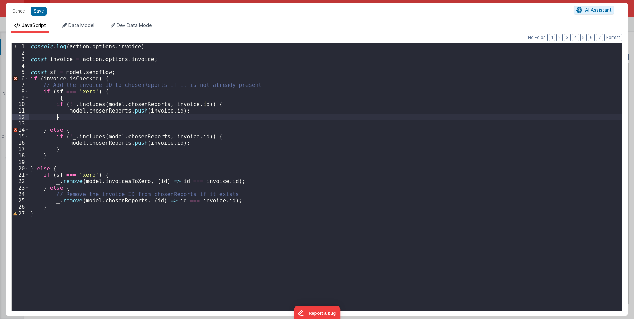
click at [90, 97] on div "console . log ( action . options . invoice ) const invoice = action . options .…" at bounding box center [325, 183] width 592 height 280
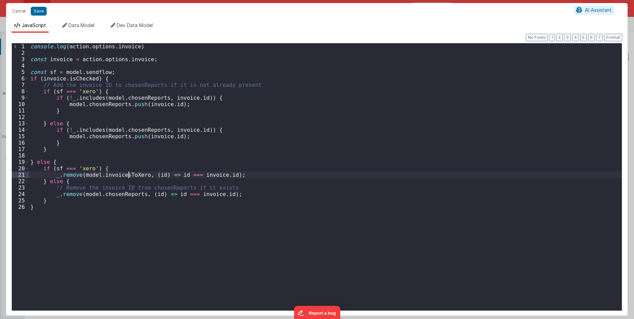
click at [130, 177] on div "console . log ( action . options . invoice ) const invoice = action . options .…" at bounding box center [325, 183] width 592 height 280
click at [141, 99] on div "console . log ( action . options . invoice ) const invoice = action . options .…" at bounding box center [325, 183] width 592 height 280
click at [179, 105] on div "console . log ( action . options . invoice ) const invoice = action . options .…" at bounding box center [325, 183] width 592 height 280
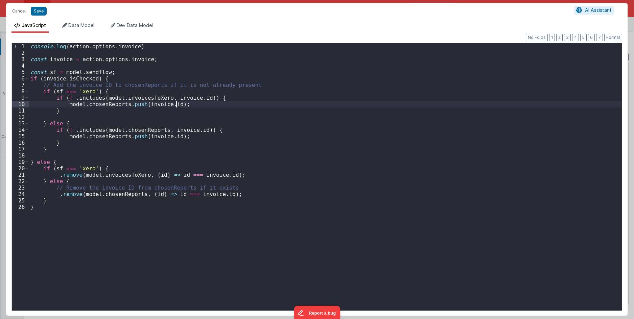
click at [183, 98] on div "console . log ( action . options . invoice ) const invoice = action . options .…" at bounding box center [325, 183] width 592 height 280
click at [101, 105] on div "console . log ( action . options . invoice ) const invoice = action . options .…" at bounding box center [325, 183] width 592 height 280
click at [145, 113] on div "console . log ( action . options . invoice ) const invoice = action . options .…" at bounding box center [325, 183] width 592 height 280
click at [150, 105] on div "console . log ( action . options . invoice ) const invoice = action . options .…" at bounding box center [325, 183] width 592 height 280
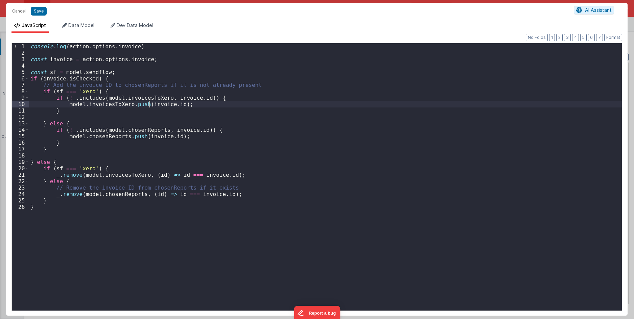
click at [155, 121] on div "console . log ( action . options . invoice ) const invoice = action . options .…" at bounding box center [325, 183] width 592 height 280
click at [156, 118] on div "console . log ( action . options . invoice ) const invoice = action . options .…" at bounding box center [325, 183] width 592 height 280
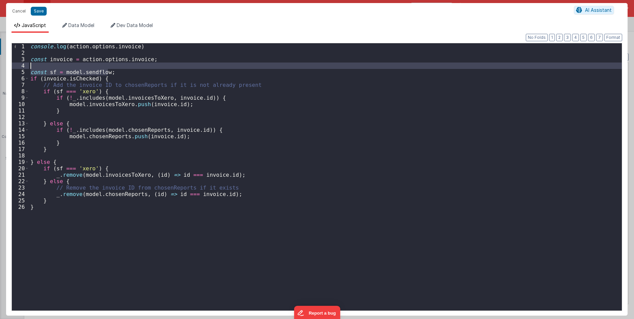
drag, startPoint x: 128, startPoint y: 73, endPoint x: 90, endPoint y: 91, distance: 42.0
click at [127, 67] on div "console . log ( action . options . invoice ) const invoice = action . options .…" at bounding box center [325, 183] width 592 height 280
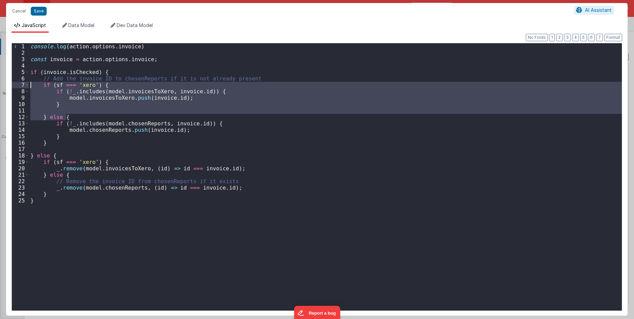
drag, startPoint x: 71, startPoint y: 117, endPoint x: 24, endPoint y: 83, distance: 58.3
click at [24, 83] on div "1 2 3 4 5 6 7 8 9 10 11 12 13 14 15 16 17 18 19 20 21 22 23 24 25 console . log…" at bounding box center [316, 177] width 610 height 268
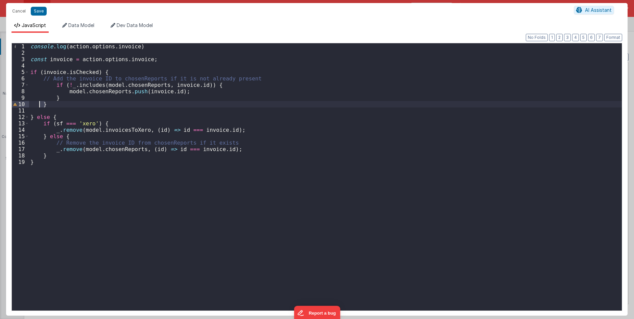
drag, startPoint x: 53, startPoint y: 107, endPoint x: 27, endPoint y: 103, distance: 26.7
click at [27, 103] on div "1 2 3 4 5 6 7 8 9 10 11 12 13 14 15 16 17 18 19 console . log ( action . option…" at bounding box center [316, 177] width 610 height 268
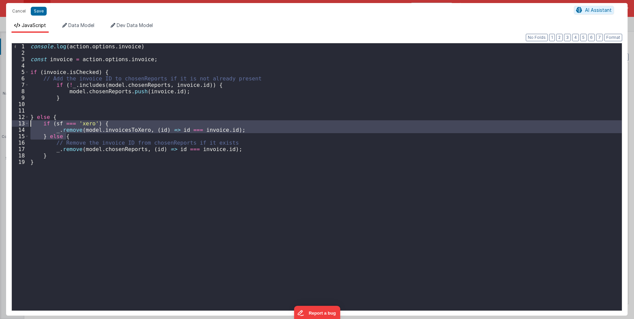
drag, startPoint x: 70, startPoint y: 137, endPoint x: 17, endPoint y: 126, distance: 53.4
click at [17, 126] on div "1 2 3 4 5 6 7 8 9 10 11 12 13 14 15 16 17 18 19 console . log ( action . option…" at bounding box center [316, 177] width 610 height 268
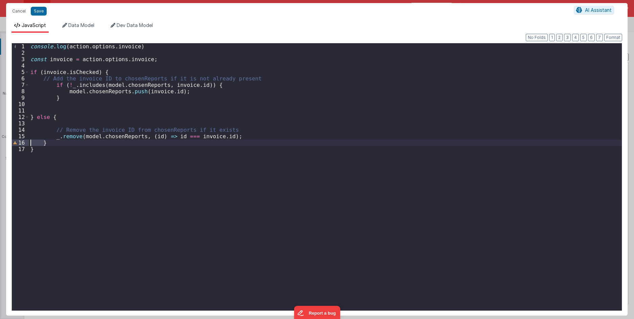
drag, startPoint x: 57, startPoint y: 143, endPoint x: 8, endPoint y: 143, distance: 49.0
click at [8, 143] on div "Format 7 6 5 4 3 2 1 No Folds 1 2 3 4 5 6 7 8 9 10 11 12 13 14 15 16 17 console…" at bounding box center [316, 174] width 621 height 283
click at [168, 107] on div "console . log ( action . options . invoice ) const invoice = action . options .…" at bounding box center [325, 183] width 592 height 280
click at [606, 39] on button "Format" at bounding box center [613, 37] width 18 height 7
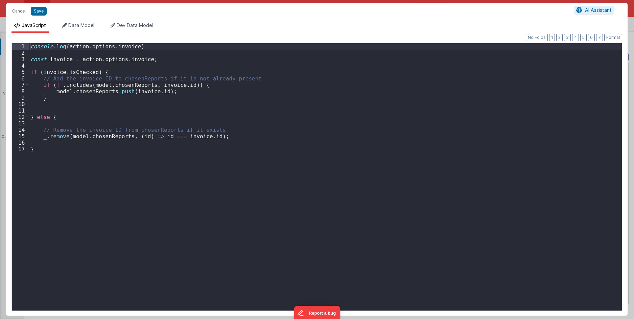
click at [261, 102] on div "console . log ( action . options . invoice ) const invoice = action . options .…" at bounding box center [325, 183] width 592 height 280
click at [57, 73] on div "console . log ( action . options . invoice ) const invoice = action . options .…" at bounding box center [325, 183] width 592 height 280
click at [88, 71] on div "console . log ( action . options . invoice ) const invoice = action . options .…" at bounding box center [325, 183] width 592 height 280
click at [91, 91] on div "console . log ( action . options . invoice ) const invoice = action . options .…" at bounding box center [325, 183] width 592 height 280
click at [95, 90] on div "console . log ( action . options . invoice ) const invoice = action . options .…" at bounding box center [325, 183] width 592 height 280
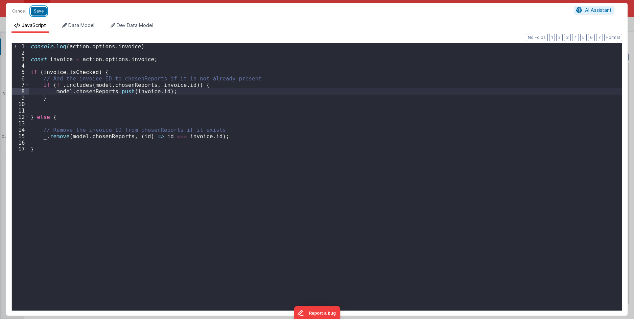
click at [40, 13] on button "Save" at bounding box center [39, 11] width 16 height 9
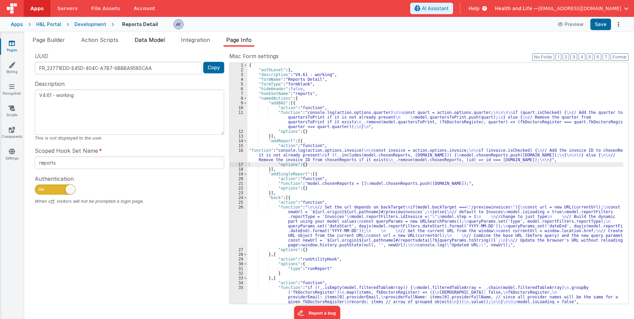
drag, startPoint x: 108, startPoint y: 42, endPoint x: 148, endPoint y: 42, distance: 40.2
click at [113, 42] on span "Action Scripts" at bounding box center [99, 39] width 37 height 7
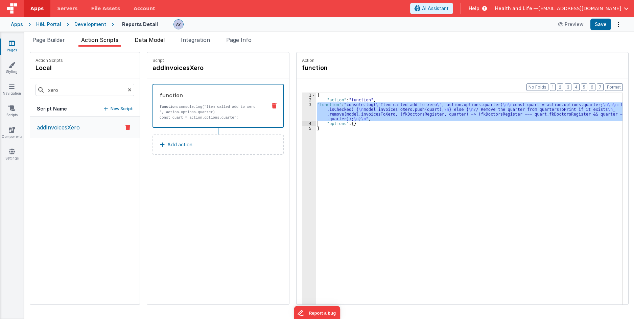
click at [148, 42] on span "Data Model" at bounding box center [149, 39] width 30 height 7
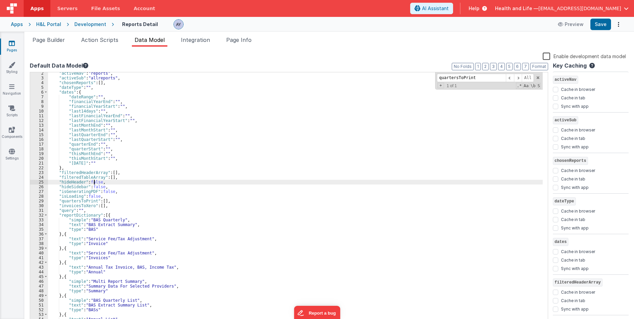
click at [95, 180] on div ""activeNav" : "reports" , "activeSub" : "allreports" , "chosenReports" : [ ] , …" at bounding box center [295, 202] width 494 height 262
click at [80, 194] on div ""activeNav" : "reports" , "activeSub" : "allreports" , "chosenReports" : [ ] , …" at bounding box center [295, 202] width 494 height 262
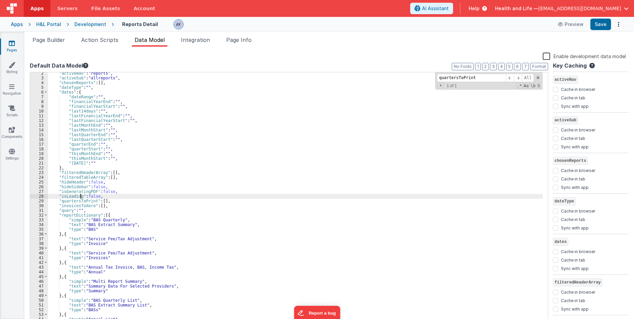
click at [78, 204] on div ""activeNav" : "reports" , "activeSub" : "allreports" , "chosenReports" : [ ] , …" at bounding box center [295, 202] width 494 height 262
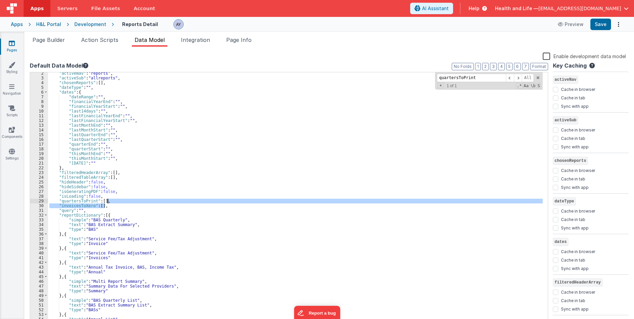
click at [115, 203] on div ""activeNav" : "reports" , "activeSub" : "allreports" , "chosenReports" : [ ] , …" at bounding box center [295, 202] width 494 height 262
checkbox input "true"
checkbox input "false"
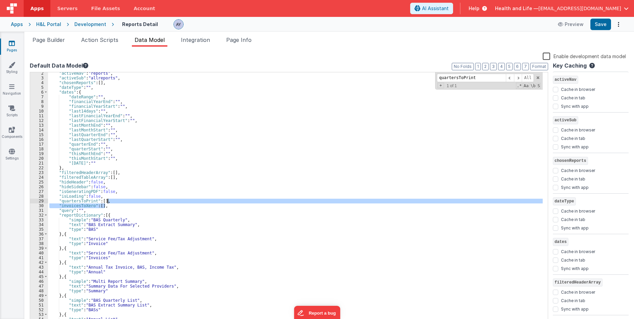
checkbox input "false"
checkbox input "true"
checkbox input "false"
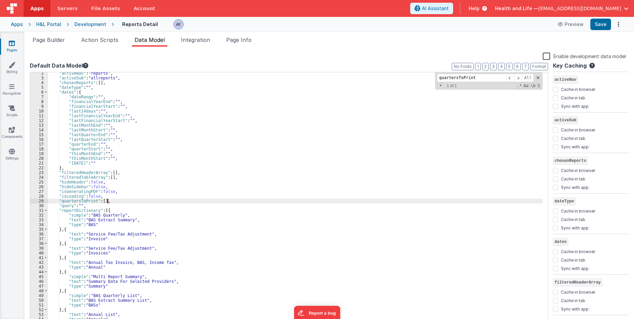
click at [257, 37] on ul "Page Builder Action Scripts Data Model Integration Page Info" at bounding box center [328, 41] width 609 height 11
click at [251, 38] on span "Page Info" at bounding box center [238, 39] width 25 height 7
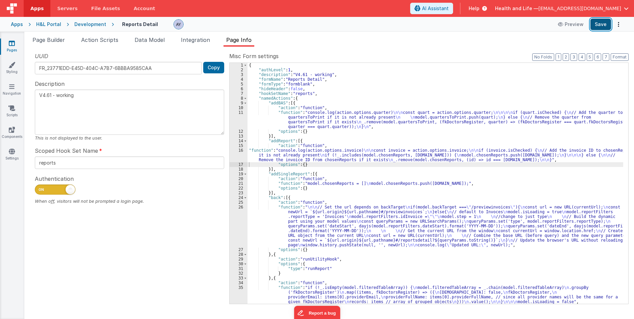
click at [599, 24] on button "Save" at bounding box center [600, 24] width 21 height 11
click at [41, 35] on div "Page Builder Action Scripts Data Model Integration Page Info Snippet Library Na…" at bounding box center [328, 175] width 609 height 287
click at [49, 41] on span "Page Builder" at bounding box center [48, 39] width 32 height 7
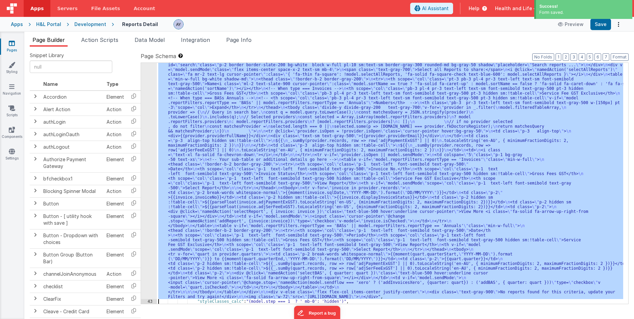
click at [224, 129] on div ""html" : "<div v-if= \" !_.isEmpty(model.filteredTableArray) && !model.isLoadin…" at bounding box center [390, 183] width 466 height 241
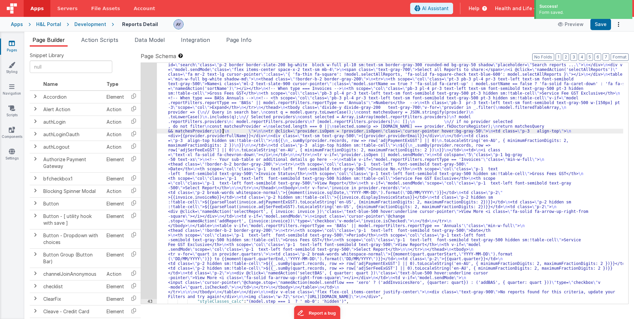
click at [147, 120] on div "42" at bounding box center [149, 176] width 16 height 246
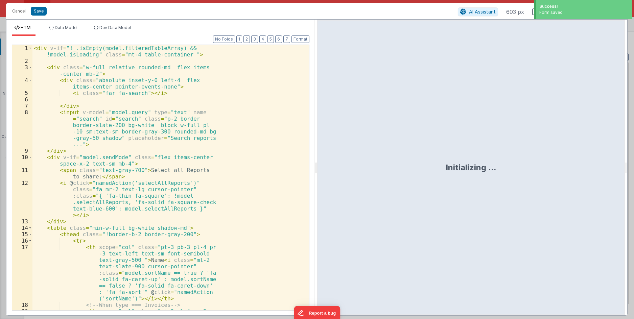
click at [156, 126] on div "< div v-if = "!_.isEmpty(model.filteredTableArray) && !model.isLoading" class =…" at bounding box center [167, 197] width 271 height 304
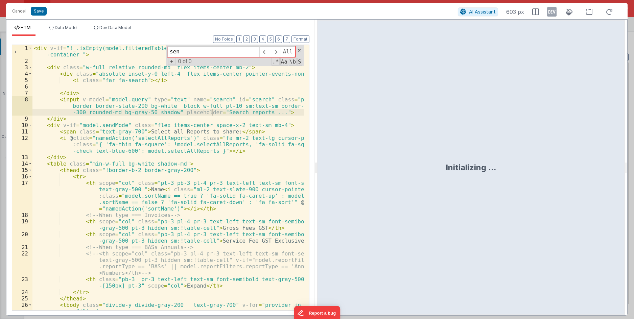
type input "send"
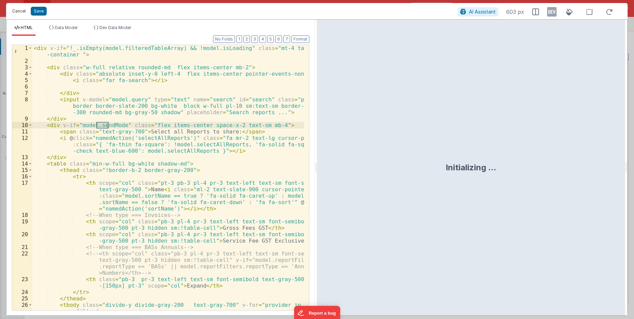
click at [17, 13] on button "Cancel" at bounding box center [19, 10] width 20 height 9
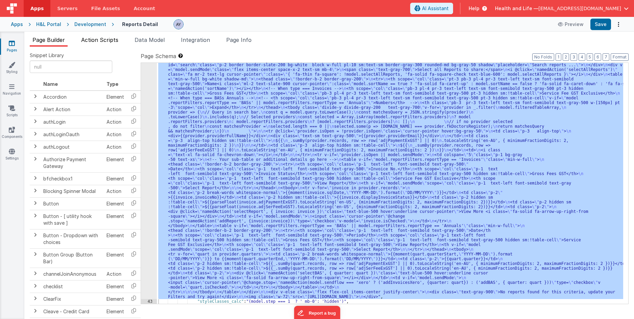
click at [101, 40] on span "Action Scripts" at bounding box center [99, 39] width 37 height 7
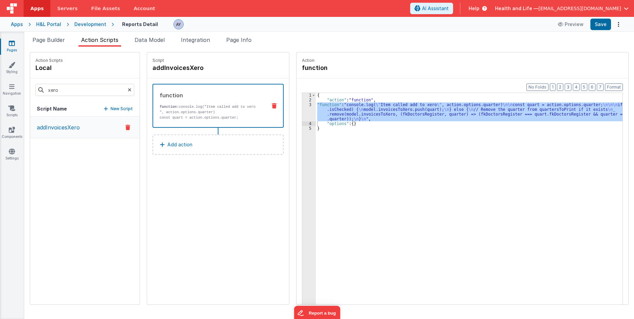
click at [125, 128] on icon at bounding box center [127, 127] width 5 height 8
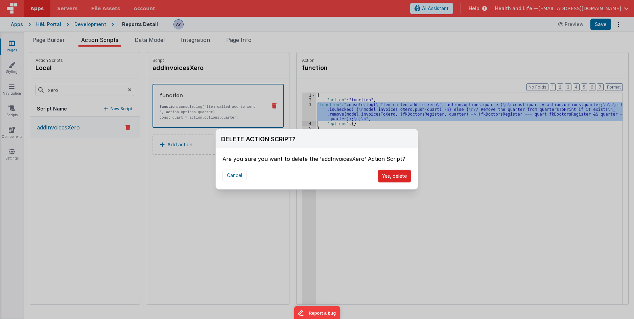
click at [394, 179] on button "Yes, delete" at bounding box center [393, 176] width 33 height 13
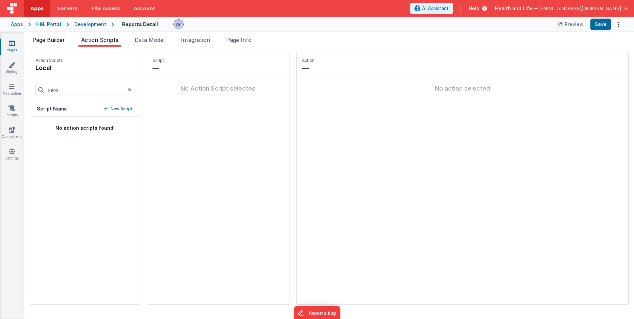
click at [55, 41] on span "Page Builder" at bounding box center [48, 39] width 32 height 7
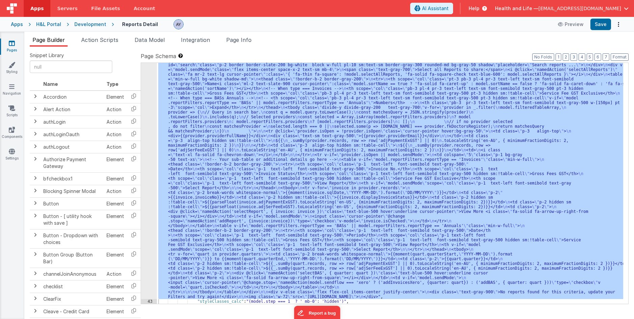
click at [178, 156] on div ""html" : "<div v-if= \" !_.isEmpty(model.filteredTableArray) && !model.isLoadin…" at bounding box center [390, 183] width 466 height 241
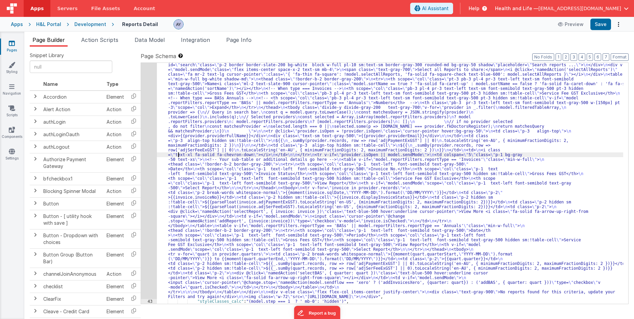
click at [149, 159] on div "42" at bounding box center [149, 176] width 16 height 246
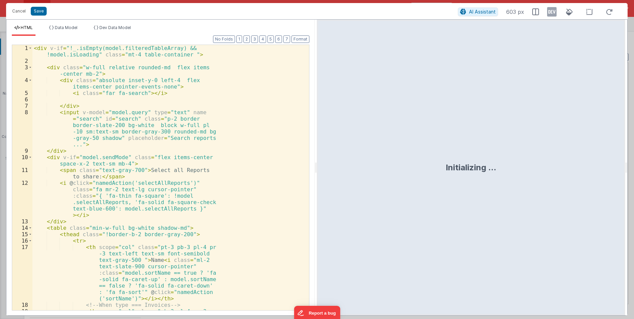
click at [135, 149] on div "< div v-if = "!_.isEmpty(model.filteredTableArray) && !model.isLoading" class =…" at bounding box center [167, 197] width 271 height 304
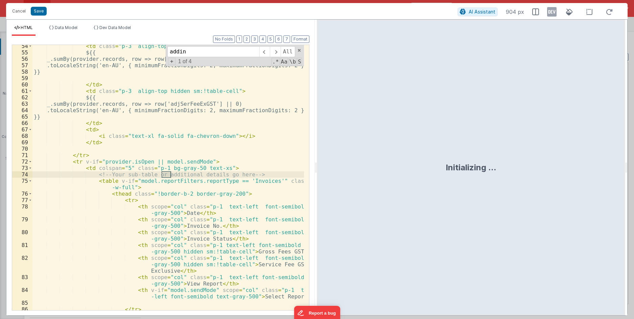
scroll to position [1070, 0]
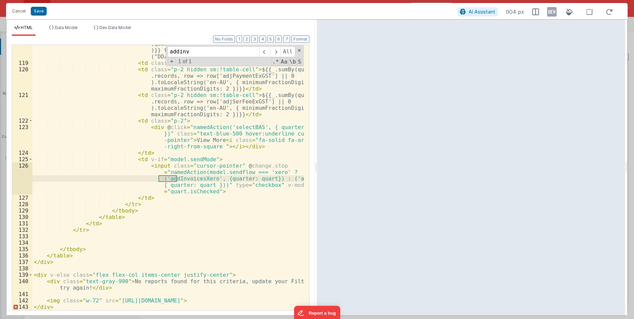
type input "addinv"
click at [262, 178] on div "< td class = "p-2 break-words whitespace-normal" > {{moment (quart.quarterStart…" at bounding box center [167, 182] width 271 height 297
drag, startPoint x: 275, startPoint y: 179, endPoint x: 206, endPoint y: 187, distance: 69.1
click at [206, 187] on div "< td class = "p-2 break-words whitespace-normal" > {{moment (quart.quarterStart…" at bounding box center [167, 182] width 271 height 297
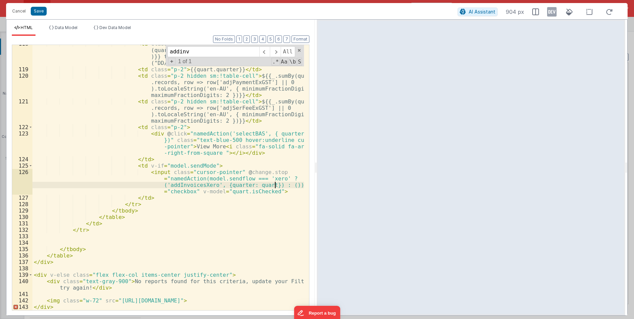
scroll to position [1064, 0]
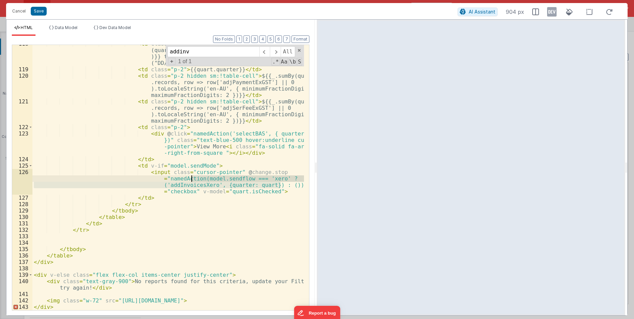
drag, startPoint x: 280, startPoint y: 184, endPoint x: 192, endPoint y: 181, distance: 88.2
click at [192, 181] on div "< td class = "p-2 break-words whitespace-normal" > {{moment (quart.quarterStart…" at bounding box center [167, 189] width 271 height 297
paste textarea
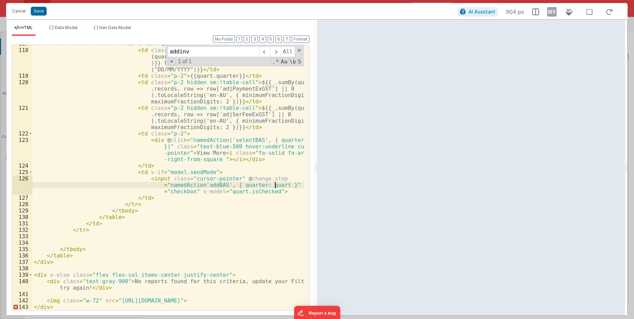
scroll to position [1057, 0]
click at [248, 188] on div "< tr v-for = "quart in provider.quarters" > < td class = "p-2 break-words white…" at bounding box center [167, 180] width 271 height 278
click at [195, 183] on div "< tr v-for = "quart in provider.quarters" > < td class = "p-2 break-words white…" at bounding box center [167, 180] width 271 height 278
click at [209, 186] on div "< tr v-for = "quart in provider.quarters" > < td class = "p-2 break-words white…" at bounding box center [167, 180] width 271 height 278
click at [239, 186] on div "< tr v-for = "quart in provider.quarters" > < td class = "p-2 break-words white…" at bounding box center [167, 180] width 271 height 278
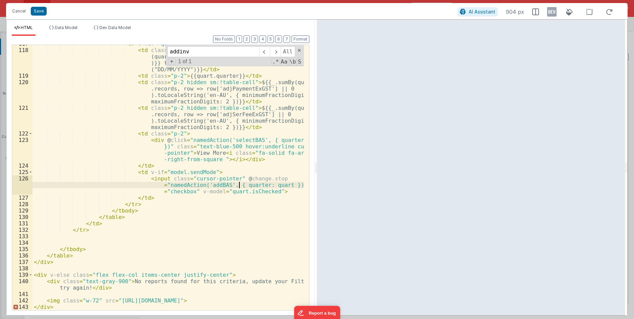
click at [255, 186] on div "< tr v-for = "quart in provider.quarters" > < td class = "p-2 break-words white…" at bounding box center [167, 180] width 271 height 278
click at [276, 187] on div "< tr v-for = "quart in provider.quarters" > < td class = "p-2 break-words white…" at bounding box center [167, 180] width 271 height 278
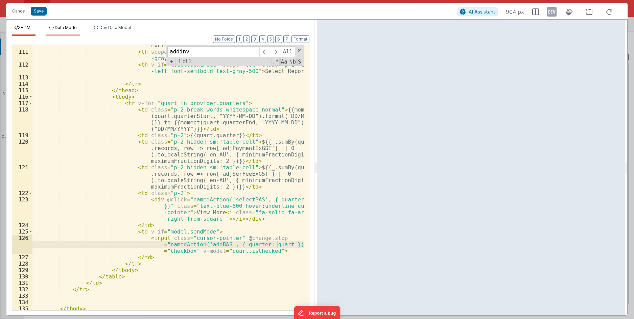
scroll to position [996, 0]
click at [39, 8] on button "Save" at bounding box center [39, 11] width 16 height 9
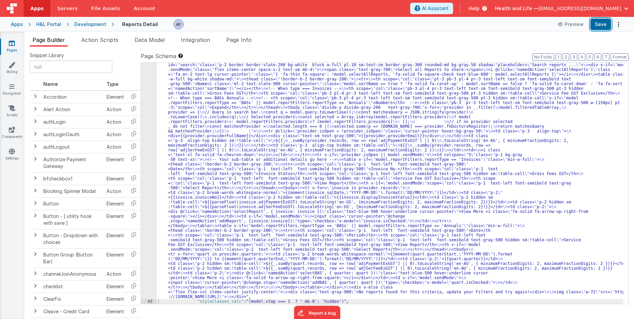
click at [597, 26] on button "Save" at bounding box center [600, 24] width 21 height 11
click at [173, 128] on div ""html" : "<div v-if= \" !_.isEmpty(model.filteredTableArray) && !model.isLoadin…" at bounding box center [390, 299] width 466 height 492
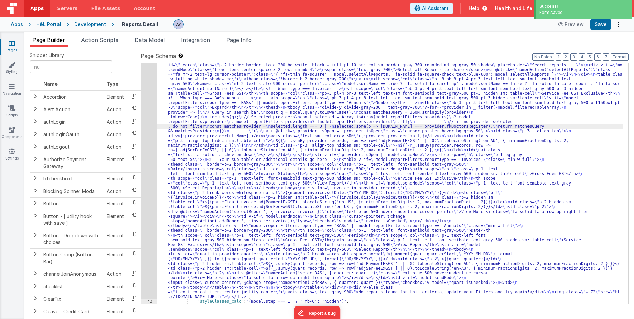
click at [146, 116] on div "42" at bounding box center [149, 176] width 16 height 246
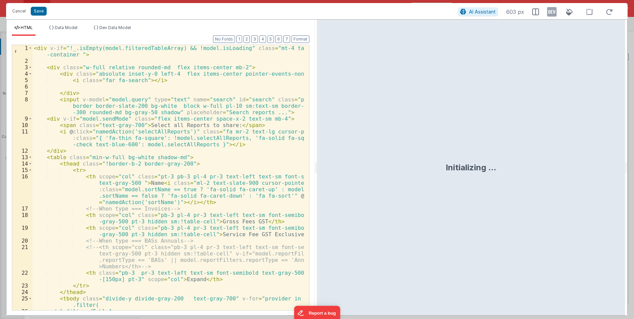
scroll to position [0, 0]
click at [198, 139] on div "< div v-if = "!_.isEmpty(model.filteredTableArray) && !model.isLoading" class =…" at bounding box center [167, 187] width 271 height 285
click at [17, 11] on button "Cancel" at bounding box center [19, 10] width 20 height 9
click at [207, 148] on div "Format 7 6 5 4 3 2 1 No Folds 1 2 3 4 5 6 7 8 9 10 11 12 13 14 15 16 17 18 19 2…" at bounding box center [160, 177] width 297 height 266
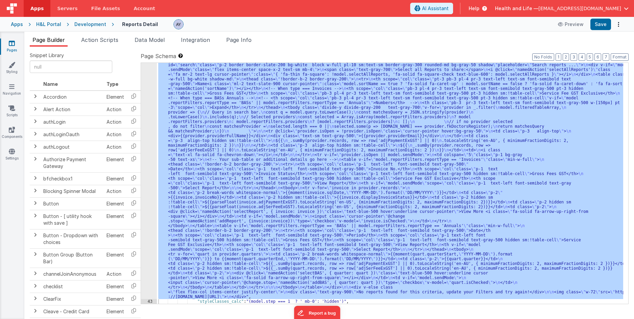
click at [144, 136] on div "42" at bounding box center [149, 176] width 16 height 246
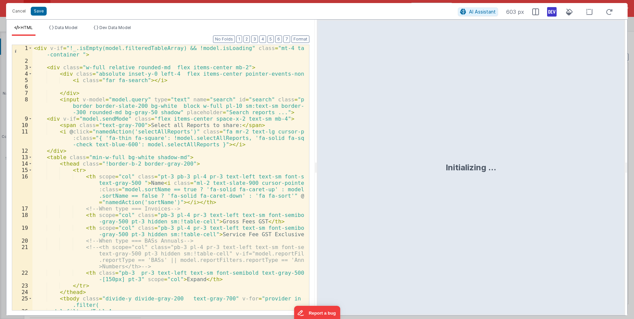
click at [548, 12] on icon at bounding box center [551, 11] width 9 height 11
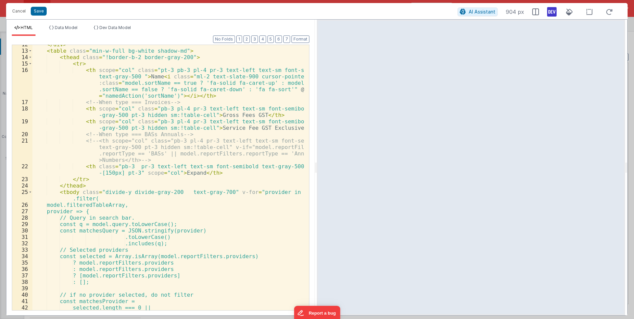
scroll to position [152, 0]
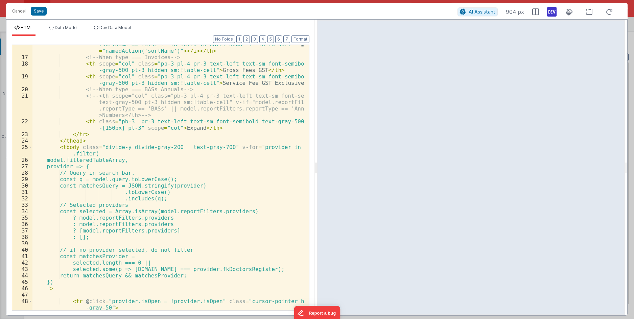
click at [248, 143] on div "< th scope = "col" class = "pt-3 pb-3 pl-4 pr-3 text-left text-sm font-semibold…" at bounding box center [167, 174] width 271 height 304
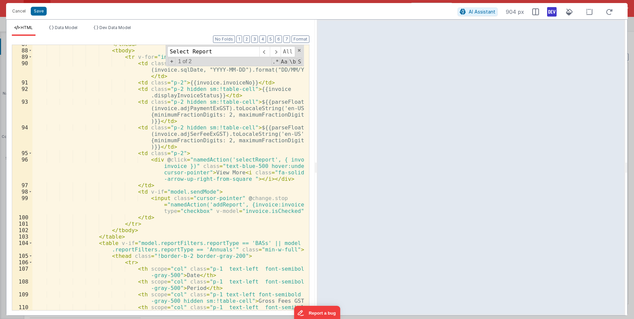
scroll to position [736, 0]
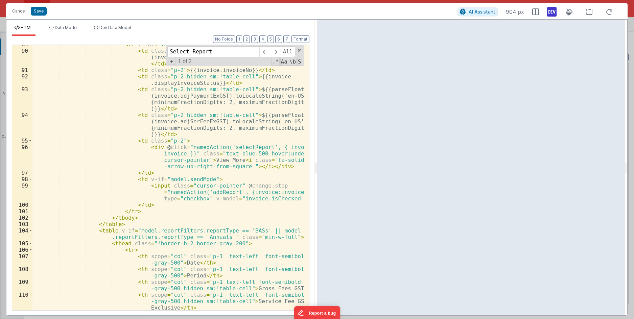
type input "Select Report"
click at [194, 204] on div "< tr v-for = "invoice in provider.records" > < td class = "p-2 break-words whit…" at bounding box center [167, 183] width 271 height 285
click at [203, 179] on div "< tr v-for = "invoice in provider.records" > < td class = "p-2 break-words whit…" at bounding box center [167, 183] width 271 height 285
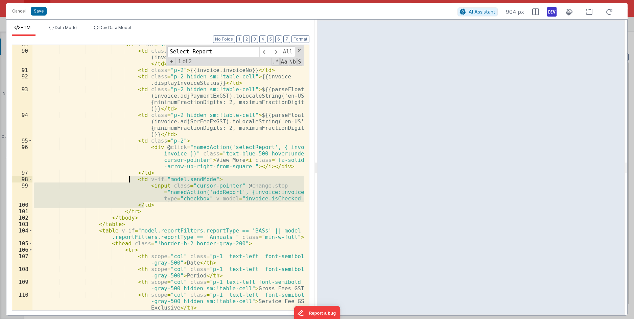
drag, startPoint x: 154, startPoint y: 205, endPoint x: 128, endPoint y: 181, distance: 35.4
click at [128, 181] on div "< tr v-for = "invoice in provider.records" > < td class = "p-2 break-words whit…" at bounding box center [167, 183] width 271 height 285
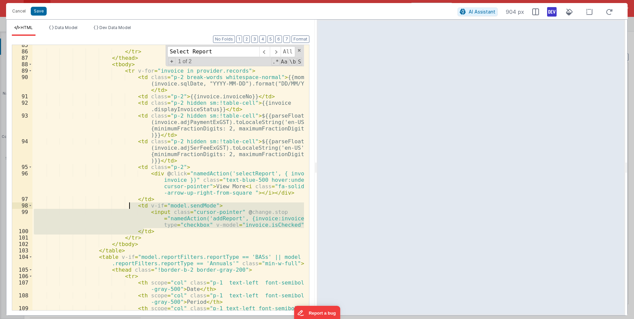
scroll to position [715, 0]
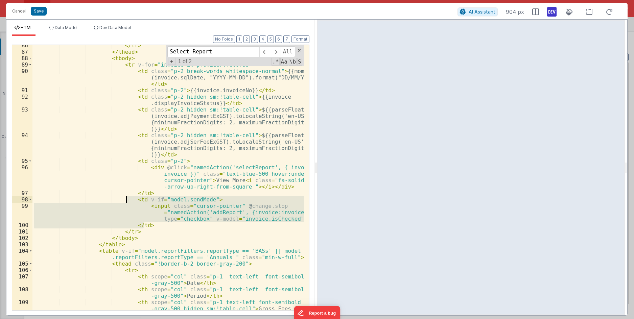
drag, startPoint x: 147, startPoint y: 223, endPoint x: 129, endPoint y: 200, distance: 29.6
click at [129, 200] on div "</ tr > </ thead > < tbody > < tr v-for = "invoice in provider.records" > < td …" at bounding box center [167, 187] width 271 height 291
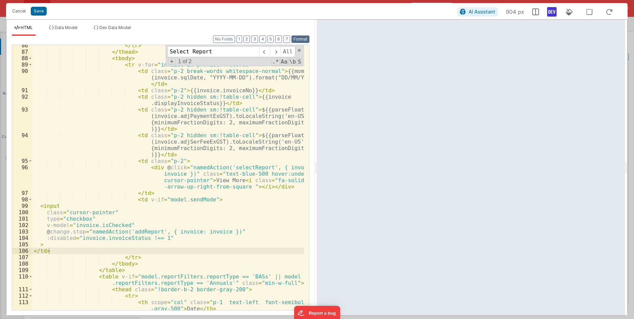
click at [302, 36] on button "Format" at bounding box center [300, 38] width 18 height 7
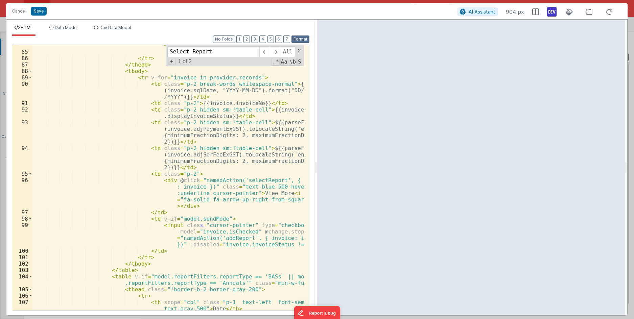
scroll to position [728, 0]
click at [40, 13] on button "Save" at bounding box center [39, 11] width 16 height 9
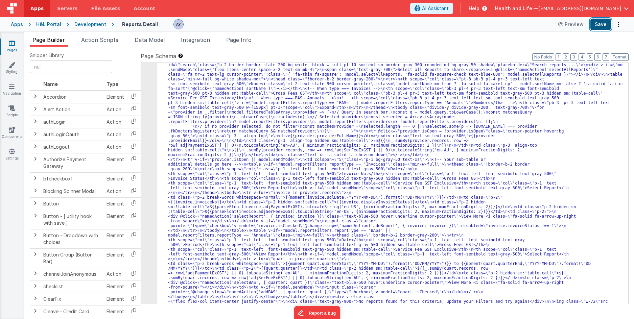
click at [604, 21] on button "Save" at bounding box center [600, 24] width 21 height 11
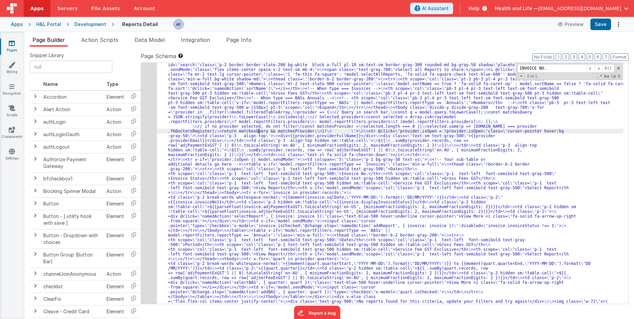
type input "send"
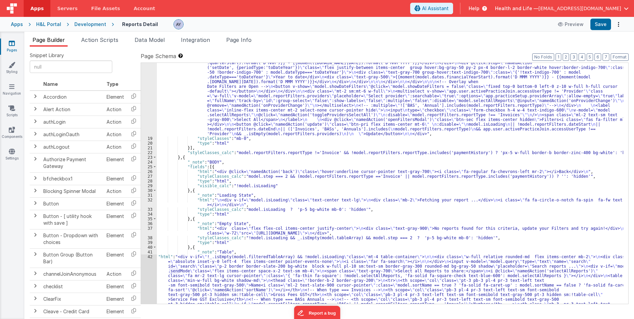
scroll to position [370, 0]
click at [484, 81] on div ""html" : "<div class= \" sm:flex items-center gap-5 py-4 \" > \n <div class= \"…" at bounding box center [390, 241] width 466 height 785
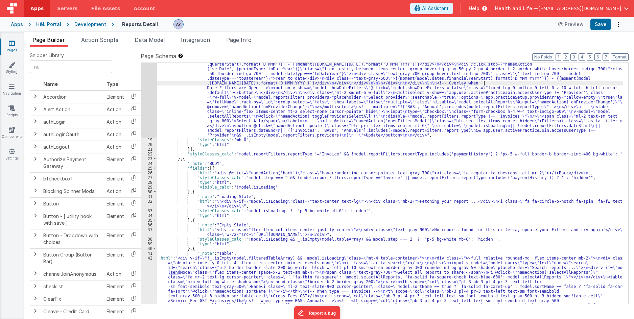
click at [327, 166] on div ""html" : "<div class= \" sm:flex items-center gap-5 py-4 \" > \n <div class= \"…" at bounding box center [390, 241] width 466 height 785
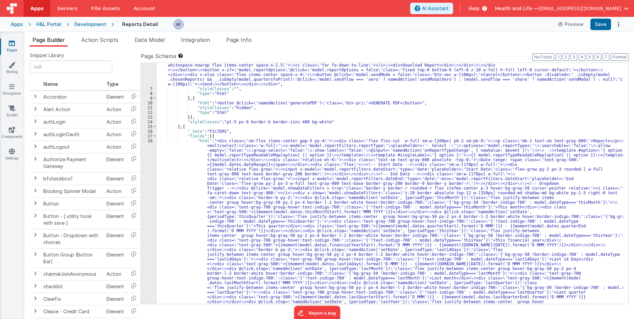
scroll to position [81, 0]
click at [145, 39] on span "Data Model" at bounding box center [149, 39] width 30 height 7
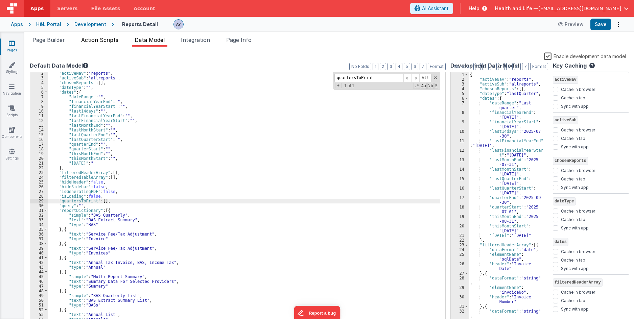
click at [109, 41] on span "Action Scripts" at bounding box center [99, 39] width 37 height 7
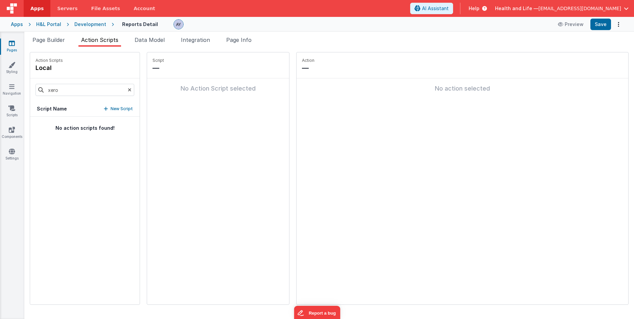
click at [128, 89] on icon at bounding box center [130, 89] width 4 height 23
click at [82, 222] on button "sendModal" at bounding box center [84, 223] width 109 height 22
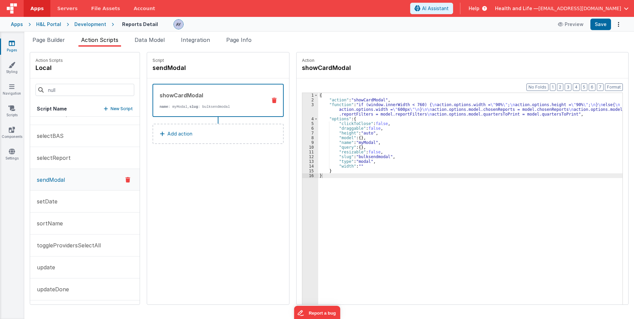
scroll to position [366, 0]
click at [56, 39] on span "Page Builder" at bounding box center [48, 39] width 32 height 7
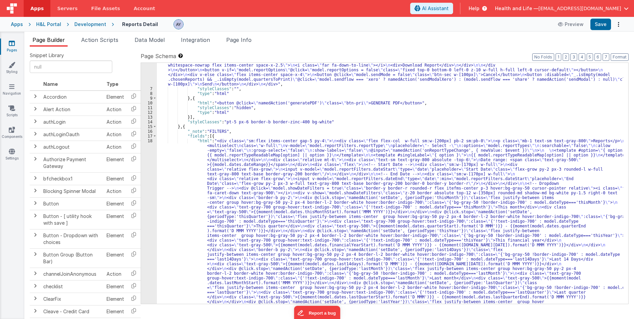
click at [228, 208] on div ""html" : "<div class= \" flex justify-between \" > \n <div class= \" flex flex-…" at bounding box center [390, 311] width 466 height 610
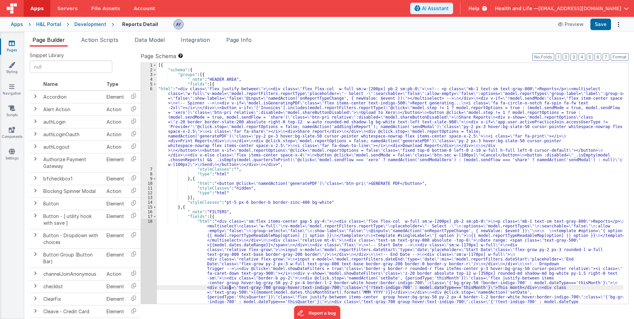
scroll to position [0, 0]
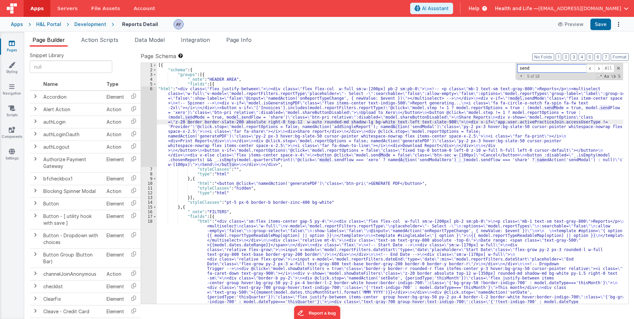
paste input "Select Report"
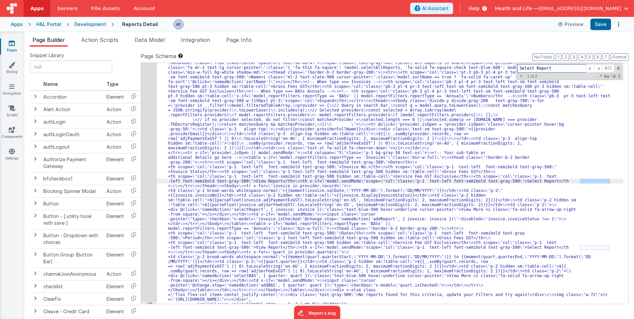
type input "Select Report"
click at [151, 163] on div "42" at bounding box center [149, 173] width 16 height 255
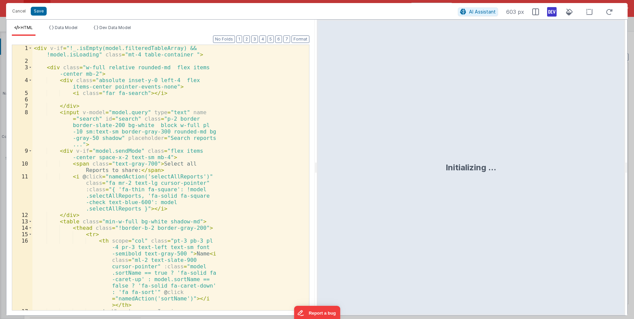
click at [159, 136] on div "< div v-if = "!_.isEmpty(model.filteredTableArray) && !model.isLoading" class =…" at bounding box center [167, 200] width 271 height 310
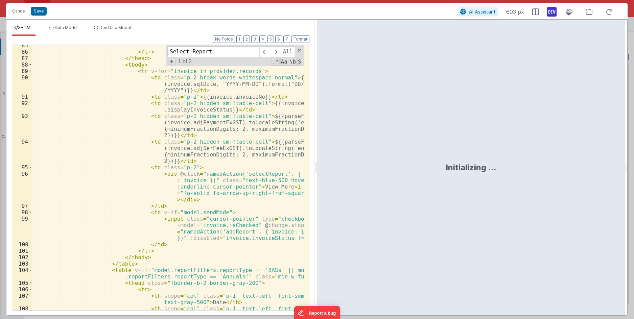
scroll to position [735, 0]
type input "Select Report"
drag, startPoint x: 229, startPoint y: 233, endPoint x: 246, endPoint y: 233, distance: 16.9
click at [230, 235] on div "</ tr > </ thead > < tbody > < tr v-for = "invoice in provider.records" > < td …" at bounding box center [167, 184] width 271 height 285
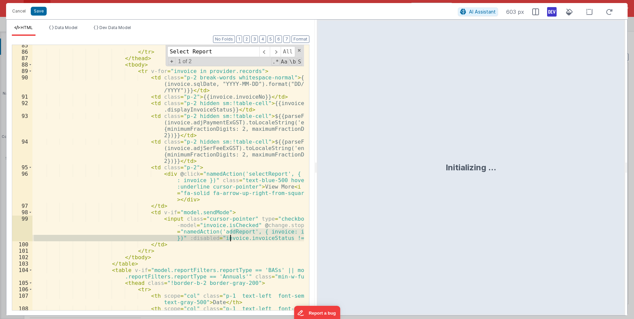
click at [262, 232] on div "</ tr > </ thead > < tbody > < tr v-for = "invoice in provider.records" > < td …" at bounding box center [167, 177] width 271 height 265
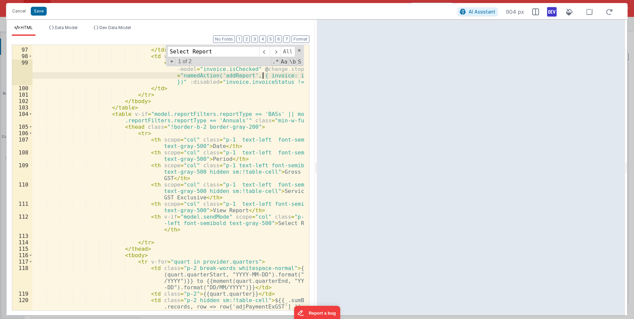
scroll to position [888, 0]
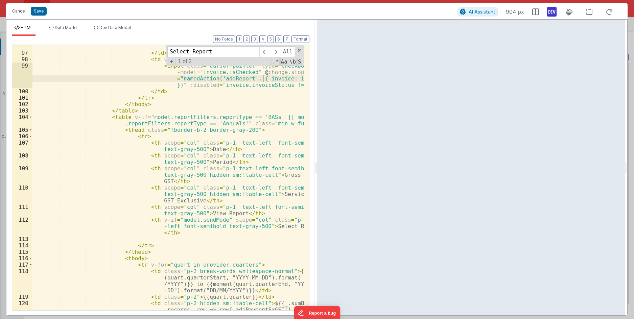
click at [22, 14] on button "Cancel" at bounding box center [19, 10] width 20 height 9
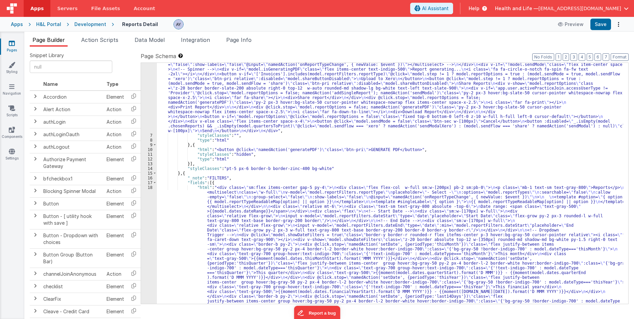
scroll to position [0, 0]
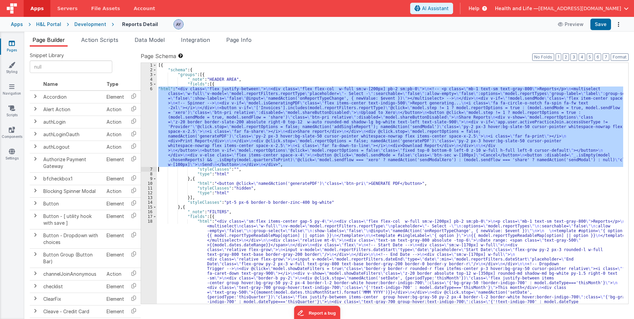
click at [144, 128] on div "6" at bounding box center [149, 126] width 16 height 80
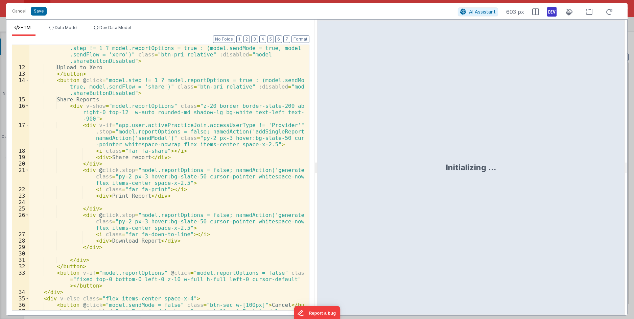
scroll to position [152, 0]
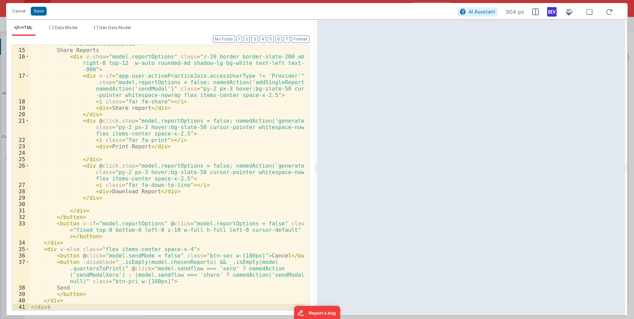
click at [94, 273] on div "< button @ click = "model.step != 1 ? model.reportOptions = true : (model.sendM…" at bounding box center [166, 173] width 274 height 291
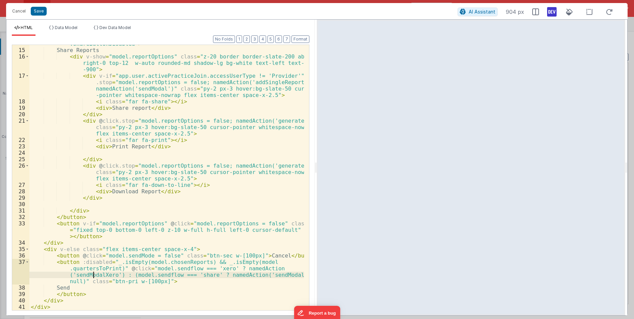
click at [94, 273] on div "< button @ click = "model.step != 1 ? model.reportOptions = true : (model.sendM…" at bounding box center [166, 173] width 274 height 291
click at [103, 202] on div "< button @ click = "model.step != 1 ? model.reportOptions = true : (model.sendM…" at bounding box center [166, 173] width 274 height 291
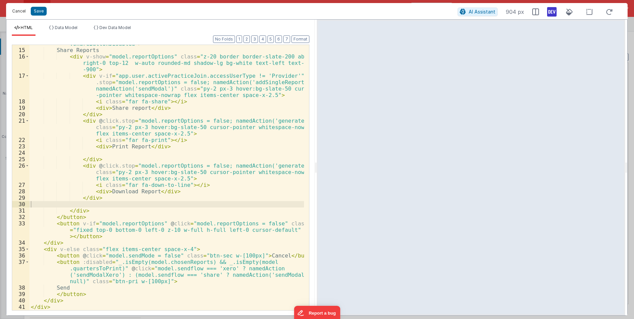
click at [14, 11] on button "Cancel" at bounding box center [19, 10] width 20 height 9
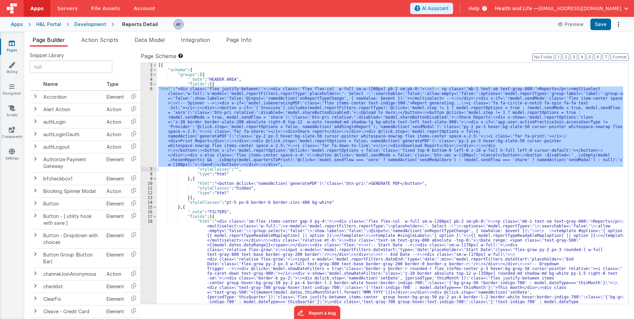
click at [116, 39] on span "Action Scripts" at bounding box center [99, 39] width 37 height 7
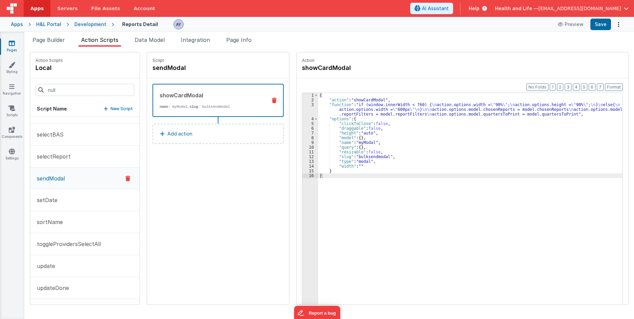
click at [78, 78] on div "Action Scripts local" at bounding box center [84, 65] width 109 height 26
click at [104, 110] on button "New Script" at bounding box center [118, 108] width 29 height 7
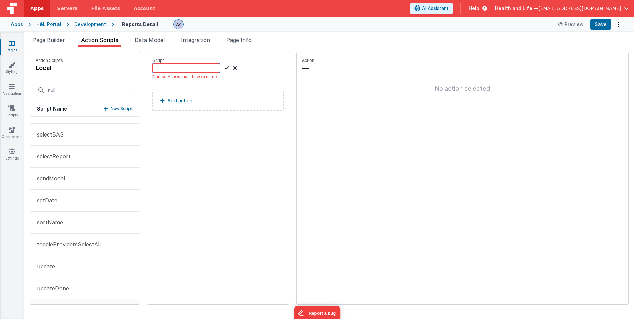
click at [179, 70] on input at bounding box center [186, 67] width 68 height 9
paste input "sendModalXero"
type input "sendModalXero"
click at [224, 68] on icon at bounding box center [226, 68] width 5 height 8
click at [207, 97] on button "Add action" at bounding box center [217, 94] width 131 height 20
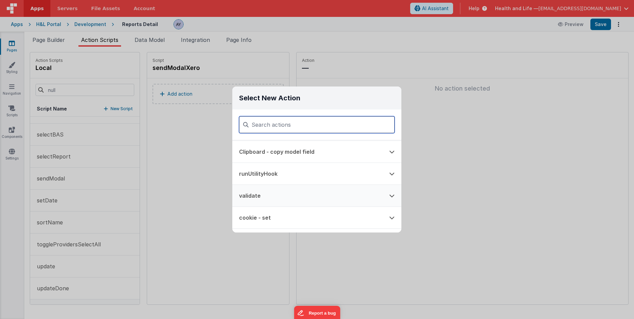
scroll to position [45, 0]
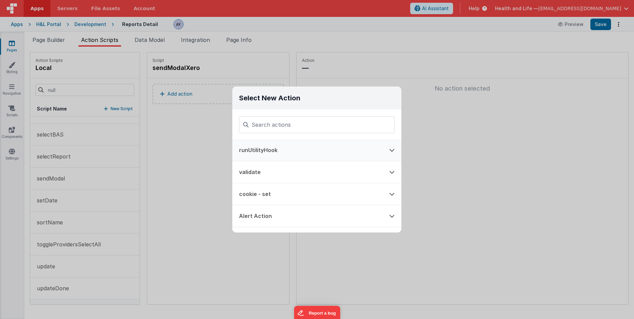
click at [300, 147] on button "runUtilityHook" at bounding box center [307, 150] width 150 height 22
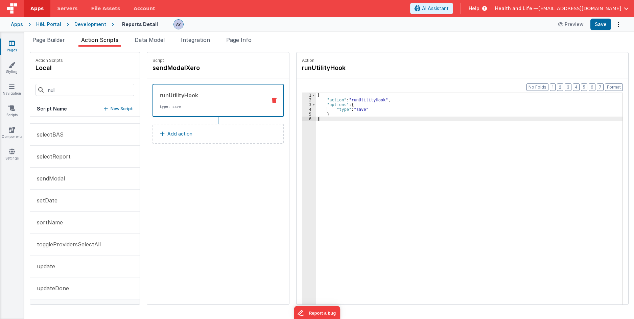
click at [345, 110] on div "{ "action" : "runUtilityHook" , "options" : { "type" : "save" } }" at bounding box center [472, 214] width 313 height 242
click at [352, 111] on div "{ "action" : "runUtilityHook" , "options" : { "type" : "save" } }" at bounding box center [472, 214] width 313 height 242
click at [365, 105] on div "{ "action" : "runUtilityHook" , "options" : { "type" : "sendInvoicesXero" } }" at bounding box center [472, 214] width 313 height 242
click at [603, 28] on button "Save" at bounding box center [600, 24] width 21 height 11
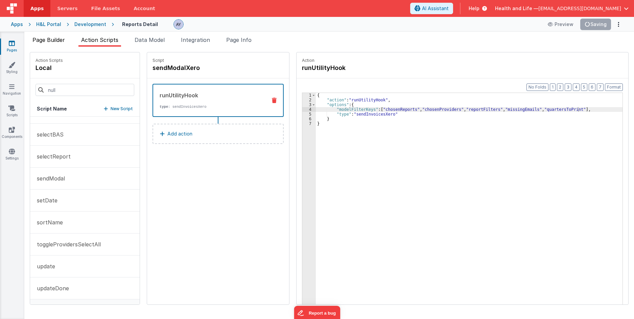
click at [55, 44] on li "Page Builder" at bounding box center [49, 41] width 38 height 11
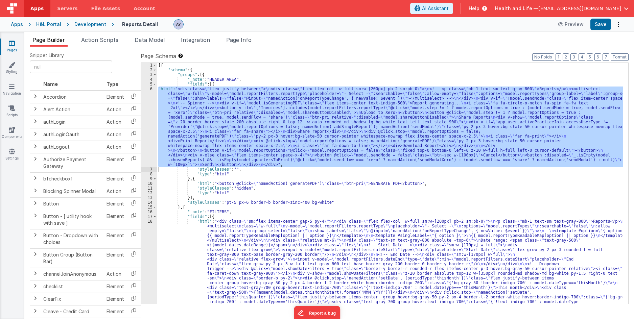
click at [181, 104] on div "[{ "schema" : { "groups" : [{ "_note" : "HEADER AREA" , "fields" : [{ "html" : …" at bounding box center [390, 183] width 466 height 241
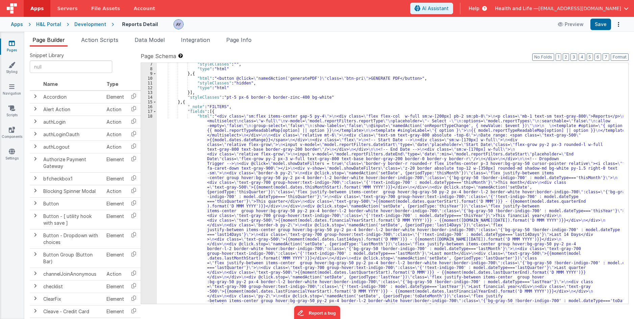
scroll to position [91, 0]
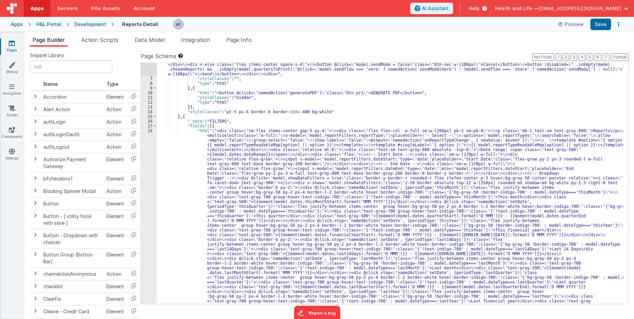
click at [235, 35] on div "Page Builder Action Scripts Data Model Integration Page Info Snippet Library Na…" at bounding box center [328, 175] width 609 height 287
click at [237, 38] on span "Page Info" at bounding box center [238, 39] width 25 height 7
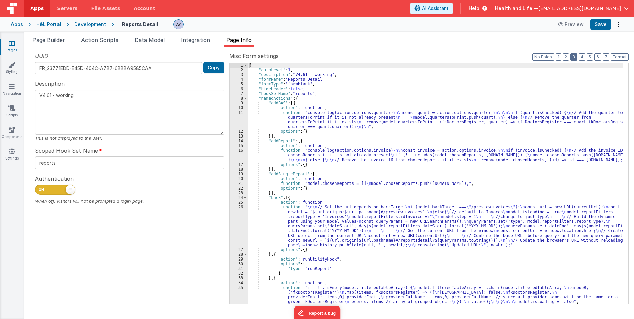
click at [573, 59] on button "3" at bounding box center [573, 56] width 7 height 7
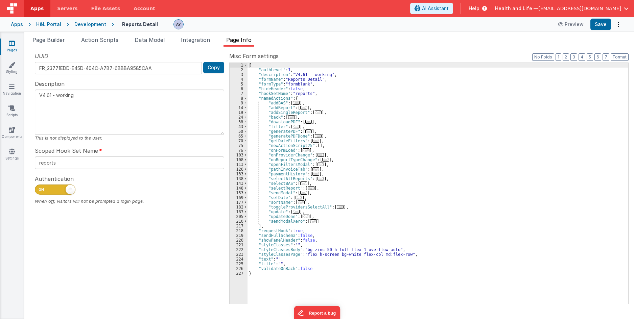
click at [302, 108] on span "..." at bounding box center [303, 108] width 7 height 4
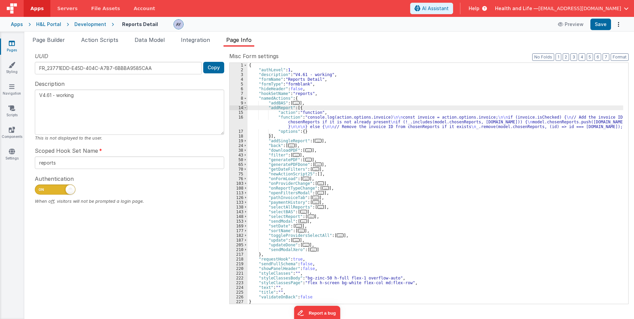
click at [245, 107] on span at bounding box center [245, 107] width 4 height 5
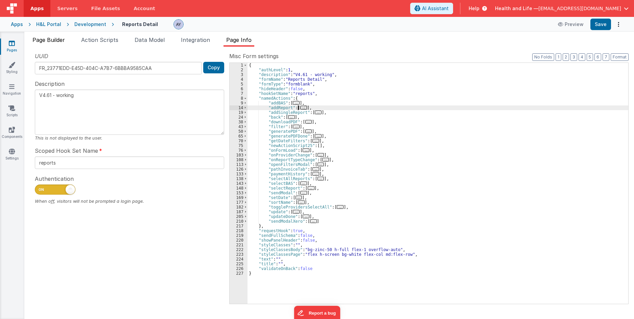
click at [49, 37] on span "Page Builder" at bounding box center [48, 39] width 32 height 7
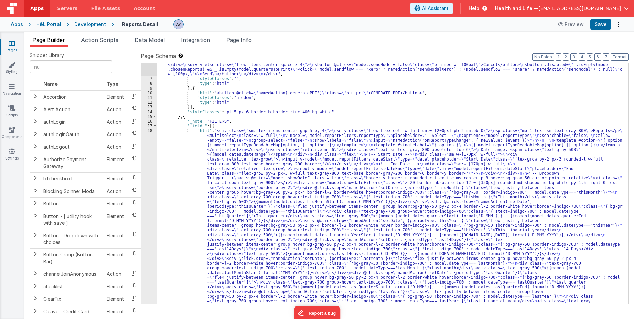
click at [313, 164] on div ""html" : "<div class= \" flex justify-between \" > \n <div class= \" flex flex-…" at bounding box center [390, 301] width 466 height 610
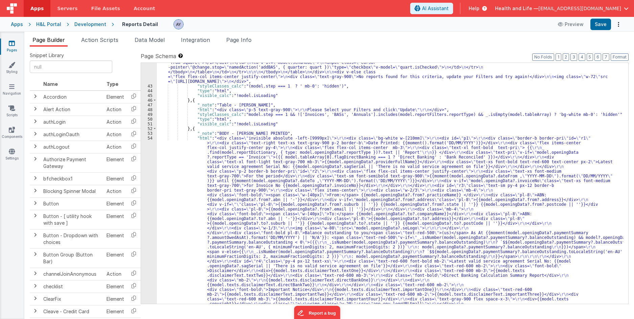
scroll to position [800, 0]
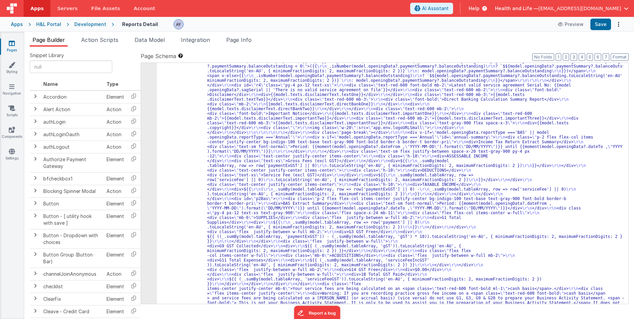
scroll to position [1003, 0]
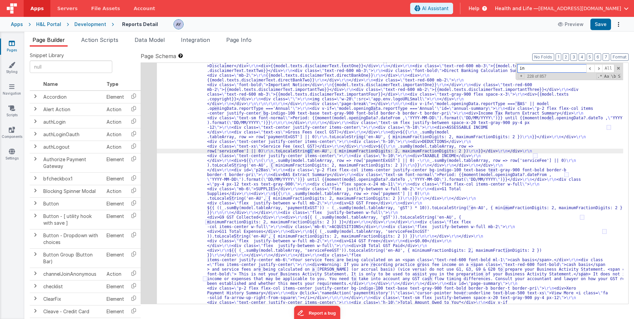
type input "i"
paste input "View Report"
type input "View Report"
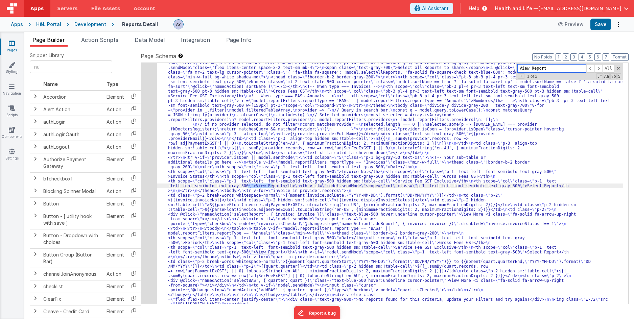
scroll to position [575, 0]
click at [152, 151] on div "42" at bounding box center [149, 178] width 16 height 255
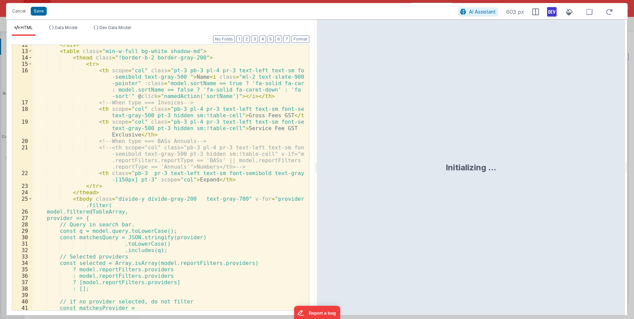
click at [249, 186] on div "</ div > < table class = "min-w-full bg-white shadow-md" > < thead class = "!bo…" at bounding box center [167, 181] width 271 height 278
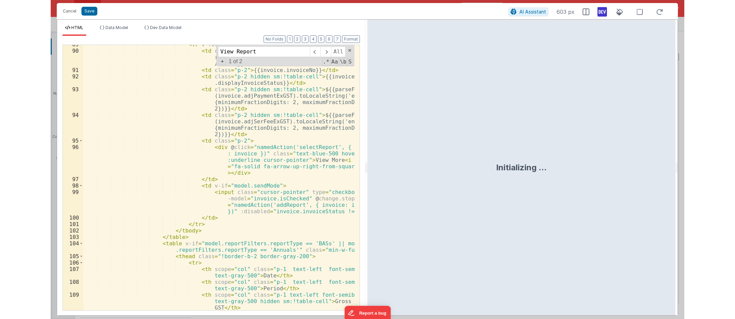
scroll to position [762, 0]
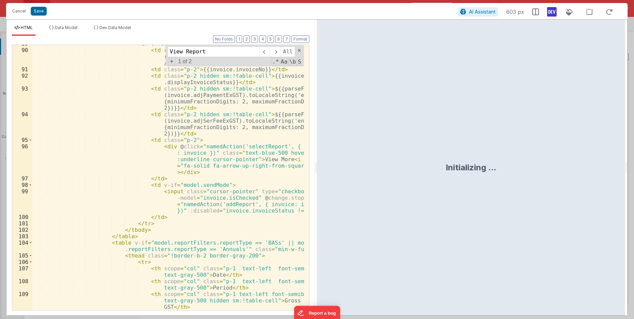
type input "View Report"
click at [222, 204] on div "< tr v-for = "invoice in provider.records" > < td class = "p-2 break-words whit…" at bounding box center [167, 186] width 271 height 291
click at [231, 185] on div "< tr v-for = "invoice in provider.records" > < td class = "p-2 break-words whit…" at bounding box center [167, 186] width 271 height 291
click at [18, 12] on button "Cancel" at bounding box center [19, 10] width 20 height 9
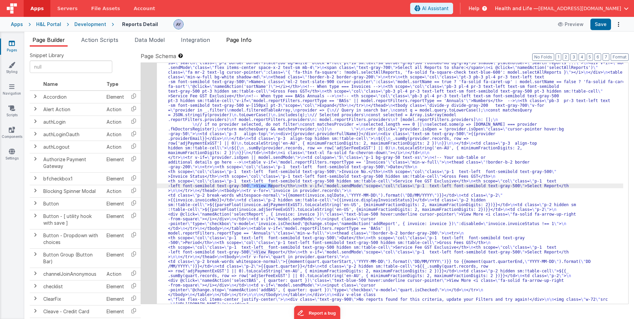
click at [241, 44] on li "Page Info" at bounding box center [238, 41] width 31 height 11
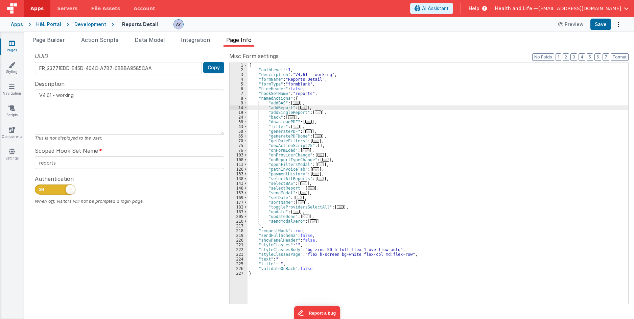
click at [290, 117] on span "..." at bounding box center [291, 117] width 7 height 4
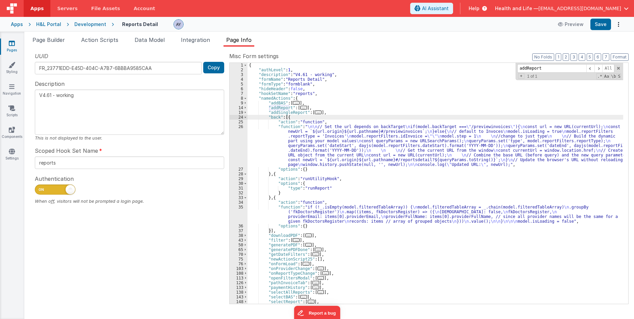
click at [300, 108] on span "..." at bounding box center [303, 108] width 7 height 4
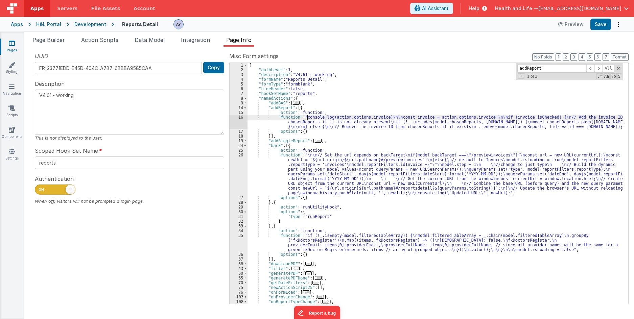
click at [308, 119] on div "{ "authLevel" : 1 , "description" : "V4.61 - working" , "formName" : "Reports D…" at bounding box center [434, 188] width 375 height 250
click at [232, 123] on div "16" at bounding box center [238, 122] width 18 height 14
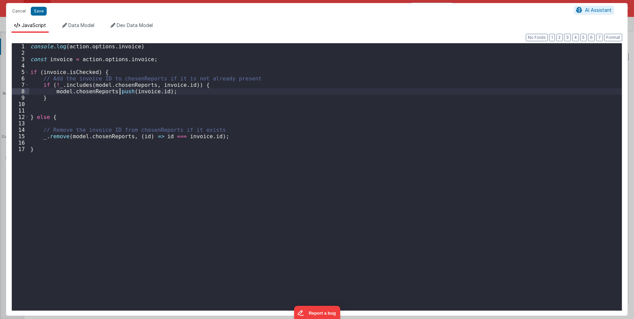
click at [119, 89] on div "console . log ( action . options . invoice ) const invoice = action . options .…" at bounding box center [325, 183] width 592 height 280
click at [81, 90] on div "console . log ( action . options . invoice ) const invoice = action . options .…" at bounding box center [325, 183] width 592 height 280
click at [150, 87] on div "console . log ( action . options . invoice ) const invoice = action . options .…" at bounding box center [325, 183] width 592 height 280
click at [167, 99] on div "console . log ( action . options . invoice ) const invoice = action . options .…" at bounding box center [325, 183] width 592 height 280
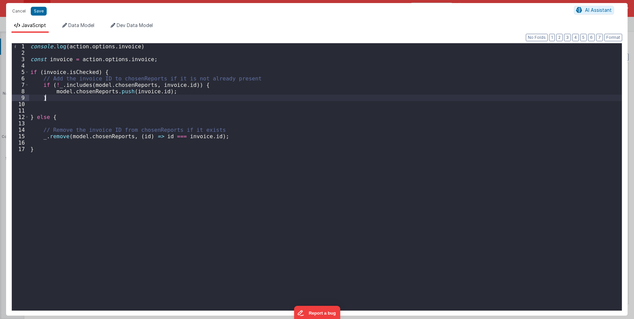
click at [153, 93] on div "console . log ( action . options . invoice ) const invoice = action . options .…" at bounding box center [325, 183] width 592 height 280
click at [22, 10] on button "Cancel" at bounding box center [19, 10] width 20 height 9
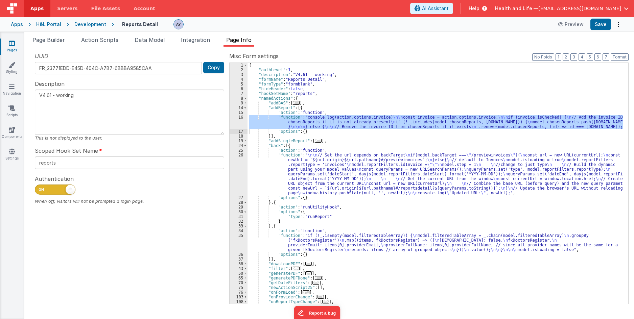
click at [275, 120] on div "{ "authLevel" : 1 , "description" : "V4.61 - working" , "formName" : "Reports D…" at bounding box center [434, 183] width 375 height 241
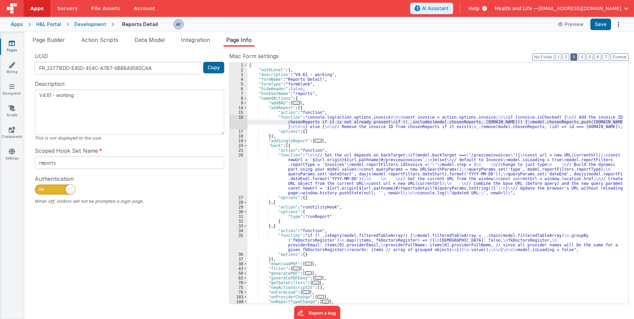
click at [574, 56] on button "3" at bounding box center [573, 56] width 7 height 7
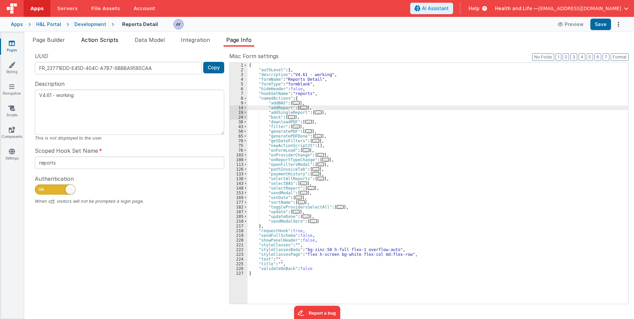
click at [98, 40] on span "Action Scripts" at bounding box center [99, 39] width 37 height 7
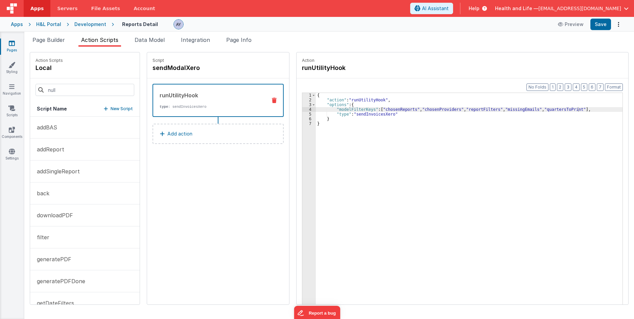
click at [339, 109] on div "{ "action" : "runUtilityHook" , "options" : { "modelFilterKeys" : [ "chosenRepo…" at bounding box center [472, 214] width 313 height 242
click at [334, 114] on div "{ "action" : "runUtilityHook" , "options" : { "modelFilterKeys" : [ "chosenRepo…" at bounding box center [472, 214] width 313 height 242
click at [385, 108] on div "{ "action" : "runUtilityHook" , "options" : { "modelFilterKeys" : [ "chosenRepo…" at bounding box center [472, 214] width 313 height 242
drag, startPoint x: 410, startPoint y: 109, endPoint x: 567, endPoint y: 110, distance: 157.1
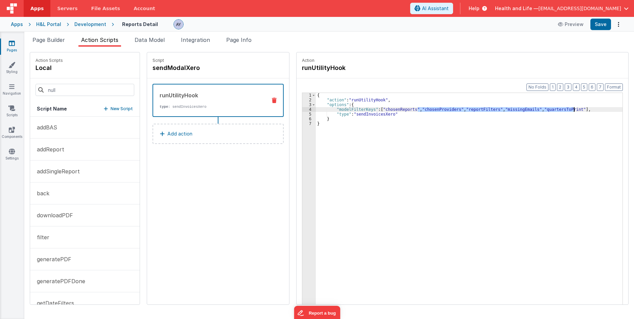
click at [567, 110] on div "{ "action" : "runUtilityHook" , "options" : { "modelFilterKeys" : [ "chosenRepo…" at bounding box center [472, 214] width 313 height 242
click at [517, 127] on div "{ "action" : "runUtilityHook" , "options" : { "modelFilterKeys" : [ "chosenRepo…" at bounding box center [472, 214] width 313 height 242
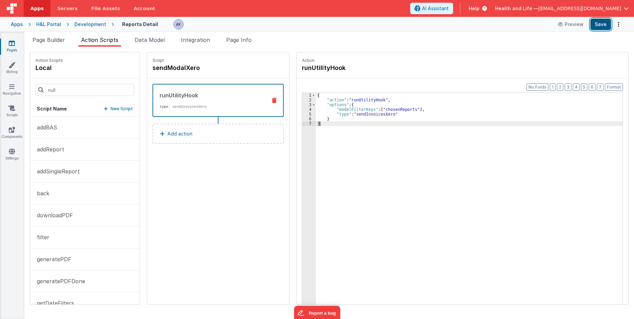
click at [599, 25] on button "Save" at bounding box center [600, 24] width 21 height 11
click at [198, 40] on span "Integration" at bounding box center [195, 39] width 29 height 7
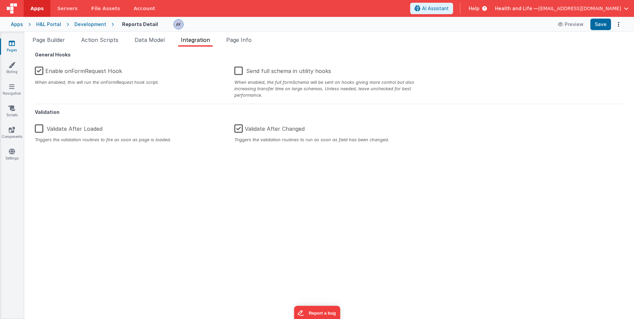
click at [237, 130] on label "Validate After Changed" at bounding box center [269, 127] width 70 height 15
click at [0, 0] on input "Validate After Changed" at bounding box center [0, 0] width 0 height 0
click at [239, 128] on label "Validate After Changed" at bounding box center [270, 127] width 72 height 15
click at [0, 0] on input "Validate After Changed" at bounding box center [0, 0] width 0 height 0
click at [162, 38] on span "Data Model" at bounding box center [149, 39] width 30 height 7
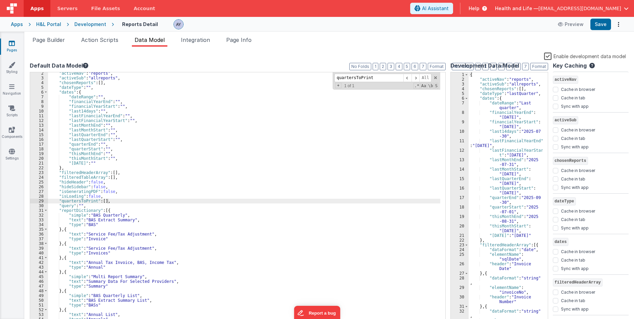
click at [147, 39] on span "Data Model" at bounding box center [149, 39] width 30 height 7
click at [548, 54] on label "Enable development data model" at bounding box center [585, 56] width 82 height 8
click at [0, 0] on input "Enable development data model" at bounding box center [0, 0] width 0 height 0
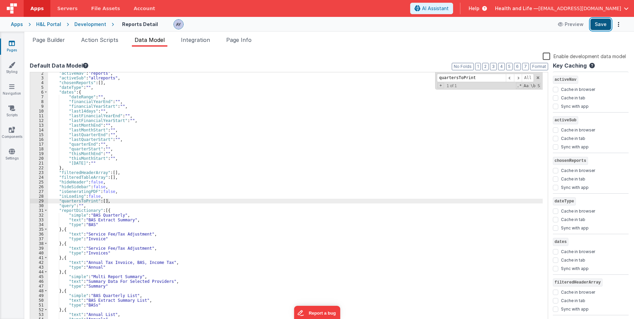
click at [595, 27] on button "Save" at bounding box center [600, 24] width 21 height 11
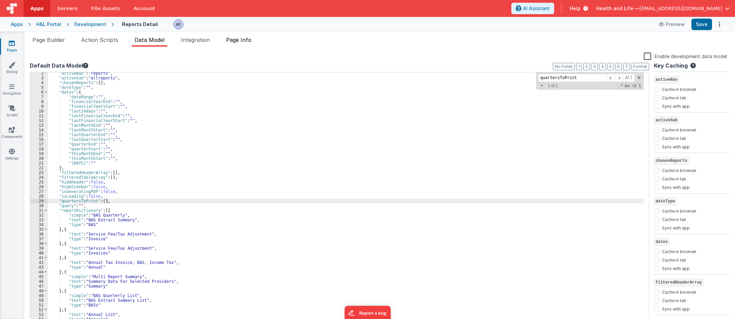
click at [229, 41] on span "Page Info" at bounding box center [238, 39] width 25 height 7
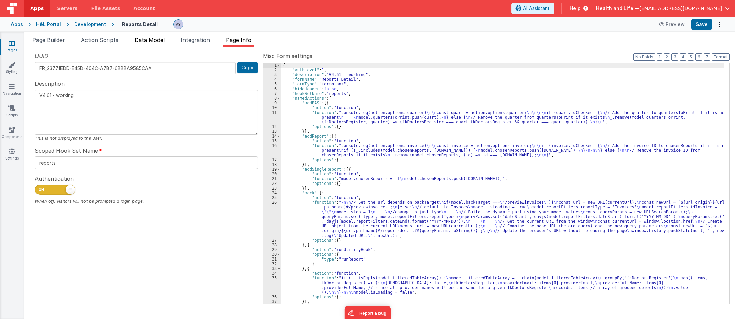
click at [135, 45] on li "Data Model" at bounding box center [149, 41] width 35 height 11
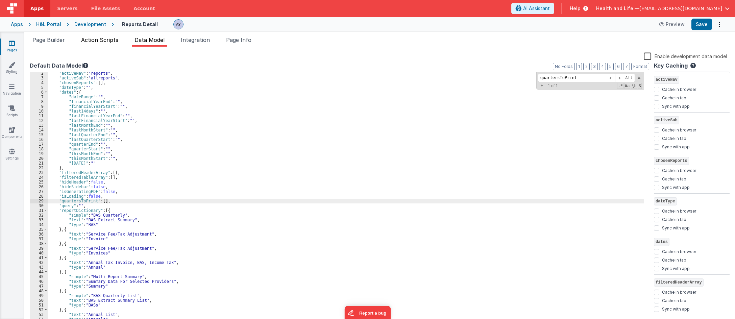
click at [114, 43] on span "Action Scripts" at bounding box center [99, 39] width 37 height 7
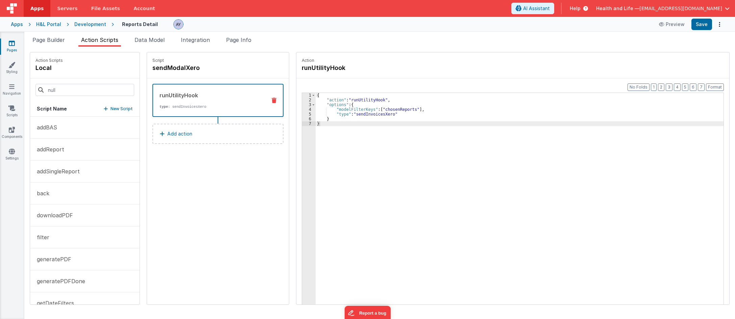
click at [371, 118] on div "{ "action" : "runUtilityHook" , "options" : { "modelFilterKeys" : [ "chosenRepo…" at bounding box center [520, 214] width 408 height 242
click at [365, 113] on div "{ "action" : "runUtilityHook" , "options" : { "modelFilterKeys" : [ "chosenRepo…" at bounding box center [523, 214] width 414 height 242
click at [361, 119] on div "{ "action" : "runUtilityHook" , "options" : { "modelFilterKeys" : [ "chosenRepo…" at bounding box center [523, 214] width 414 height 242
click at [333, 108] on div "{ "action" : "runUtilityHook" , "options" : { "modelFilterKeys" : [ "chosenRepo…" at bounding box center [523, 214] width 414 height 242
click at [361, 117] on div "{ "action" : "runUtilityHook" , "options" : { "modelFilterKeys" : [ "chosenRepo…" at bounding box center [523, 214] width 414 height 242
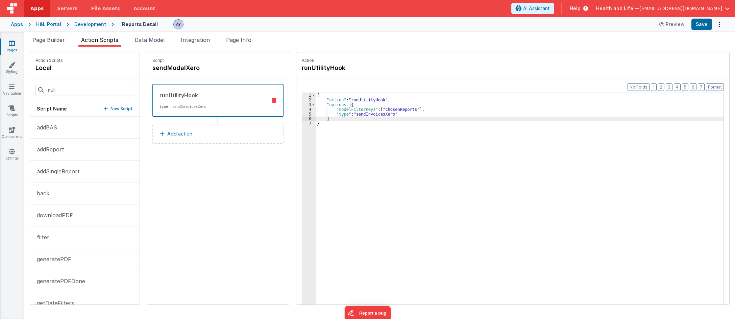
click at [212, 135] on button "Add action" at bounding box center [217, 134] width 131 height 20
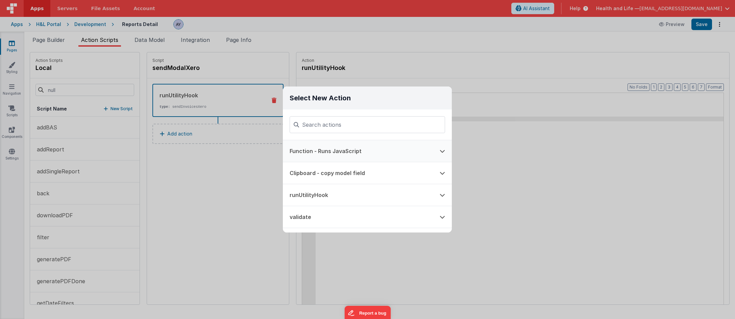
click at [325, 148] on button "Function - Runs JavaScript" at bounding box center [358, 151] width 150 height 22
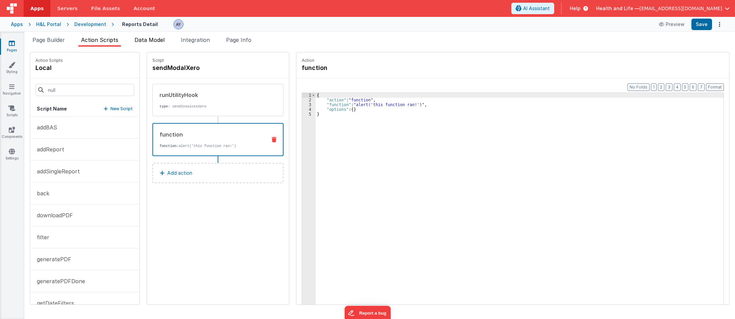
click at [137, 38] on span "Data Model" at bounding box center [149, 39] width 30 height 7
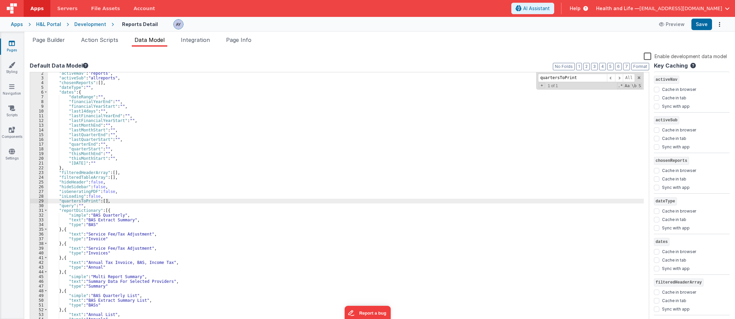
click at [144, 108] on div ""activeNav" : "reports" , "activeSub" : "allreports" , "chosenReports" : [ ] , …" at bounding box center [346, 202] width 596 height 262
type input "loading"
drag, startPoint x: 66, startPoint y: 177, endPoint x: 73, endPoint y: 192, distance: 16.6
click at [67, 183] on div ""activeNav" : "reports" , "activeSub" : "allreports" , "chosenReports" : [ ] , …" at bounding box center [346, 202] width 596 height 262
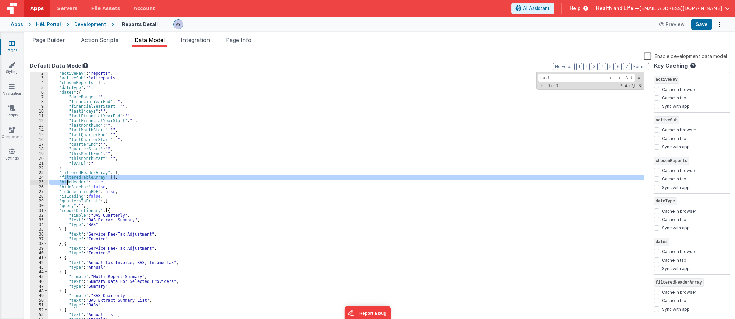
click at [76, 196] on div ""activeNav" : "reports" , "activeSub" : "allreports" , "chosenReports" : [ ] , …" at bounding box center [346, 202] width 596 height 262
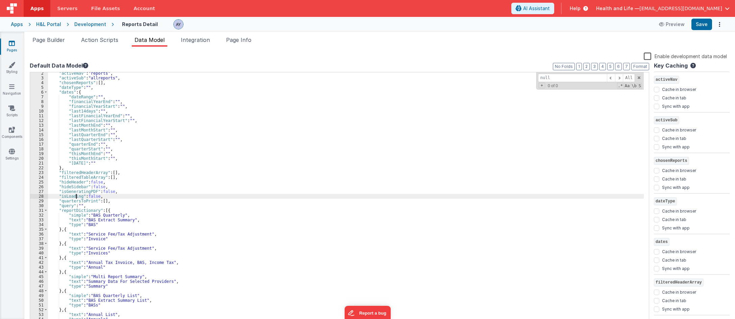
click at [76, 191] on div ""activeNav" : "reports" , "activeSub" : "allreports" , "chosenReports" : [ ] , …" at bounding box center [346, 202] width 596 height 262
click at [118, 169] on div ""activeNav" : "reports" , "activeSub" : "allreports" , "chosenReports" : [ ] , …" at bounding box center [346, 202] width 596 height 262
click at [109, 195] on div ""activeNav" : "reports" , "activeSub" : "allreports" , "chosenReports" : [ ] , …" at bounding box center [346, 202] width 596 height 262
click at [238, 37] on span "Page Info" at bounding box center [238, 39] width 25 height 7
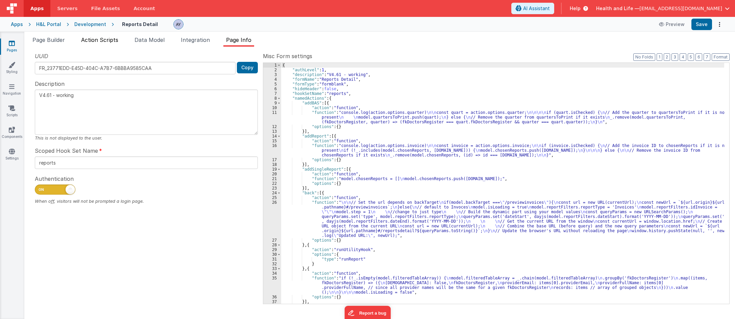
click at [138, 41] on span "Data Model" at bounding box center [149, 39] width 30 height 7
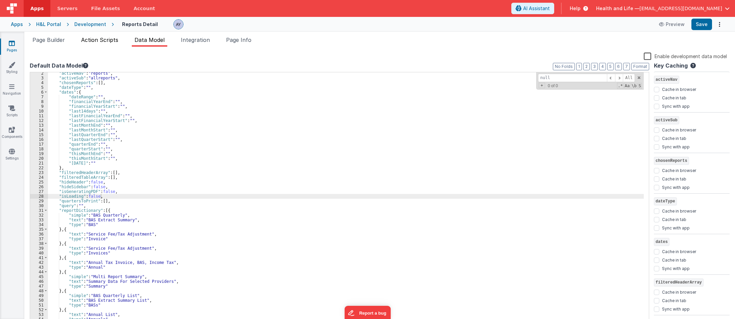
click at [93, 41] on span "Action Scripts" at bounding box center [99, 39] width 37 height 7
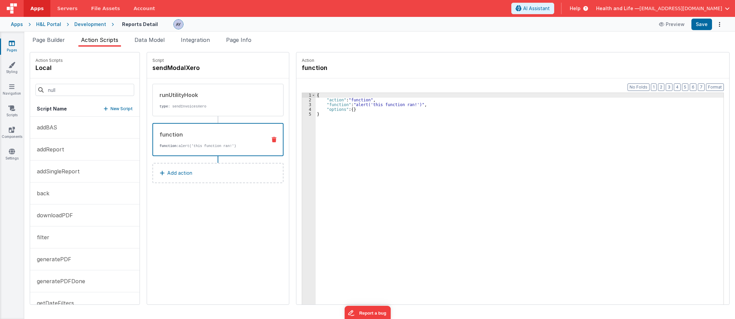
click at [352, 115] on div "{ "action" : "function" , "function" : "alert('this function ran!')" , "options…" at bounding box center [523, 214] width 414 height 242
click at [227, 103] on div "runUtilityHook type : sendInvoicesXero" at bounding box center [207, 100] width 109 height 18
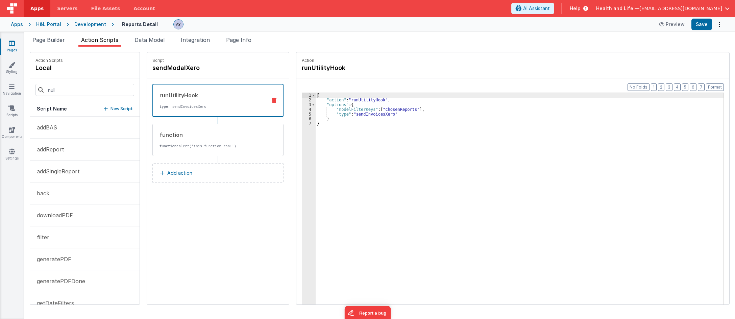
click at [371, 118] on div "{ "action" : "runUtilityHook" , "options" : { "modelFilterKeys" : [ "chosenRepo…" at bounding box center [523, 214] width 414 height 242
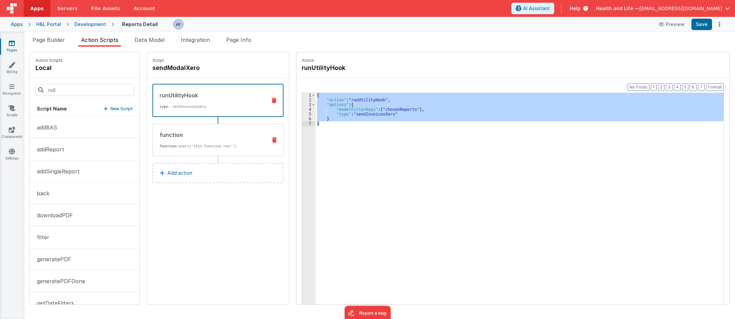
drag, startPoint x: 191, startPoint y: 144, endPoint x: 217, endPoint y: 123, distance: 33.7
click at [191, 145] on p "function: alert('this function ran!')" at bounding box center [210, 146] width 102 height 5
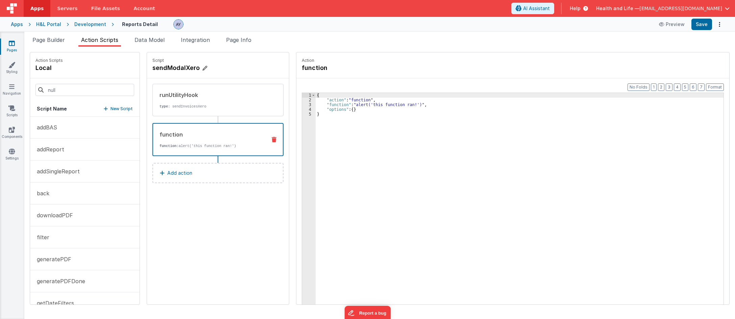
click at [186, 71] on h4 "sendModalXero" at bounding box center [202, 67] width 101 height 9
click at [201, 167] on button "Add action" at bounding box center [217, 173] width 131 height 20
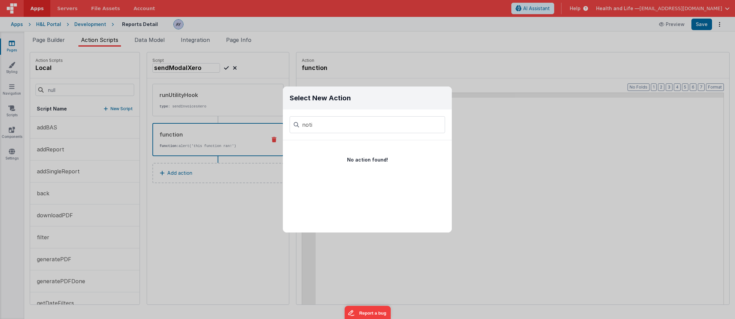
type input "notif"
click at [246, 247] on div "Select New Action Function - Runs JavaScript Clipboard - copy model field runUt…" at bounding box center [367, 159] width 735 height 319
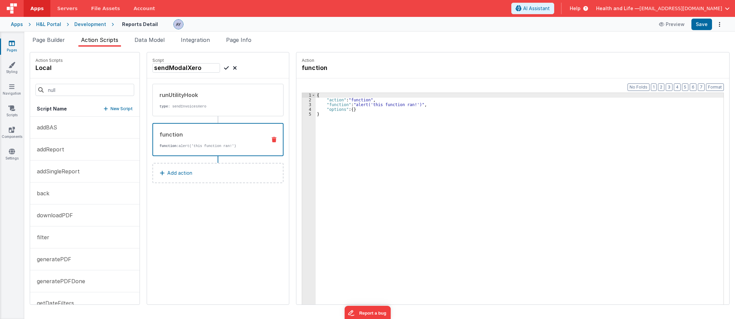
click at [200, 188] on div "runUtilityHook type : sendInvoicesXero function function: alert('this function …" at bounding box center [218, 136] width 142 height 117
click at [199, 181] on button "Add action" at bounding box center [217, 173] width 131 height 20
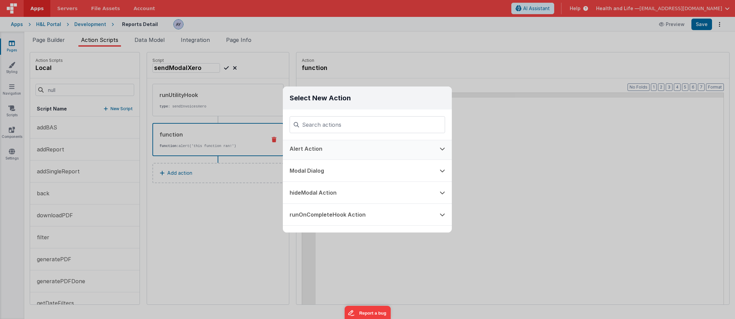
scroll to position [113, 0]
click at [343, 149] on button "Alert Action" at bounding box center [358, 149] width 150 height 22
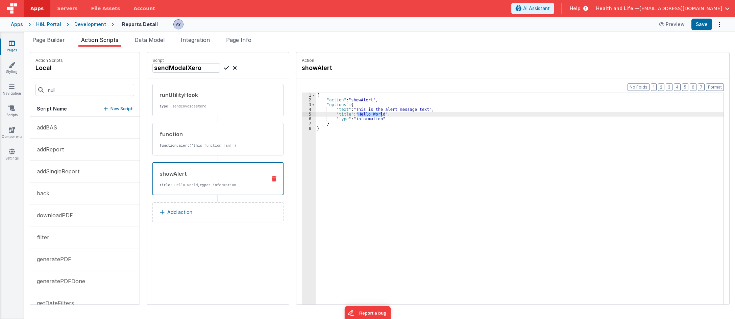
drag, startPoint x: 350, startPoint y: 114, endPoint x: 375, endPoint y: 116, distance: 25.1
click at [375, 116] on div "{ "action" : "showAlert" , "options" : { "text" : "This is the alert message te…" at bounding box center [523, 214] width 414 height 242
drag, startPoint x: 349, startPoint y: 108, endPoint x: 415, endPoint y: 110, distance: 66.6
click at [415, 110] on div "{ "action" : "showAlert" , "options" : { "text" : "This is the alert message te…" at bounding box center [523, 214] width 414 height 242
click at [368, 115] on div "{ "action" : "showAlert" , "options" : { "text" : "This is the alert message te…" at bounding box center [523, 214] width 414 height 242
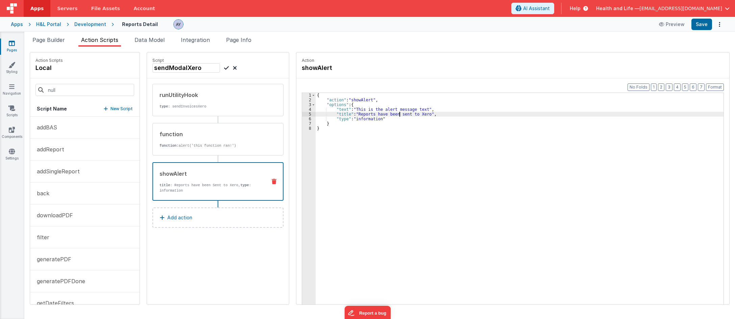
click at [404, 122] on div "{ "action" : "showAlert" , "options" : { "text" : "This is the alert message te…" at bounding box center [523, 214] width 414 height 242
click at [386, 110] on div "{ "action" : "showAlert" , "options" : { "text" : "This is the alert message te…" at bounding box center [523, 214] width 414 height 242
drag, startPoint x: 415, startPoint y: 108, endPoint x: 349, endPoint y: 110, distance: 65.9
click at [349, 110] on div "{ "action" : "showAlert" , "options" : { "text" : "This is the alert message te…" at bounding box center [523, 214] width 414 height 242
click at [266, 140] on button at bounding box center [275, 139] width 18 height 5
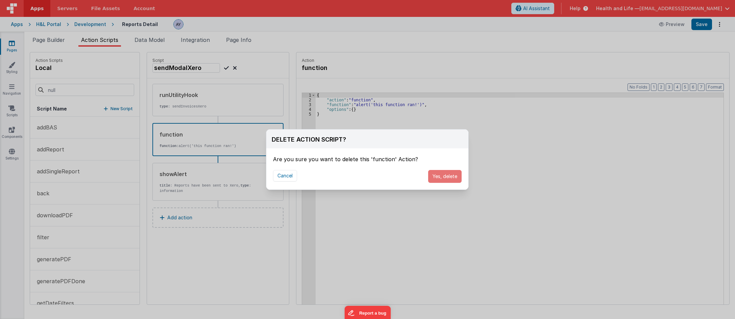
click at [449, 180] on button "Yes, delete" at bounding box center [444, 176] width 33 height 13
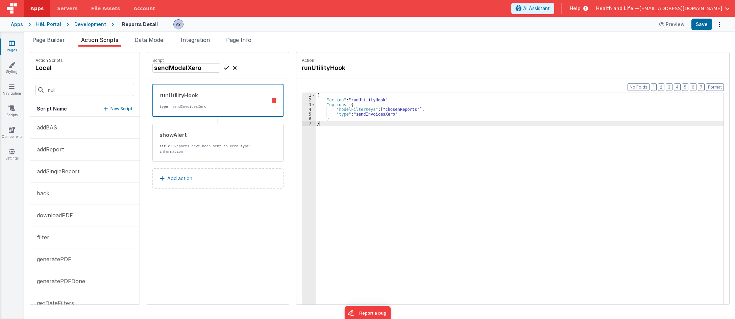
drag, startPoint x: 491, startPoint y: 155, endPoint x: 590, endPoint y: 100, distance: 113.0
click at [500, 150] on div "DELETE ACTION SCRIPT? Are you sure you want to delete this 'function' Action? C…" at bounding box center [367, 159] width 735 height 319
click at [633, 26] on button "Save" at bounding box center [701, 24] width 21 height 11
click at [340, 124] on div "{ "action" : "runUtilityHook" , "options" : { "modelFilterKeys" : [ "chosenRepo…" at bounding box center [523, 214] width 414 height 242
click at [332, 109] on div "{ "action" : "runUtilityHook" , "options" : { "modelFilterKeys" : [ "chosenRepo…" at bounding box center [523, 214] width 414 height 242
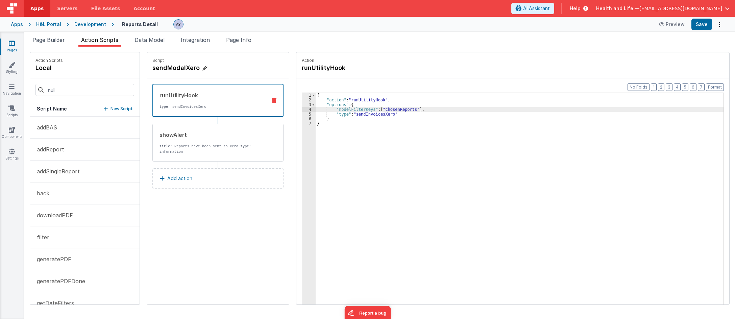
click at [188, 69] on h4 "sendModalXero" at bounding box center [202, 67] width 101 height 9
copy body "Lore Ipsumdo Sitame Consect Adip Elits Doeiusmodte Inci Utla Etdolor Magnaal En…"
click at [232, 66] on div "sendModalXero" at bounding box center [217, 67] width 131 height 9
click at [189, 69] on input "sendModalXero" at bounding box center [186, 67] width 68 height 9
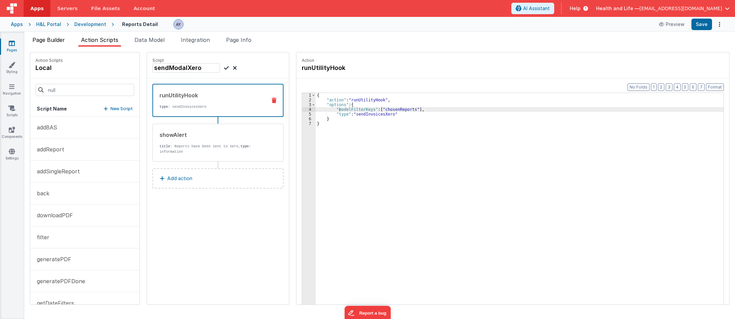
click at [48, 44] on li "Page Builder" at bounding box center [49, 41] width 38 height 11
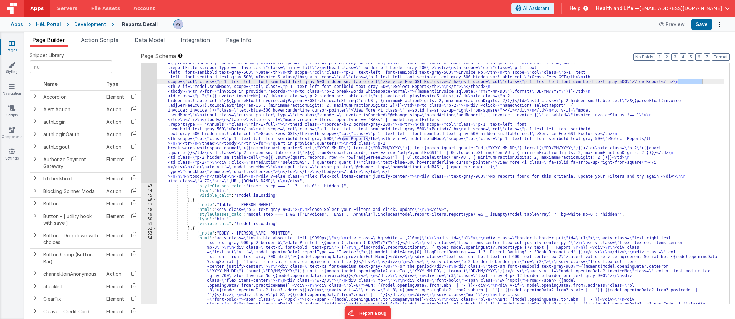
paste input "sendModalXero"
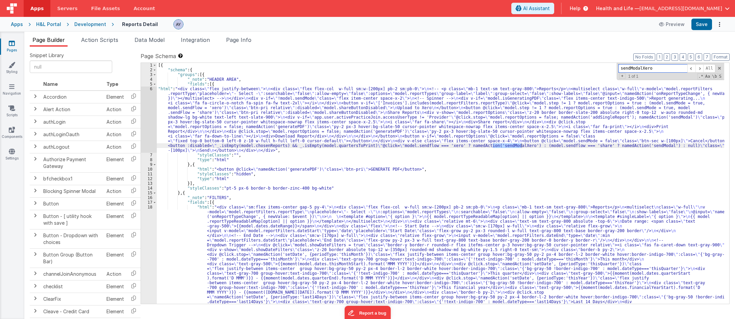
type input "sendModalXero"
click at [275, 137] on div "[{ "schema" : { "groups" : [{ "_note" : "HEADER AREA" , "fields" : [{ "html" : …" at bounding box center [440, 301] width 567 height 477
click at [149, 118] on div "6" at bounding box center [149, 119] width 16 height 66
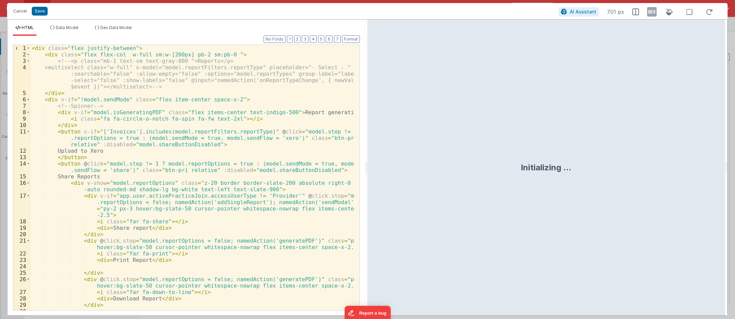
click at [226, 121] on div "< div class = "flex justify-between" > < div class = "flex flex-col w-full sm:w…" at bounding box center [192, 184] width 324 height 278
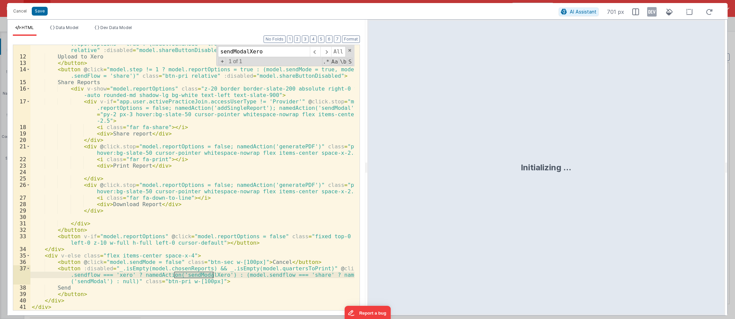
scroll to position [94, 0]
type input "sendModalXero"
click at [143, 138] on div "< button v-if = "['Invoices'].includes(model.reportFilters.reportType)" @ click…" at bounding box center [192, 179] width 324 height 291
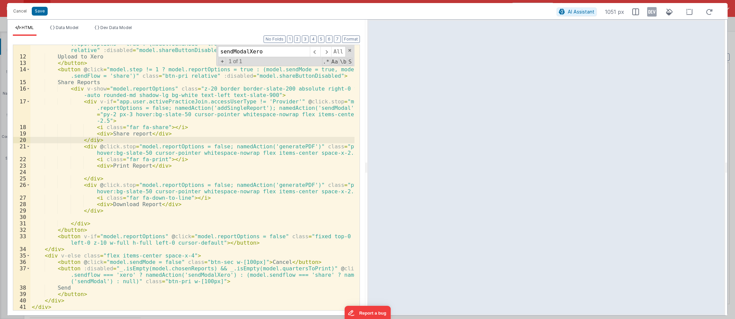
click at [192, 133] on div "< button v-if = "['Invoices'].includes(model.reportFilters.reportType)" @ click…" at bounding box center [192, 179] width 324 height 291
click at [24, 11] on button "Cancel" at bounding box center [20, 10] width 20 height 9
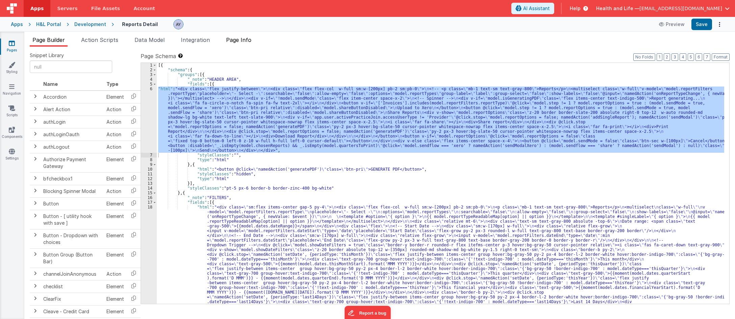
click at [236, 45] on li "Page Info" at bounding box center [238, 41] width 31 height 11
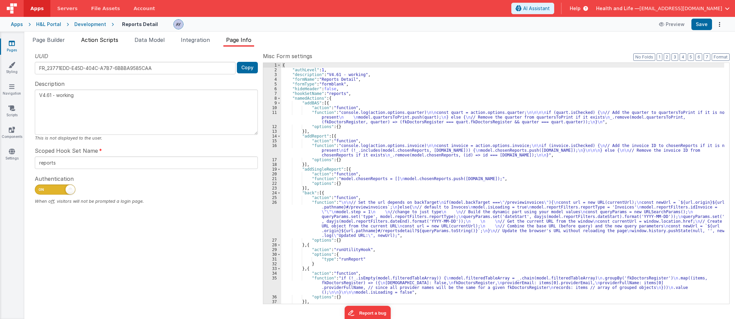
click at [120, 44] on li "Action Scripts" at bounding box center [99, 41] width 43 height 11
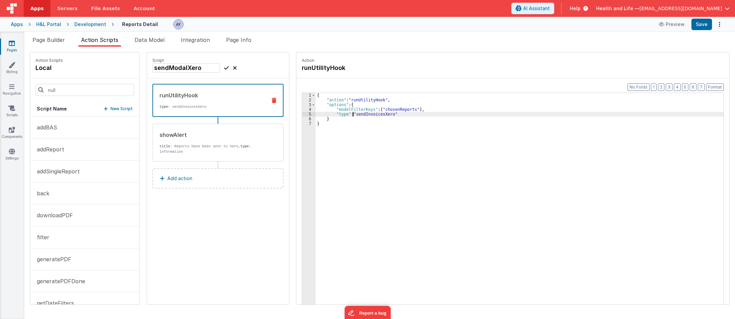
click at [347, 114] on div "{ "action" : "runUtilityHook" , "options" : { "modelFilterKeys" : [ "chosenRepo…" at bounding box center [523, 214] width 414 height 242
click at [357, 114] on div "{ "action" : "runUtilityHook" , "options" : { "modelFilterKeys" : [ "chosenRepo…" at bounding box center [523, 214] width 414 height 242
click at [201, 136] on div "showAlert" at bounding box center [210, 135] width 102 height 8
click at [231, 110] on div "runUtilityHook type : sendInvoicesXero" at bounding box center [217, 100] width 131 height 33
click at [397, 105] on div "{ "action" : "runUtilityHook" , "options" : { "modelFilterKeys" : [ "chosenRepo…" at bounding box center [523, 214] width 414 height 242
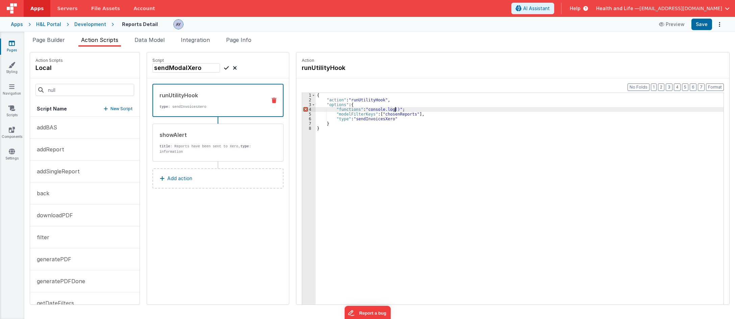
click at [382, 110] on div "{ "action" : "runUtilityHook" , "options" : { "functions" : "console.log()" ; "…" at bounding box center [523, 214] width 414 height 242
click at [379, 118] on div "{ "action" : "runUtilityHook" , "options" : { "functions" : "console.log()" ; "…" at bounding box center [523, 214] width 414 height 242
click at [365, 122] on div "{ "action" : "runUtilityHook" , "options" : { "functions" : "console.log()" ; "…" at bounding box center [523, 214] width 414 height 242
click at [366, 119] on div "{ "action" : "runUtilityHook" , "options" : { "functions" : "console.log()" ; "…" at bounding box center [523, 214] width 414 height 242
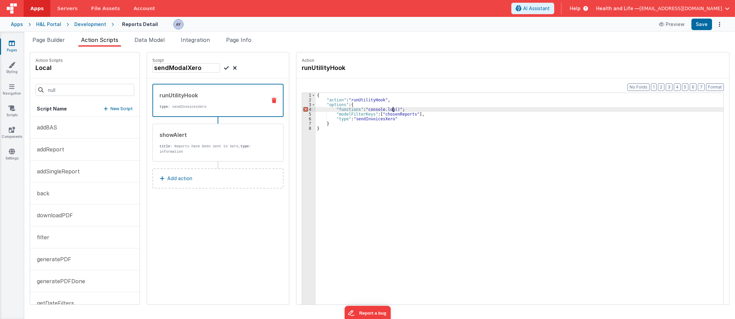
click at [386, 108] on div "{ "action" : "runUtilityHook" , "options" : { "functions" : "console.log()" ; "…" at bounding box center [523, 214] width 414 height 242
paste textarea
click at [390, 131] on div "{ "action" : "runUtilityHook" , "options" : { "functions" : "console.log('sendI…" at bounding box center [523, 214] width 414 height 242
click at [456, 108] on div "{ "action" : "runUtilityHook" , "options" : { "functions" : "console.log('sendI…" at bounding box center [523, 214] width 414 height 242
click at [407, 143] on div "{ "action" : "runUtilityHook" , "options" : { "functions" : "console.log('sendI…" at bounding box center [523, 214] width 414 height 242
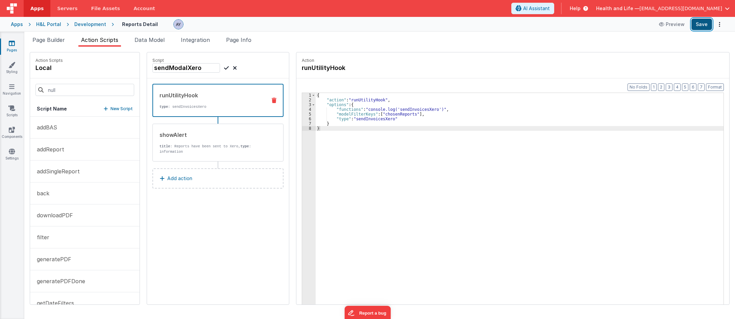
click at [633, 22] on button "Save" at bounding box center [701, 24] width 21 height 11
click at [50, 36] on li "Page Builder" at bounding box center [49, 41] width 38 height 11
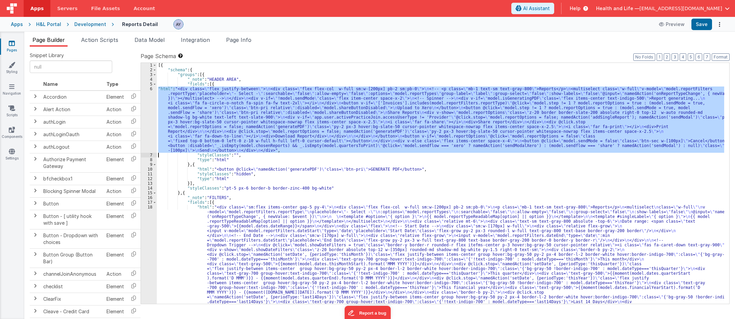
click at [221, 133] on div "[{ "schema" : { "groups" : [{ "_note" : "HEADER AREA" , "fields" : [{ "html" : …" at bounding box center [440, 183] width 567 height 241
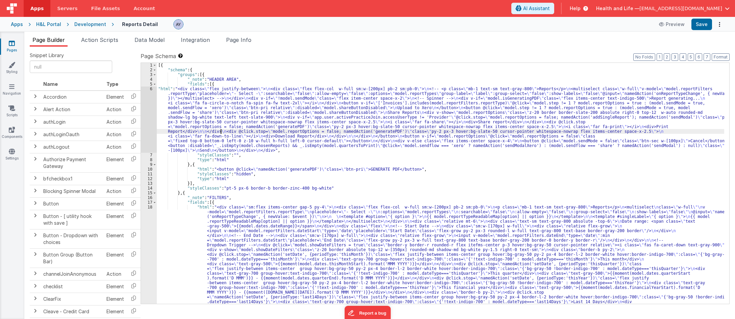
click at [153, 121] on div "6" at bounding box center [149, 119] width 16 height 66
click at [150, 118] on div "6" at bounding box center [149, 119] width 16 height 66
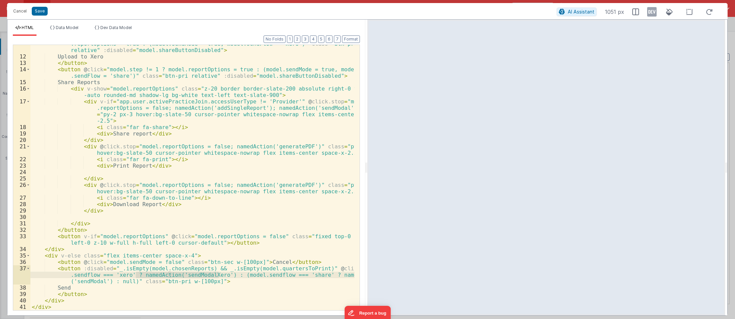
drag, startPoint x: 136, startPoint y: 276, endPoint x: 220, endPoint y: 275, distance: 84.1
click at [220, 275] on div "< button v-if = "['Invoices'].includes(model.reportFilters.reportType)" @ click…" at bounding box center [192, 179] width 324 height 291
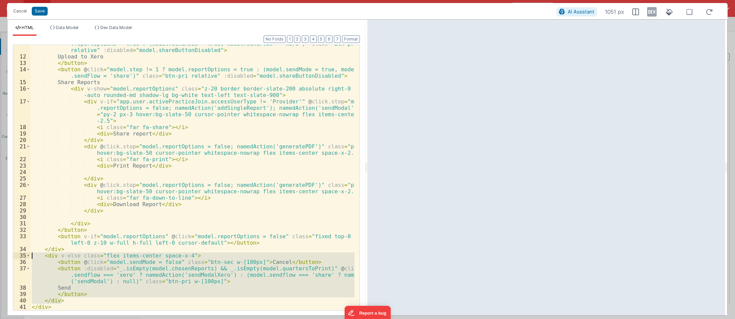
drag, startPoint x: 75, startPoint y: 300, endPoint x: 177, endPoint y: 286, distance: 102.4
click at [31, 256] on div "< button v-if = "['Invoices'].includes(model.reportFilters.reportType)" @ click…" at bounding box center [192, 179] width 324 height 291
click at [66, 26] on span "Data Model" at bounding box center [67, 27] width 23 height 5
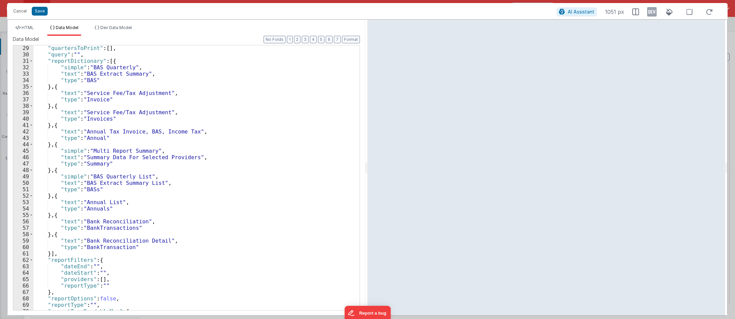
scroll to position [182, 0]
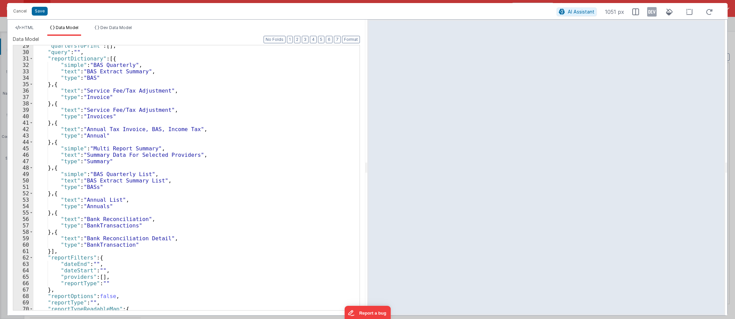
click at [87, 206] on div ""quartersToPrint" : [ ] , "query" : "" , "reportDictionary" : [{ "simple" : "BA…" at bounding box center [193, 182] width 321 height 278
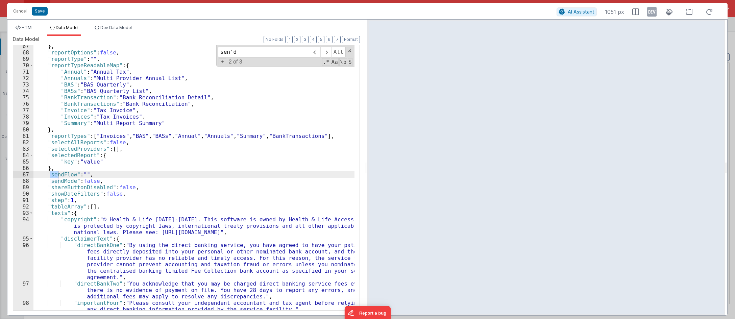
scroll to position [426, 0]
type input "sendflow"
click at [66, 174] on div "} , "reportOptions" : false , "reportType" : "" , "reportTypeReadableMap" : { "…" at bounding box center [193, 177] width 321 height 265
click at [66, 174] on div "} , "reportOptions" : false , "reportType" : "" , "reportTypeReadableMap" : { "…" at bounding box center [193, 191] width 321 height 297
click at [23, 30] on li "HTML" at bounding box center [25, 30] width 24 height 11
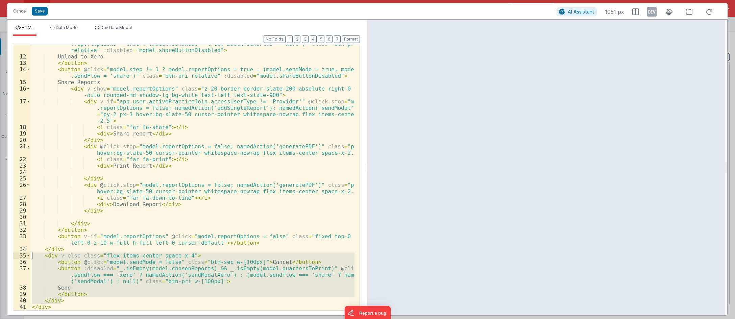
click at [158, 268] on div "< button v-if = "['Invoices'].includes(model.reportFilters.reportType)" @ click…" at bounding box center [192, 177] width 324 height 265
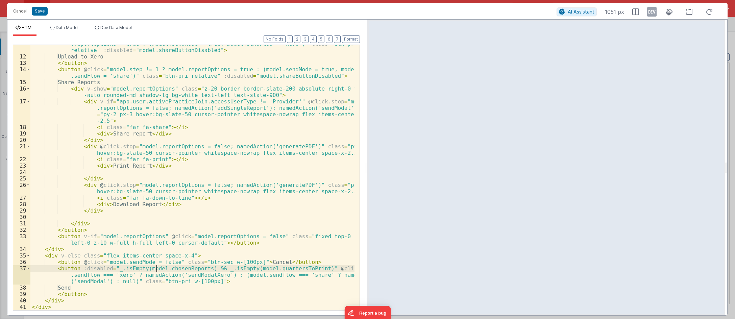
click at [172, 272] on div "< button v-if = "['Invoices'].includes(model.reportFilters.reportType)" @ click…" at bounding box center [192, 179] width 324 height 291
click at [115, 274] on div "< button v-if = "['Invoices'].includes(model.reportFilters.reportType)" @ click…" at bounding box center [192, 179] width 324 height 291
click at [82, 274] on div "< button v-if = "['Invoices'].includes(model.reportFilters.reportType)" @ click…" at bounding box center [192, 179] width 324 height 291
click at [110, 234] on div "< button v-if = "['Invoices'].includes(model.reportFilters.reportType)" @ click…" at bounding box center [192, 179] width 324 height 291
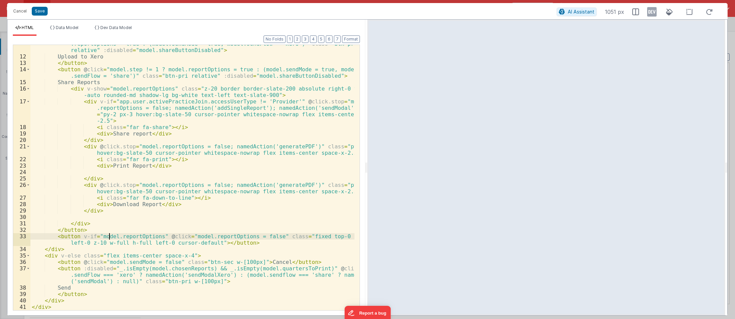
click at [262, 273] on div "< button v-if = "['Invoices'].includes(model.reportFilters.reportType)" @ click…" at bounding box center [192, 179] width 324 height 291
click at [245, 240] on div "< button v-if = "['Invoices'].includes(model.reportFilters.reportType)" @ click…" at bounding box center [192, 179] width 324 height 291
click at [94, 86] on div "< button v-if = "['Invoices'].includes(model.reportFilters.reportType)" @ click…" at bounding box center [192, 179] width 324 height 291
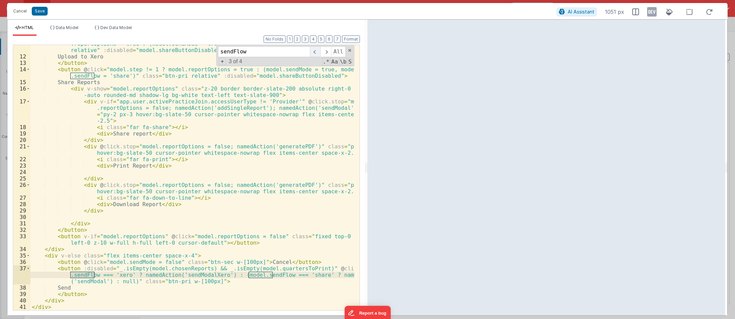
type input "sendFlow"
click at [317, 54] on span at bounding box center [315, 51] width 10 height 11
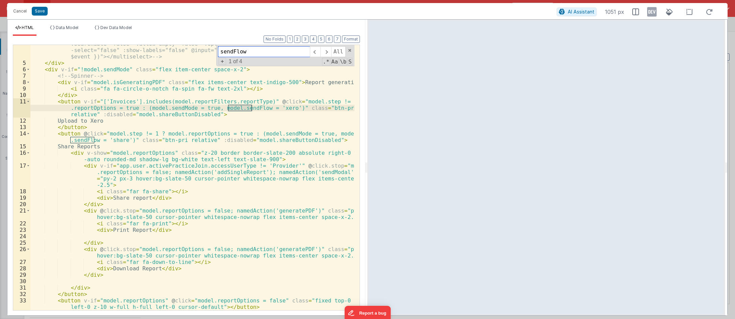
scroll to position [29, 0]
click at [40, 11] on button "Save" at bounding box center [40, 11] width 16 height 9
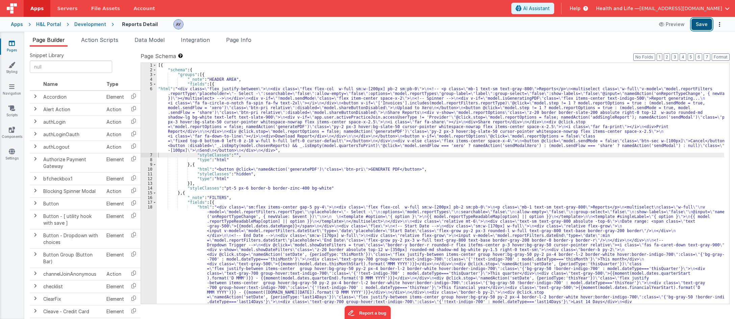
click at [633, 25] on button "Save" at bounding box center [701, 24] width 21 height 11
click at [244, 39] on span "Page Info" at bounding box center [238, 39] width 25 height 7
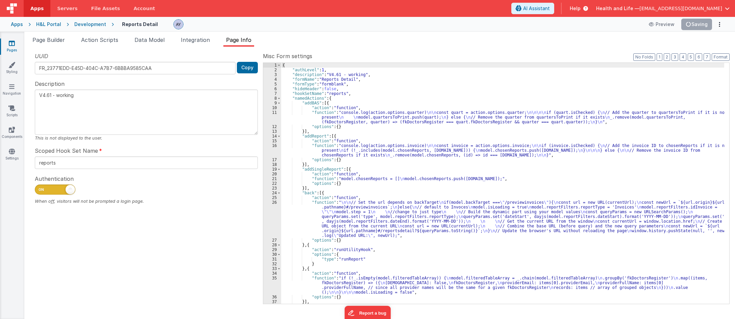
click at [300, 109] on div "{ "authLevel" : 1 , "description" : "V4.61 - working" , "formName" : "Reports D…" at bounding box center [502, 188] width 443 height 250
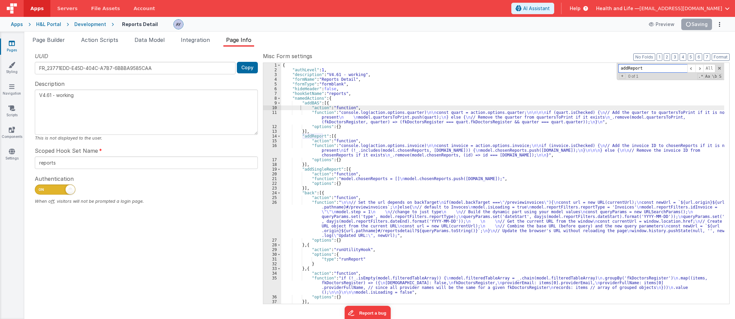
paste input "sendFlow"
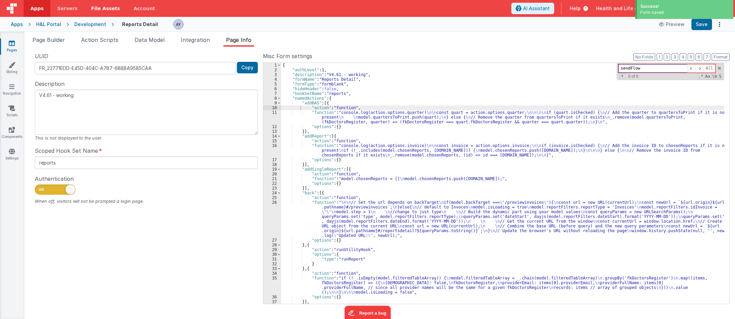
type input "sendFlow"
click at [323, 120] on div "{ "authLevel" : 1 , "description" : "V4.61 - working" , "formName" : "Reports D…" at bounding box center [502, 188] width 443 height 250
click at [131, 44] on ul "Page Builder Action Scripts Data Model Integration Page Info" at bounding box center [379, 41] width 711 height 11
click at [102, 43] on li "Action Scripts" at bounding box center [99, 41] width 43 height 11
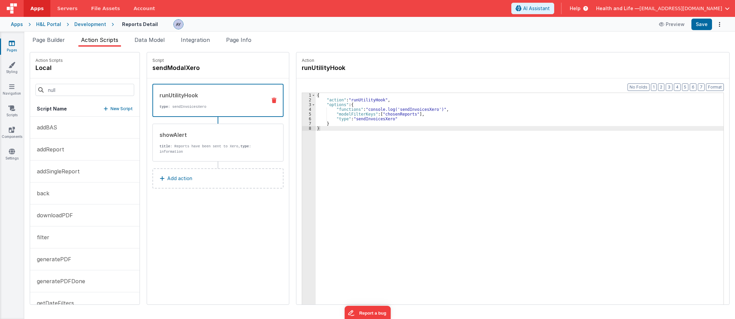
click at [336, 110] on div "{ "action" : "runUtilityHook" , "options" : { "functions" : "console.log('sendI…" at bounding box center [523, 214] width 414 height 242
click at [347, 113] on div "{ "action" : "runUtilityHook" , "options" : { "functions" : "console.log('sendI…" at bounding box center [523, 214] width 414 height 242
drag, startPoint x: 400, startPoint y: 108, endPoint x: 429, endPoint y: 109, distance: 28.4
click at [402, 109] on div "{ "action" : "runUtilityHook" , "options" : { "functions" : "console.log('sendI…" at bounding box center [523, 214] width 414 height 242
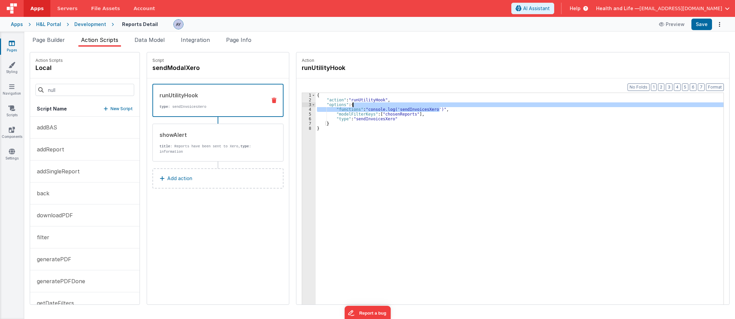
click at [441, 106] on div "{ "action" : "runUtilityHook" , "options" : { "functions" : "console.log('sendI…" at bounding box center [523, 214] width 414 height 242
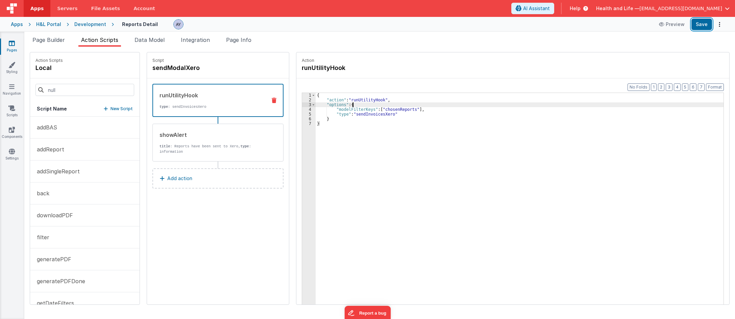
click at [633, 23] on button "Save" at bounding box center [701, 24] width 21 height 11
click at [59, 41] on span "Page Builder" at bounding box center [48, 39] width 32 height 7
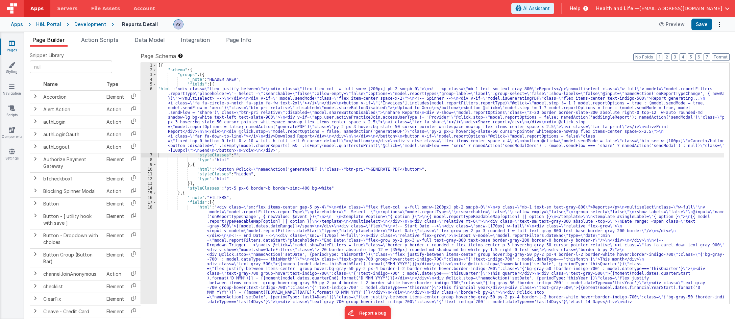
click at [285, 130] on div "[{ "schema" : { "groups" : [{ "_note" : "HEADER AREA" , "fields" : [{ "html" : …" at bounding box center [440, 301] width 567 height 477
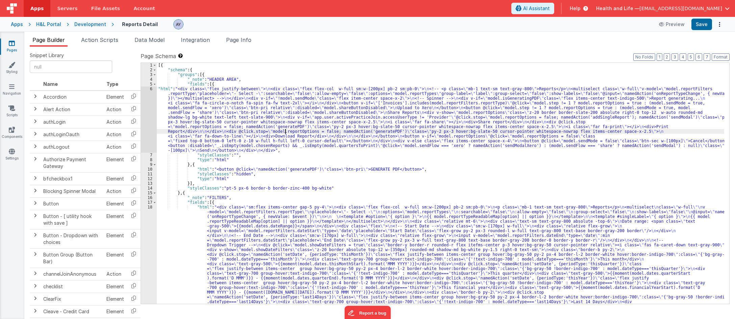
drag, startPoint x: 230, startPoint y: 104, endPoint x: 156, endPoint y: 112, distance: 74.4
click at [228, 104] on div "[{ "schema" : { "groups" : [{ "_note" : "HEADER AREA" , "fields" : [{ "html" : …" at bounding box center [440, 301] width 567 height 477
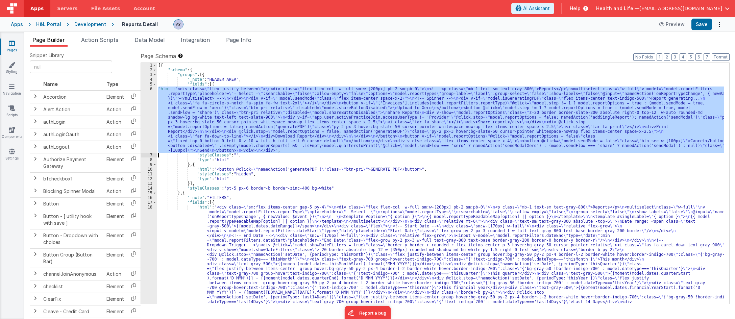
click at [147, 108] on div "6" at bounding box center [149, 119] width 16 height 66
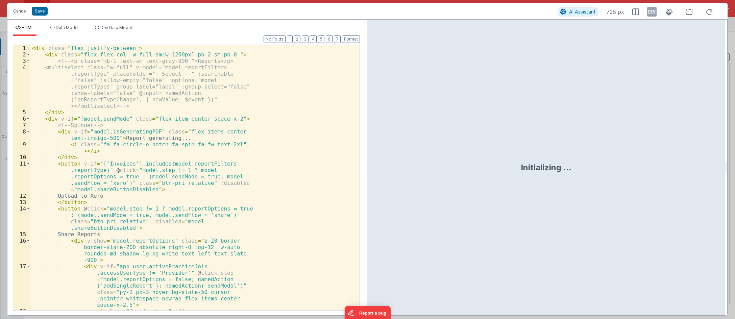
click at [19, 8] on button "Cancel" at bounding box center [20, 10] width 20 height 9
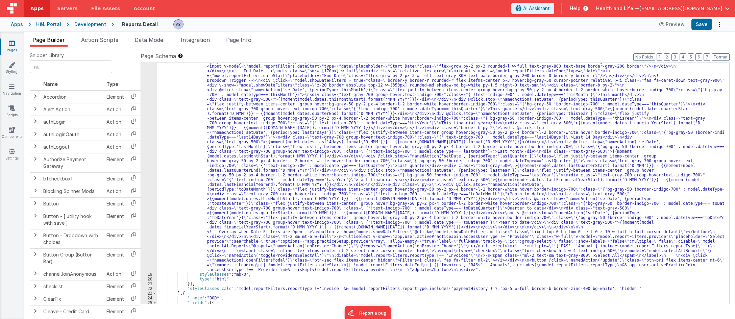
scroll to position [165, 0]
click at [326, 155] on div ""html" : "<div class= \" sm:flex items-center gap-5 py-4 \" > \n <div class= \"…" at bounding box center [440, 278] width 567 height 477
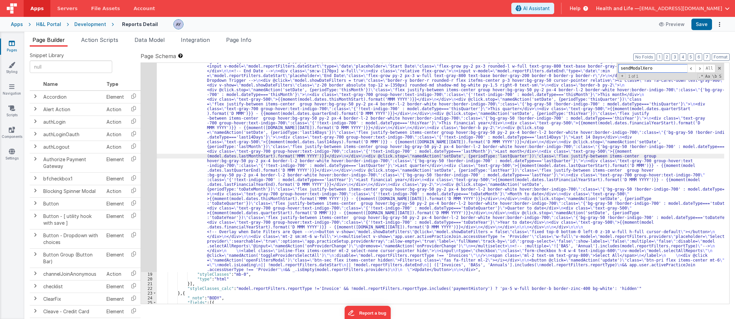
paste input "Gross Fees GST"
drag, startPoint x: 631, startPoint y: 70, endPoint x: 627, endPoint y: 68, distance: 4.4
click at [615, 69] on div ""html" : "<div class= \" sm:flex items-center gap-5 py-4 \" > \n <div class= \"…" at bounding box center [440, 183] width 567 height 241
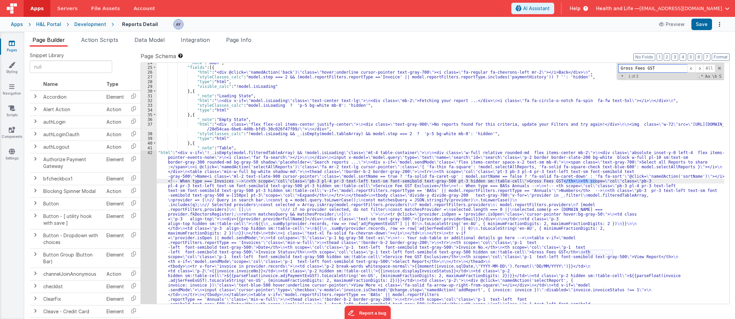
scroll to position [400, 0]
type input "Gross Fees GST"
click at [633, 69] on span at bounding box center [699, 68] width 8 height 8
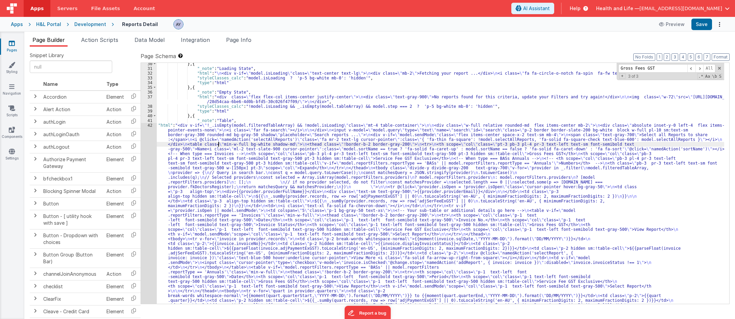
click at [219, 143] on div "} , { "_note" : "Loading State" , "html" : " \n <div v-if= \" model.isLoading \…" at bounding box center [440, 288] width 567 height 454
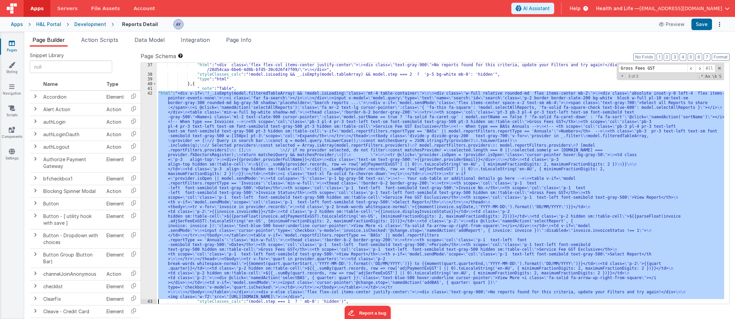
scroll to position [459, 0]
click at [148, 108] on div "42" at bounding box center [149, 195] width 16 height 208
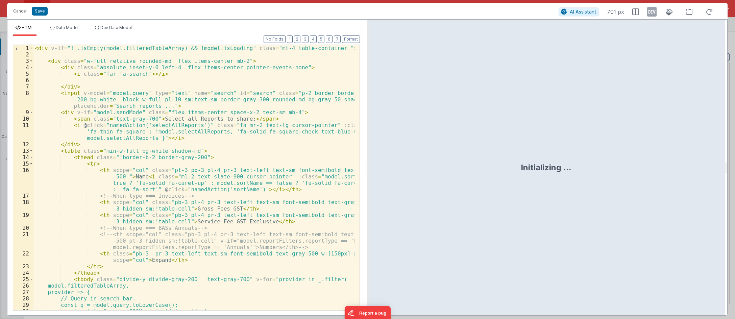
click at [181, 107] on div "< div v-if = "!_.isEmpty(model.filteredTableArray) && !model.isLoading" class =…" at bounding box center [193, 184] width 321 height 278
click at [99, 86] on div "< div v-if = "!_.isEmpty(model.filteredTableArray) && !model.isLoading" class =…" at bounding box center [193, 184] width 321 height 278
click at [106, 78] on div "< div v-if = "!_.isEmpty(model.filteredTableArray) && !model.isLoading" class =…" at bounding box center [193, 184] width 321 height 278
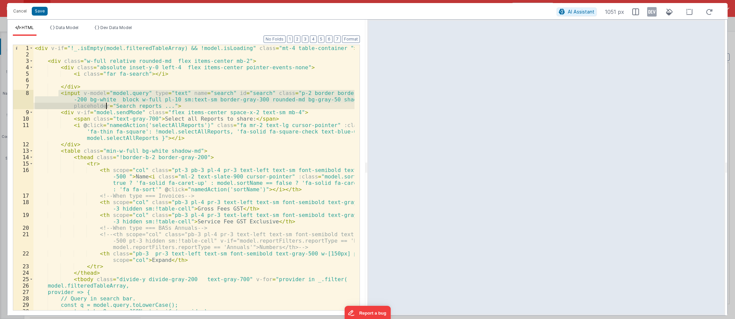
drag, startPoint x: 59, startPoint y: 94, endPoint x: 151, endPoint y: 99, distance: 92.4
click at [133, 107] on div "< div v-if = "!_.isEmpty(model.filteredTableArray) && !model.isLoading" class =…" at bounding box center [193, 184] width 321 height 278
click at [182, 118] on div "< div v-if = "!_.isEmpty(model.filteredTableArray) && !model.isLoading" class =…" at bounding box center [193, 184] width 321 height 278
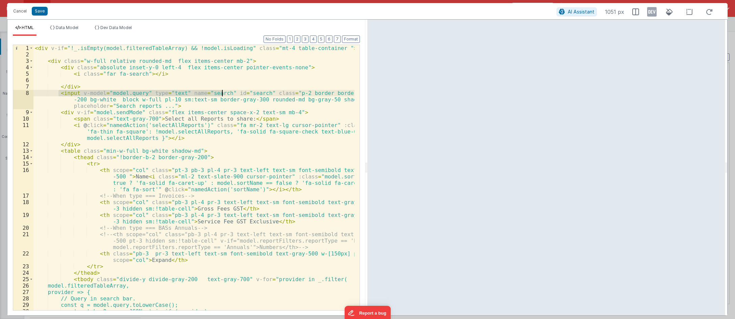
drag, startPoint x: 59, startPoint y: 92, endPoint x: 223, endPoint y: 94, distance: 164.2
click at [223, 94] on div "< div v-if = "!_.isEmpty(model.filteredTableArray) && !model.isLoading" class =…" at bounding box center [193, 184] width 321 height 278
click at [190, 102] on div "< div v-if = "!_.isEmpty(model.filteredTableArray) && !model.isLoading" class =…" at bounding box center [193, 184] width 321 height 278
click at [191, 95] on div "< div v-if = "!_.isEmpty(model.filteredTableArray) && !model.isLoading" class =…" at bounding box center [193, 184] width 321 height 278
click at [204, 94] on div "< div v-if = "!_.isEmpty(model.filteredTableArray) && !model.isLoading" class =…" at bounding box center [193, 184] width 321 height 278
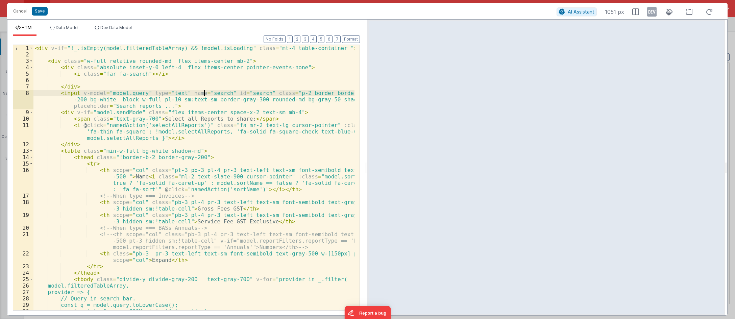
click at [204, 94] on div "< div v-if = "!_.isEmpty(model.filteredTableArray) && !model.isLoading" class =…" at bounding box center [193, 184] width 321 height 278
click at [152, 120] on div "< div v-if = "!_.isEmpty(model.filteredTableArray) && !model.isLoading" class =…" at bounding box center [193, 184] width 321 height 278
click at [142, 133] on div "< div v-if = "!_.isEmpty(model.filteredTableArray) && !model.isLoading" class =…" at bounding box center [193, 184] width 321 height 278
drag, startPoint x: 152, startPoint y: 119, endPoint x: 234, endPoint y: 120, distance: 82.5
click at [234, 120] on div "< div v-if = "!_.isEmpty(model.filteredTableArray) && !model.isLoading" class =…" at bounding box center [193, 184] width 321 height 278
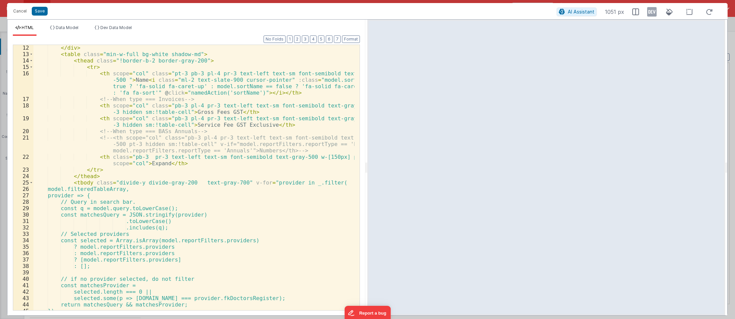
scroll to position [99, 0]
click at [351, 36] on button "Format" at bounding box center [351, 38] width 18 height 7
click at [94, 89] on div "</ div > < table class = "min-w-full bg-white shadow-md" > < thead class = "!bo…" at bounding box center [193, 182] width 321 height 278
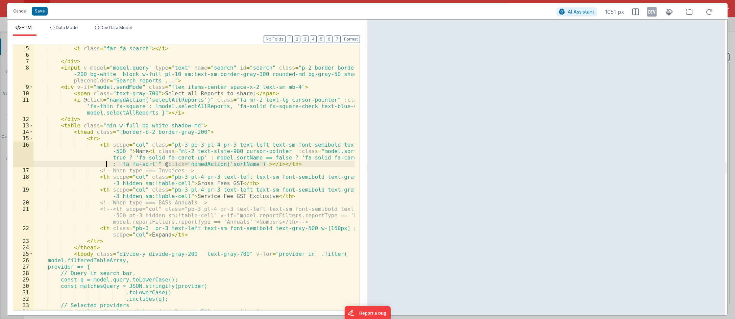
scroll to position [0, 0]
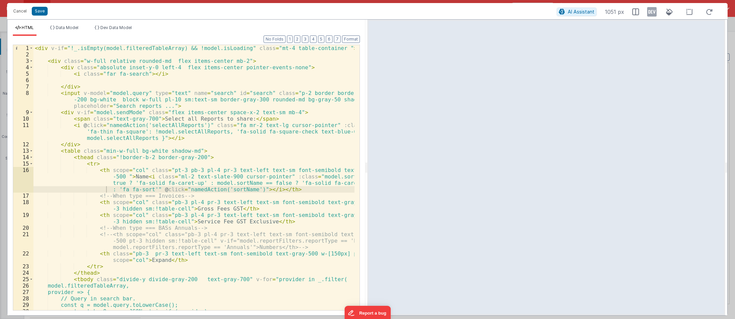
drag, startPoint x: 98, startPoint y: 63, endPoint x: 115, endPoint y: 60, distance: 17.6
click at [101, 61] on div "< div v-if = "!_.isEmpty(model.filteredTableArray) && !model.isLoading" class =…" at bounding box center [193, 184] width 321 height 278
click at [133, 59] on div "< div v-if = "!_.isEmpty(model.filteredTableArray) && !model.isLoading" class =…" at bounding box center [193, 184] width 321 height 278
click at [141, 59] on div "< div v-if = "!_.isEmpty(model.filteredTableArray) && !model.isLoading" class =…" at bounding box center [193, 184] width 321 height 278
click at [123, 65] on div "< div v-if = "!_.isEmpty(model.filteredTableArray) && !model.isLoading" class =…" at bounding box center [193, 184] width 321 height 278
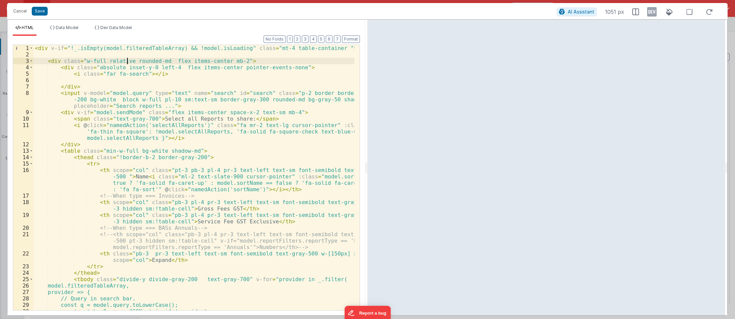
click at [126, 61] on div "< div v-if = "!_.isEmpty(model.filteredTableArray) && !model.isLoading" class =…" at bounding box center [193, 184] width 321 height 278
click at [156, 63] on div "< div v-if = "!_.isEmpty(model.filteredTableArray) && !model.isLoading" class =…" at bounding box center [193, 184] width 321 height 278
click at [178, 63] on div "< div v-if = "!_.isEmpty(model.filteredTableArray) && !model.isLoading" class =…" at bounding box center [193, 184] width 321 height 278
drag, startPoint x: 81, startPoint y: 87, endPoint x: 85, endPoint y: 100, distance: 13.7
click at [81, 90] on div "< div v-if = "!_.isEmpty(model.filteredTableArray) && !model.isLoading" class =…" at bounding box center [193, 184] width 321 height 278
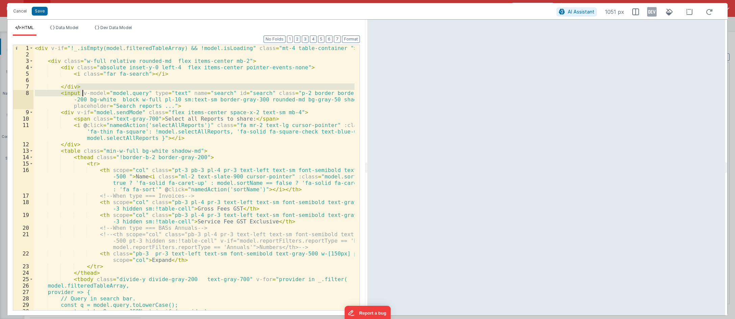
drag, startPoint x: 86, startPoint y: 101, endPoint x: 89, endPoint y: 105, distance: 5.2
click at [87, 103] on div "< div v-if = "!_.isEmpty(model.filteredTableArray) && !model.isLoading" class =…" at bounding box center [193, 184] width 321 height 278
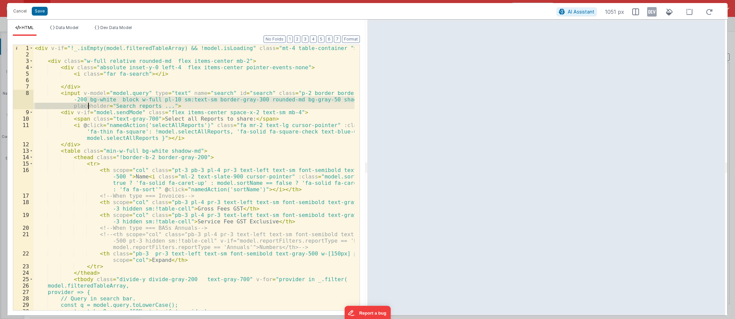
click at [155, 100] on div "< div v-if = "!_.isEmpty(model.filteredTableArray) && !model.isLoading" class =…" at bounding box center [193, 177] width 321 height 265
click at [89, 90] on div "< div v-if = "!_.isEmpty(model.filteredTableArray) && !model.isLoading" class =…" at bounding box center [193, 184] width 321 height 278
click at [633, 12] on icon at bounding box center [651, 11] width 9 height 11
click at [112, 110] on div "< div v-if = "!_.isEmpty(model.filteredTableArray) && !model.isLoading" class =…" at bounding box center [193, 184] width 321 height 278
click at [177, 63] on div "< div v-if = "!_.isEmpty(model.filteredTableArray) && !model.isLoading" class =…" at bounding box center [193, 184] width 321 height 278
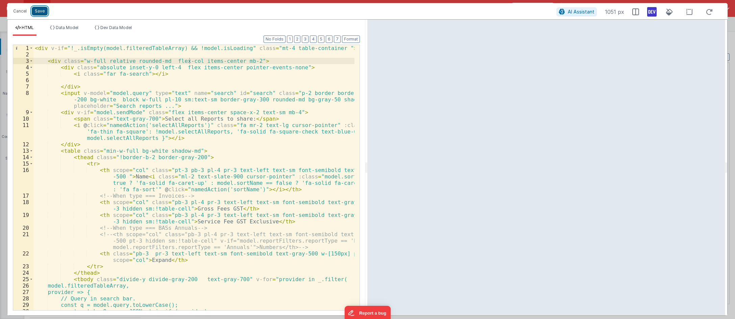
click at [41, 13] on button "Save" at bounding box center [40, 11] width 16 height 9
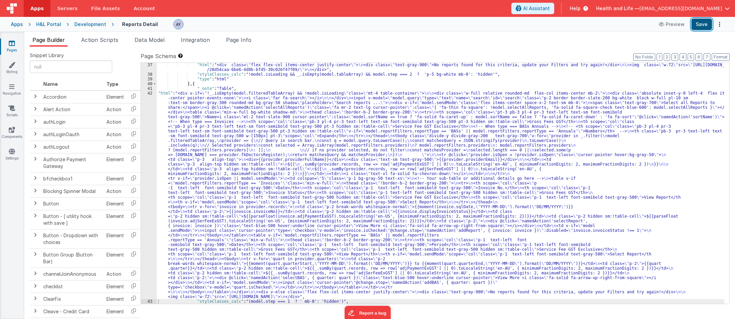
click at [633, 26] on button "Save" at bounding box center [701, 24] width 21 height 11
click at [178, 108] on div ""html" : "<div class= \" flex flex-col items-center justify-center \" > \n <div…" at bounding box center [440, 190] width 567 height 255
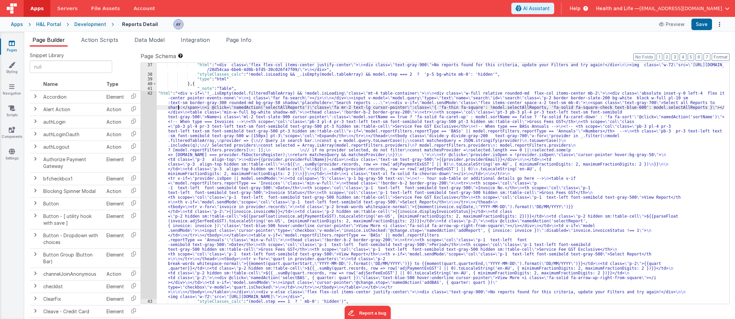
click at [147, 121] on div "42" at bounding box center [149, 195] width 16 height 208
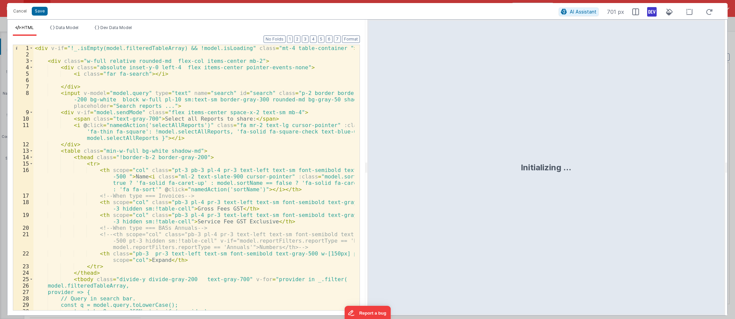
click at [193, 119] on div "< div v-if = "!_.isEmpty(model.filteredTableArray) && !model.isLoading" class =…" at bounding box center [193, 184] width 321 height 278
click at [633, 10] on icon at bounding box center [651, 11] width 9 height 11
click at [167, 119] on div "< div v-if = "!_.isEmpty(model.filteredTableArray) && !model.isLoading" class =…" at bounding box center [193, 184] width 321 height 278
click at [179, 136] on div "< div v-if = "!_.isEmpty(model.filteredTableArray) && !model.isLoading" class =…" at bounding box center [193, 184] width 321 height 278
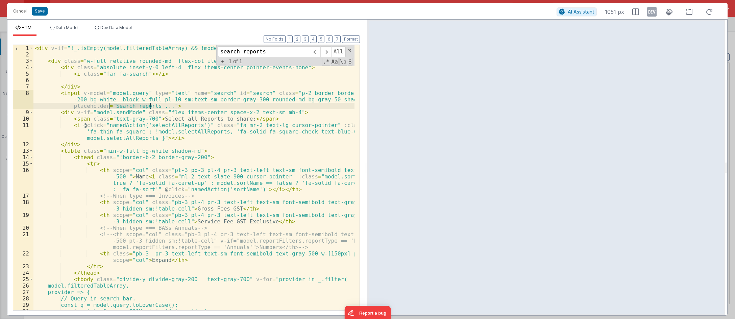
type input "search reports"
click at [95, 81] on div "< div v-if = "!_.isEmpty(model.filteredTableArray) && !model.isLoading" class =…" at bounding box center [193, 184] width 321 height 278
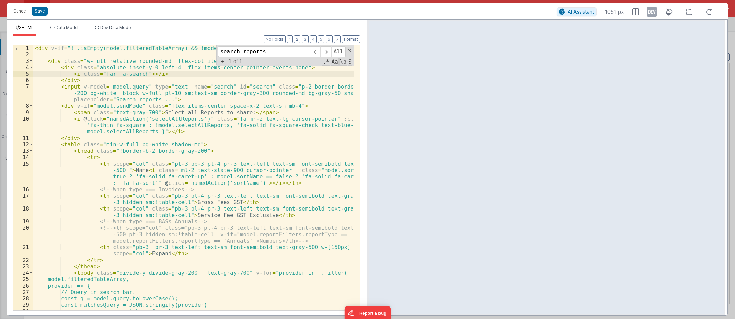
click at [87, 83] on div "< div v-if = "!_.isEmpty(model.filteredTableArray) && !model.isLoading" class =…" at bounding box center [193, 184] width 321 height 278
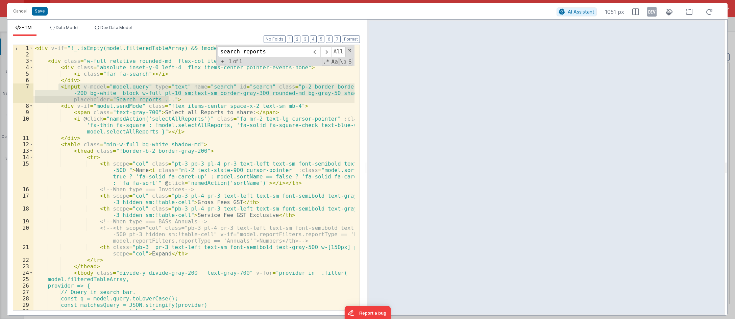
drag, startPoint x: 59, startPoint y: 87, endPoint x: 182, endPoint y: 100, distance: 123.3
click at [182, 100] on div "< div v-if = "!_.isEmpty(model.filteredTableArray) && !model.isLoading" class =…" at bounding box center [193, 184] width 321 height 278
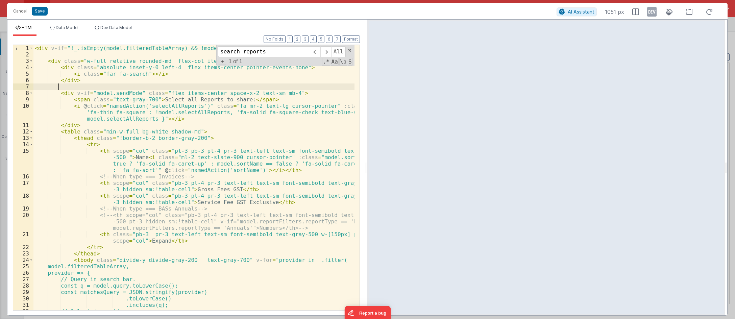
click at [168, 75] on div "< div v-if = "!_.isEmpty(model.filteredTableArray) && !model.isLoading" class =…" at bounding box center [193, 184] width 321 height 278
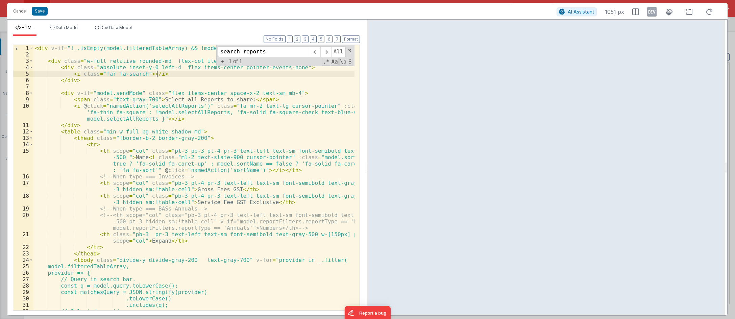
paste textarea
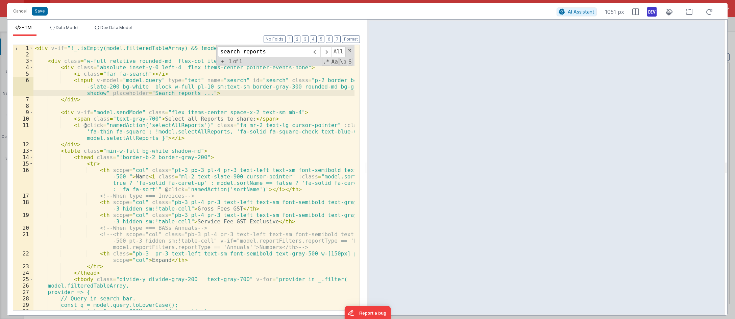
click at [633, 12] on icon at bounding box center [651, 11] width 9 height 11
click at [258, 101] on div "< div v-if = "!_.isEmpty(model.filteredTableArray) && !model.isLoading" class =…" at bounding box center [193, 184] width 321 height 278
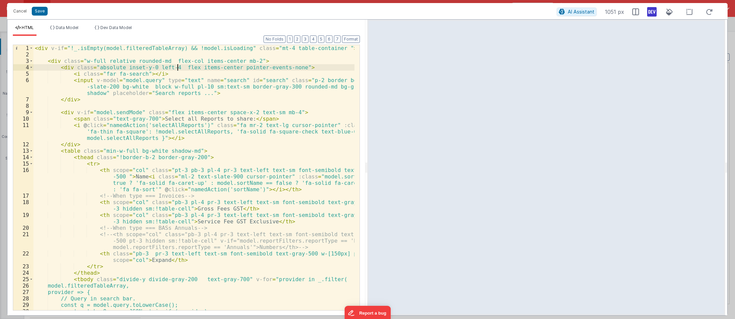
click at [177, 64] on div "< div v-if = "!_.isEmpty(model.filteredTableArray) && !model.isLoading" class =…" at bounding box center [193, 184] width 321 height 278
click at [167, 59] on div "< div v-if = "!_.isEmpty(model.filteredTableArray) && !model.isLoading" class =…" at bounding box center [193, 184] width 321 height 278
click at [174, 69] on div "< div v-if = "!_.isEmpty(model.filteredTableArray) && !model.isLoading" class =…" at bounding box center [193, 184] width 321 height 278
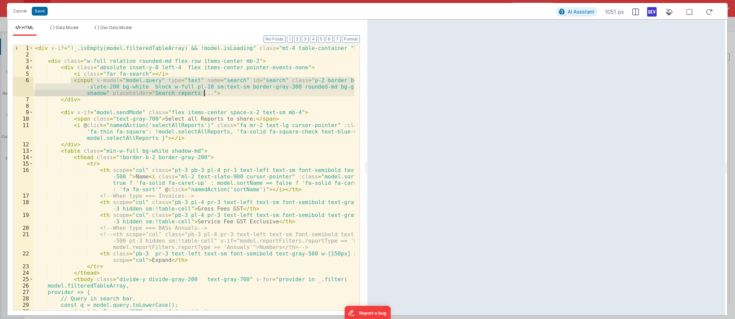
drag, startPoint x: 70, startPoint y: 80, endPoint x: 221, endPoint y: 91, distance: 151.4
click at [221, 91] on div "< div v-if = "!_.isEmpty(model.filteredTableArray) && !model.isLoading" class =…" at bounding box center [193, 184] width 321 height 278
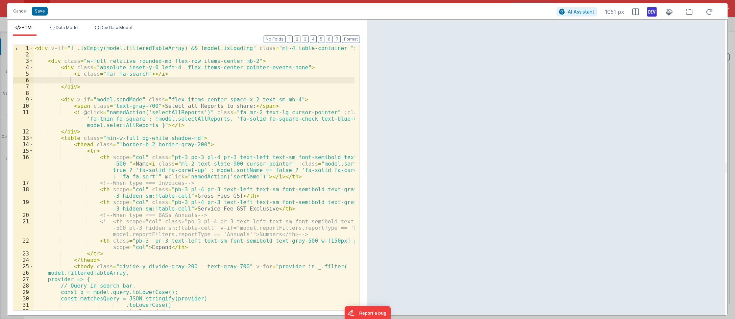
click at [137, 101] on div "< div v-if = "!_.isEmpty(model.filteredTableArray) && !model.isLoading" class =…" at bounding box center [193, 184] width 321 height 278
click at [140, 89] on div "< div v-if = "!_.isEmpty(model.filteredTableArray) && !model.isLoading" class =…" at bounding box center [193, 184] width 321 height 278
paste textarea
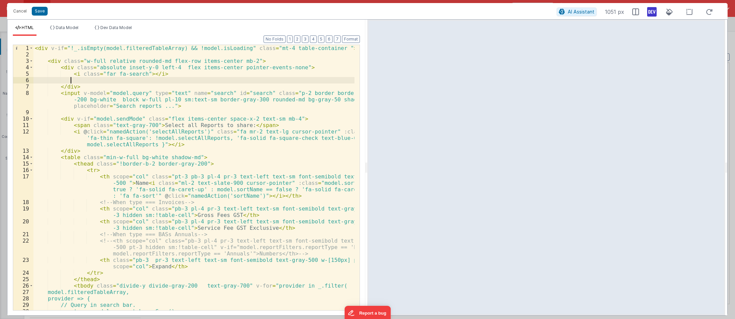
click at [72, 80] on div "< div v-if = "!_.isEmpty(model.filteredTableArray) && !model.isLoading" class =…" at bounding box center [193, 184] width 321 height 278
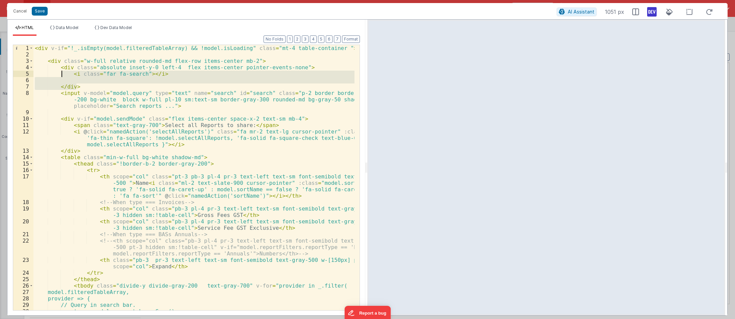
drag, startPoint x: 80, startPoint y: 87, endPoint x: 63, endPoint y: 74, distance: 22.0
click at [63, 74] on div "< div v-if = "!_.isEmpty(model.filteredTableArray) && !model.isLoading" class =…" at bounding box center [193, 184] width 321 height 278
click at [66, 78] on div "< div v-if = "!_.isEmpty(model.filteredTableArray) && !model.isLoading" class =…" at bounding box center [193, 177] width 321 height 265
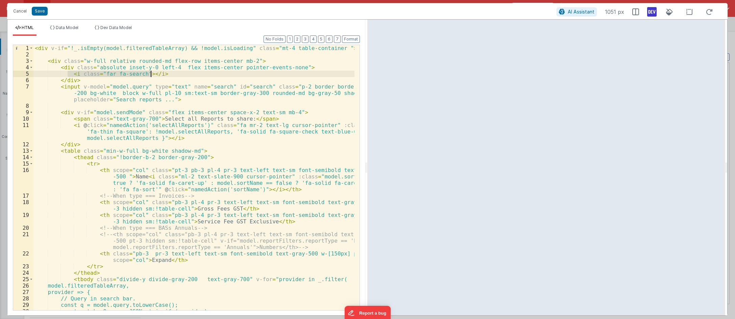
drag, startPoint x: 69, startPoint y: 74, endPoint x: 169, endPoint y: 74, distance: 100.4
click at [169, 74] on div "< div v-if = "!_.isEmpty(model.filteredTableArray) && !model.isLoading" class =…" at bounding box center [193, 184] width 321 height 278
click at [166, 80] on div "< div v-if = "!_.isEmpty(model.filteredTableArray) && !model.isLoading" class =…" at bounding box center [193, 184] width 321 height 278
drag, startPoint x: 166, startPoint y: 72, endPoint x: 69, endPoint y: 76, distance: 97.4
click at [69, 76] on div "< div v-if = "!_.isEmpty(model.filteredTableArray) && !model.isLoading" class =…" at bounding box center [193, 184] width 321 height 278
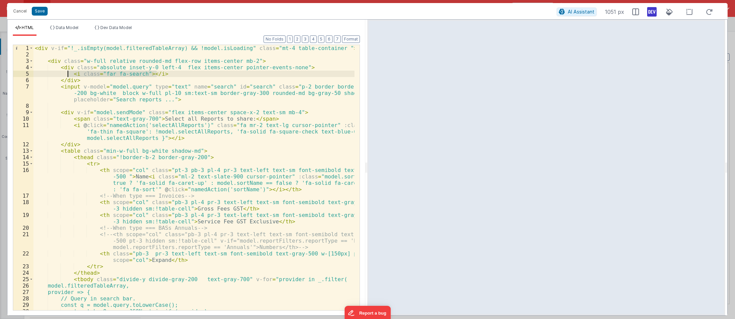
click at [90, 81] on div "< div v-if = "!_.isEmpty(model.filteredTableArray) && !model.isLoading" class =…" at bounding box center [193, 184] width 321 height 278
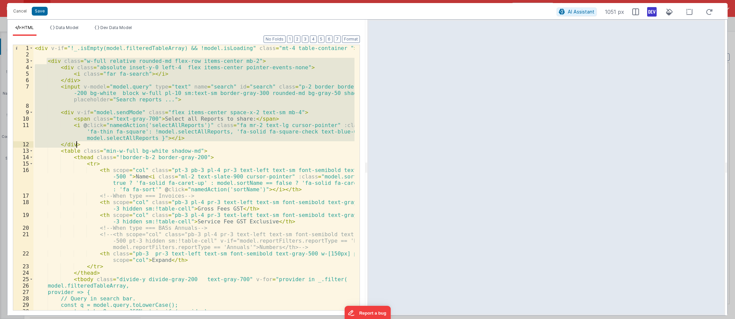
drag, startPoint x: 47, startPoint y: 61, endPoint x: 86, endPoint y: 145, distance: 92.8
click at [86, 145] on div "< div v-if = "!_.isEmpty(model.filteredTableArray) && !model.isLoading" class =…" at bounding box center [193, 184] width 321 height 278
drag, startPoint x: 92, startPoint y: 76, endPoint x: 80, endPoint y: 77, distance: 12.2
click at [92, 76] on div "< div v-if = "!_.isEmpty(model.filteredTableArray) && !model.isLoading" class =…" at bounding box center [193, 177] width 321 height 265
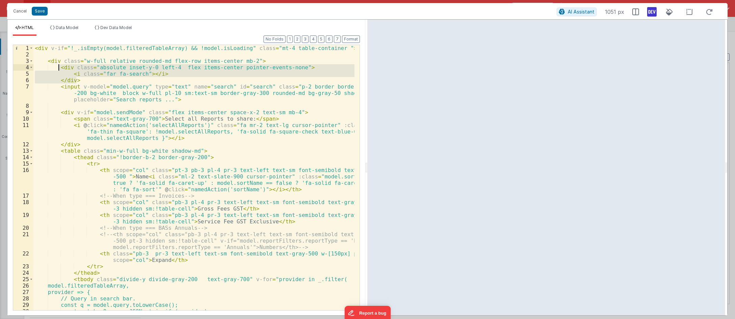
drag, startPoint x: 77, startPoint y: 79, endPoint x: 59, endPoint y: 67, distance: 21.5
click at [59, 67] on div "< div v-if = "!_.isEmpty(model.filteredTableArray) && !model.isLoading" class =…" at bounding box center [193, 184] width 321 height 278
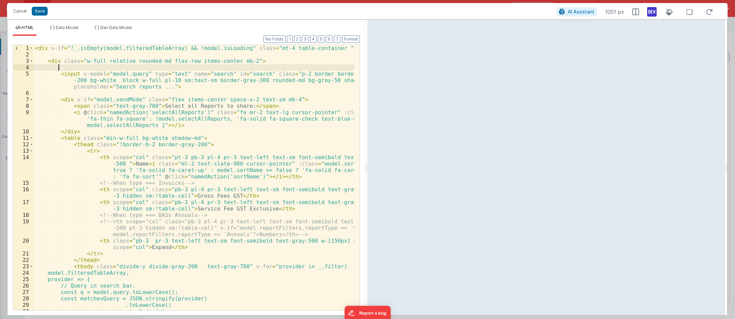
click at [187, 93] on div "< div v-if = "!_.isEmpty(model.filteredTableArray) && !model.isLoading" class =…" at bounding box center [193, 184] width 321 height 278
click at [190, 87] on div "< div v-if = "!_.isEmpty(model.filteredTableArray) && !model.isLoading" class =…" at bounding box center [193, 184] width 321 height 278
paste textarea
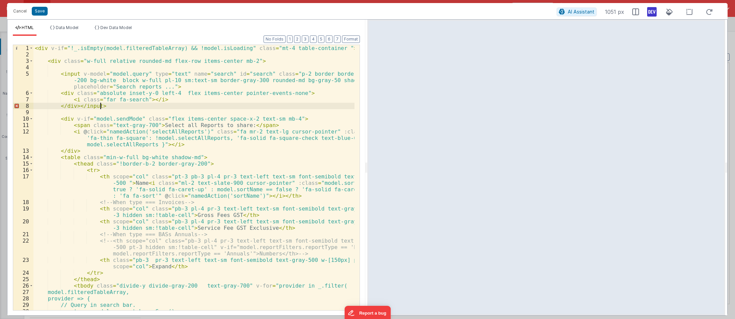
click at [78, 106] on div "< div v-if = "!_.isEmpty(model.filteredTableArray) && !model.isLoading" class =…" at bounding box center [193, 184] width 321 height 278
drag, startPoint x: 82, startPoint y: 107, endPoint x: 58, endPoint y: 91, distance: 28.8
click at [58, 91] on div "< div v-if = "!_.isEmpty(model.filteredTableArray) && !model.isLoading" class =…" at bounding box center [193, 184] width 321 height 278
click at [81, 104] on div "< div v-if = "!_.isEmpty(model.filteredTableArray) && !model.isLoading" class =…" at bounding box center [193, 177] width 321 height 265
click at [71, 68] on div "< div v-if = "!_.isEmpty(model.filteredTableArray) && !model.isLoading" class =…" at bounding box center [193, 184] width 321 height 278
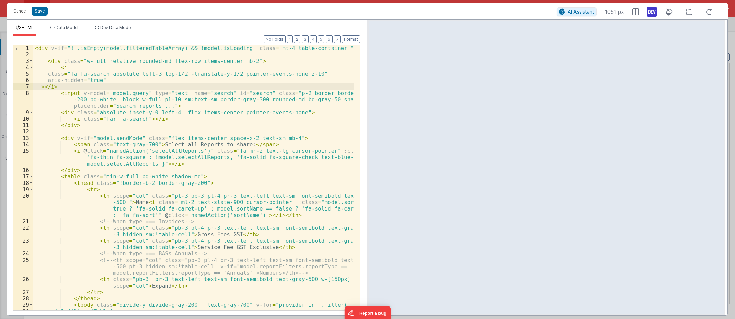
click at [78, 75] on div "< div v-if = "!_.isEmpty(model.filteredTableArray) && !model.isLoading" class =…" at bounding box center [193, 184] width 321 height 278
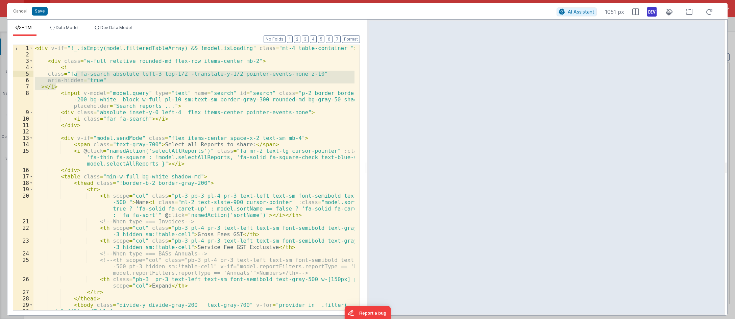
click at [157, 74] on div "< div v-if = "!_.isEmpty(model.filteredTableArray) && !model.isLoading" class =…" at bounding box center [193, 177] width 321 height 265
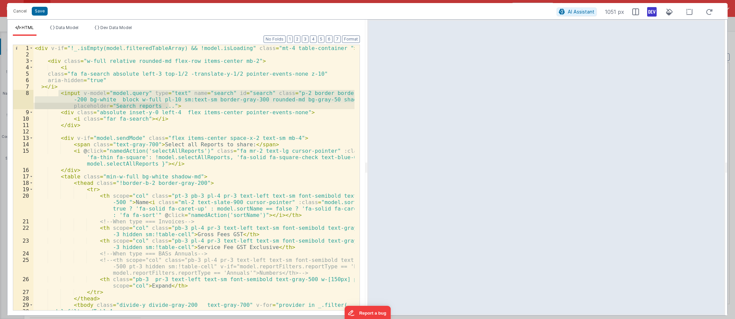
drag, startPoint x: 59, startPoint y: 94, endPoint x: 181, endPoint y: 107, distance: 122.3
click at [181, 107] on div "< div v-if = "!_.isEmpty(model.filteredTableArray) && !model.isLoading" class =…" at bounding box center [193, 184] width 321 height 278
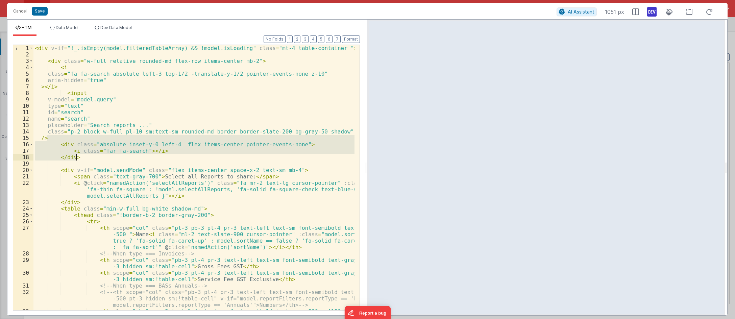
click at [131, 158] on div "< div v-if = "!_.isEmpty(model.filteredTableArray) && !model.isLoading" class =…" at bounding box center [193, 187] width 321 height 285
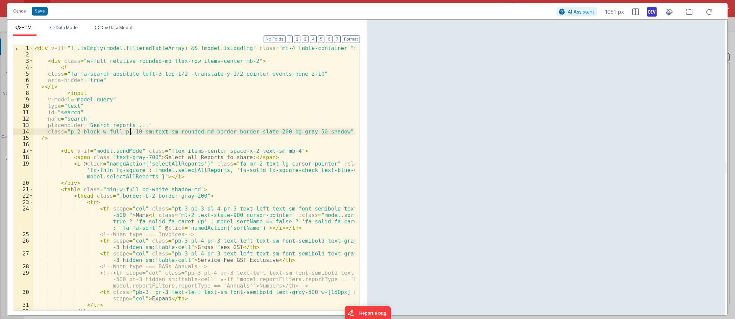
click at [131, 131] on div "< div v-if = "!_.isEmpty(model.filteredTableArray) && !model.isLoading" class =…" at bounding box center [193, 184] width 321 height 278
click at [348, 38] on button "Format" at bounding box center [351, 38] width 18 height 7
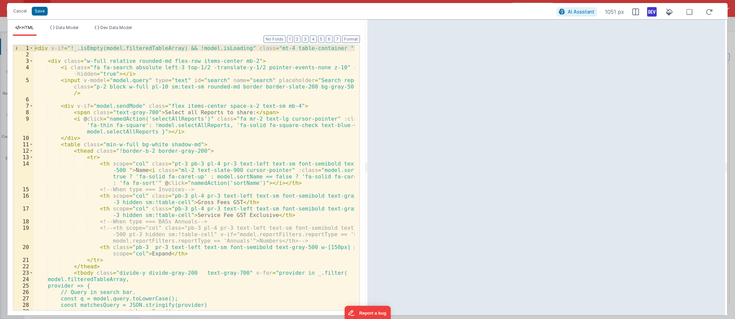
click at [109, 66] on div "< div v-if = "!_.isEmpty(model.filteredTableArray) && !model.isLoading" class =…" at bounding box center [193, 184] width 321 height 278
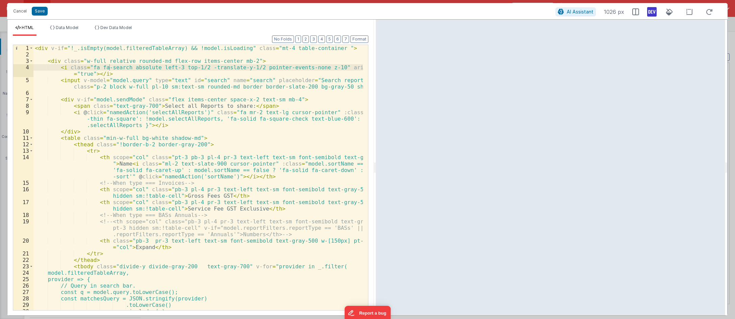
drag, startPoint x: 366, startPoint y: 159, endPoint x: 375, endPoint y: 158, distance: 9.9
click at [375, 158] on html "Cancel Save AI Assistant 1026 px HTML Data Model Dev Data Model Format 7 6 5 4 …" at bounding box center [367, 159] width 735 height 319
click at [147, 125] on div "< div v-if = "!_.isEmpty(model.filteredTableArray) && !model.isLoading" class =…" at bounding box center [197, 184] width 329 height 278
click at [131, 71] on div "< div v-if = "!_.isEmpty(model.filteredTableArray) && !model.isLoading" class =…" at bounding box center [197, 184] width 329 height 278
click at [145, 69] on div "< div v-if = "!_.isEmpty(model.filteredTableArray) && !model.isLoading" class =…" at bounding box center [197, 184] width 329 height 278
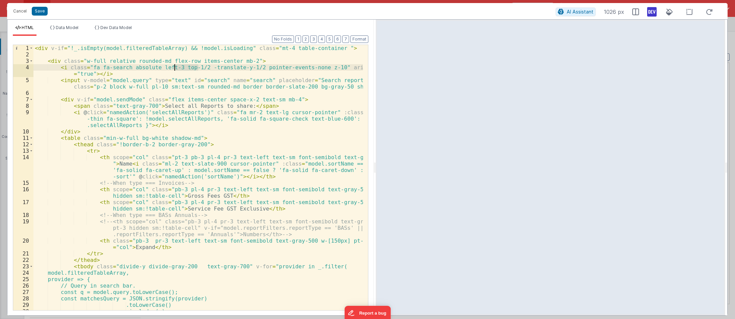
drag, startPoint x: 197, startPoint y: 68, endPoint x: 175, endPoint y: 67, distance: 22.0
click at [175, 67] on div "< div v-if = "!_.isEmpty(model.filteredTableArray) && !model.isLoading" class =…" at bounding box center [197, 184] width 329 height 278
drag, startPoint x: 193, startPoint y: 75, endPoint x: 194, endPoint y: 72, distance: 3.4
click at [193, 74] on div "< div v-if = "!_.isEmpty(model.filteredTableArray) && !model.isLoading" class =…" at bounding box center [197, 184] width 329 height 278
click at [195, 68] on div "< div v-if = "!_.isEmpty(model.filteredTableArray) && !model.isLoading" class =…" at bounding box center [197, 184] width 329 height 278
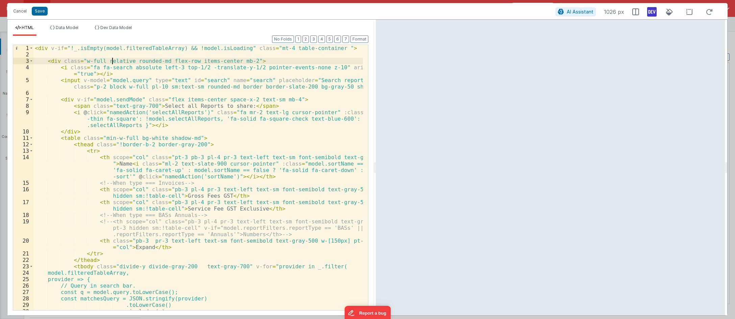
click at [113, 59] on div "< div v-if = "!_.isEmpty(model.filteredTableArray) && !model.isLoading" class =…" at bounding box center [197, 184] width 329 height 278
click at [127, 69] on div "< div v-if = "!_.isEmpty(model.filteredTableArray) && !model.isLoading" class =…" at bounding box center [197, 184] width 329 height 278
click at [103, 59] on div "< div v-if = "!_.isEmpty(model.filteredTableArray) && !model.isLoading" class =…" at bounding box center [197, 184] width 329 height 278
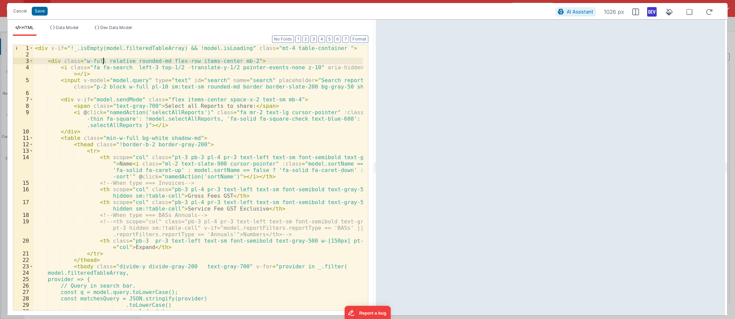
click at [103, 59] on div "< div v-if = "!_.isEmpty(model.filteredTableArray) && !model.isLoading" class =…" at bounding box center [197, 184] width 329 height 278
paste textarea "r"
click at [126, 67] on div "< div v-if = "!_.isEmpty(model.filteredTableArray) && !model.isLoading" class =…" at bounding box center [197, 184] width 329 height 278
type textarea "re"
click at [164, 64] on div "< div v-if = "!_.isEmpty(model.filteredTableArray) && !model.isLoading" class =…" at bounding box center [197, 184] width 329 height 278
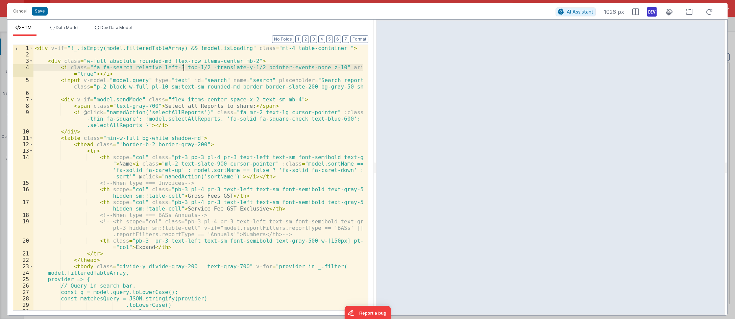
click at [183, 68] on div "< div v-if = "!_.isEmpty(model.filteredTableArray) && !model.isLoading" class =…" at bounding box center [197, 184] width 329 height 278
drag, startPoint x: 195, startPoint y: 68, endPoint x: 179, endPoint y: 70, distance: 16.3
click at [175, 69] on div "< div v-if = "!_.isEmpty(model.filteredTableArray) && !model.isLoading" class =…" at bounding box center [197, 184] width 329 height 278
click at [214, 75] on div "< div v-if = "!_.isEmpty(model.filteredTableArray) && !model.isLoading" class =…" at bounding box center [197, 184] width 329 height 278
click at [173, 67] on div "< div v-if = "!_.isEmpty(model.filteredTableArray) && !model.isLoading" class =…" at bounding box center [197, 184] width 329 height 278
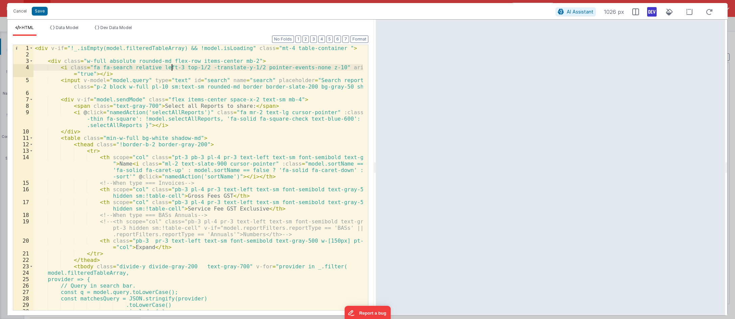
click at [124, 91] on div "< div v-if = "!_.isEmpty(model.filteredTableArray) && !model.isLoading" class =…" at bounding box center [197, 184] width 329 height 278
click at [112, 82] on div "< div v-if = "!_.isEmpty(model.filteredTableArray) && !model.isLoading" class =…" at bounding box center [197, 184] width 329 height 278
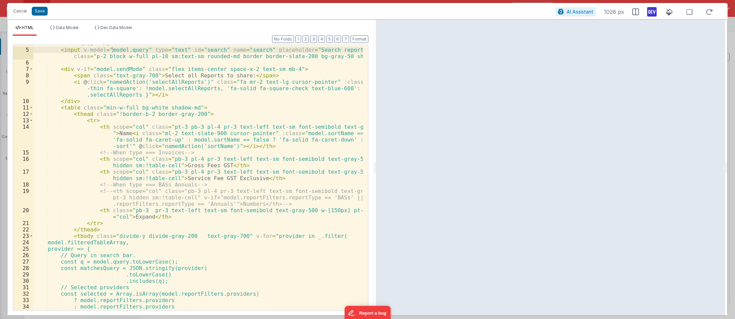
scroll to position [38, 0]
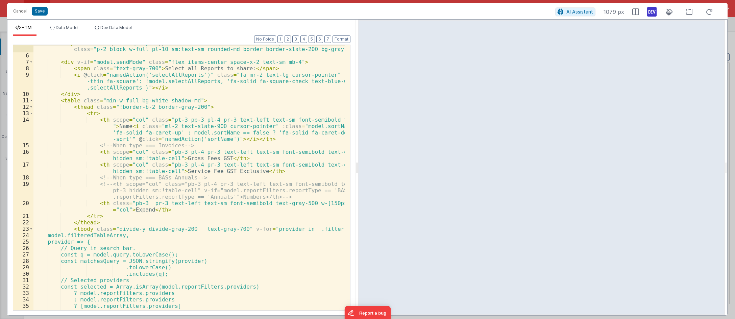
drag, startPoint x: 375, startPoint y: 120, endPoint x: 357, endPoint y: 119, distance: 17.6
click at [357, 119] on html "Cancel Save AI Assistant 1079 px HTML Data Model Dev Data Model Format 7 6 5 4 …" at bounding box center [367, 159] width 735 height 319
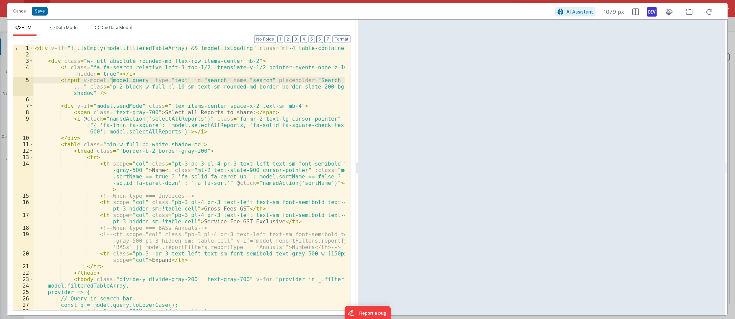
scroll to position [0, 0]
click at [150, 93] on div "< div v-if = "!_.isEmpty(model.filteredTableArray) && !model.isLoading" class =…" at bounding box center [189, 184] width 312 height 278
click at [150, 69] on div "< div v-if = "!_.isEmpty(model.filteredTableArray) && !model.isLoading" class =…" at bounding box center [189, 184] width 312 height 278
click at [181, 69] on div "< div v-if = "!_.isEmpty(model.filteredTableArray) && !model.isLoading" class =…" at bounding box center [189, 184] width 312 height 278
click at [196, 68] on div "< div v-if = "!_.isEmpty(model.filteredTableArray) && !model.isLoading" class =…" at bounding box center [189, 184] width 312 height 278
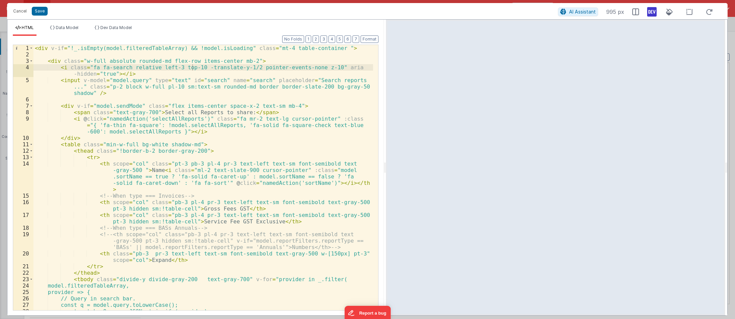
drag, startPoint x: 357, startPoint y: 167, endPoint x: 469, endPoint y: 128, distance: 118.6
click at [379, 175] on html "Cancel Save AI Assistant 995 px HTML Data Model Dev Data Model Format 7 6 5 4 3…" at bounding box center [367, 159] width 735 height 319
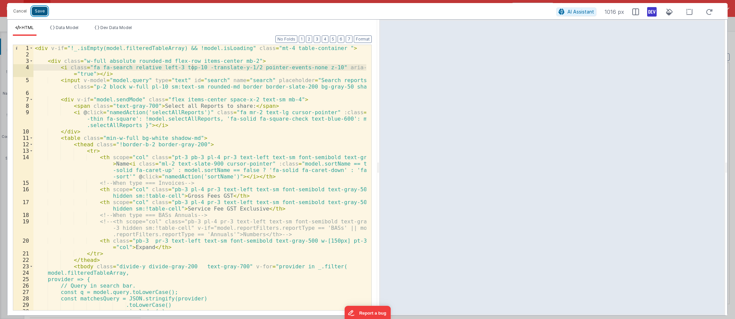
click at [40, 13] on button "Save" at bounding box center [40, 11] width 16 height 9
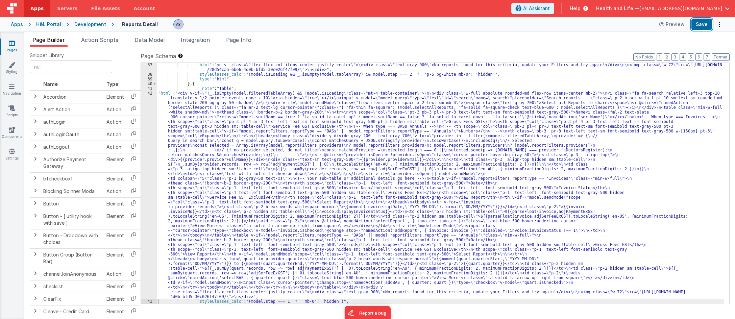
click at [633, 26] on button "Save" at bounding box center [701, 24] width 21 height 11
click at [528, 86] on div ""html" : "<div class= \" flex flex-col items-center justify-center \" > \n <div…" at bounding box center [440, 190] width 567 height 255
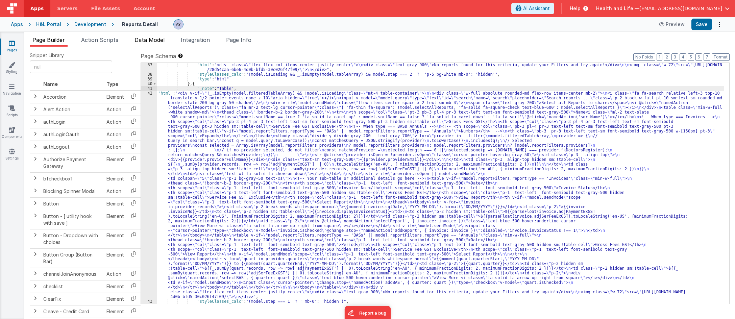
click at [148, 42] on span "Data Model" at bounding box center [149, 39] width 30 height 7
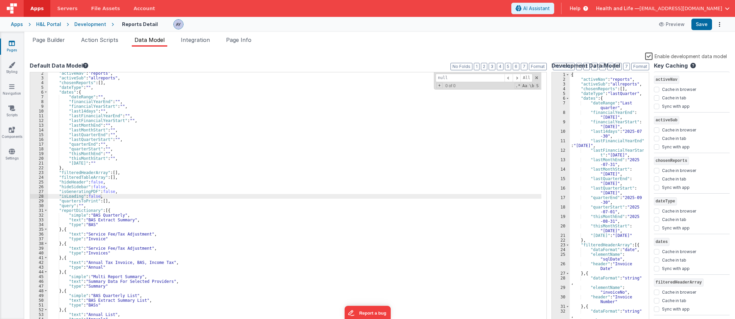
click at [633, 55] on label "Enable development data model" at bounding box center [686, 56] width 82 height 8
click at [0, 0] on input "Enable development data model" at bounding box center [0, 0] width 0 height 0
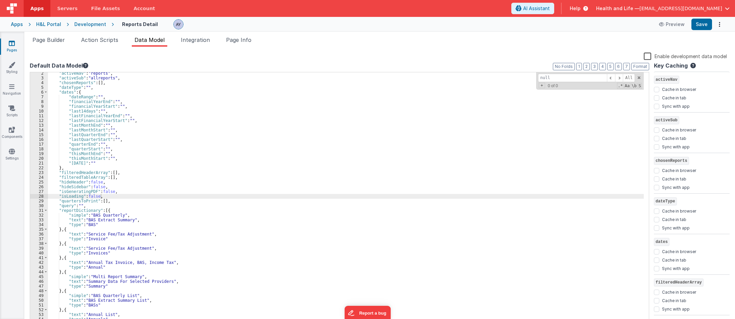
click at [633, 55] on label "Enable development data model" at bounding box center [685, 56] width 83 height 8
click at [0, 0] on input "Enable development data model" at bounding box center [0, 0] width 0 height 0
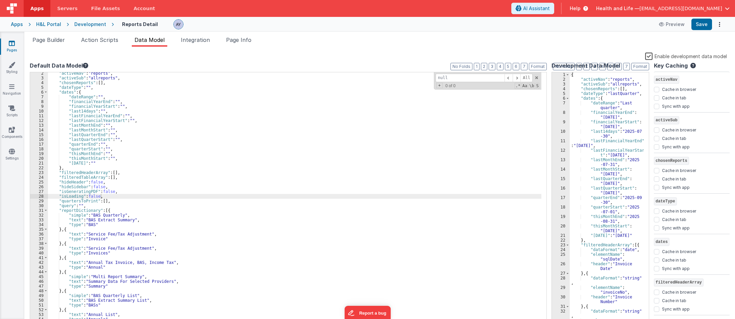
click at [633, 55] on label "Enable development data model" at bounding box center [686, 56] width 82 height 8
click at [0, 0] on input "Enable development data model" at bounding box center [0, 0] width 0 height 0
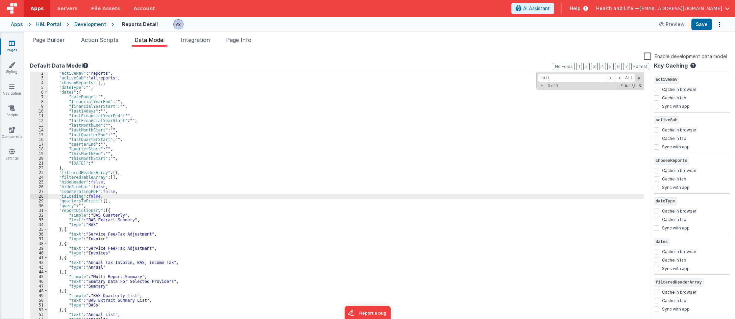
drag, startPoint x: 566, startPoint y: 42, endPoint x: 576, endPoint y: 43, distance: 10.2
click at [566, 42] on ul "Page Builder Action Scripts Data Model Integration Page Info" at bounding box center [379, 41] width 711 height 11
click at [633, 25] on button "Save" at bounding box center [701, 24] width 21 height 11
click at [53, 40] on span "Page Builder" at bounding box center [48, 39] width 32 height 7
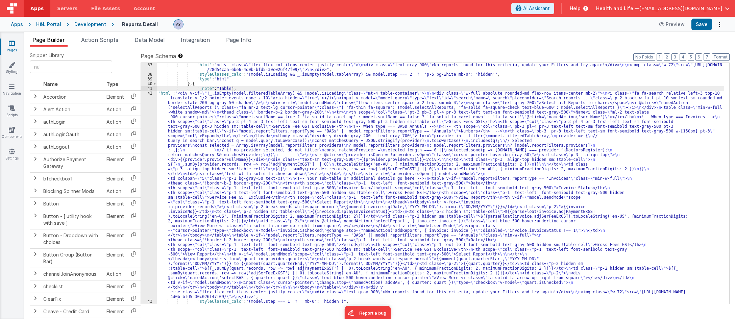
click at [211, 132] on div ""html" : "<div class= \" flex flex-col items-center justify-center \" > \n <div…" at bounding box center [440, 190] width 567 height 255
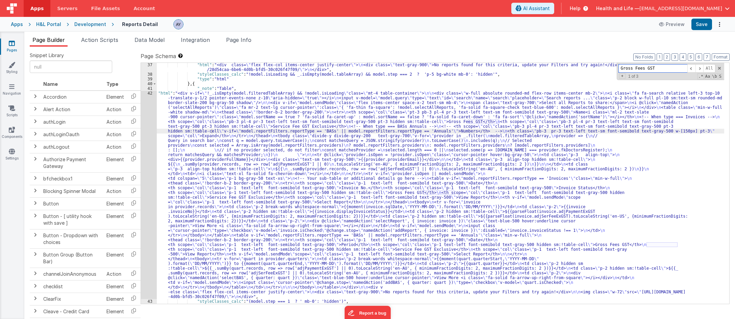
paste input "Invoice Status"
type input "Invoice Status"
click at [151, 171] on div "42" at bounding box center [149, 195] width 16 height 208
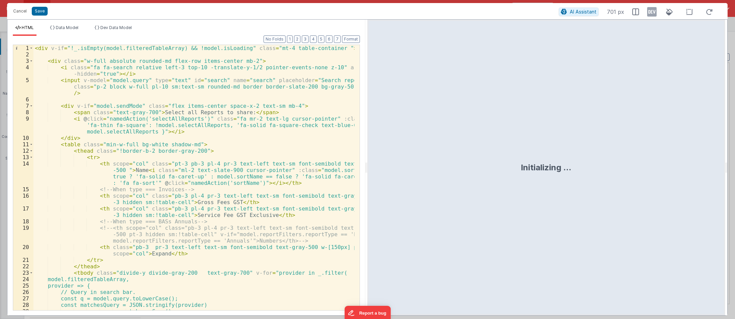
click at [221, 140] on div "< div v-if = "!_.isEmpty(model.filteredTableArray) && !model.isLoading" class =…" at bounding box center [193, 184] width 321 height 278
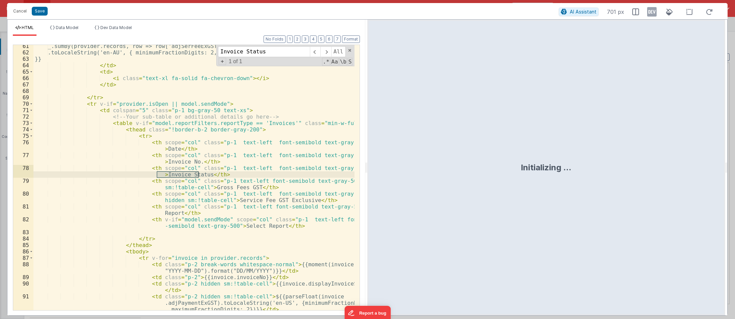
scroll to position [471, 0]
type input "Invoice Status"
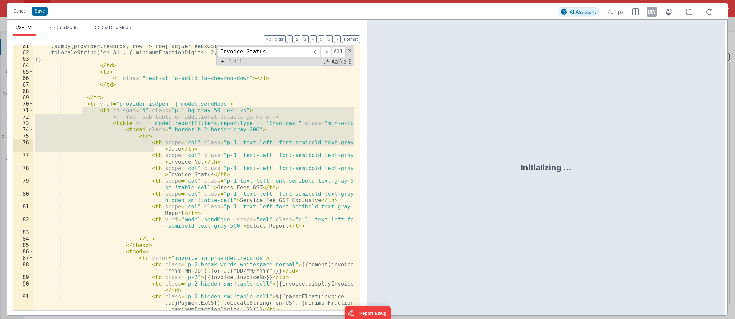
drag, startPoint x: 84, startPoint y: 108, endPoint x: 123, endPoint y: 149, distance: 57.1
click at [129, 157] on div "_.sumBy(provider.records, row => row['adjSerFeeExGST'] || 0) .toLocaleString('e…" at bounding box center [193, 188] width 321 height 291
click at [92, 103] on div "_.sumBy(provider.records, row => row['adjSerFeeExGST'] || 0) .toLocaleString('e…" at bounding box center [193, 188] width 321 height 291
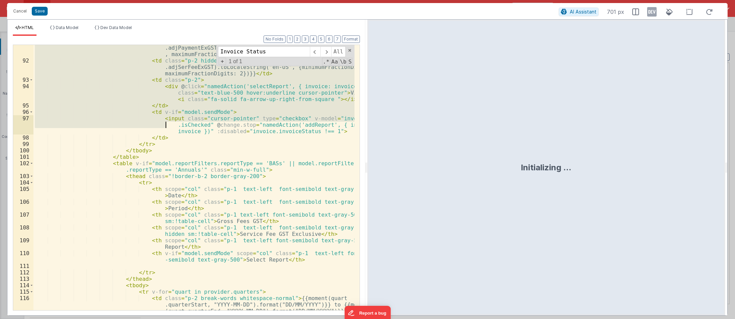
scroll to position [734, 0]
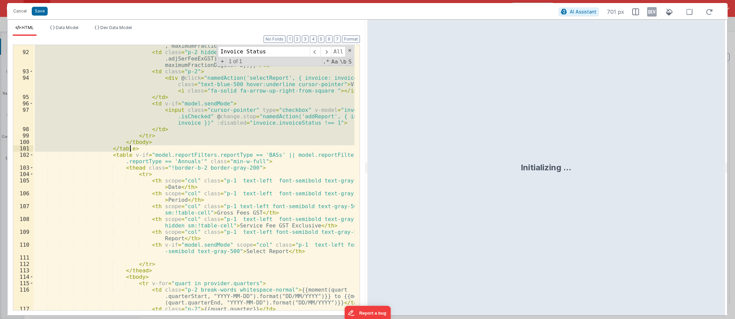
drag, startPoint x: 84, startPoint y: 104, endPoint x: 140, endPoint y: 148, distance: 70.8
click at [140, 148] on div "< td class = "p-2 hidden sm:!table-cell" > ${{parseFloat(invoice .adjPaymentExG…" at bounding box center [193, 182] width 321 height 304
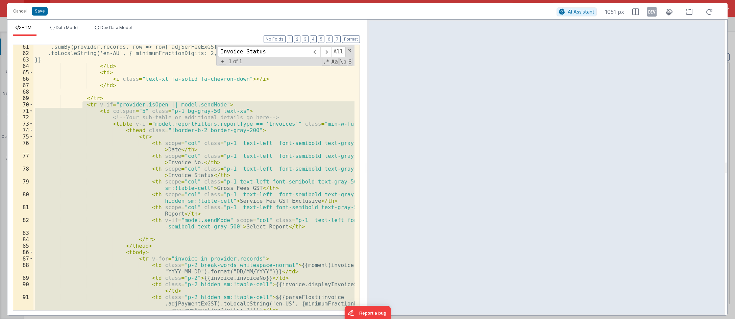
scroll to position [470, 0]
click at [225, 122] on div "_.sumBy(provider.records, row => row['adjSerFeeExGST'] || 0) .toLocaleString('e…" at bounding box center [193, 177] width 321 height 265
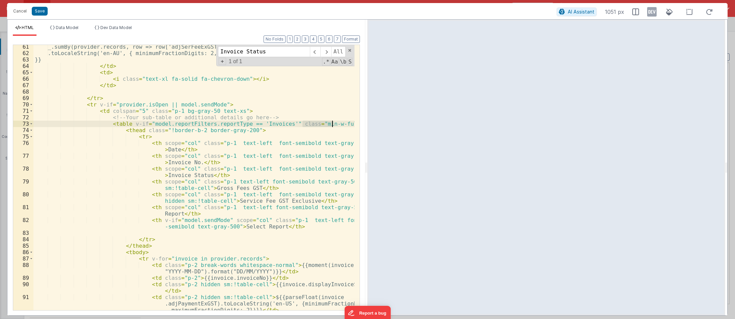
drag, startPoint x: 302, startPoint y: 124, endPoint x: 332, endPoint y: 123, distance: 30.4
click at [332, 123] on div "_.sumBy(provider.records, row => row['adjSerFeeExGST'] || 0) .toLocaleString('e…" at bounding box center [193, 189] width 321 height 291
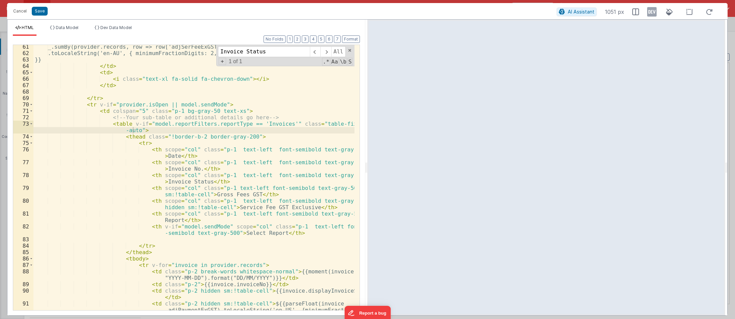
click at [259, 12] on div "Cancel Save" at bounding box center [283, 10] width 547 height 9
click at [633, 12] on icon at bounding box center [651, 11] width 9 height 11
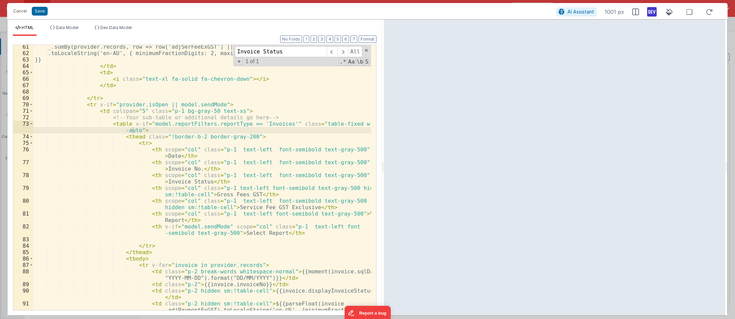
drag, startPoint x: 367, startPoint y: 157, endPoint x: 527, endPoint y: 155, distance: 160.5
click at [387, 160] on html "Cancel Save AI Assistant 1001 px HTML Data Model Dev Data Model Format 7 6 5 4 …" at bounding box center [367, 159] width 735 height 319
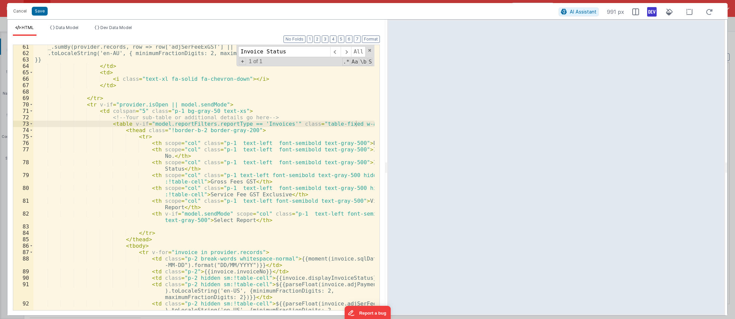
scroll to position [464, 0]
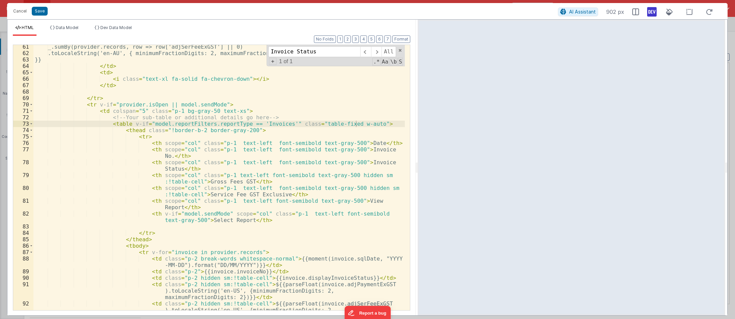
click at [410, 161] on html "Cancel Save AI Assistant 902 px HTML Data Model Dev Data Model Format 7 6 5 4 3…" at bounding box center [367, 159] width 735 height 319
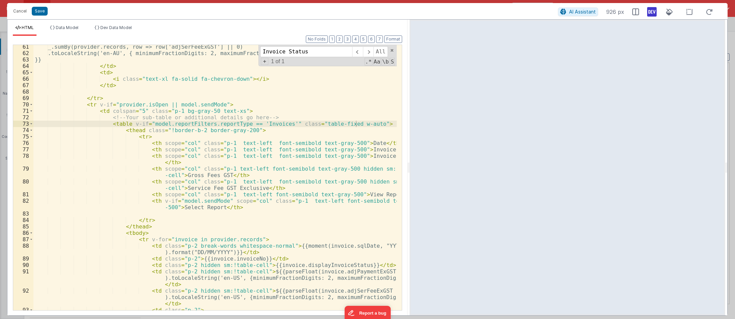
scroll to position [457, 0]
click at [340, 126] on div "_.sumBy(provider.records, row => row['adjSerFeeExGST'] || 0) .toLocaleString('e…" at bounding box center [214, 189] width 363 height 291
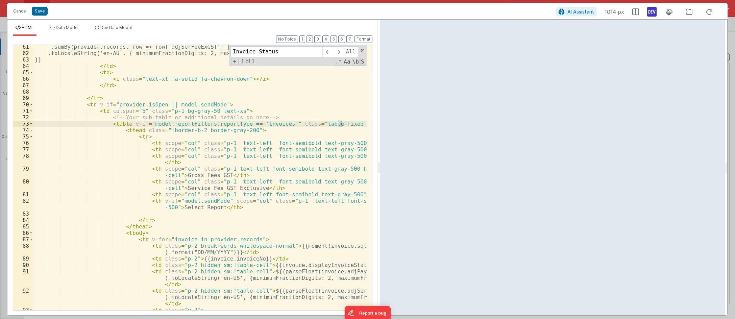
drag, startPoint x: 408, startPoint y: 171, endPoint x: 379, endPoint y: 171, distance: 28.7
click at [379, 171] on html "Cancel Save AI Assistant 1014 px HTML Data Model Dev Data Model Format 7 6 5 4 …" at bounding box center [367, 159] width 735 height 319
click at [330, 128] on div "_.sumBy(provider.records, row => row['adjSerFeeExGST'] || 0) .toLocaleString('e…" at bounding box center [214, 189] width 363 height 291
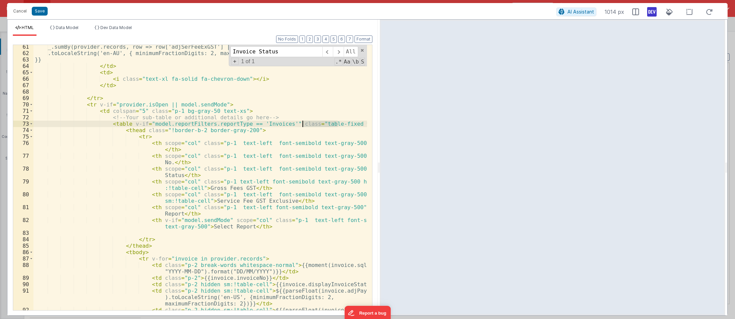
drag, startPoint x: 337, startPoint y: 125, endPoint x: 302, endPoint y: 125, distance: 34.8
click at [302, 125] on div "_.sumBy(provider.records, row => row['adjSerFeeExGST'] || 0) .toLocaleString('e…" at bounding box center [199, 189] width 333 height 291
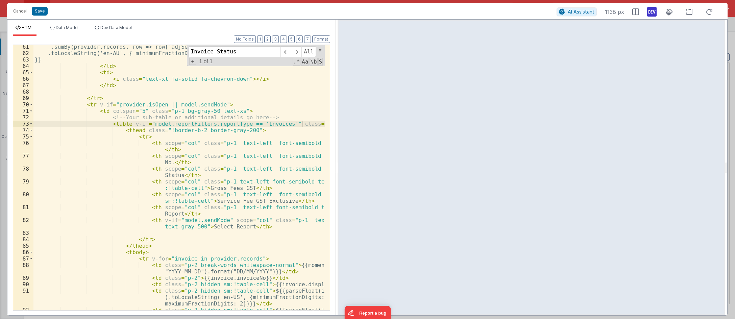
drag, startPoint x: 378, startPoint y: 164, endPoint x: 337, endPoint y: 167, distance: 41.0
click at [337, 167] on html "Cancel Save AI Assistant 1138 px HTML Data Model Dev Data Model Format 7 6 5 4 …" at bounding box center [367, 159] width 735 height 319
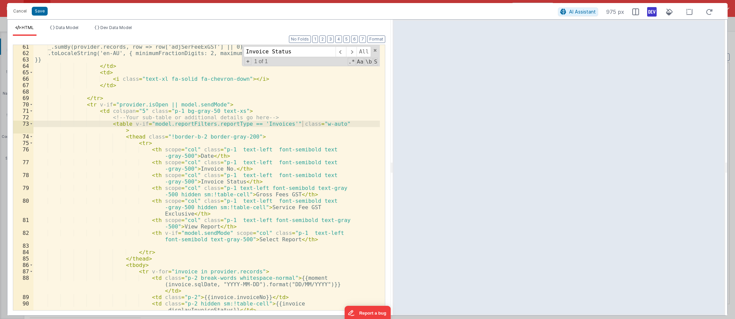
drag, startPoint x: 336, startPoint y: 165, endPoint x: 322, endPoint y: 145, distance: 24.6
click at [390, 166] on html "Cancel Save AI Assistant 975 px HTML Data Model Dev Data Model Format 7 6 5 4 3…" at bounding box center [367, 159] width 735 height 319
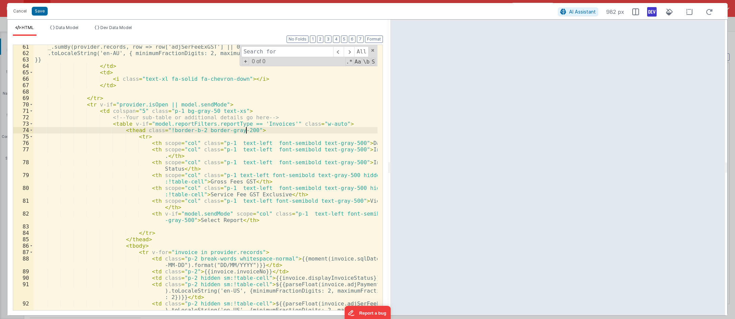
click at [313, 129] on div "_.sumBy(provider.records, row => row['adjSerFeeExGST'] || 0) .toLocaleString('e…" at bounding box center [205, 189] width 344 height 291
click at [331, 129] on div "_.sumBy(provider.records, row => row['adjSerFeeExGST'] || 0) .toLocaleString('e…" at bounding box center [205, 189] width 344 height 291
drag, startPoint x: 336, startPoint y: 124, endPoint x: 357, endPoint y: 125, distance: 21.0
click at [357, 125] on div "_.sumBy(provider.records, row => row['adjSerFeeExGST'] || 0) .toLocaleString('e…" at bounding box center [205, 189] width 344 height 291
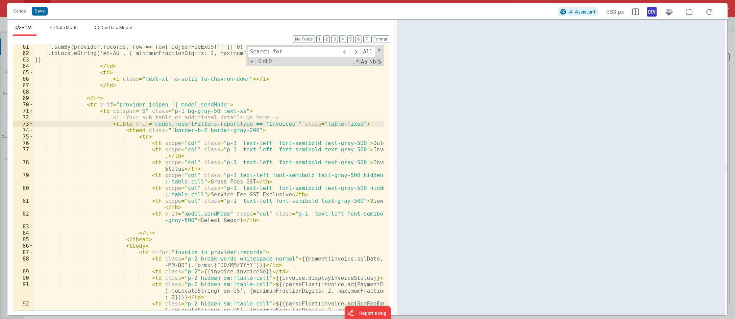
drag, startPoint x: 389, startPoint y: 160, endPoint x: 397, endPoint y: 174, distance: 16.2
click at [397, 174] on html "Cancel Save AI Assistant 963 px HTML Data Model Dev Data Model Format 7 6 5 4 3…" at bounding box center [367, 159] width 735 height 319
drag, startPoint x: 395, startPoint y: 167, endPoint x: 399, endPoint y: 174, distance: 8.5
click at [399, 174] on html "Cancel Save AI Assistant 955 px HTML Data Model Dev Data Model Format 7 6 5 4 3…" at bounding box center [367, 159] width 735 height 319
drag, startPoint x: 303, startPoint y: 123, endPoint x: 334, endPoint y: 124, distance: 30.8
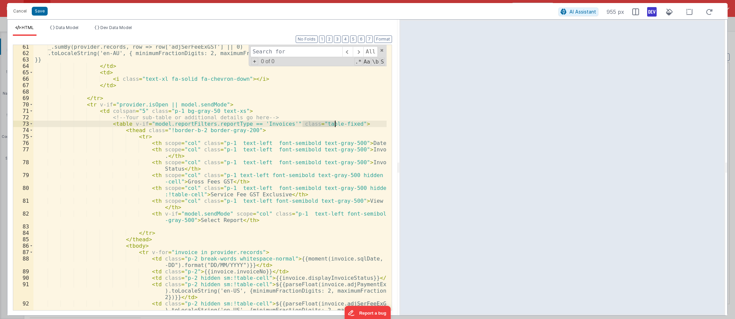
click at [334, 124] on div "_.sumBy(provider.records, row => row['adjSerFeeExGST'] || 0) .toLocaleString('e…" at bounding box center [209, 189] width 353 height 291
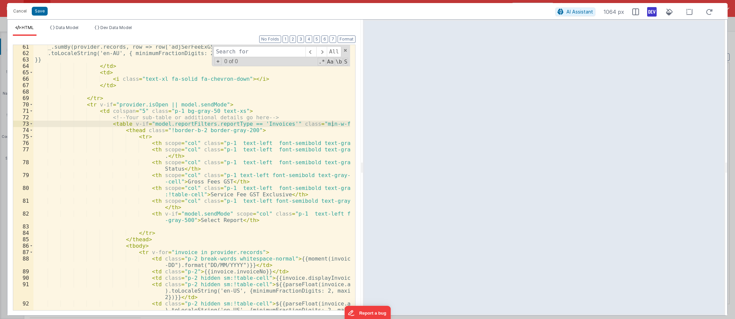
drag, startPoint x: 398, startPoint y: 168, endPoint x: 363, endPoint y: 177, distance: 37.0
click at [363, 177] on html "Cancel Save AI Assistant 1064 px HTML Data Model Dev Data Model Format 7 6 5 4 …" at bounding box center [367, 159] width 735 height 319
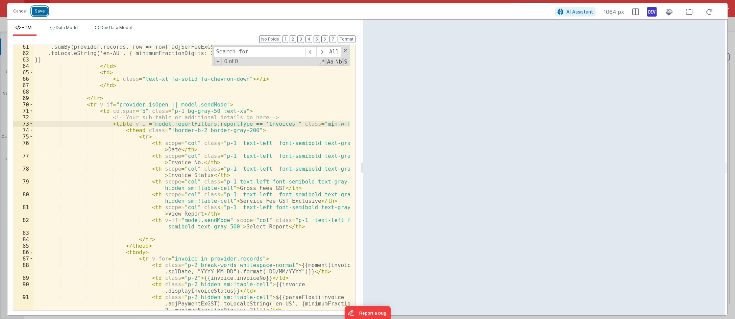
click at [37, 9] on button "Save" at bounding box center [40, 11] width 16 height 9
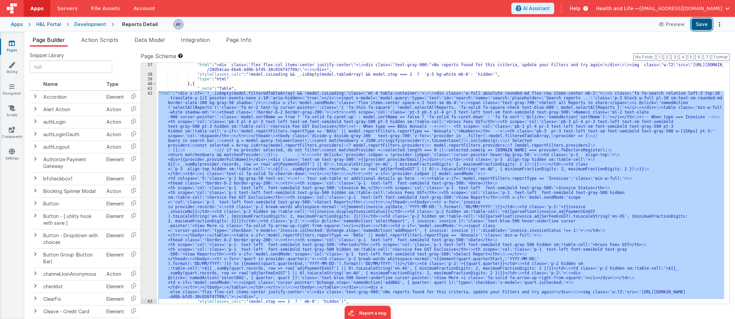
click at [633, 20] on button "Save" at bounding box center [701, 24] width 21 height 11
click at [241, 173] on div ""html" : "<div class= \" flex flex-col items-center justify-center \" > \n <div…" at bounding box center [440, 183] width 567 height 241
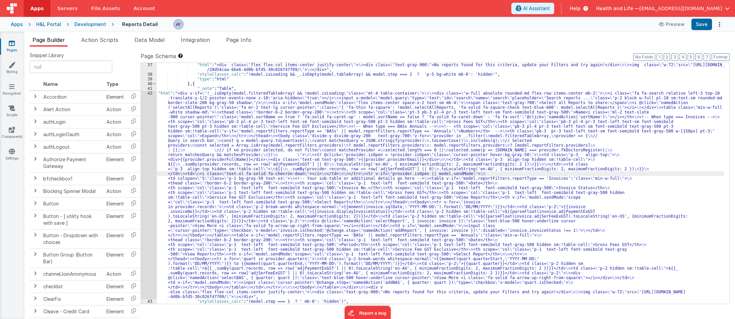
click at [150, 133] on div "42" at bounding box center [149, 195] width 16 height 208
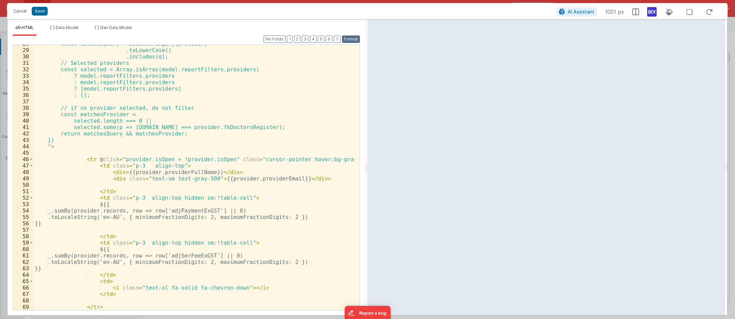
click at [353, 39] on button "Format" at bounding box center [351, 38] width 18 height 7
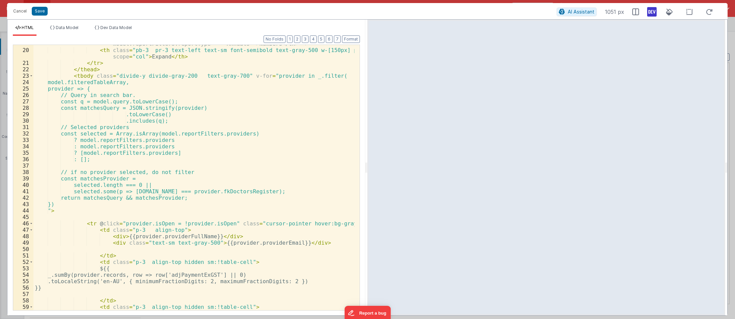
scroll to position [181, 0]
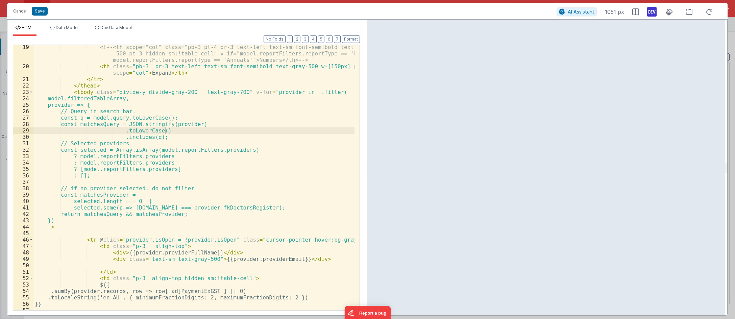
click at [297, 130] on div "<!-- <th scope="col" class="pb-3 pl-4 pr-3 text-left text-sm font-semibold text…" at bounding box center [193, 189] width 321 height 291
click at [258, 139] on div "<!-- <th scope="col" class="pb-3 pl-4 pr-3 text-left text-sm font-semibold text…" at bounding box center [193, 189] width 321 height 291
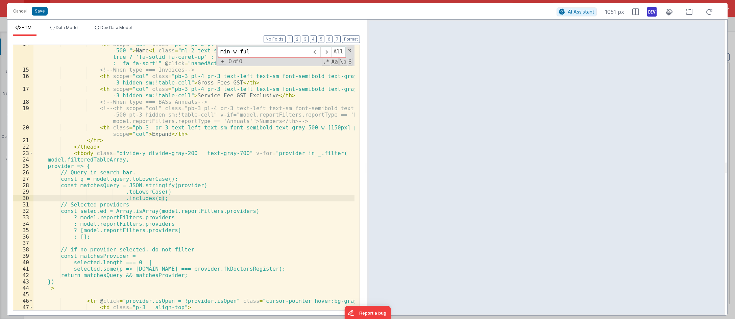
scroll to position [420, 0]
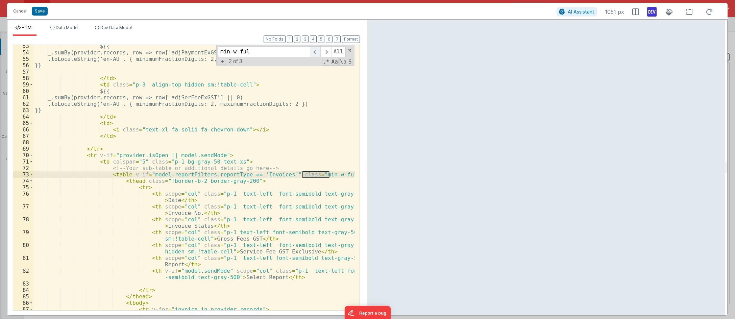
type input "min-w-ful"
click at [315, 53] on span at bounding box center [315, 51] width 10 height 11
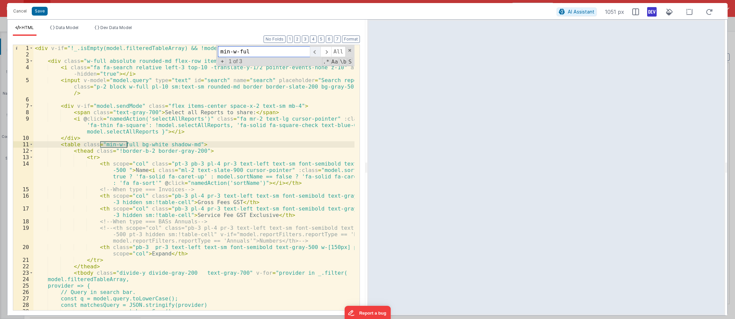
scroll to position [0, 0]
click at [326, 53] on span at bounding box center [325, 51] width 10 height 11
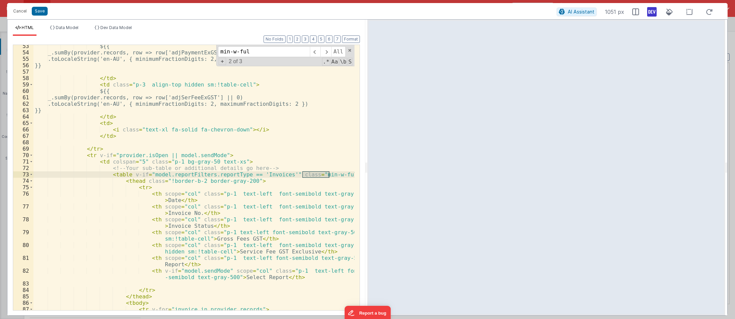
drag, startPoint x: 272, startPoint y: 182, endPoint x: 295, endPoint y: 175, distance: 23.5
click at [272, 182] on div "${{ _.sumBy(provider.records, row => row['adjPaymentExGST'] || 0) .toLocaleStri…" at bounding box center [193, 185] width 321 height 285
drag, startPoint x: 303, startPoint y: 174, endPoint x: 333, endPoint y: 177, distance: 30.2
click at [333, 177] on div "${{ _.sumBy(provider.records, row => row['adjPaymentExGST'] || 0) .toLocaleStri…" at bounding box center [193, 185] width 321 height 285
click at [316, 153] on div "${{ _.sumBy(provider.records, row => row['adjPaymentExGST'] || 0) .toLocaleStri…" at bounding box center [193, 185] width 321 height 285
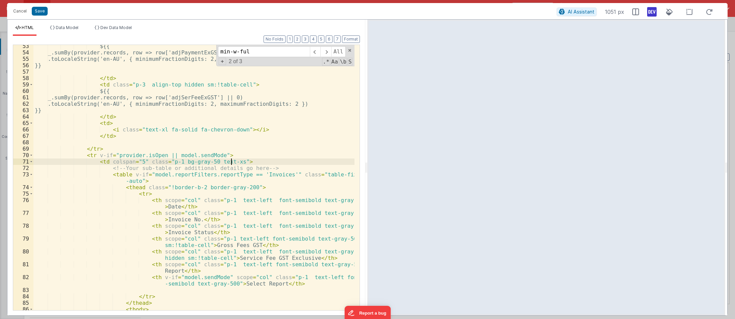
drag, startPoint x: 232, startPoint y: 163, endPoint x: 89, endPoint y: 46, distance: 185.6
click at [231, 165] on div "${{ _.sumBy(provider.records, row => row['adjPaymentExGST'] || 0) .toLocaleStri…" at bounding box center [193, 182] width 321 height 278
drag, startPoint x: 275, startPoint y: 117, endPoint x: 45, endPoint y: 6, distance: 255.6
click at [275, 117] on div "${{ _.sumBy(provider.records, row => row['adjPaymentExGST'] || 0) .toLocaleStri…" at bounding box center [193, 182] width 321 height 278
click at [39, 12] on button "Save" at bounding box center [40, 11] width 16 height 9
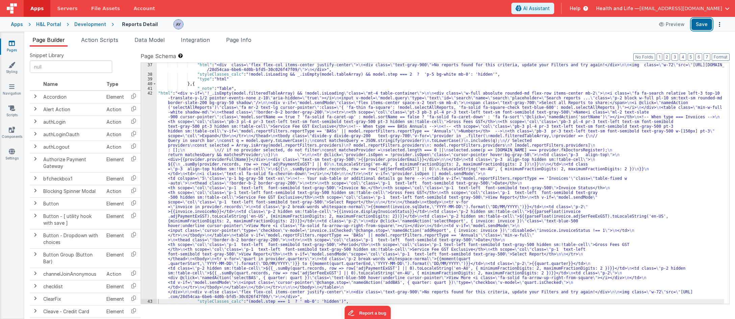
click at [633, 26] on button "Save" at bounding box center [701, 24] width 21 height 11
drag, startPoint x: 423, startPoint y: 140, endPoint x: 420, endPoint y: 144, distance: 5.0
click at [423, 140] on div ""html" : "<div class= \" flex flex-col items-center justify-center \" > \n <div…" at bounding box center [440, 190] width 567 height 255
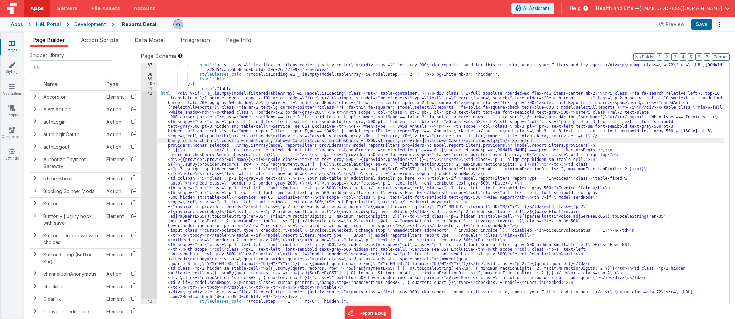
click at [144, 155] on div "42" at bounding box center [149, 195] width 16 height 208
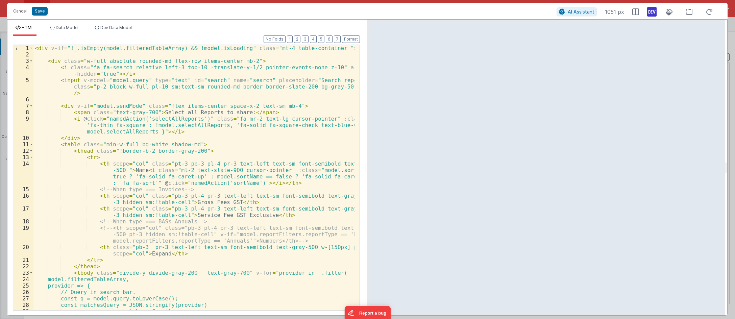
click at [216, 165] on div "< div v-if = "!_.isEmpty(model.filteredTableArray) && !model.isLoading" class =…" at bounding box center [193, 184] width 321 height 278
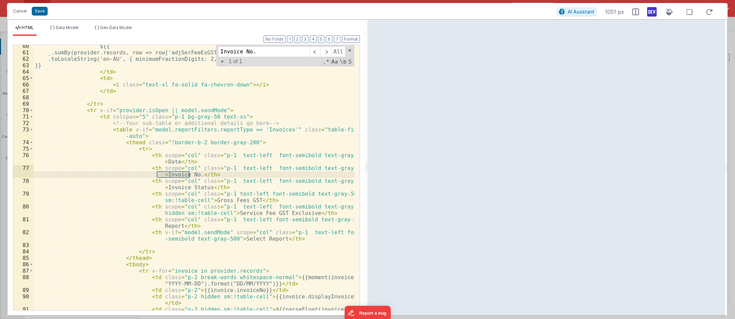
scroll to position [465, 0]
type input "Invoice No."
drag, startPoint x: 295, startPoint y: 138, endPoint x: 300, endPoint y: 133, distance: 6.7
click at [295, 138] on div "${{ _.sumBy(provider.records, row => row['adjSerFeeExGST'] || 0) .toLocaleStrin…" at bounding box center [193, 188] width 321 height 291
drag, startPoint x: 303, startPoint y: 128, endPoint x: 133, endPoint y: 136, distance: 170.1
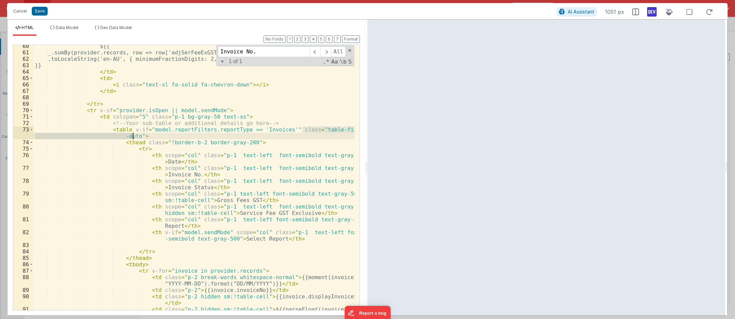
click at [133, 136] on div "${{ _.sumBy(provider.records, row => row['adjSerFeeExGST'] || 0) .toLocaleStrin…" at bounding box center [193, 188] width 321 height 291
click at [38, 12] on button "Save" at bounding box center [40, 11] width 16 height 9
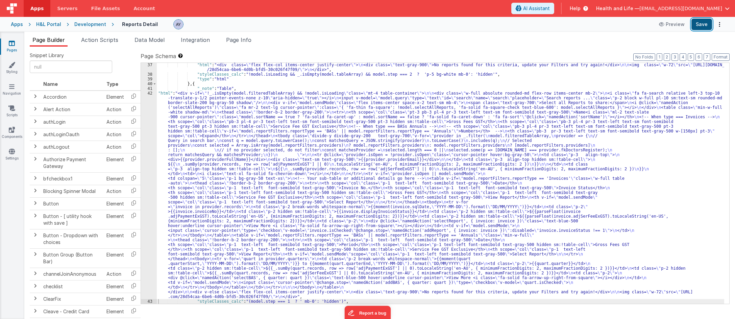
click at [633, 23] on button "Save" at bounding box center [701, 24] width 21 height 11
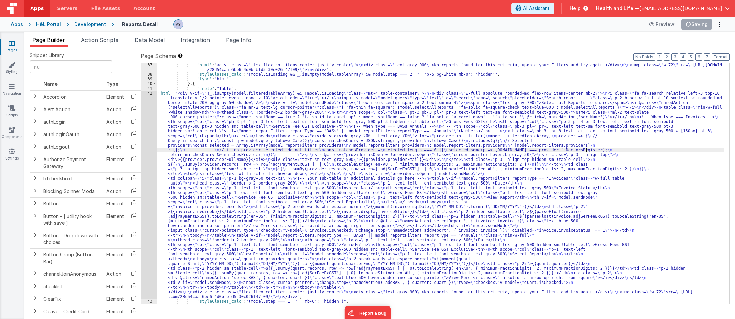
click at [587, 150] on div ""html" : "<div class= \" flex flex-col items-center justify-center \" > \n <div…" at bounding box center [440, 190] width 567 height 255
click at [613, 120] on div ""html" : "<div class= \" flex flex-col items-center justify-center \" > \n <div…" at bounding box center [440, 190] width 567 height 255
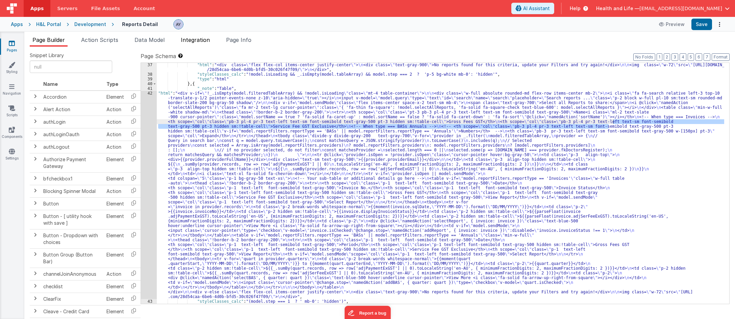
click at [204, 36] on li "Integration" at bounding box center [195, 41] width 34 height 11
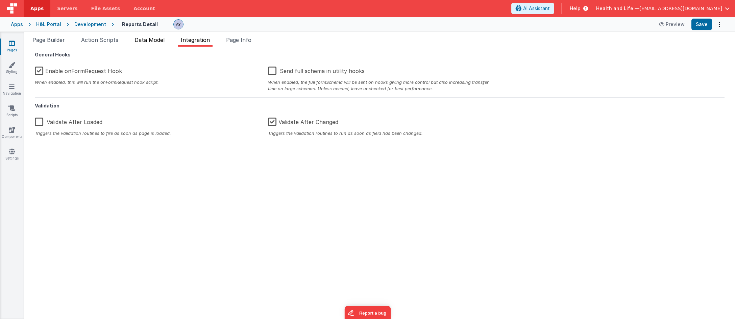
drag, startPoint x: 155, startPoint y: 43, endPoint x: 158, endPoint y: 41, distance: 3.5
click at [155, 43] on span "Data Model" at bounding box center [149, 39] width 30 height 7
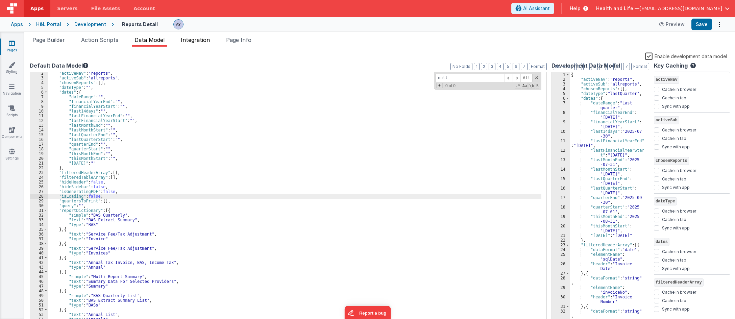
click at [182, 41] on li "Integration" at bounding box center [195, 41] width 34 height 11
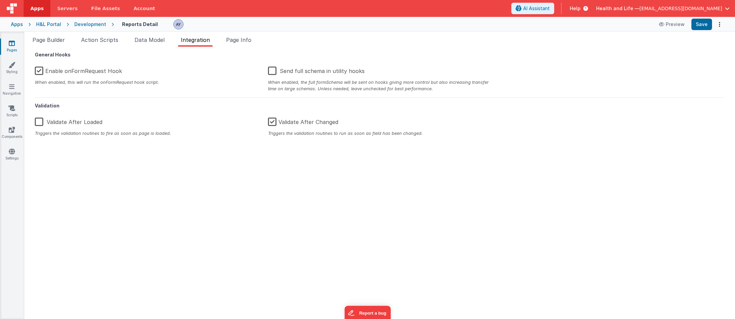
click at [132, 42] on ul "Page Builder Action Scripts Data Model Integration Page Info" at bounding box center [379, 41] width 711 height 11
click at [138, 41] on span "Data Model" at bounding box center [149, 39] width 30 height 7
click at [98, 44] on li "Action Scripts" at bounding box center [99, 41] width 43 height 11
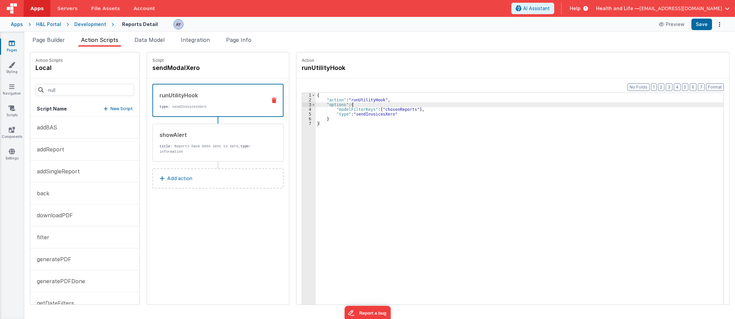
click at [150, 44] on li "Data Model" at bounding box center [149, 41] width 35 height 11
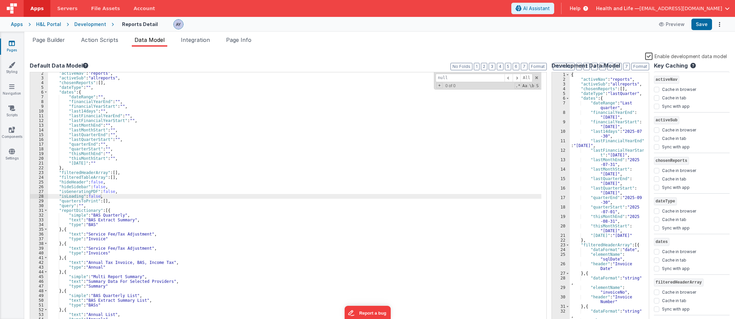
click at [633, 56] on label "Enable development data model" at bounding box center [686, 56] width 82 height 8
click at [0, 0] on input "Enable development data model" at bounding box center [0, 0] width 0 height 0
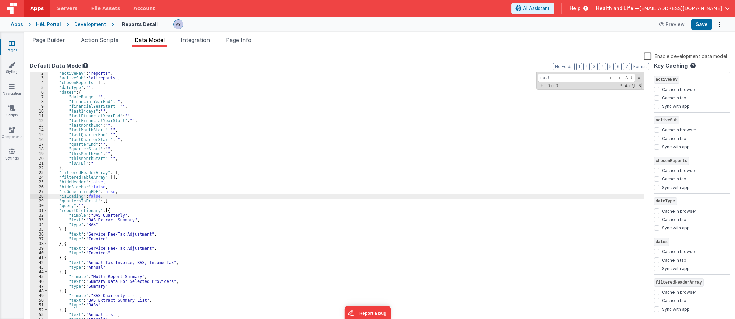
click at [633, 43] on ul "Page Builder Action Scripts Data Model Integration Page Info" at bounding box center [379, 41] width 711 height 11
drag, startPoint x: 54, startPoint y: 39, endPoint x: 98, endPoint y: 69, distance: 53.0
click at [54, 39] on span "Page Builder" at bounding box center [48, 39] width 32 height 7
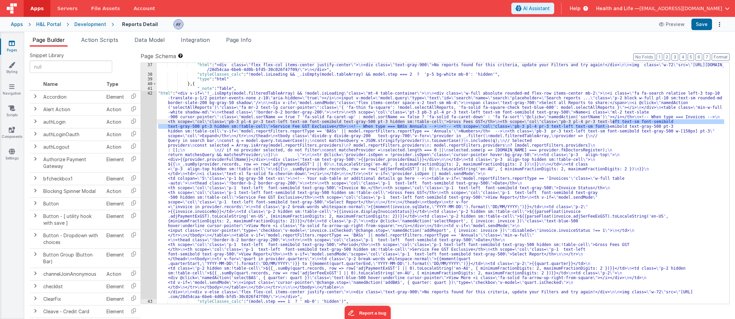
click at [145, 129] on div "42" at bounding box center [149, 195] width 16 height 208
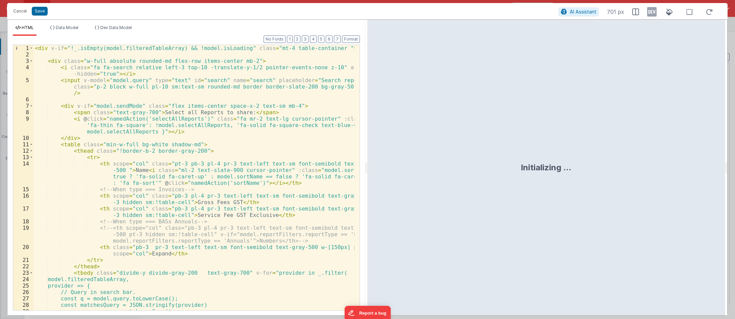
click at [188, 157] on div "< div v-if = "!_.isEmpty(model.filteredTableArray) && !model.isLoading" class =…" at bounding box center [193, 184] width 321 height 278
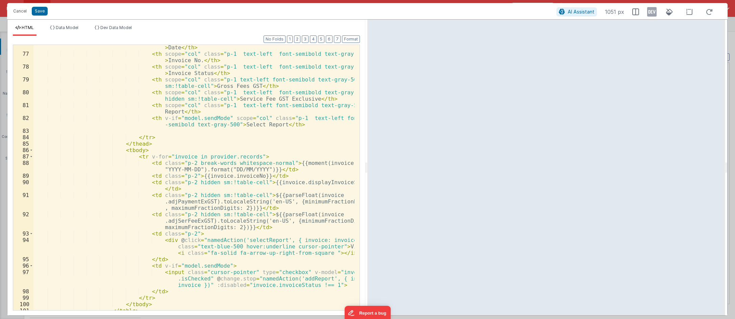
scroll to position [578, 0]
click at [186, 163] on div "< th scope = "col" class = "p-1 text-left font-semibold text-gray-500" > Date <…" at bounding box center [193, 183] width 321 height 291
click at [271, 164] on div "< th scope = "col" class = "p-1 text-left font-semibold text-gray-500" > Date <…" at bounding box center [193, 183] width 321 height 291
click at [633, 10] on icon at bounding box center [651, 11] width 9 height 11
drag, startPoint x: 187, startPoint y: 183, endPoint x: 249, endPoint y: 183, distance: 62.2
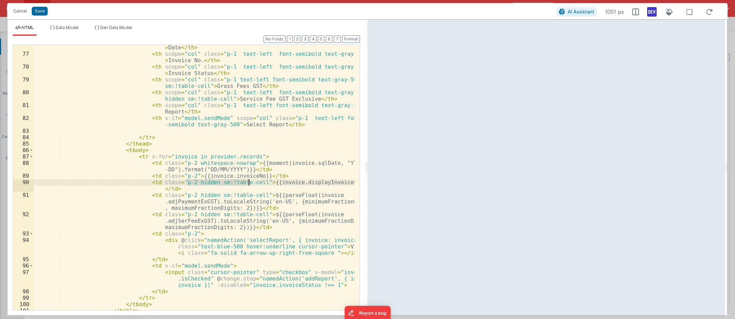
click at [249, 183] on div "< th scope = "col" class = "p-1 text-left font-semibold text-gray-500" > Date <…" at bounding box center [193, 183] width 321 height 291
paste textarea
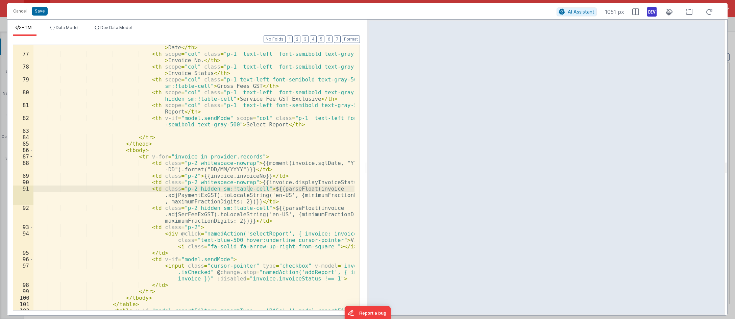
click at [248, 188] on div "< th scope = "col" class = "p-1 text-left font-semibold text-gray-500" > Date <…" at bounding box center [193, 183] width 321 height 291
paste textarea
click at [249, 207] on div "< th scope = "col" class = "p-1 text-left font-semibold text-gray-500" > Date <…" at bounding box center [193, 183] width 321 height 291
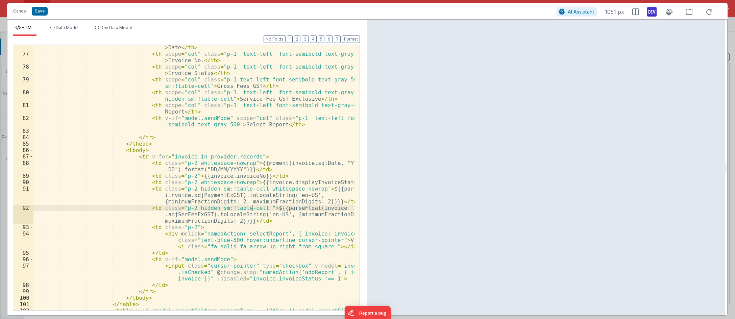
paste textarea
click at [183, 226] on div "< th scope = "col" class = "p-1 text-left font-semibold text-gray-500" > Date <…" at bounding box center [193, 183] width 321 height 291
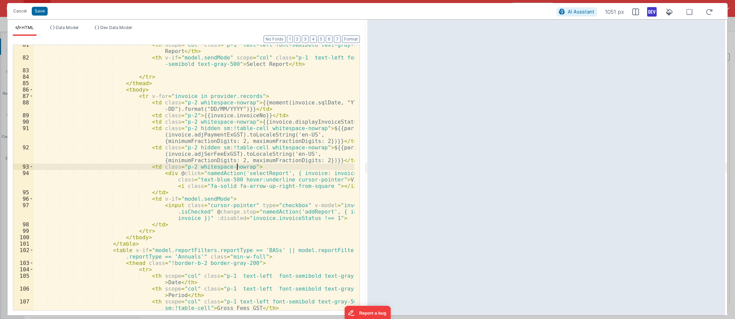
scroll to position [639, 0]
click at [214, 202] on div "< th scope = "col" class = "p-1 text-left font-semibold text-gray-500" > View R…" at bounding box center [193, 186] width 321 height 291
type textarea "class"
click at [289, 203] on div "< th scope = "col" class = "p-1 text-left font-semibold text-gray-500" > View R…" at bounding box center [193, 186] width 321 height 291
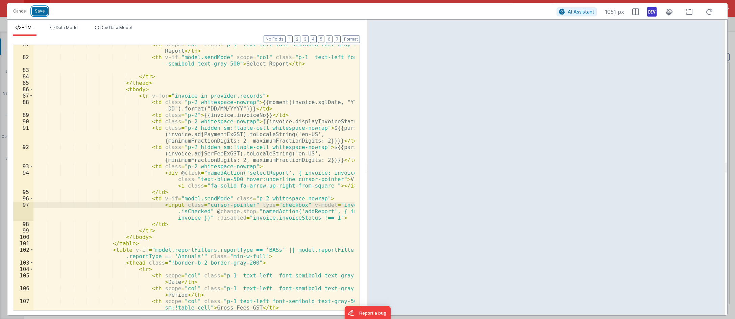
drag, startPoint x: 46, startPoint y: 10, endPoint x: 506, endPoint y: 9, distance: 460.5
click at [46, 10] on button "Save" at bounding box center [40, 11] width 16 height 9
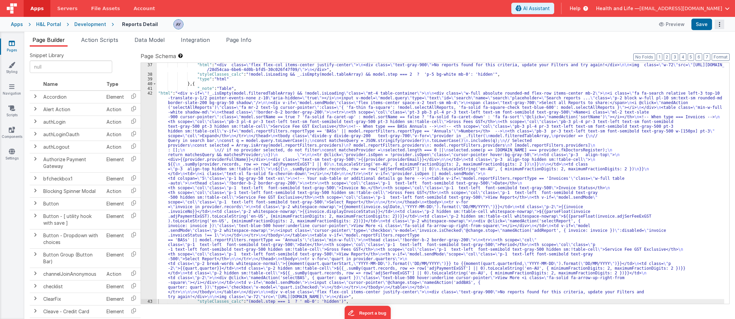
click at [633, 25] on button "Options" at bounding box center [719, 24] width 9 height 9
click at [633, 23] on button at bounding box center [367, 159] width 735 height 319
click at [633, 26] on button "Save" at bounding box center [701, 24] width 21 height 11
click at [517, 184] on div ""html" : "<div class= \" flex flex-col items-center justify-center \" > \n <div…" at bounding box center [440, 190] width 567 height 255
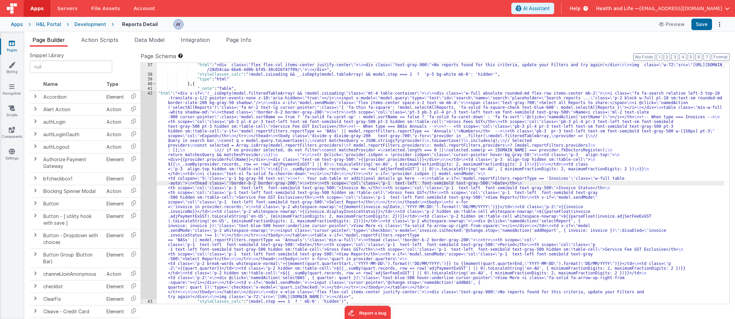
click at [633, 23] on div "Apps H&L Portal Development Reports Detail Preview Save" at bounding box center [367, 24] width 735 height 15
click at [633, 23] on button "Options" at bounding box center [719, 24] width 9 height 9
click at [633, 49] on link "Rollback" at bounding box center [694, 51] width 59 height 13
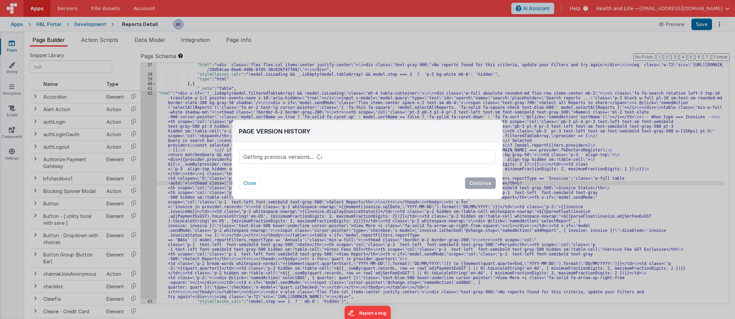
click at [321, 160] on div "Getting previous versions..." at bounding box center [367, 157] width 256 height 14
click at [317, 158] on icon at bounding box center [319, 157] width 6 height 7
click at [304, 155] on div "Getting previous versions..." at bounding box center [367, 157] width 256 height 14
click at [253, 184] on button "Close" at bounding box center [249, 182] width 21 height 11
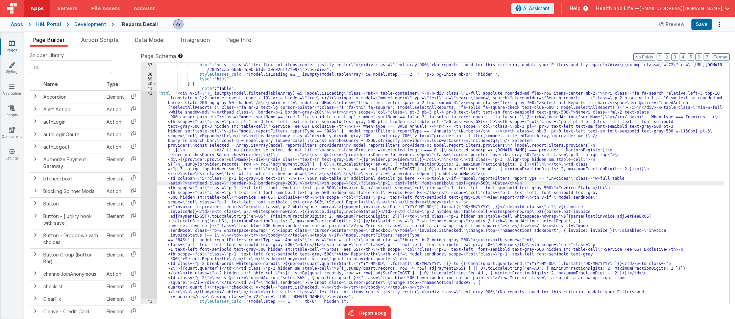
click at [146, 177] on div "42" at bounding box center [149, 195] width 16 height 208
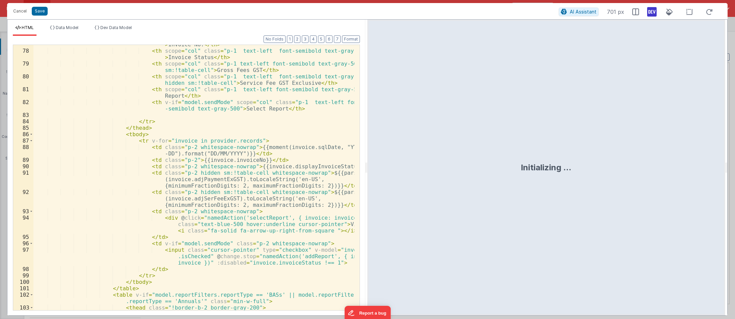
scroll to position [598, 0]
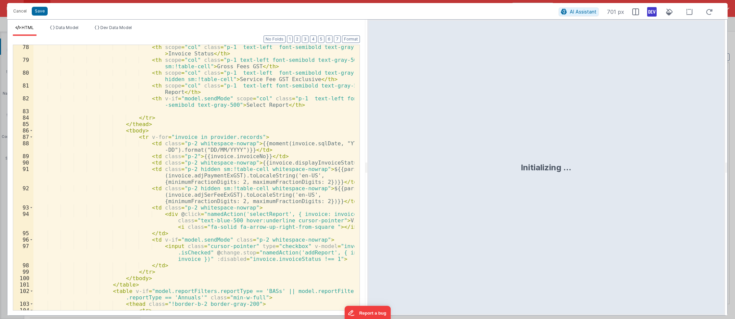
click at [214, 163] on div "< th scope = "col" class = "p-1 text-left font-semibold text-gray-500" > Invoic…" at bounding box center [193, 189] width 321 height 291
drag, startPoint x: 237, startPoint y: 162, endPoint x: 186, endPoint y: 163, distance: 51.7
click at [186, 163] on div "< th scope = "col" class = "p-1 text-left font-semibold text-gray-500" > Invoic…" at bounding box center [193, 189] width 321 height 291
drag, startPoint x: 182, startPoint y: 142, endPoint x: 237, endPoint y: 141, distance: 54.1
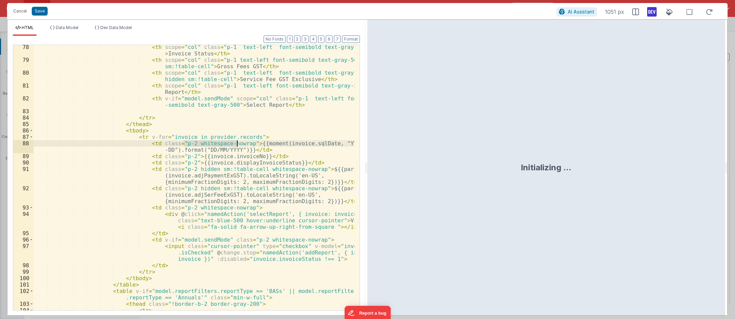
click at [237, 141] on div "< th scope = "col" class = "p-1 text-left font-semibold text-gray-500" > Invoic…" at bounding box center [193, 189] width 321 height 291
drag, startPoint x: 250, startPoint y: 169, endPoint x: 303, endPoint y: 170, distance: 53.1
click at [303, 170] on div "< th scope = "col" class = "p-1 text-left font-semibold text-gray-500" > Invoic…" at bounding box center [193, 189] width 321 height 291
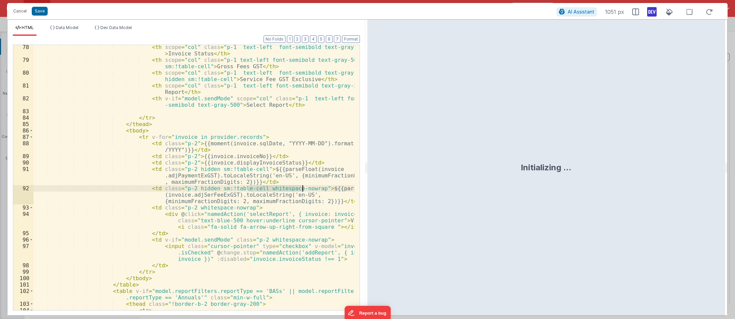
drag, startPoint x: 249, startPoint y: 187, endPoint x: 301, endPoint y: 188, distance: 51.7
click at [301, 188] on div "< th scope = "col" class = "p-1 text-left font-semibold text-gray-500" > Invoic…" at bounding box center [193, 189] width 321 height 291
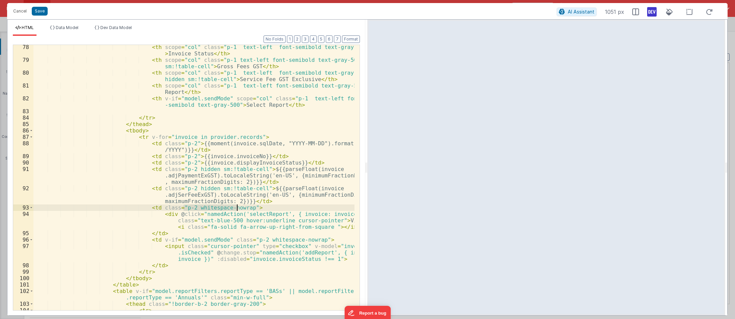
drag, startPoint x: 183, startPoint y: 207, endPoint x: 401, endPoint y: 182, distance: 218.7
click at [237, 208] on div "< th scope = "col" class = "p-1 text-left font-semibold text-gray-500" > Invoic…" at bounding box center [193, 189] width 321 height 291
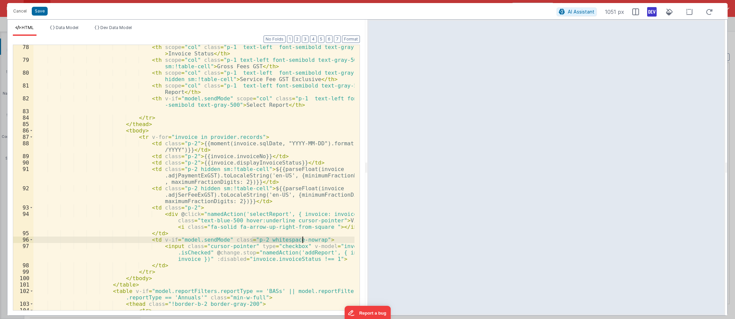
drag, startPoint x: 251, startPoint y: 240, endPoint x: 304, endPoint y: 239, distance: 53.1
click at [304, 239] on div "< th scope = "col" class = "p-1 text-left font-semibold text-gray-500" > Invoic…" at bounding box center [193, 189] width 321 height 291
click at [252, 240] on div "< th scope = "col" class = "p-1 text-left font-semibold text-gray-500" > Invoic…" at bounding box center [193, 177] width 321 height 265
drag, startPoint x: 250, startPoint y: 241, endPoint x: 302, endPoint y: 240, distance: 52.4
click at [302, 240] on div "< th scope = "col" class = "p-1 text-left font-semibold text-gray-500" > Invoic…" at bounding box center [193, 189] width 321 height 291
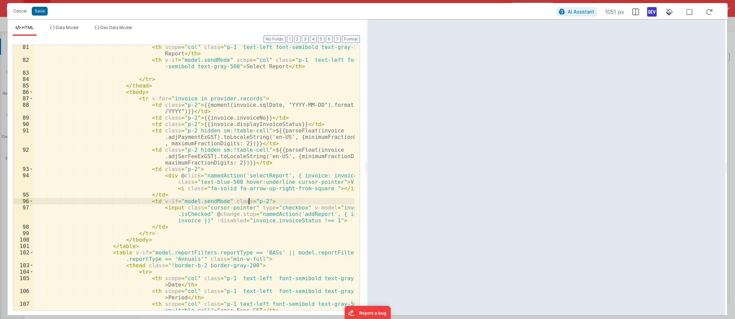
click at [258, 246] on div "< th scope = "col" class = "p-1 text-left font-semibold text-gray-500" > View R…" at bounding box center [193, 189] width 321 height 291
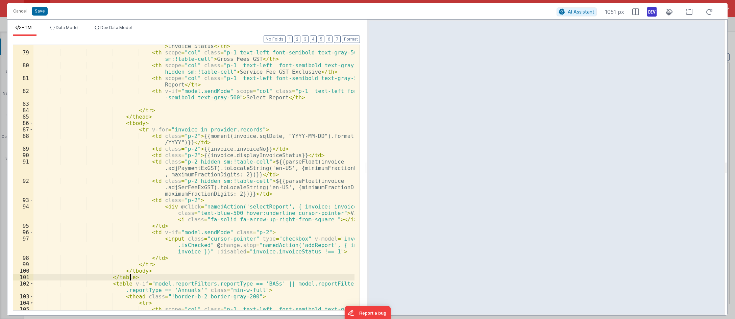
scroll to position [604, 0]
click at [40, 10] on button "Save" at bounding box center [40, 11] width 16 height 9
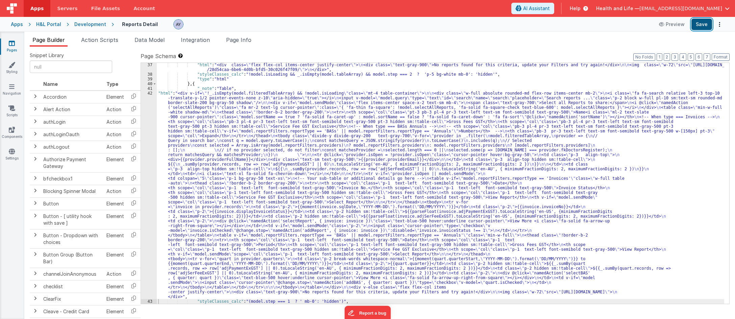
click at [633, 27] on button "Save" at bounding box center [701, 24] width 21 height 11
click at [390, 178] on div ""html" : "<div class= \" flex flex-col items-center justify-center \" > \n <div…" at bounding box center [440, 190] width 567 height 255
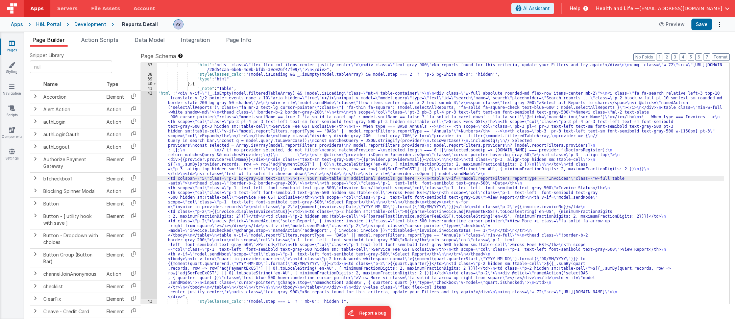
click at [144, 179] on div "42" at bounding box center [149, 195] width 16 height 208
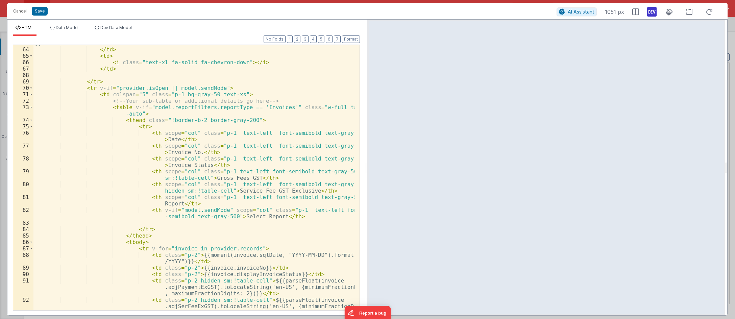
scroll to position [486, 0]
drag, startPoint x: 303, startPoint y: 108, endPoint x: 116, endPoint y: 113, distance: 186.9
click at [114, 113] on div "}} </ td > < td > < i class = "text-xl fa-solid fa-chevron-down" > </ i > </ td…" at bounding box center [193, 185] width 321 height 291
click at [117, 113] on div "}} </ td > < td > < i class = "text-xl fa-solid fa-chevron-down" > </ i > </ td…" at bounding box center [193, 177] width 321 height 265
click at [341, 108] on div "}} </ td > < td > < i class = "text-xl fa-solid fa-chevron-down" > </ i > </ td…" at bounding box center [193, 185] width 321 height 291
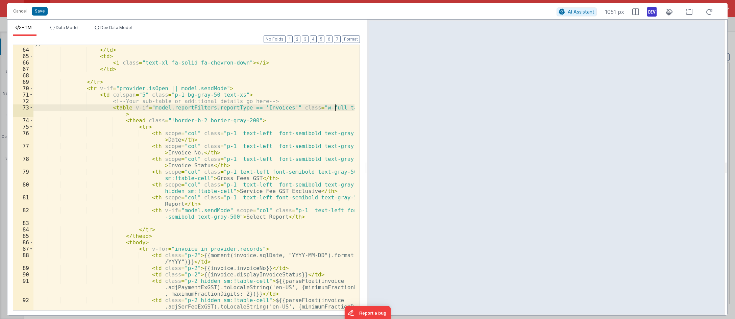
type textarea "e"
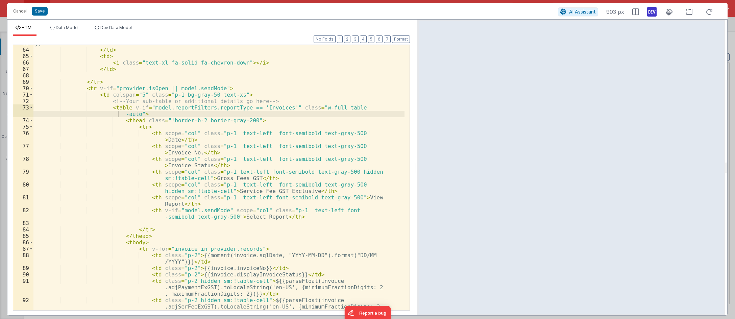
drag, startPoint x: 367, startPoint y: 137, endPoint x: 417, endPoint y: 134, distance: 50.8
click at [417, 134] on html "Cancel Save AI Assistant 903 px HTML Data Model Dev Data Model Format 7 6 5 4 3…" at bounding box center [367, 159] width 735 height 319
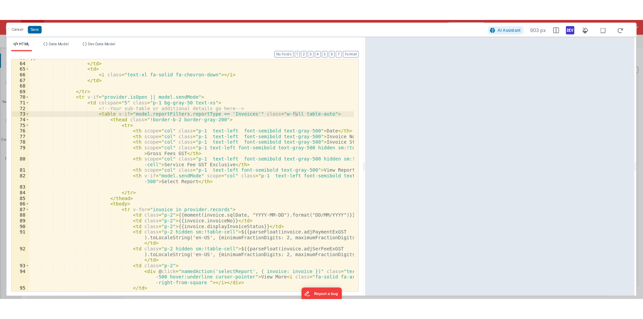
scroll to position [467, 0]
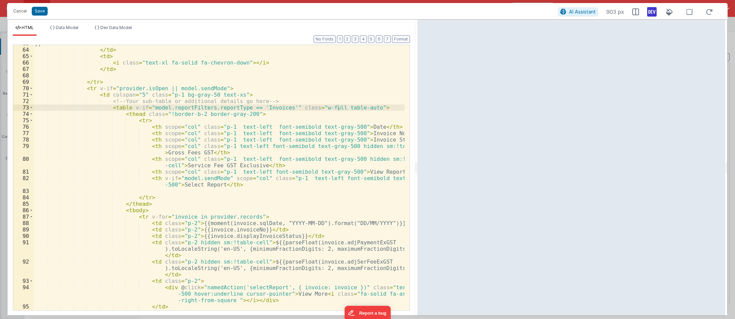
click at [330, 124] on div "}} </ td > < td > < i class = "text-xl fa-solid fa-chevron-down" > </ i > </ td…" at bounding box center [218, 179] width 371 height 278
drag, startPoint x: 727, startPoint y: 123, endPoint x: 745, endPoint y: 124, distance: 18.3
click at [633, 124] on html "Cancel Save AI Assistant 903 px HTML Data Model Dev Data Model Format 7 6 5 4 3…" at bounding box center [367, 159] width 735 height 319
click at [279, 160] on div "}} </ td > < td > < i class = "text-xl fa-solid fa-chevron-down" > </ i > </ td…" at bounding box center [218, 179] width 371 height 278
click at [284, 166] on div "}} </ td > < td > < i class = "text-xl fa-solid fa-chevron-down" > </ i > </ td…" at bounding box center [218, 179] width 371 height 278
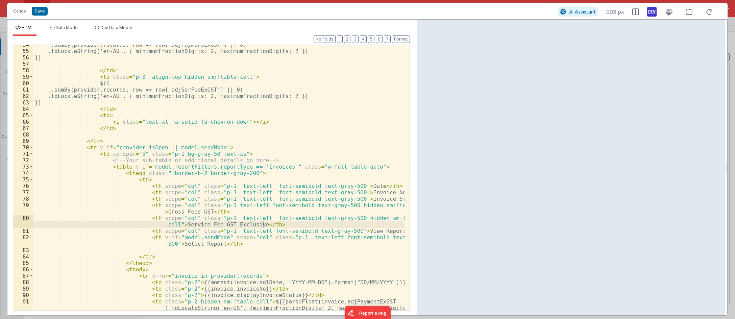
scroll to position [406, 0]
click at [301, 169] on div "_.sumBy(provider.records, row => row['adjPaymentExGST'] || 0) .toLocaleString('…" at bounding box center [218, 188] width 371 height 291
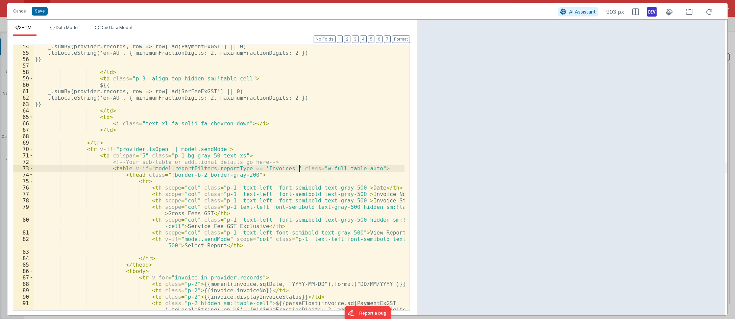
click at [305, 169] on div "_.sumBy(provider.records, row => row['adjPaymentExGST'] || 0) .toLocaleString('…" at bounding box center [218, 188] width 371 height 291
click at [290, 179] on div "_.sumBy(provider.records, row => row['adjPaymentExGST'] || 0) .toLocaleString('…" at bounding box center [218, 188] width 371 height 291
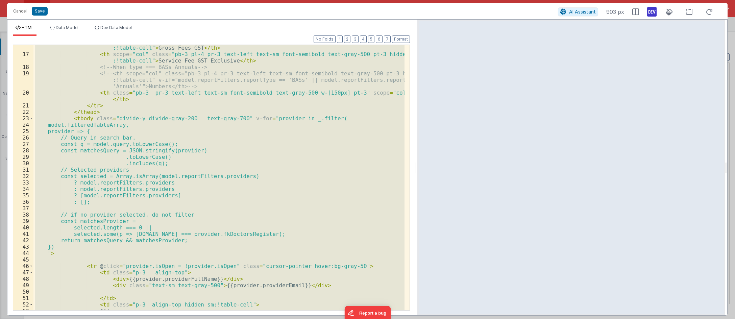
click at [128, 125] on div "< th scope = "col" class = "pb-3 pl-4 pr-3 text-left text-sm font-semibold text…" at bounding box center [218, 177] width 371 height 265
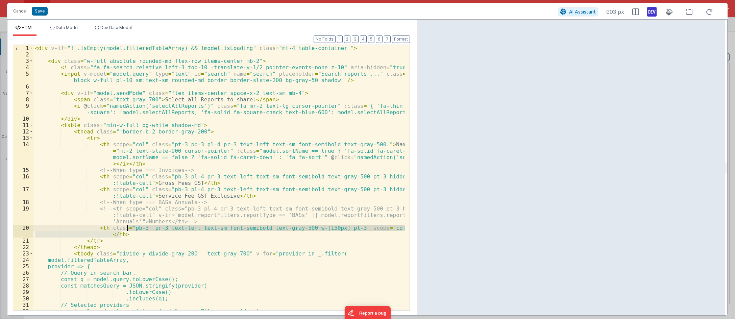
scroll to position [0, 0]
drag, startPoint x: 197, startPoint y: 166, endPoint x: 184, endPoint y: 163, distance: 13.1
click at [197, 166] on div "< div v-if = "!_.isEmpty(model.filteredTableArray) && !model.isLoading" class =…" at bounding box center [218, 184] width 371 height 278
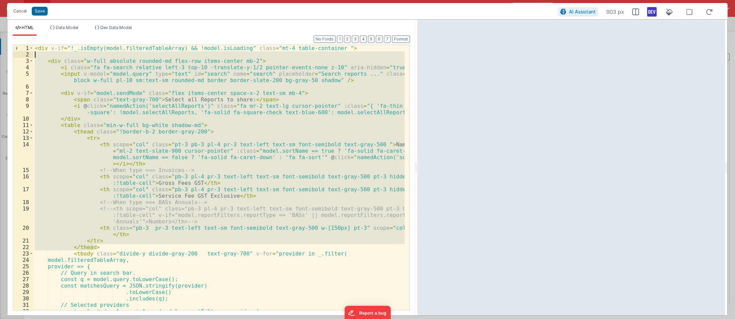
drag, startPoint x: 95, startPoint y: 146, endPoint x: 28, endPoint y: 50, distance: 117.1
click at [28, 50] on div "1 2 3 4 5 6 7 8 9 10 11 12 13 14 15 16 17 18 19 20 21 22 23 24 25 26 27 28 29 3…" at bounding box center [211, 178] width 397 height 266
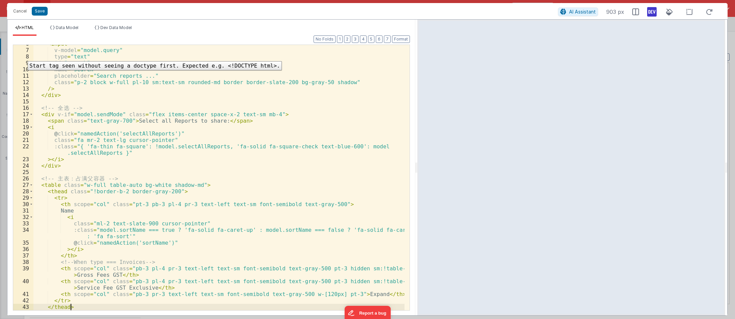
scroll to position [43, 0]
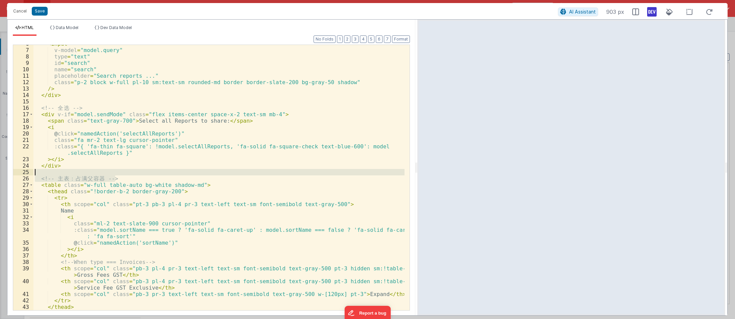
click at [122, 173] on div "< input v-model = "model.query" type = "text" id = "search" name = "search" pla…" at bounding box center [218, 180] width 371 height 278
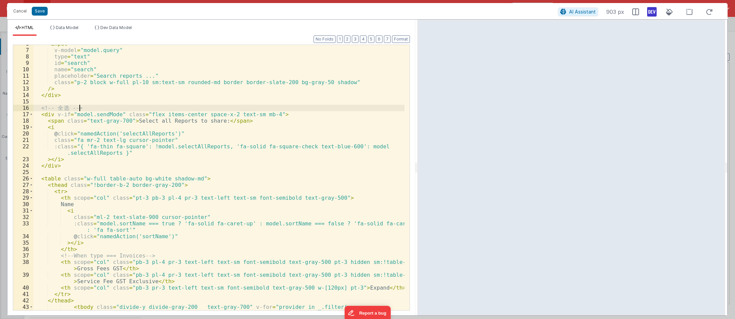
drag, startPoint x: 85, startPoint y: 110, endPoint x: 85, endPoint y: 105, distance: 5.1
click at [85, 105] on div "< input v-model = "model.query" type = "text" id = "search" name = "search" pla…" at bounding box center [218, 180] width 371 height 278
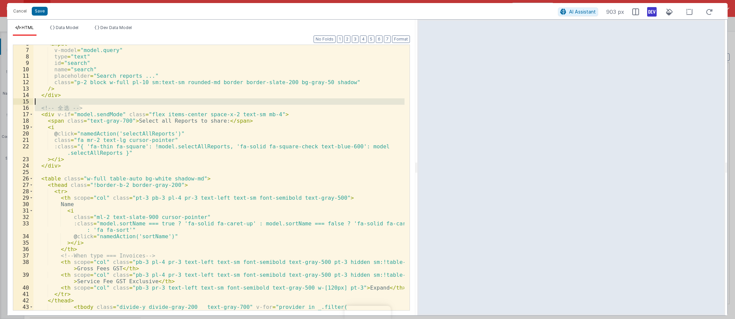
click at [85, 104] on div "< input v-model = "model.query" type = "text" id = "search" name = "search" pla…" at bounding box center [218, 180] width 371 height 278
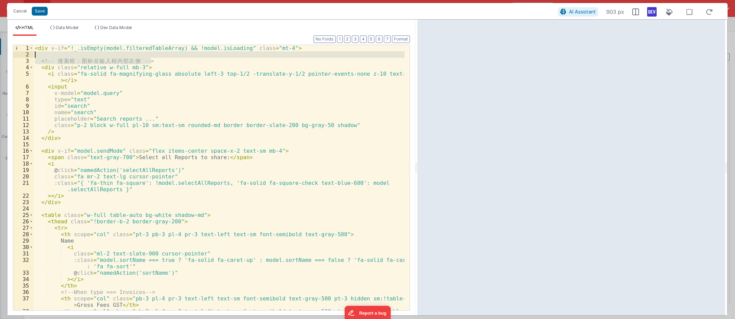
drag, startPoint x: 154, startPoint y: 63, endPoint x: 28, endPoint y: 56, distance: 125.9
click at [28, 56] on div "1 2 3 4 5 6 7 8 9 10 11 12 13 14 15 16 17 18 19 20 21 22 23 24 25 26 27 28 29 3…" at bounding box center [211, 178] width 397 height 266
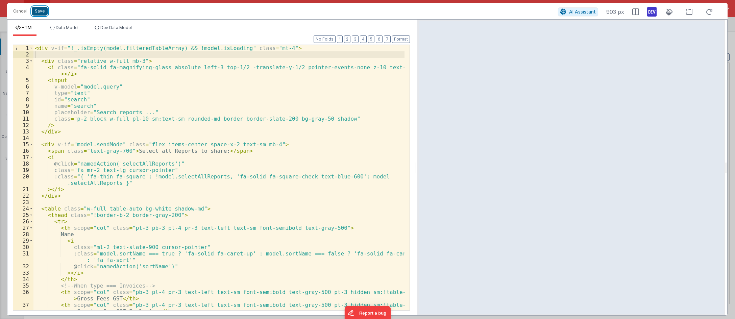
click at [38, 10] on button "Save" at bounding box center [40, 11] width 16 height 9
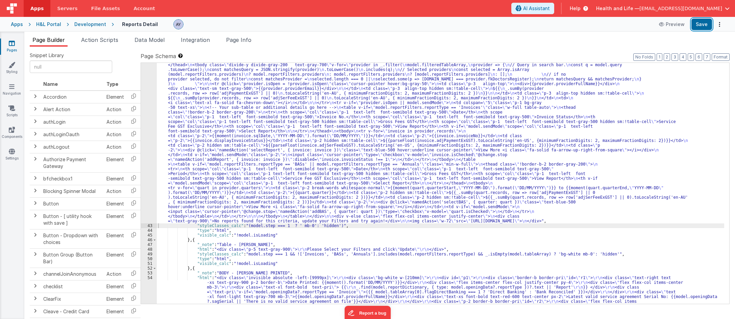
drag, startPoint x: 707, startPoint y: 24, endPoint x: 730, endPoint y: 32, distance: 24.5
click at [708, 24] on button "Save" at bounding box center [701, 24] width 21 height 11
click at [735, 28] on html "Apps Servers File Assets Account Some FUTURE Slot AI Assistant Help Health and …" at bounding box center [367, 159] width 735 height 319
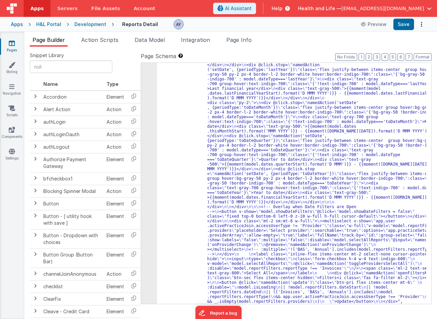
click at [203, 130] on div ""html" : "<div class= \" sm:flex items-center gap-5 py-4 \" > \n <div class= \"…" at bounding box center [291, 152] width 269 height 794
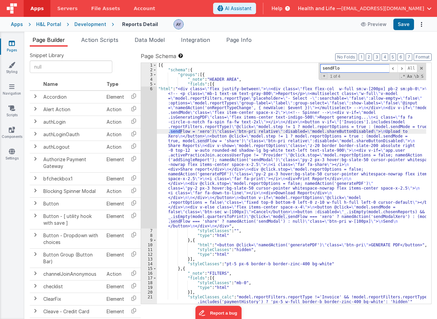
type input "sendFlow"
click at [141, 132] on div "6" at bounding box center [149, 157] width 16 height 142
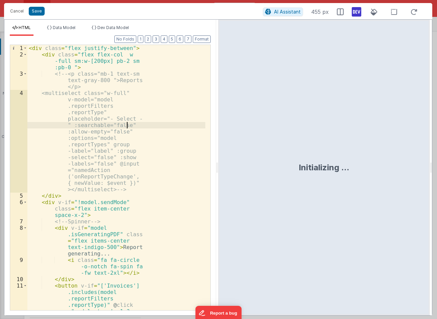
click at [147, 127] on div "< div class = "flex justify-between" > < div class = "flex flex-col w -full sm:…" at bounding box center [116, 219] width 178 height 349
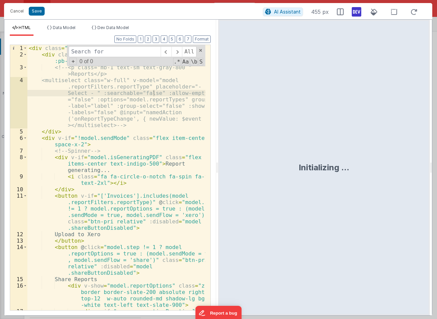
type input "d"
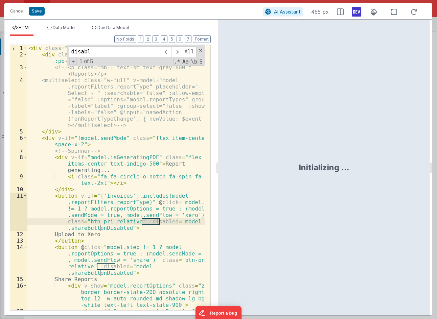
type input "disabl"
click at [11, 16] on button "Cancel" at bounding box center [17, 10] width 20 height 9
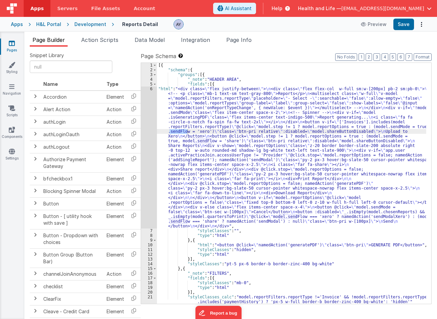
click at [219, 134] on div "Cancel Save AI Assistant 455 px HTML Data Model Dev Data Model Format 7 6 5 4 3…" at bounding box center [218, 159] width 437 height 319
click at [293, 94] on div "[{ "schema" : { "groups" : [{ "_note" : "HEADER AREA" , "fields" : [{ "html" : …" at bounding box center [291, 188] width 269 height 250
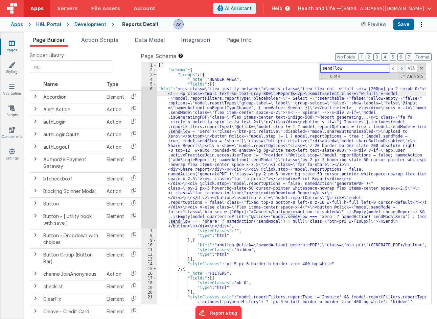
click at [399, 67] on span at bounding box center [401, 68] width 8 height 8
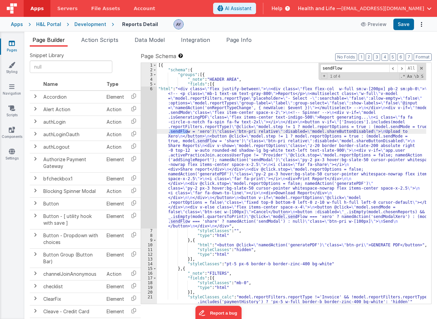
click at [336, 170] on div "[{ "schema" : { "groups" : [{ "_note" : "HEADER AREA" , "fields" : [{ "html" : …" at bounding box center [291, 188] width 269 height 250
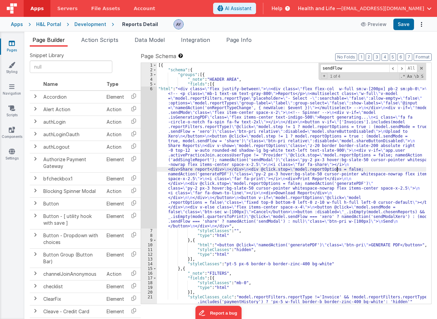
click at [340, 196] on div "[{ "schema" : { "groups" : [{ "_note" : "HEADER AREA" , "fields" : [{ "html" : …" at bounding box center [291, 188] width 269 height 250
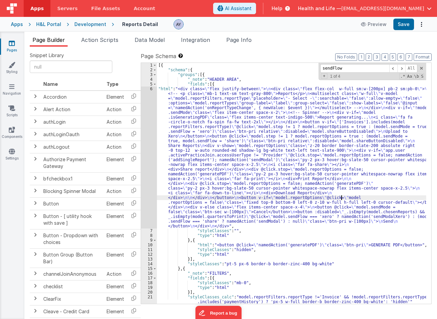
click at [341, 211] on div "[{ "schema" : { "groups" : [{ "_note" : "HEADER AREA" , "fields" : [{ "html" : …" at bounding box center [291, 188] width 269 height 250
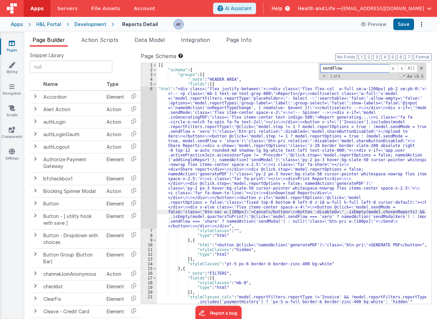
click at [358, 69] on input "sendFlow" at bounding box center [354, 68] width 69 height 8
click at [349, 74] on div "+ 1 of 4 .* Aa \b S" at bounding box center [372, 76] width 104 height 5
click at [349, 71] on input "sendFlow" at bounding box center [354, 68] width 69 height 8
click at [401, 69] on span at bounding box center [401, 68] width 8 height 8
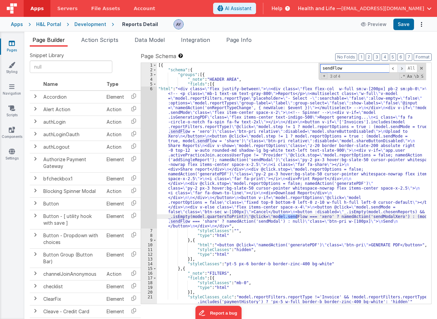
click at [401, 69] on span at bounding box center [401, 68] width 8 height 8
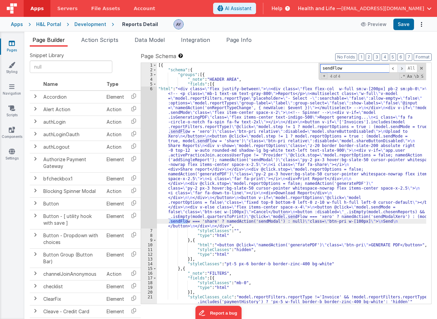
click at [401, 69] on span at bounding box center [401, 68] width 8 height 8
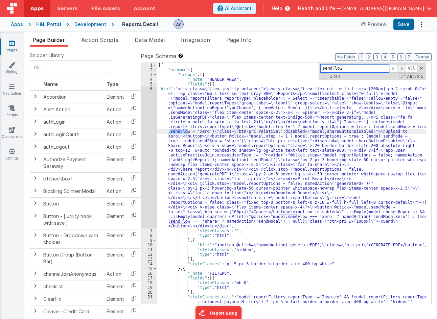
click at [401, 69] on span at bounding box center [401, 68] width 8 height 8
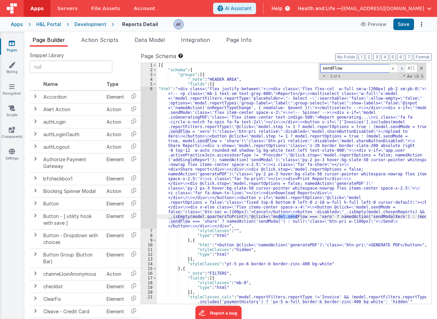
click at [401, 69] on span at bounding box center [401, 68] width 8 height 8
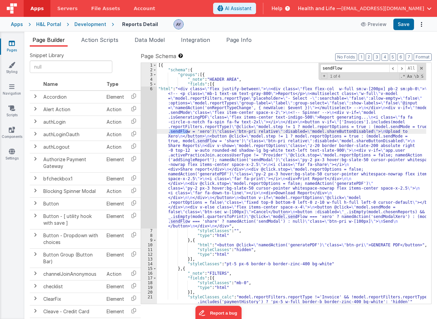
click at [366, 139] on div "[{ "schema" : { "groups" : [{ "_note" : "HEADER AREA" , "fields" : [{ "html" : …" at bounding box center [291, 188] width 269 height 250
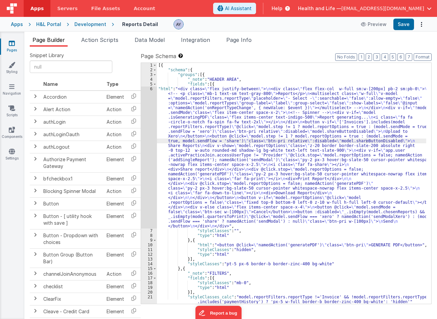
click at [365, 140] on div "[{ "schema" : { "groups" : [{ "_note" : "HEADER AREA" , "fields" : [{ "html" : …" at bounding box center [291, 188] width 269 height 250
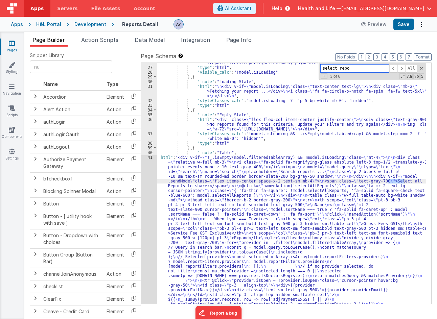
scroll to position [476, 0]
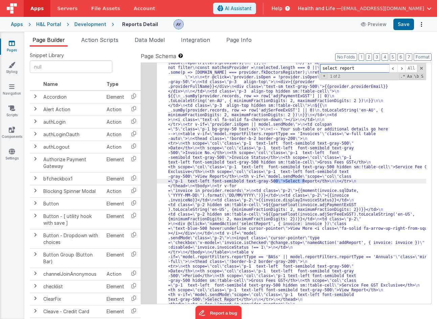
type input "select report"
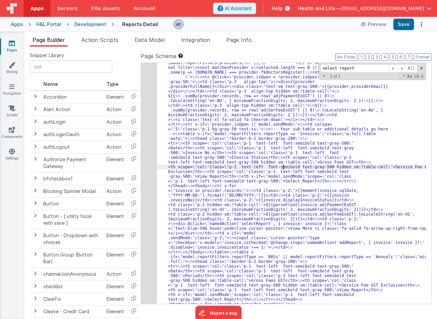
click at [143, 175] on div "41" at bounding box center [149, 169] width 16 height 435
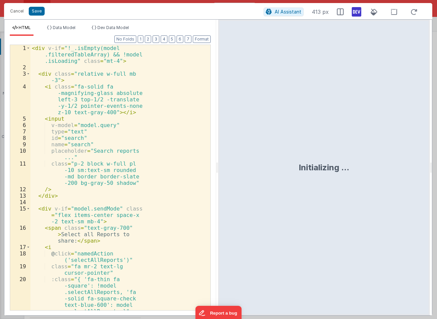
scroll to position [563, 0]
click at [134, 150] on div "< div v-if = "!_.isEmpty(model .filteredTableArray) && !model .isLoading" class…" at bounding box center [117, 190] width 175 height 291
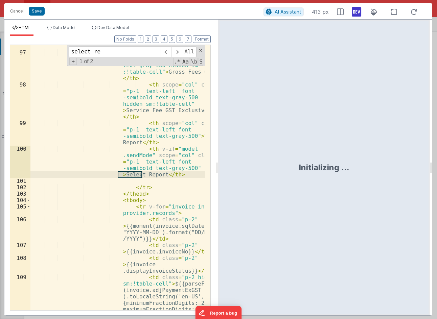
scroll to position [920, 0]
type input "select report"
click at [147, 154] on div "< th scope = "col" class = "p-1 text-left font -semibold text-gray-500" > Invoi…" at bounding box center [117, 192] width 175 height 336
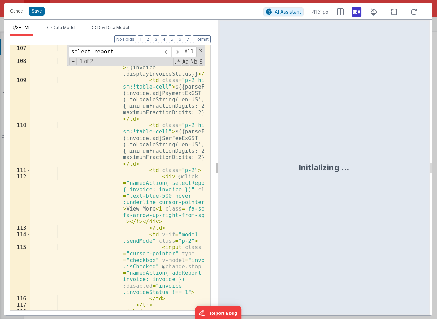
scroll to position [1123, 0]
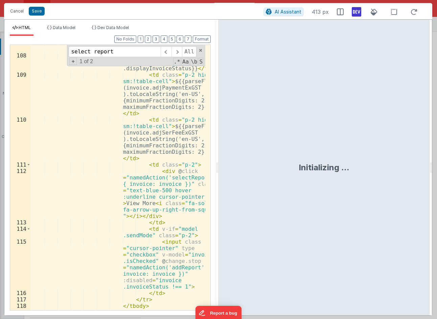
drag, startPoint x: 217, startPoint y: 134, endPoint x: 344, endPoint y: 129, distance: 127.1
click at [358, 125] on html "Cancel Save AI Assistant 413 px HTML Data Model Dev Data Model Format 7 6 5 4 3…" at bounding box center [218, 159] width 437 height 319
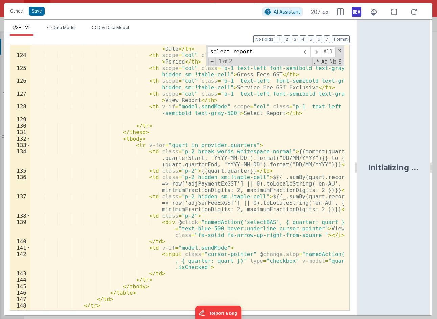
scroll to position [941, 0]
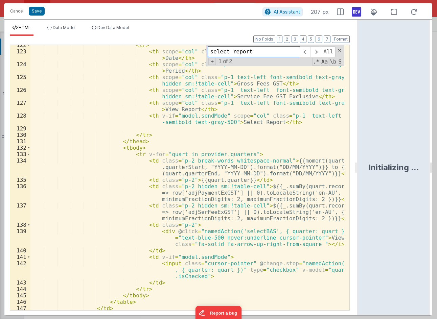
click at [254, 50] on input "select report" at bounding box center [253, 51] width 92 height 11
click at [307, 55] on span at bounding box center [304, 51] width 10 height 11
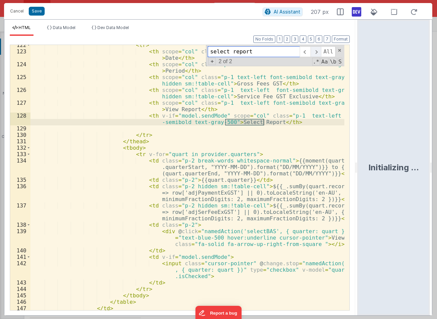
click at [313, 53] on span at bounding box center [315, 51] width 10 height 11
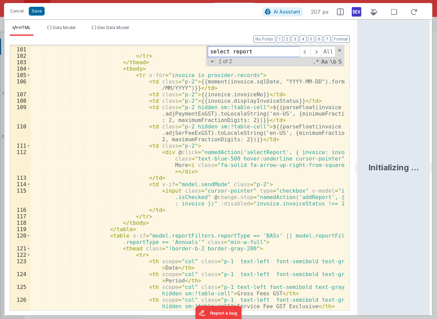
scroll to position [735, 0]
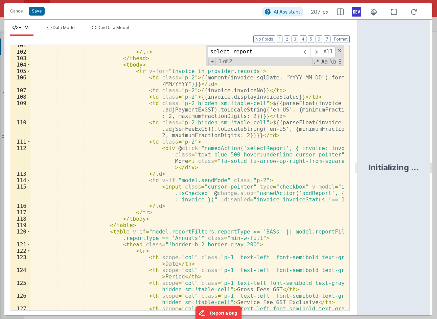
drag, startPoint x: 228, startPoint y: 205, endPoint x: 233, endPoint y: 191, distance: 15.2
click at [229, 203] on div "</ tr > </ thead > < tbody > < tr v-for = "invoice in provider.records" > < td …" at bounding box center [187, 184] width 314 height 285
click at [233, 191] on div "</ tr > </ thead > < tbody > < tr v-for = "invoice in provider.records" > < td …" at bounding box center [187, 184] width 314 height 285
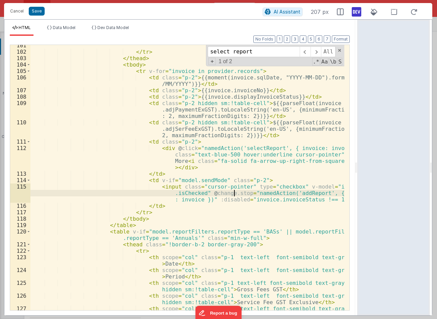
click at [272, 204] on div "</ tr > </ thead > < tbody > < tr v-for = "invoice in provider.records" > < td …" at bounding box center [187, 184] width 314 height 285
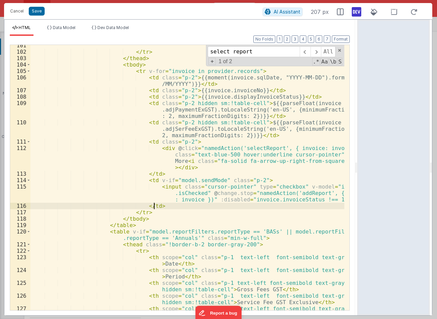
click at [250, 201] on div "</ tr > </ thead > < tbody > < tr v-for = "invoice in provider.records" > < td …" at bounding box center [187, 184] width 314 height 285
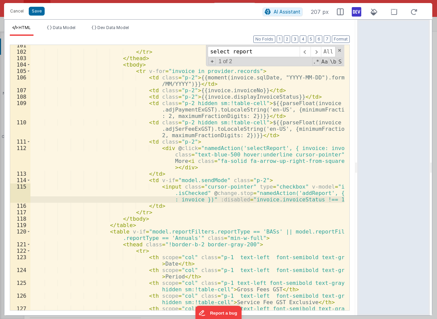
drag, startPoint x: 318, startPoint y: 200, endPoint x: 350, endPoint y: 203, distance: 31.5
click at [320, 200] on div "</ tr > </ thead > < tbody > < tr v-for = "invoice in provider.records" > < td …" at bounding box center [187, 184] width 314 height 285
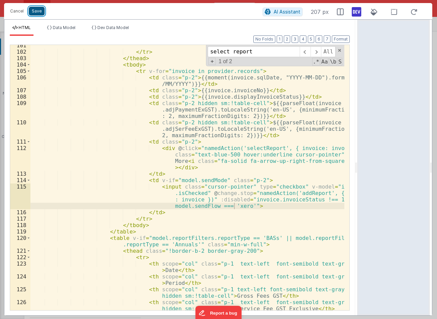
click at [37, 12] on button "Save" at bounding box center [37, 11] width 16 height 9
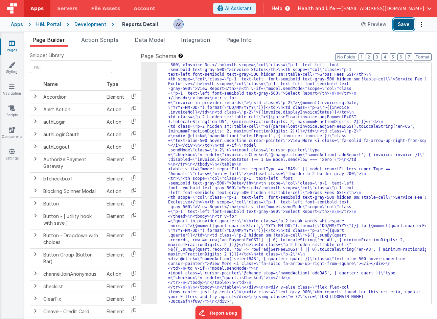
click at [405, 25] on button "Save" at bounding box center [403, 24] width 21 height 11
click at [167, 40] on li "Data Model" at bounding box center [149, 41] width 35 height 11
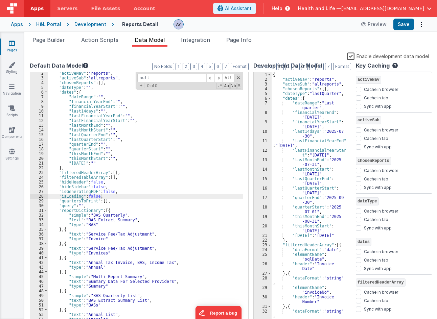
click at [352, 56] on label "Enable development data model" at bounding box center [388, 56] width 82 height 8
click at [0, 0] on input "Enable development data model" at bounding box center [0, 0] width 0 height 0
